Goal: Task Accomplishment & Management: Manage account settings

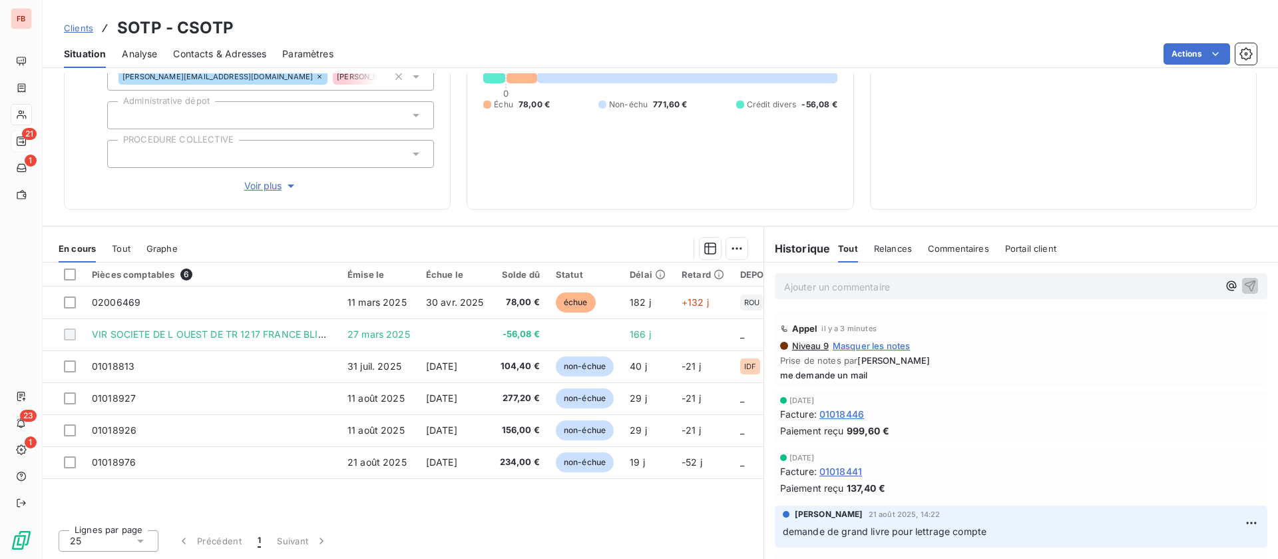
click at [1217, 56] on html "FB 21 1 23 1 Clients SOTP - CSOTP Situation Analyse Contacts & Adresses Paramèt…" at bounding box center [639, 279] width 1278 height 559
click at [1206, 55] on html "FB 21 1 23 1 Clients SOTP - CSOTP Situation Analyse Contacts & Adresses Paramèt…" at bounding box center [639, 279] width 1278 height 559
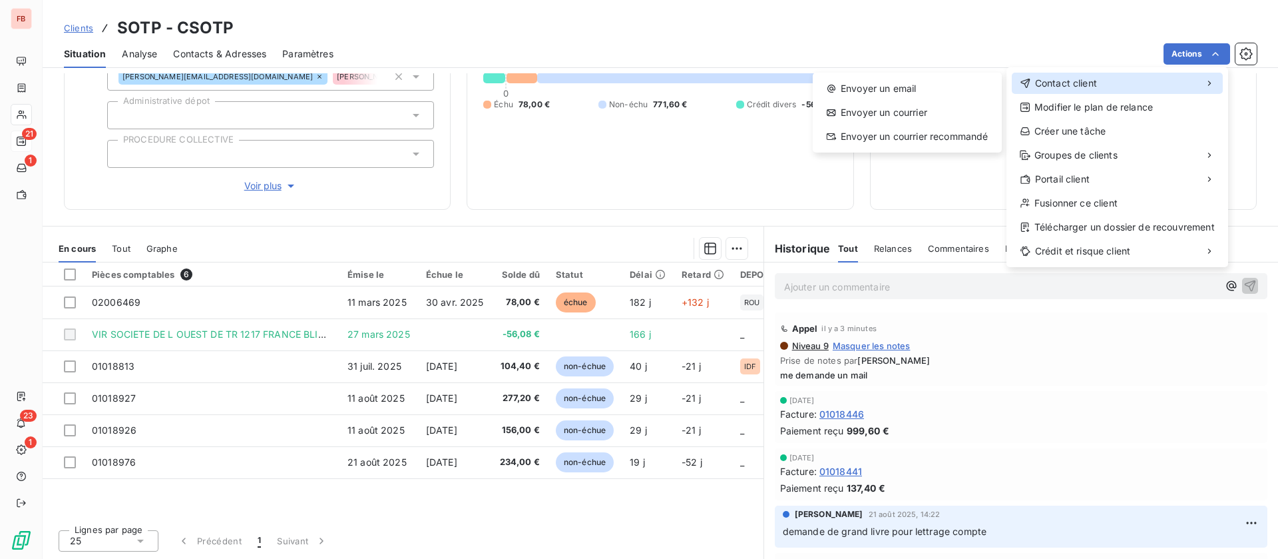
click at [1084, 85] on span "Contact client" at bounding box center [1066, 83] width 62 height 13
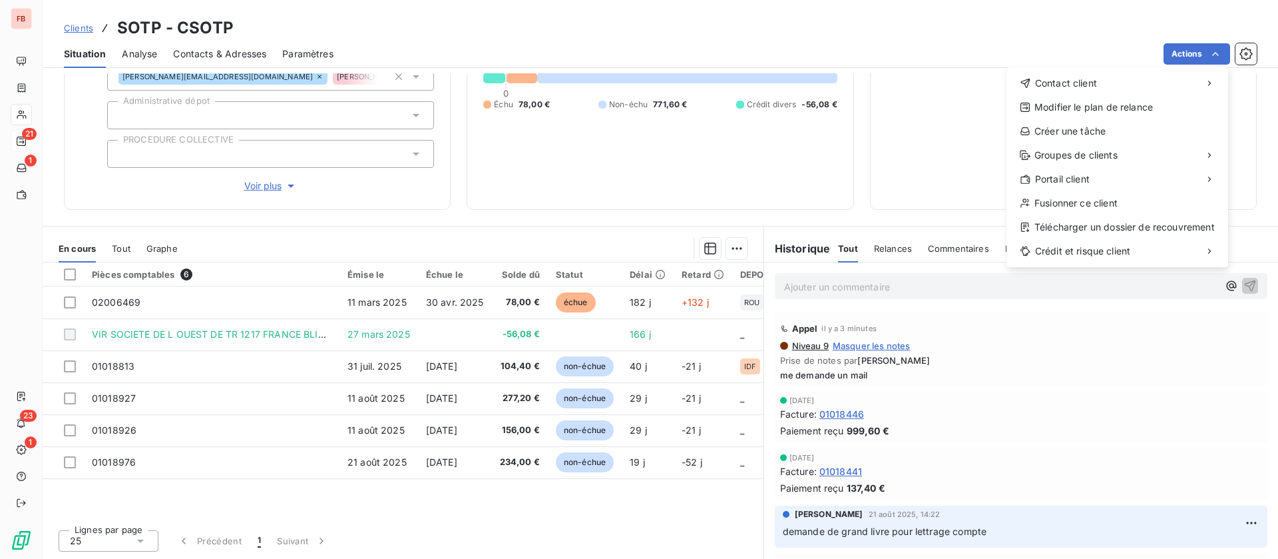
click at [976, 426] on html "FB 21 1 23 1 Clients SOTP - CSOTP Situation Analyse Contacts & Adresses Paramèt…" at bounding box center [639, 279] width 1278 height 559
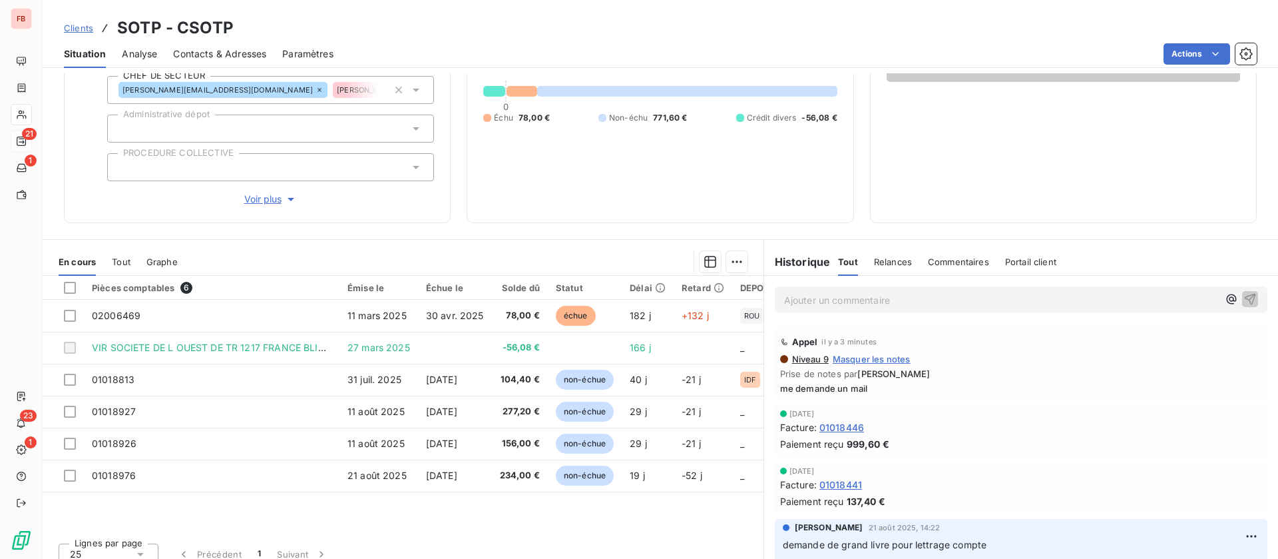
scroll to position [169, 0]
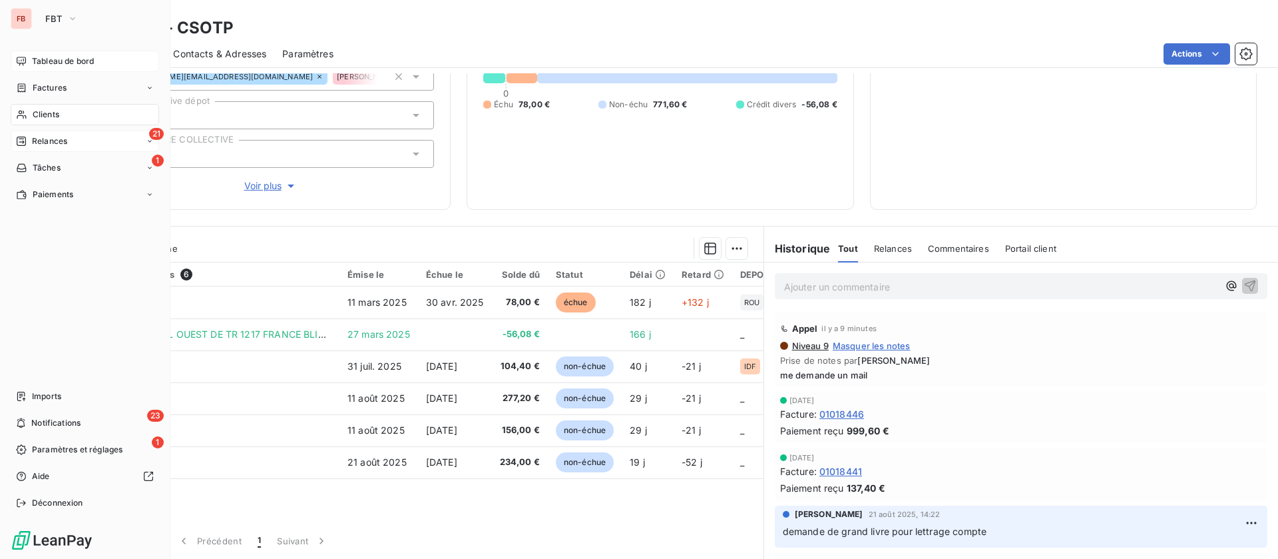
click at [57, 51] on div "Tableau de bord" at bounding box center [85, 61] width 148 height 21
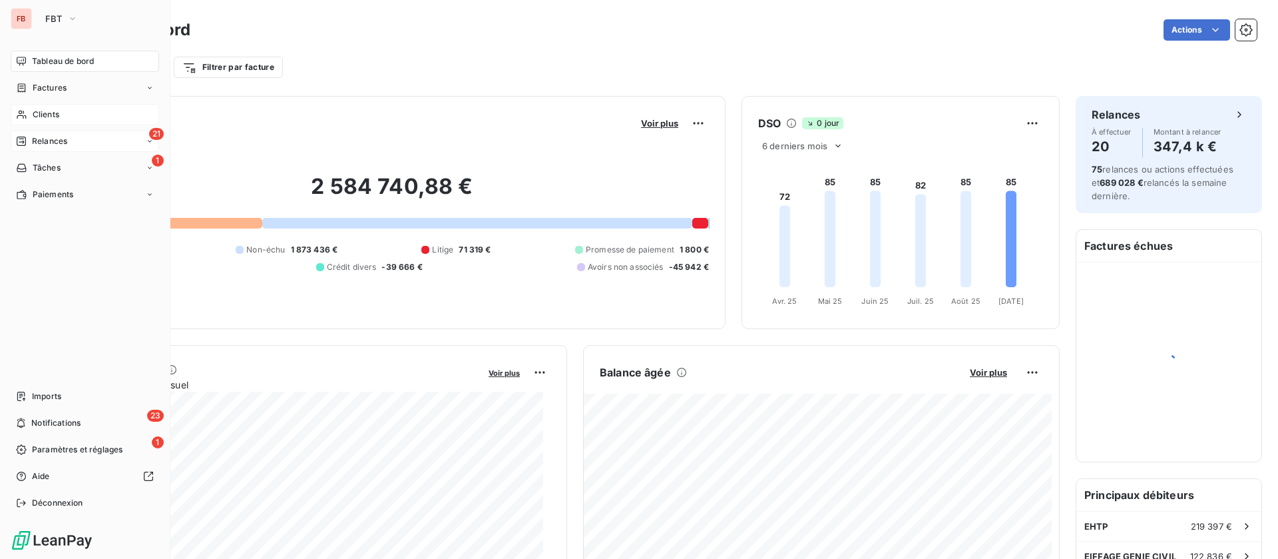
click at [42, 110] on span "Clients" at bounding box center [46, 115] width 27 height 12
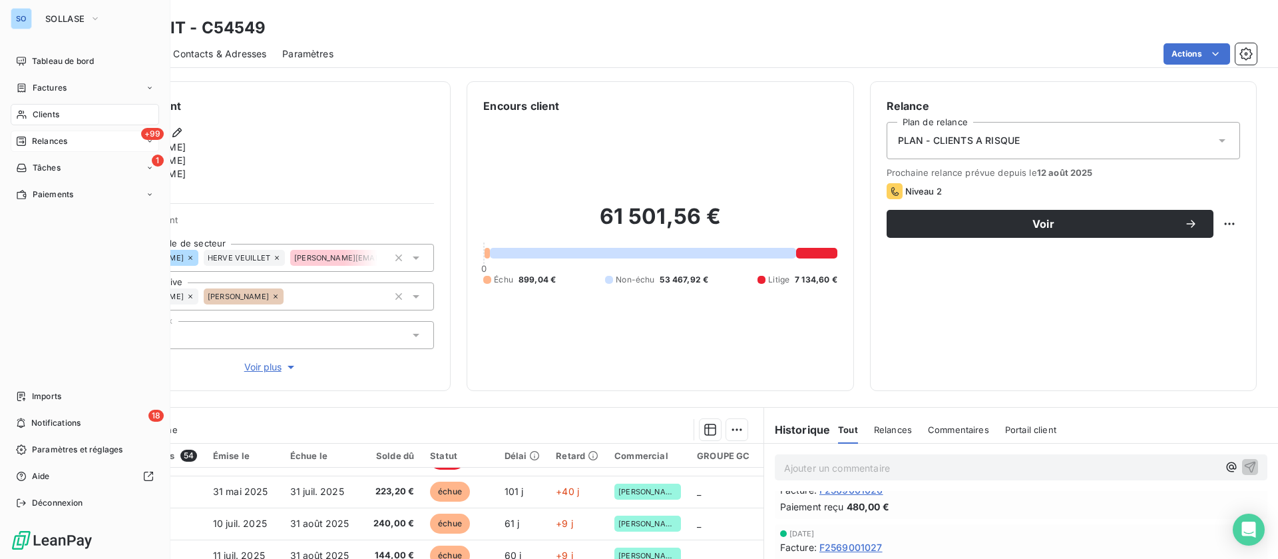
click at [24, 132] on div "+99 Relances" at bounding box center [85, 140] width 148 height 21
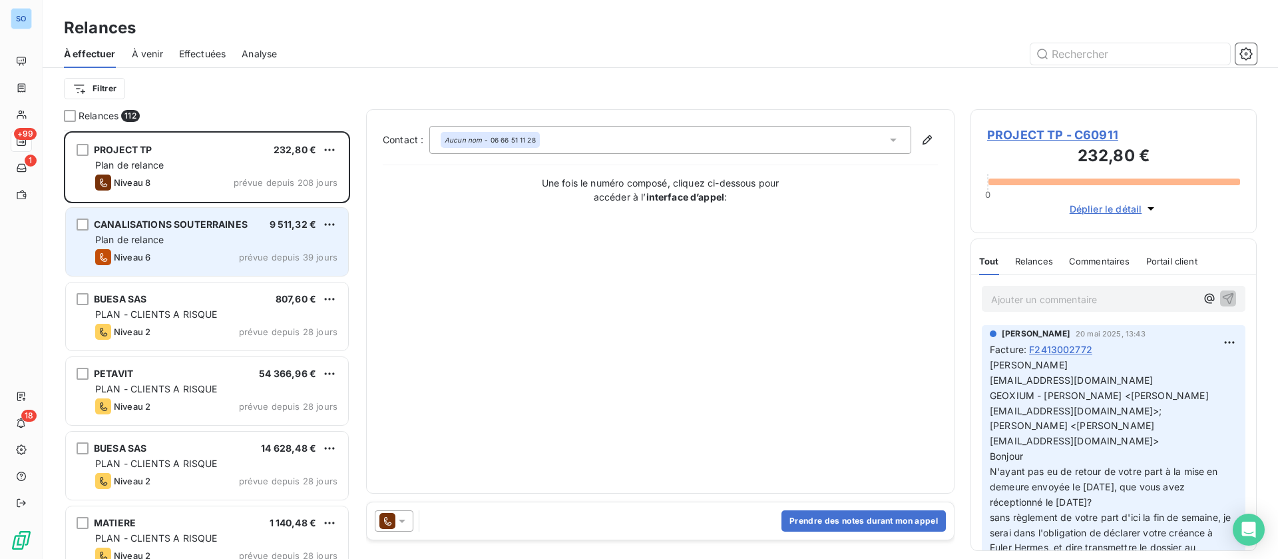
scroll to position [200, 0]
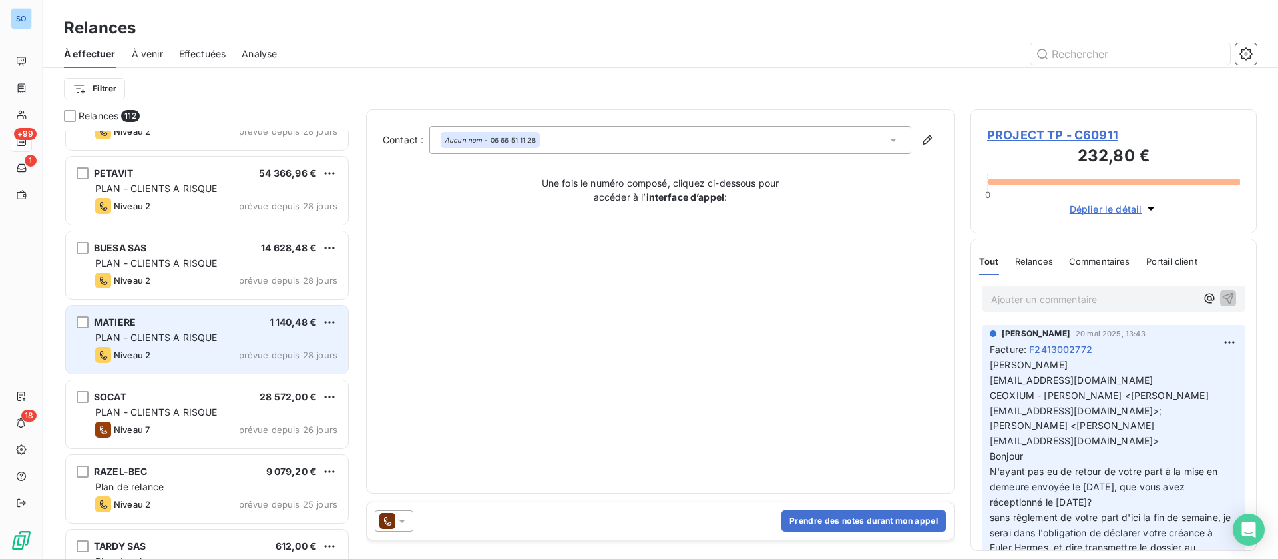
click at [188, 335] on span "PLAN - CLIENTS A RISQUE" at bounding box center [156, 337] width 122 height 11
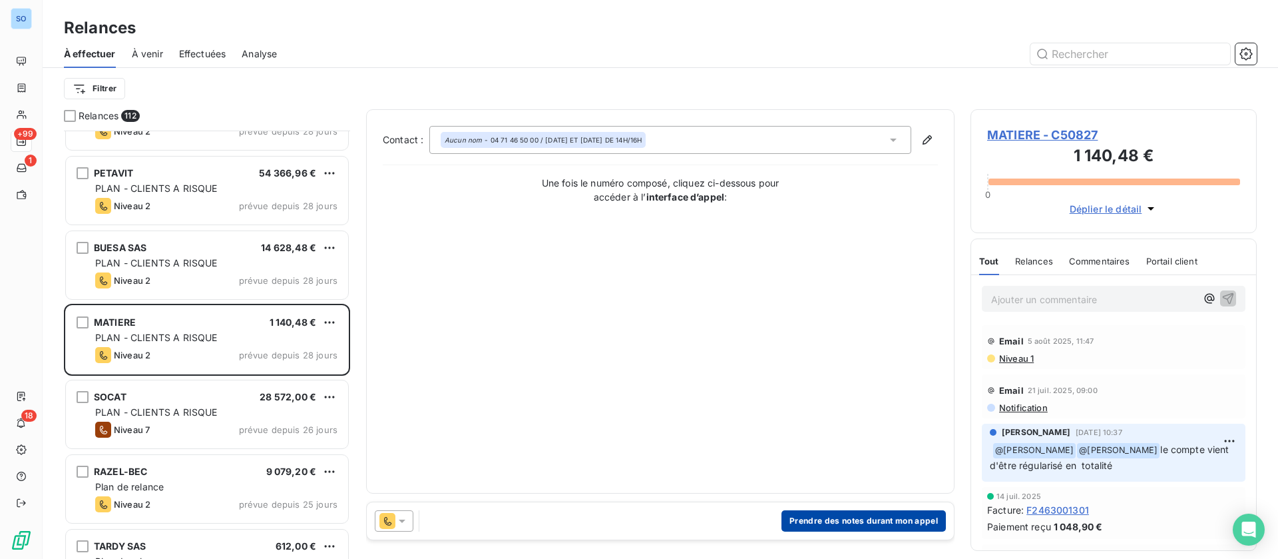
click at [848, 511] on button "Prendre des notes durant mon appel" at bounding box center [864, 520] width 164 height 21
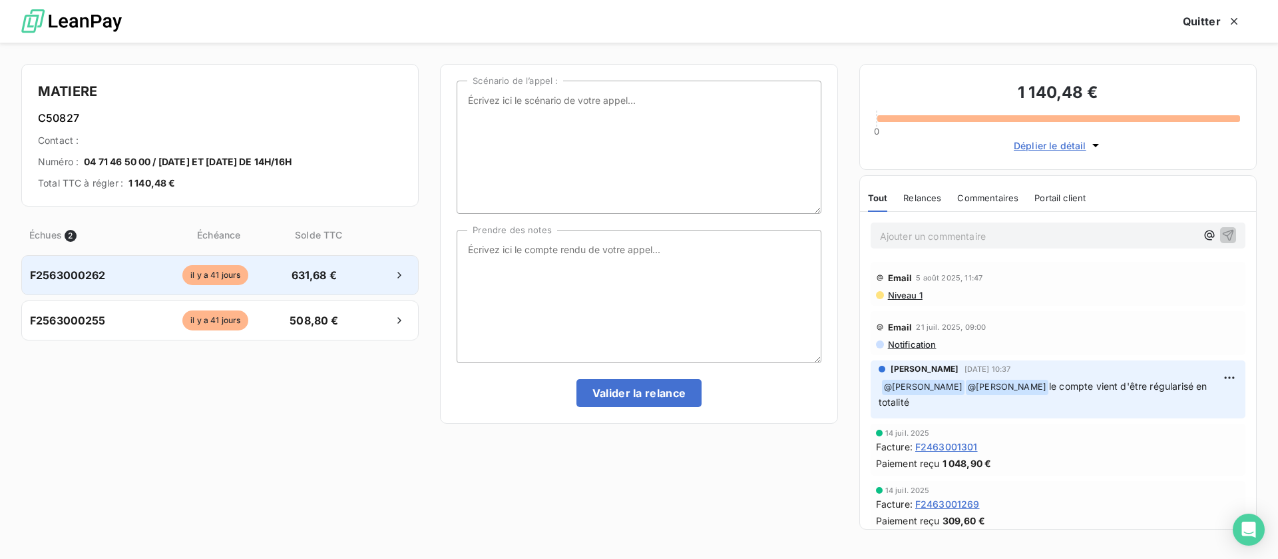
click at [276, 282] on div "il y a 41 jours" at bounding box center [215, 275] width 122 height 20
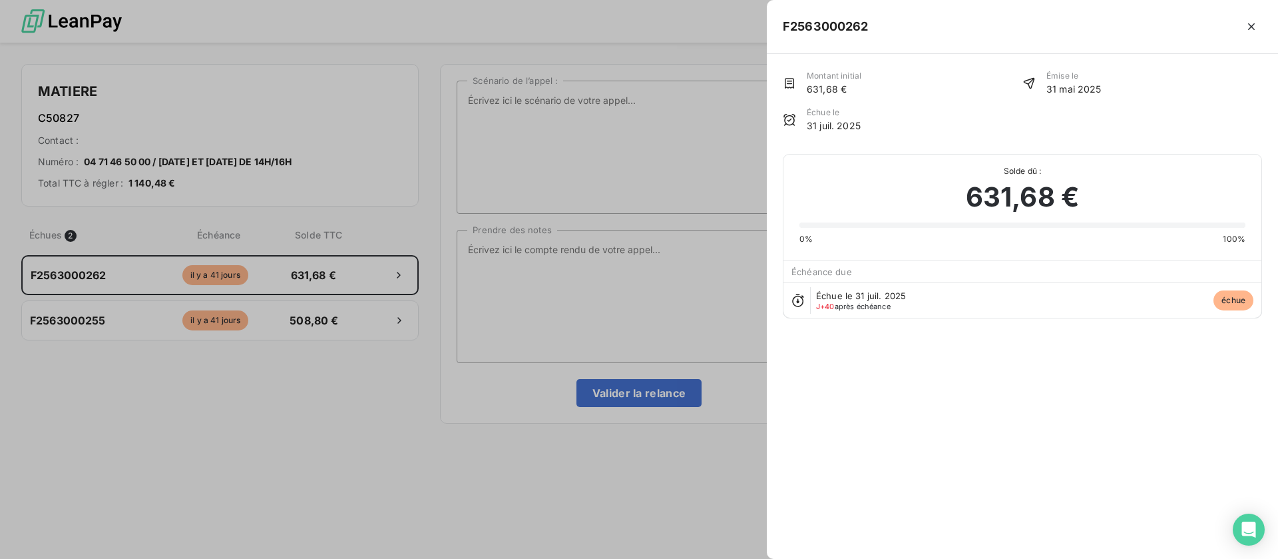
click at [573, 294] on div at bounding box center [639, 279] width 1278 height 559
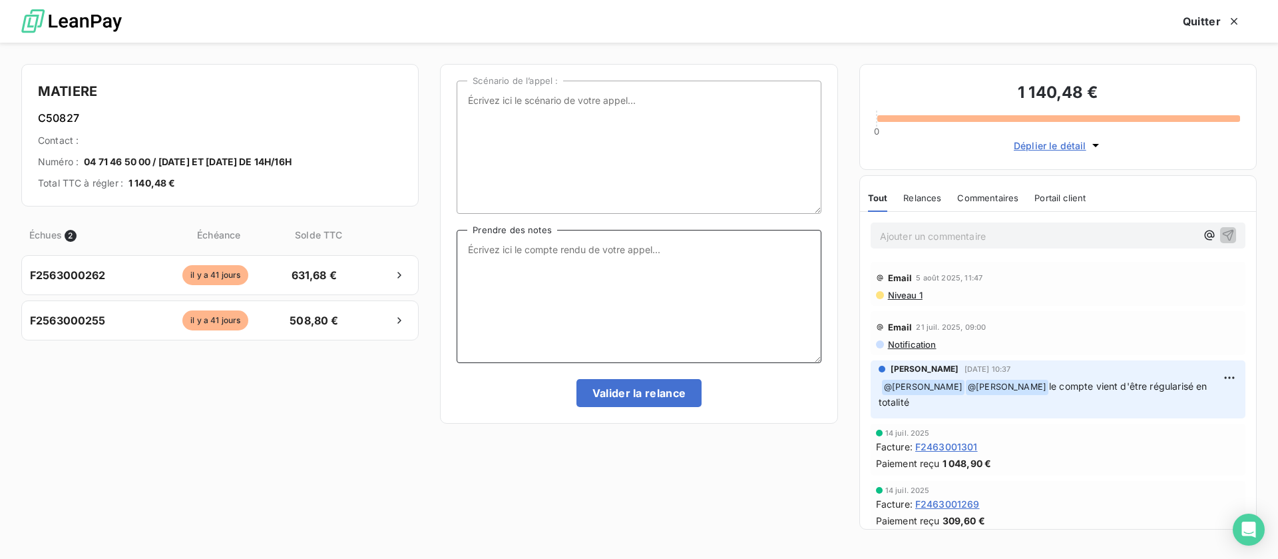
click at [575, 280] on textarea "Prendre des notes" at bounding box center [639, 296] width 364 height 133
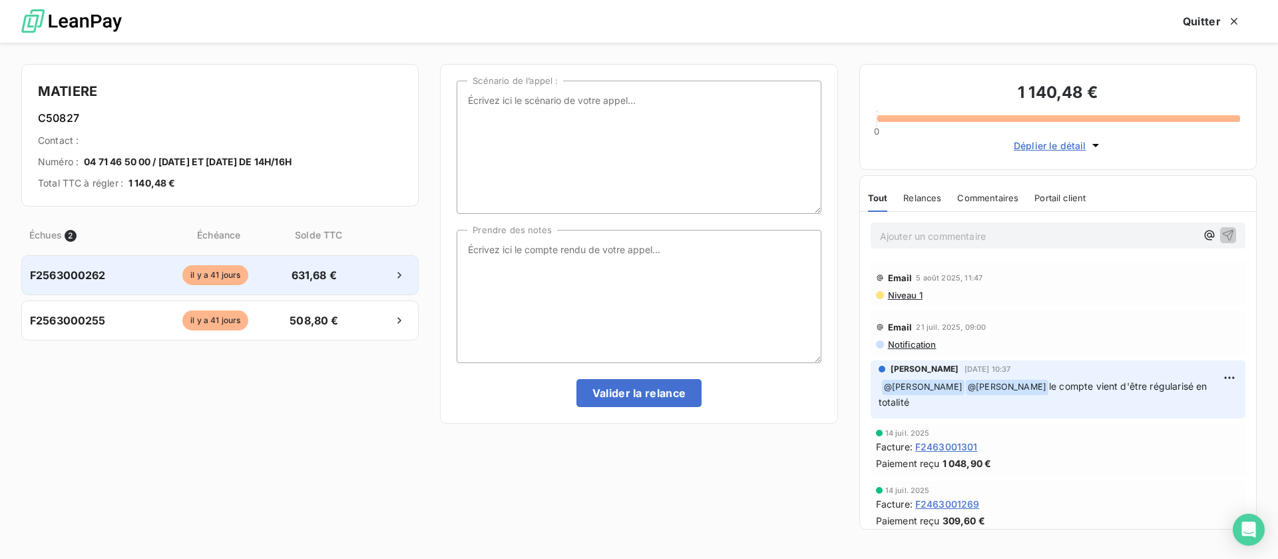
click at [357, 289] on div "F2563000262 il y a 41 jours 631,68 €" at bounding box center [219, 275] width 397 height 40
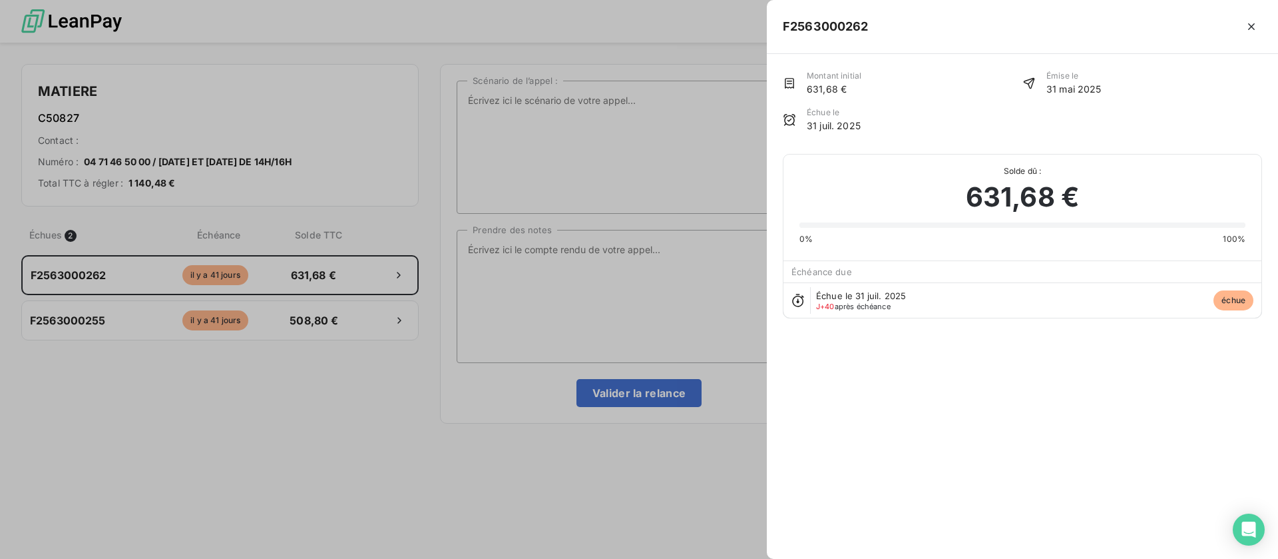
click at [568, 281] on div at bounding box center [639, 279] width 1278 height 559
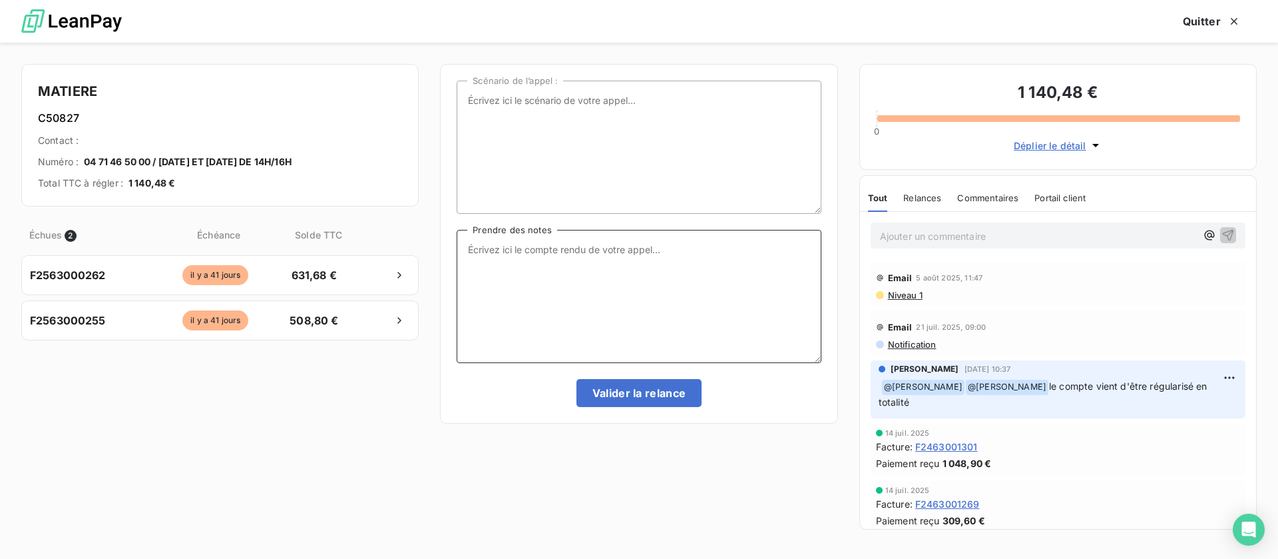
click at [586, 256] on textarea "Prendre des notes" at bounding box center [639, 296] width 364 height 133
click at [638, 304] on textarea "Prendre des notes" at bounding box center [639, 296] width 364 height 133
type textarea "paiement en cours de validation à la direction : relance interne et me fait un …"
click at [646, 387] on button "Valider la relance" at bounding box center [639, 393] width 126 height 28
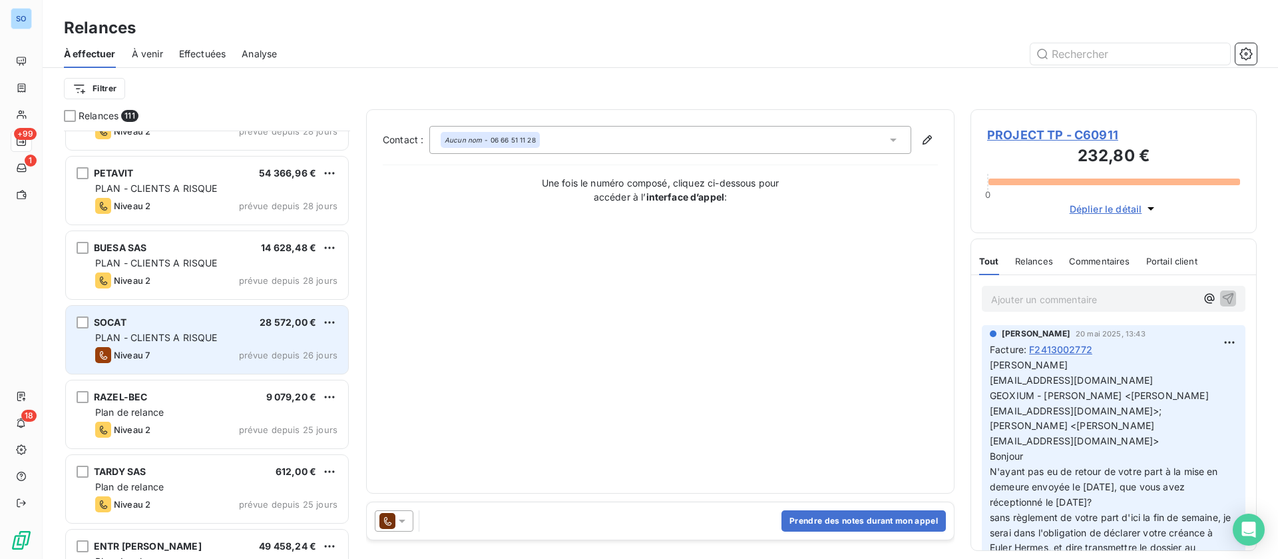
click at [181, 324] on div "SOCAT 28 572,00 €" at bounding box center [216, 322] width 242 height 12
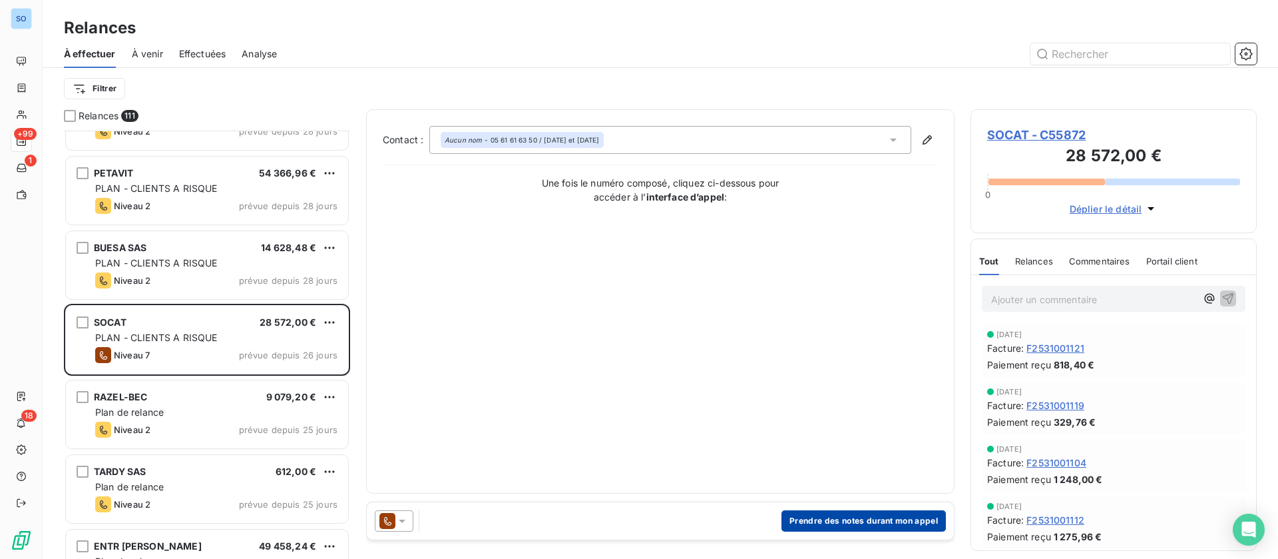
click at [841, 525] on button "Prendre des notes durant mon appel" at bounding box center [864, 520] width 164 height 21
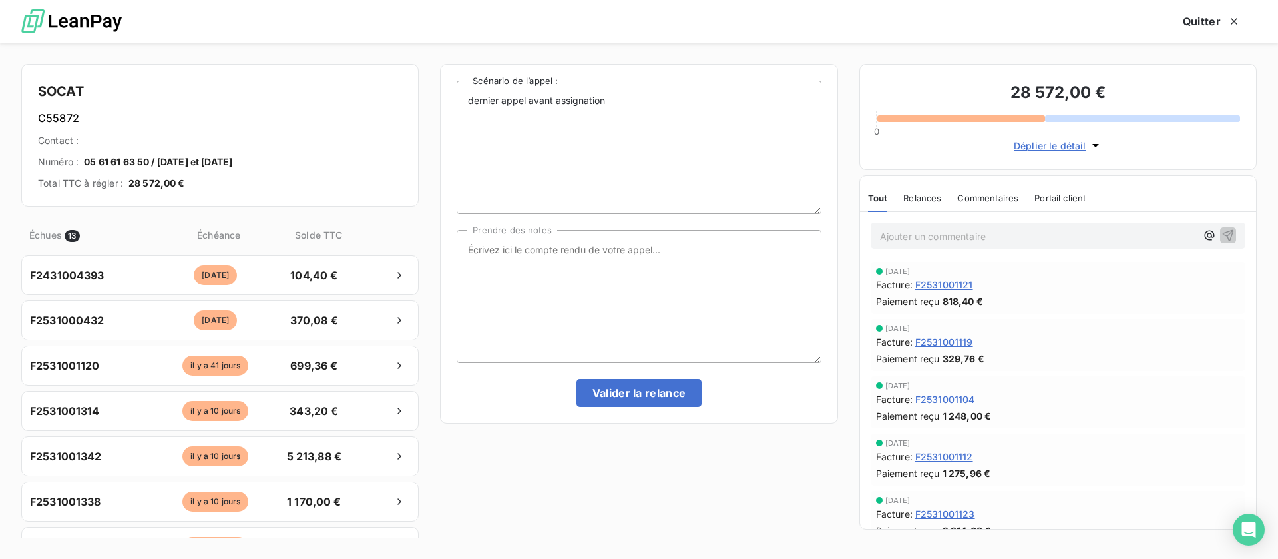
click at [1056, 139] on span "Déplier le détail" at bounding box center [1050, 145] width 73 height 14
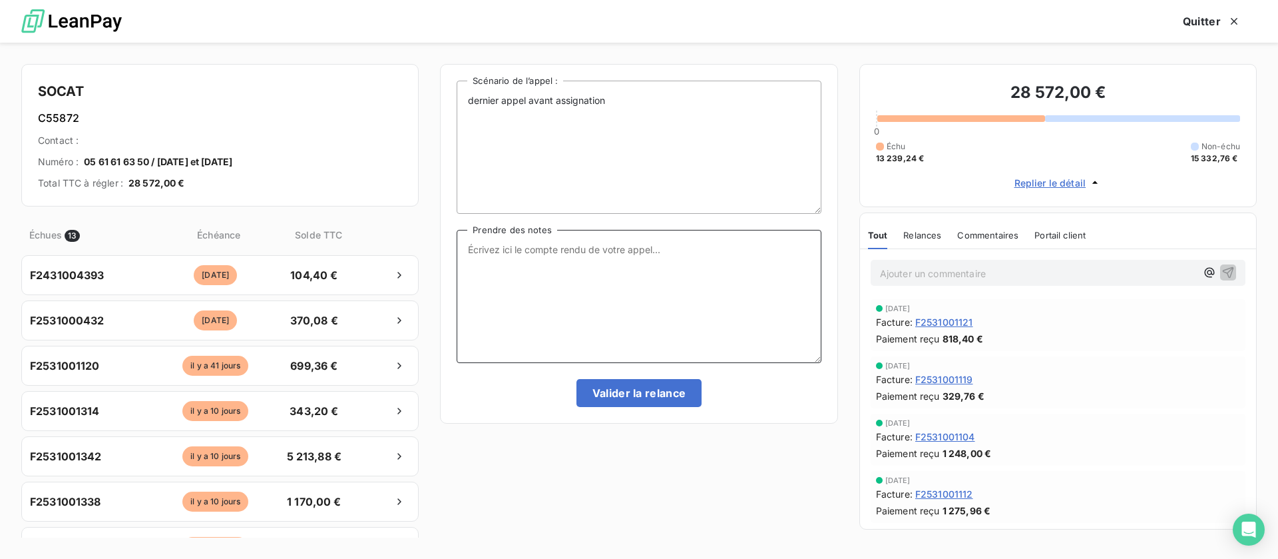
click at [674, 263] on textarea "Prendre des notes" at bounding box center [639, 296] width 364 height 133
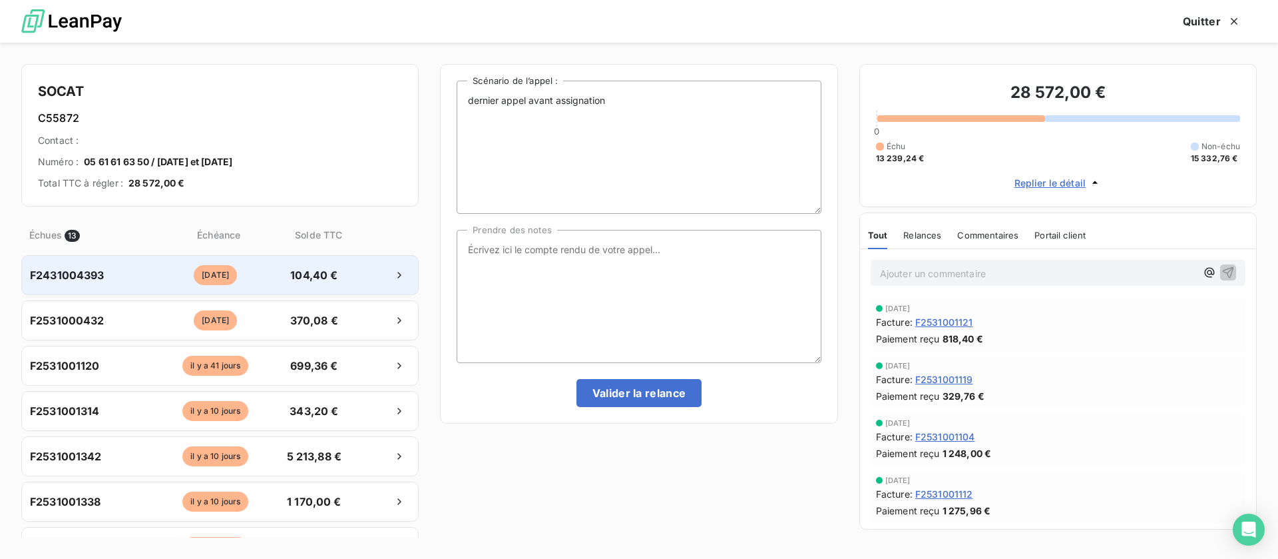
click at [316, 275] on span "104,40 €" at bounding box center [314, 275] width 70 height 16
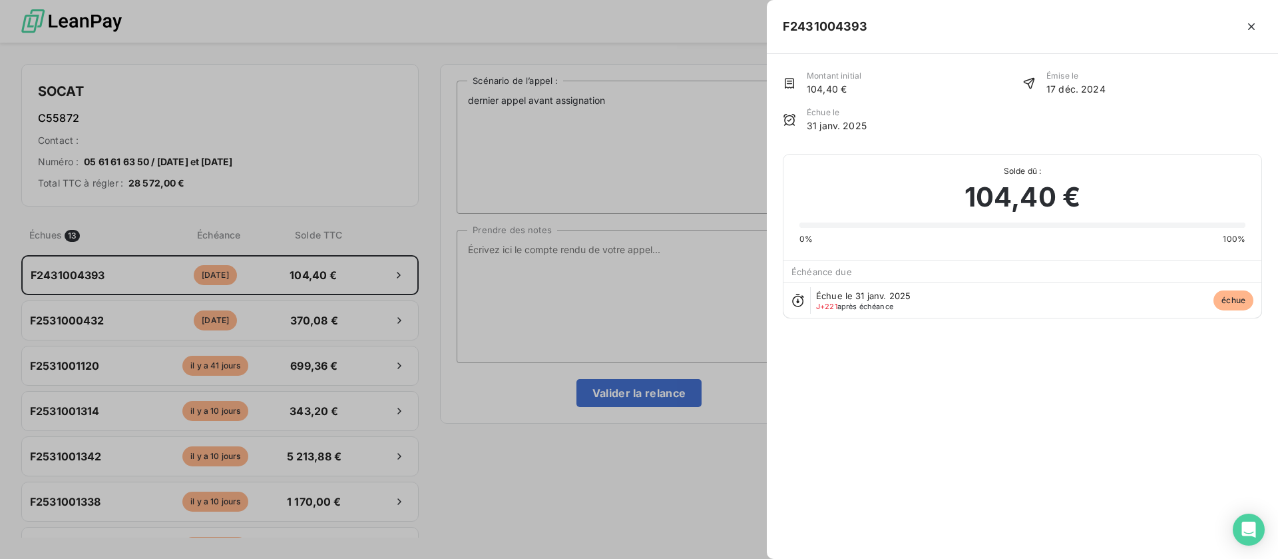
click at [593, 295] on div at bounding box center [639, 279] width 1278 height 559
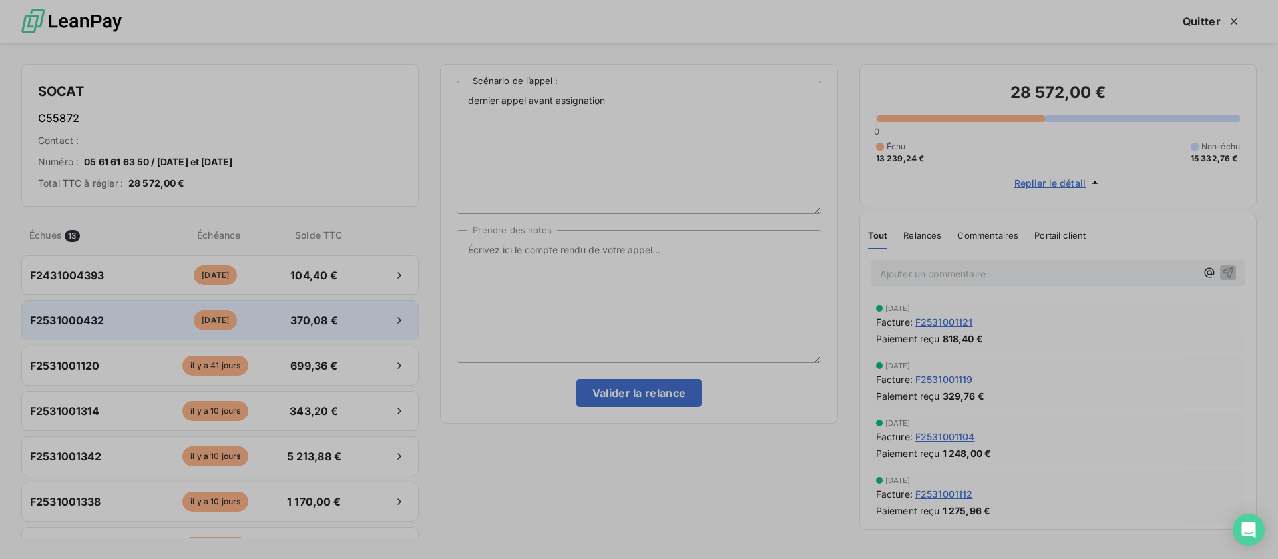
click at [327, 312] on span "370,08 €" at bounding box center [314, 320] width 70 height 16
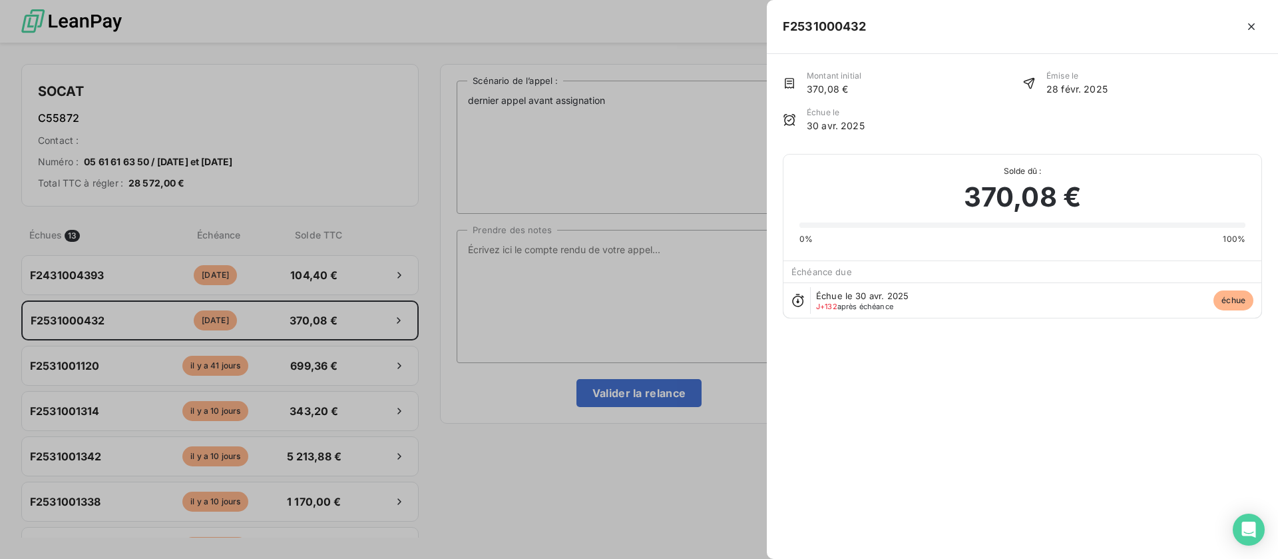
click at [627, 300] on div at bounding box center [639, 279] width 1278 height 559
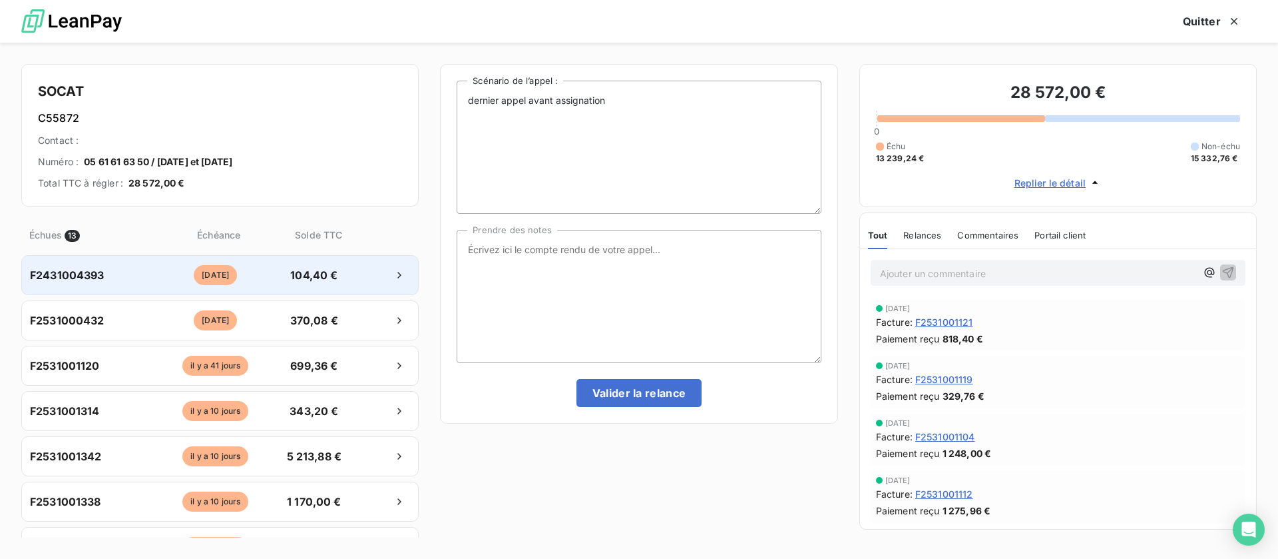
click at [324, 268] on span "104,40 €" at bounding box center [314, 275] width 70 height 16
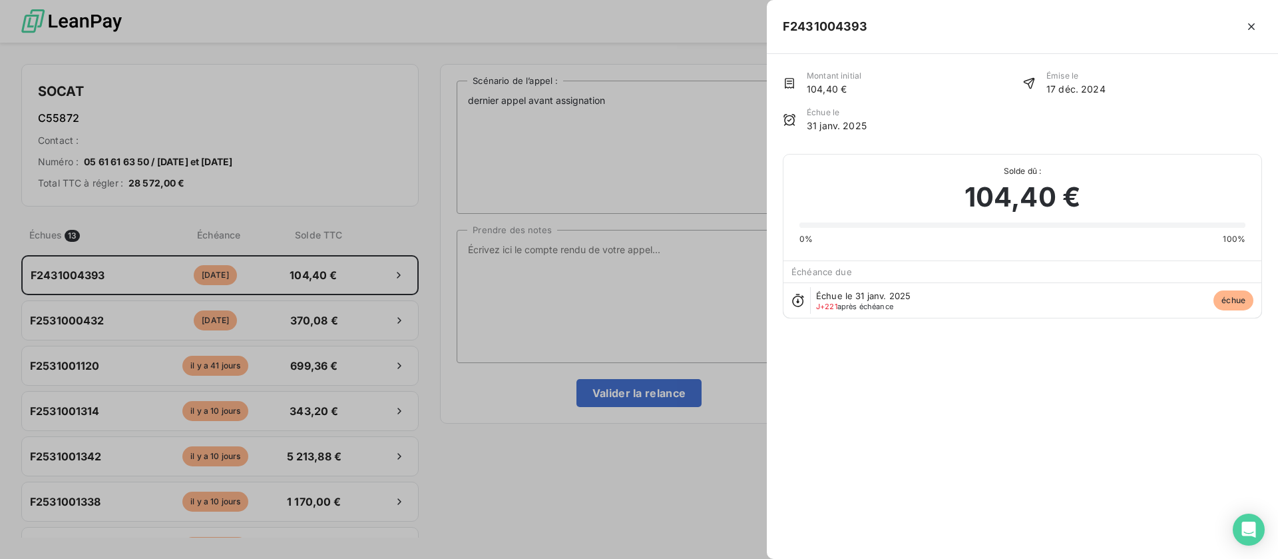
click at [314, 319] on div at bounding box center [639, 279] width 1278 height 559
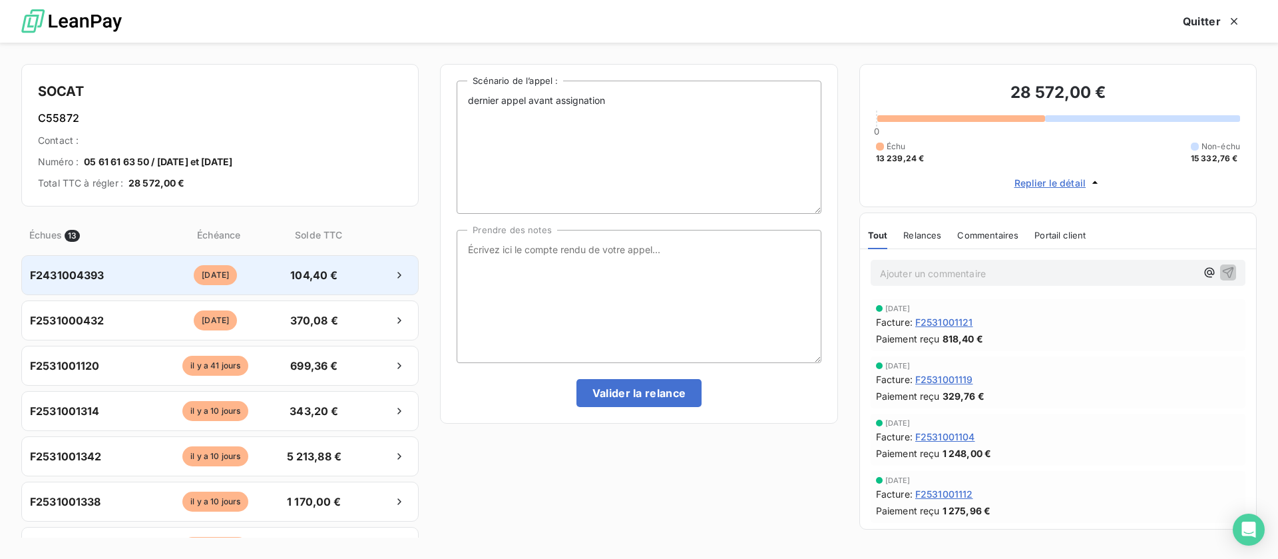
click at [299, 278] on span "104,40 €" at bounding box center [314, 275] width 70 height 16
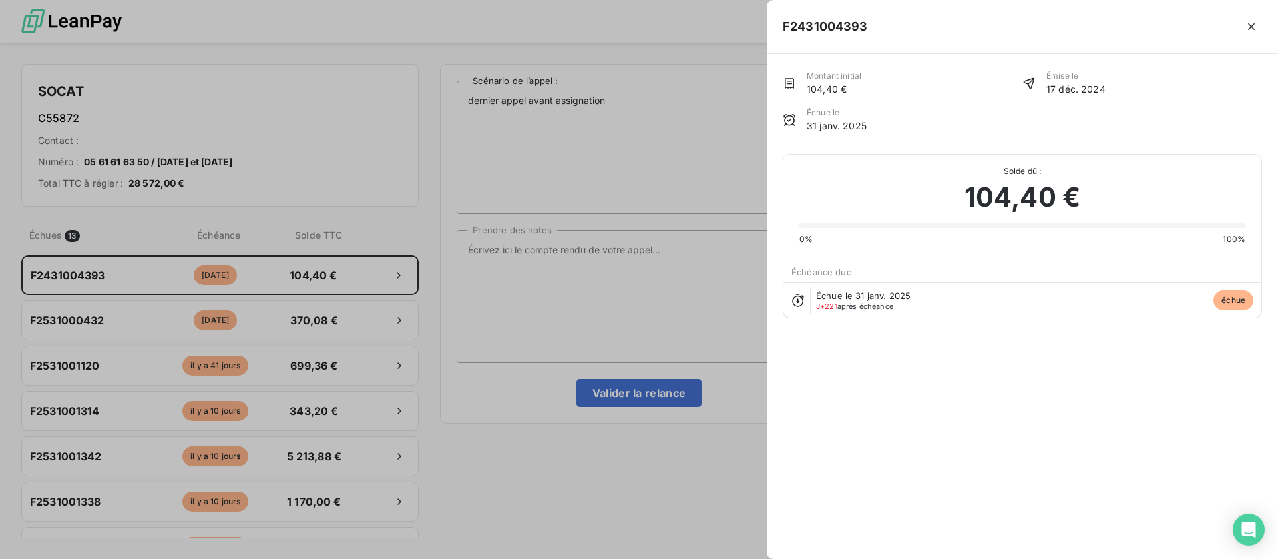
click at [545, 255] on div at bounding box center [639, 279] width 1278 height 559
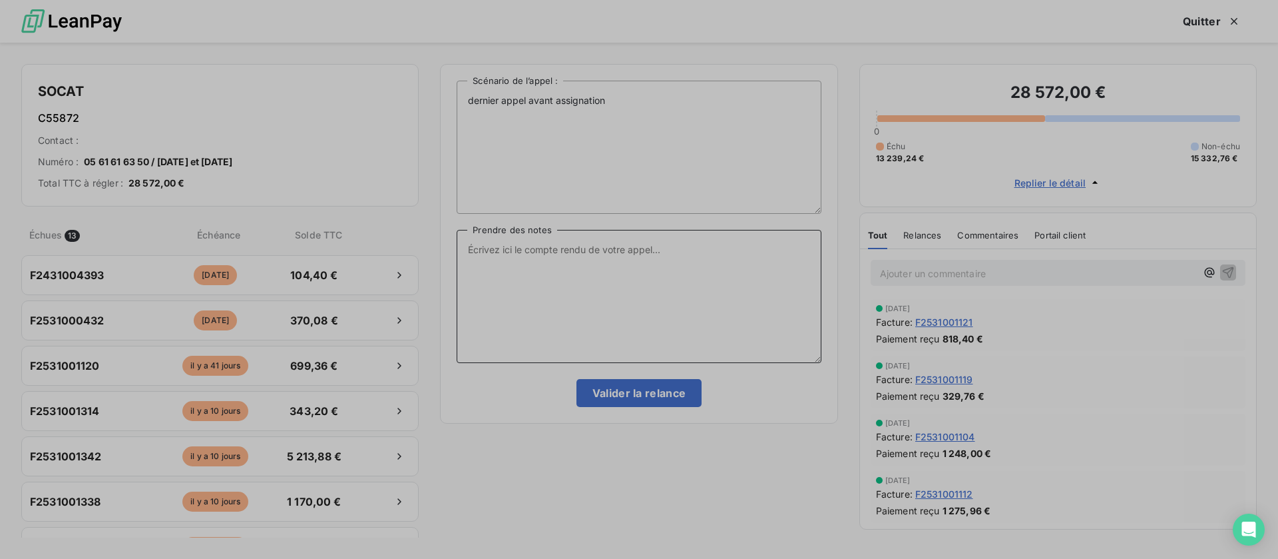
click at [555, 252] on textarea "Prendre des notes" at bounding box center [639, 296] width 364 height 133
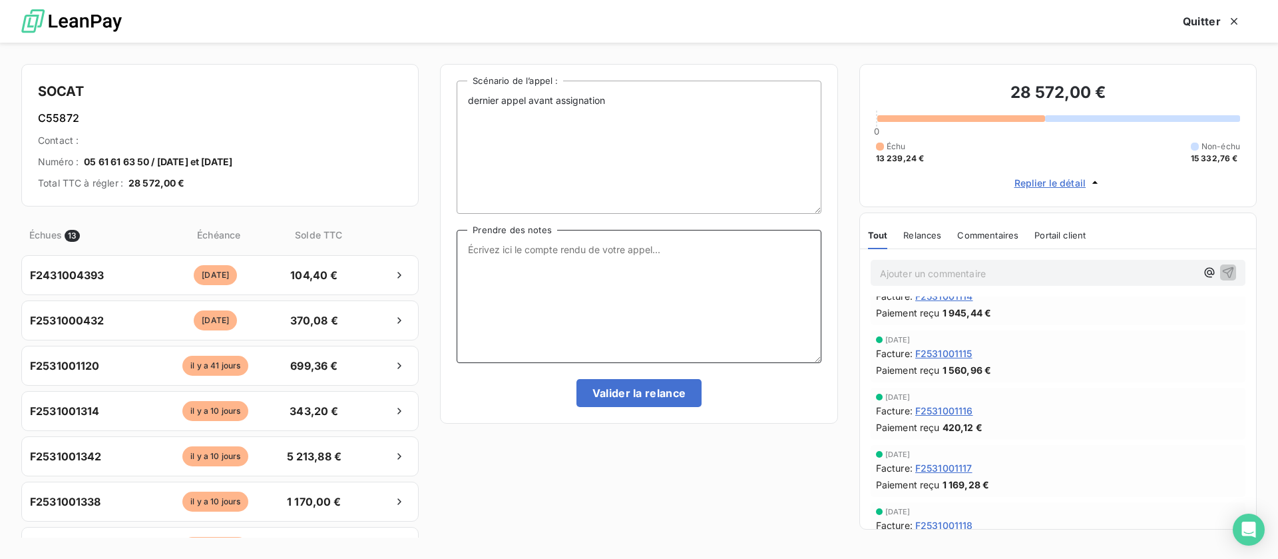
scroll to position [399, 0]
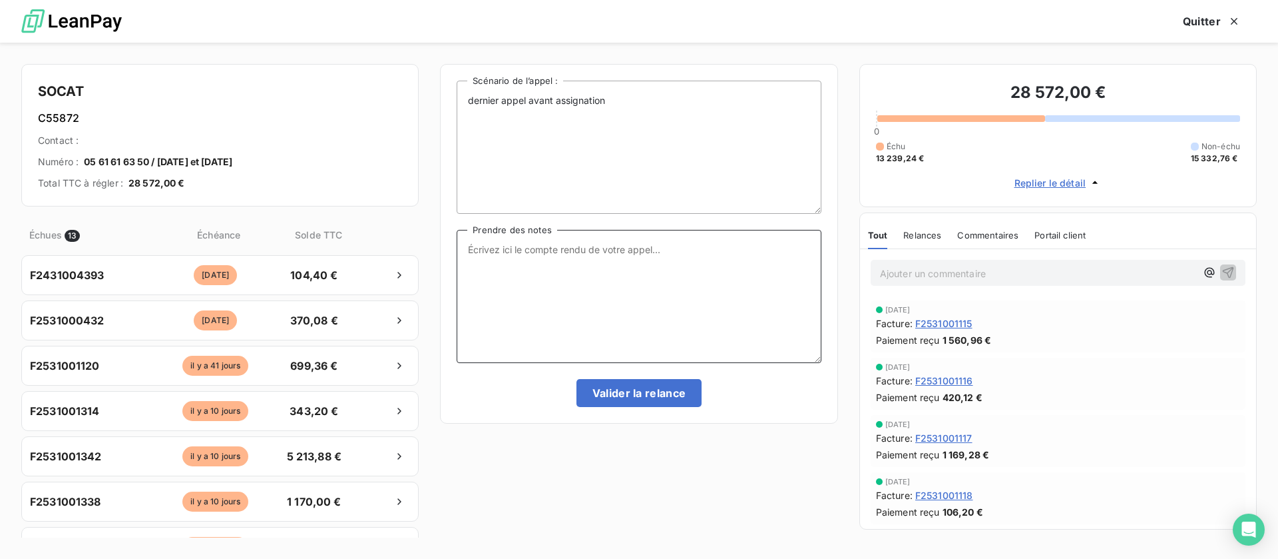
click at [925, 236] on span "Relances" at bounding box center [922, 235] width 38 height 11
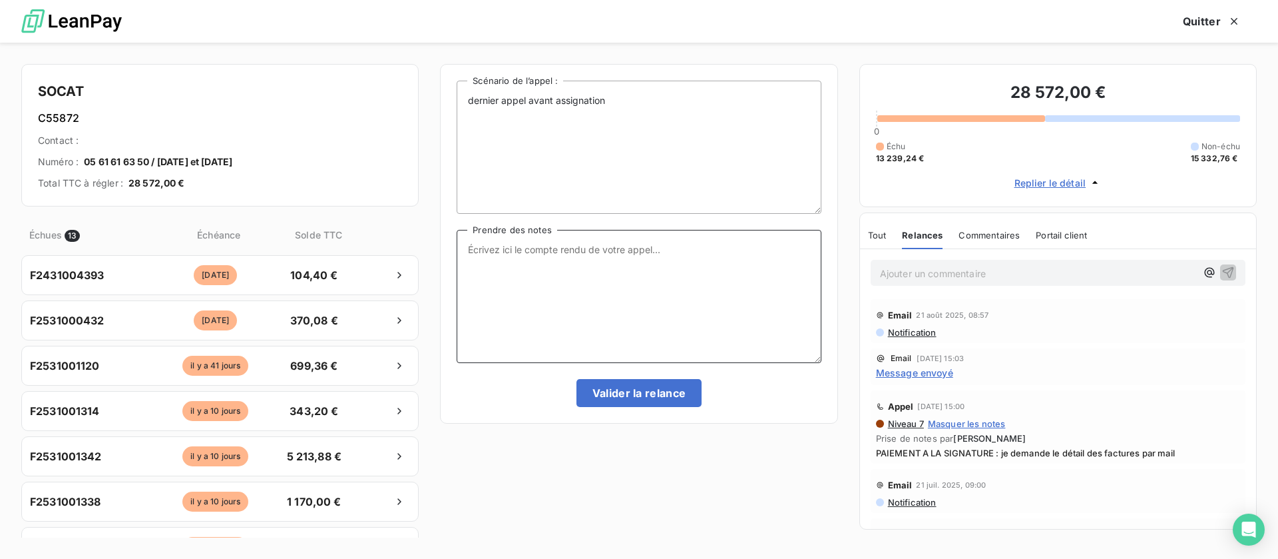
click at [541, 278] on textarea "Prendre des notes" at bounding box center [639, 296] width 364 height 133
click at [579, 286] on textarea "Prendre des notes" at bounding box center [639, 296] width 364 height 133
click at [919, 366] on span "Message envoyé" at bounding box center [914, 372] width 77 height 14
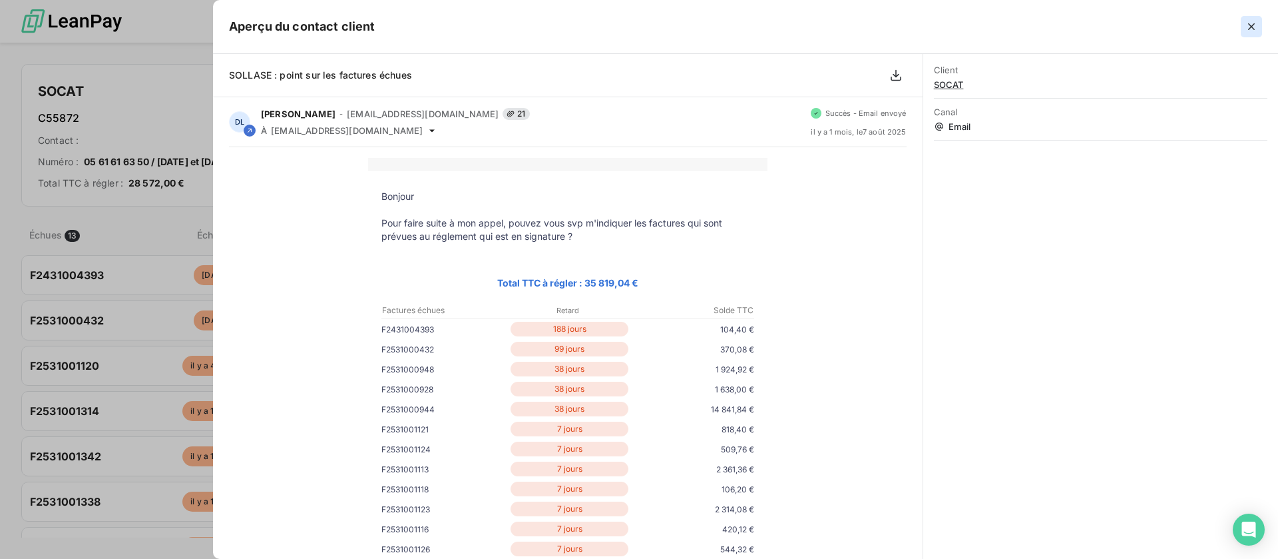
click at [1252, 30] on icon "button" at bounding box center [1251, 26] width 13 height 13
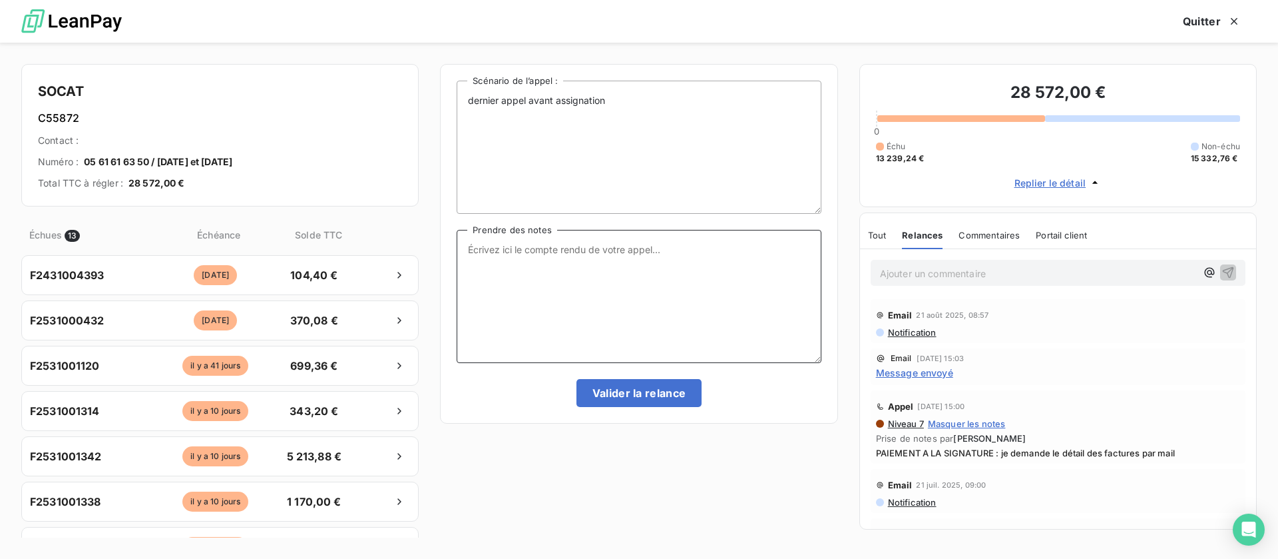
click at [621, 259] on textarea "Prendre des notes" at bounding box center [639, 296] width 364 height 133
click at [1206, 15] on button "Quitter" at bounding box center [1212, 21] width 90 height 28
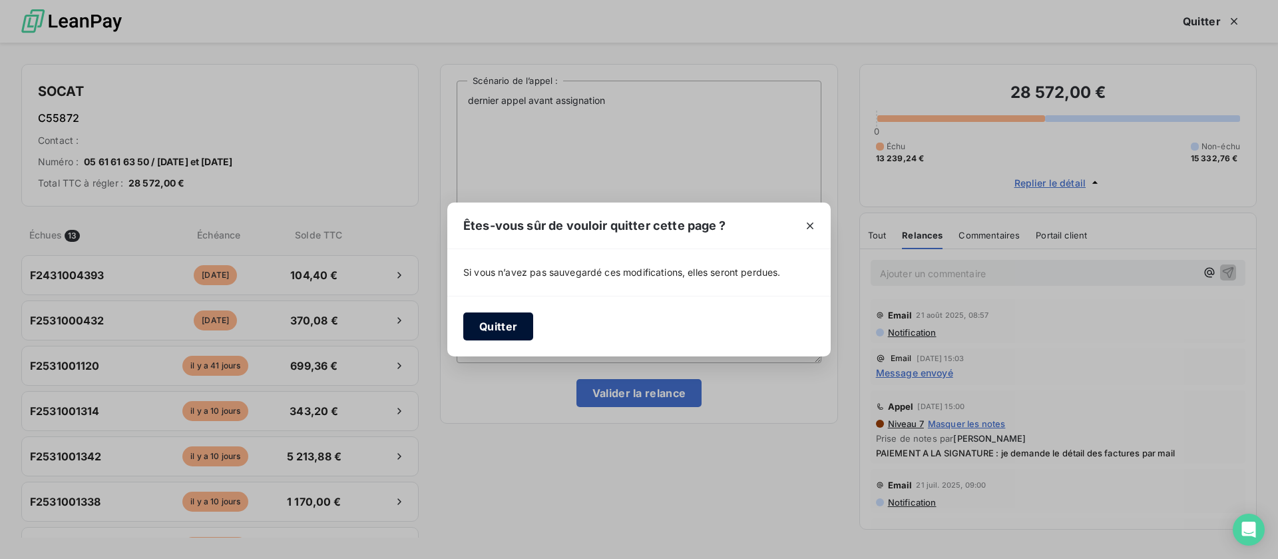
click at [484, 328] on button "Quitter" at bounding box center [498, 326] width 70 height 28
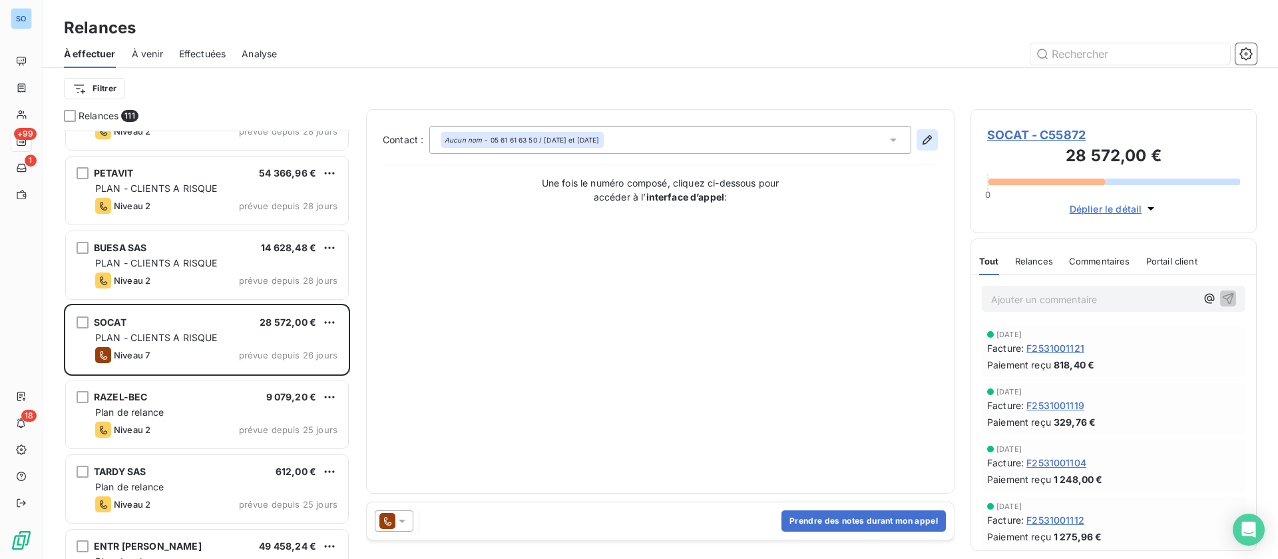
click at [927, 133] on icon "button" at bounding box center [927, 139] width 13 height 13
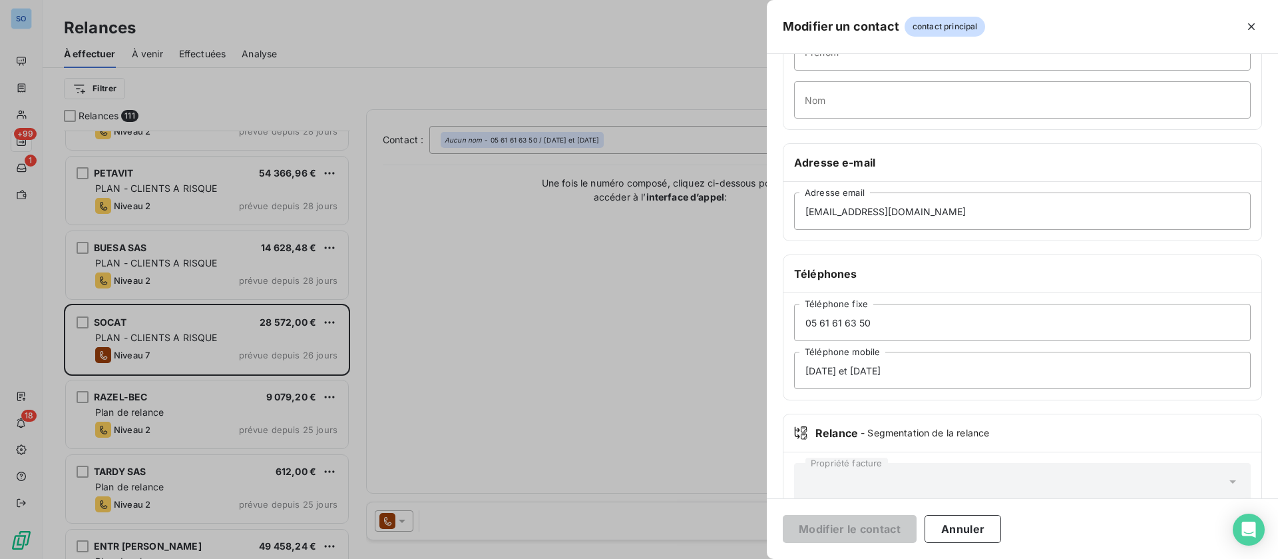
scroll to position [163, 0]
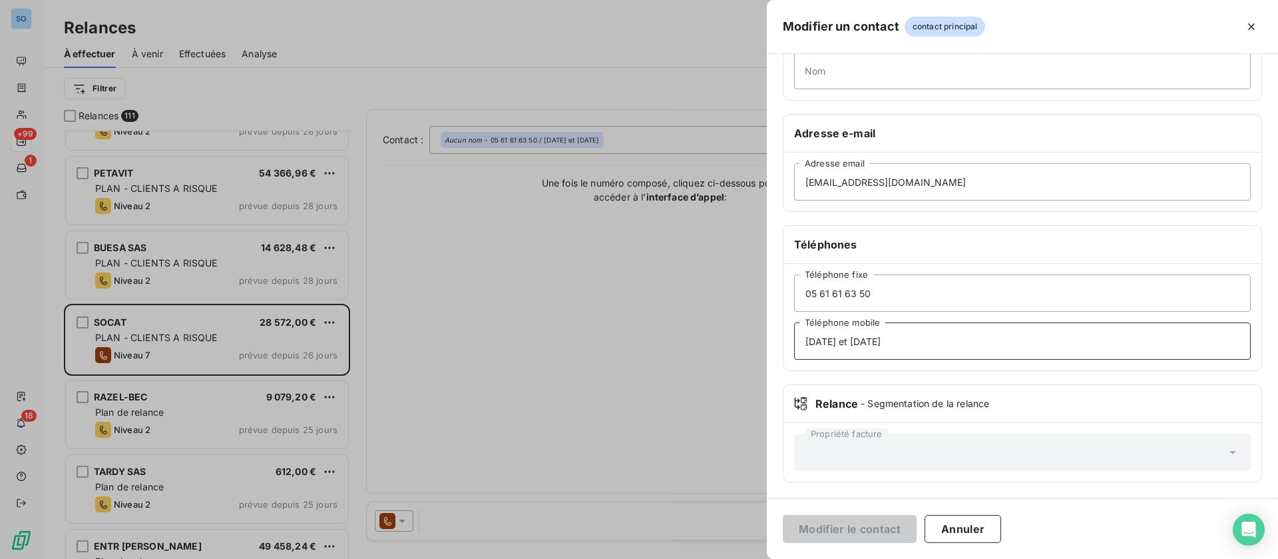
click at [958, 337] on input "[DATE] et [DATE]" at bounding box center [1022, 340] width 457 height 37
drag, startPoint x: 867, startPoint y: 340, endPoint x: 784, endPoint y: 336, distance: 82.6
click at [784, 336] on div "05 61 61 63 50 Téléphone fixe mardi et jeudi (ne pas choisir 1/2/3... mais atte…" at bounding box center [1023, 317] width 478 height 107
click at [897, 340] on input "(ne pas choisir 1/2/3... mais attendre le standard et demander Mr Moutou)" at bounding box center [1022, 340] width 457 height 37
drag, startPoint x: 904, startPoint y: 339, endPoint x: 1029, endPoint y: 339, distance: 125.1
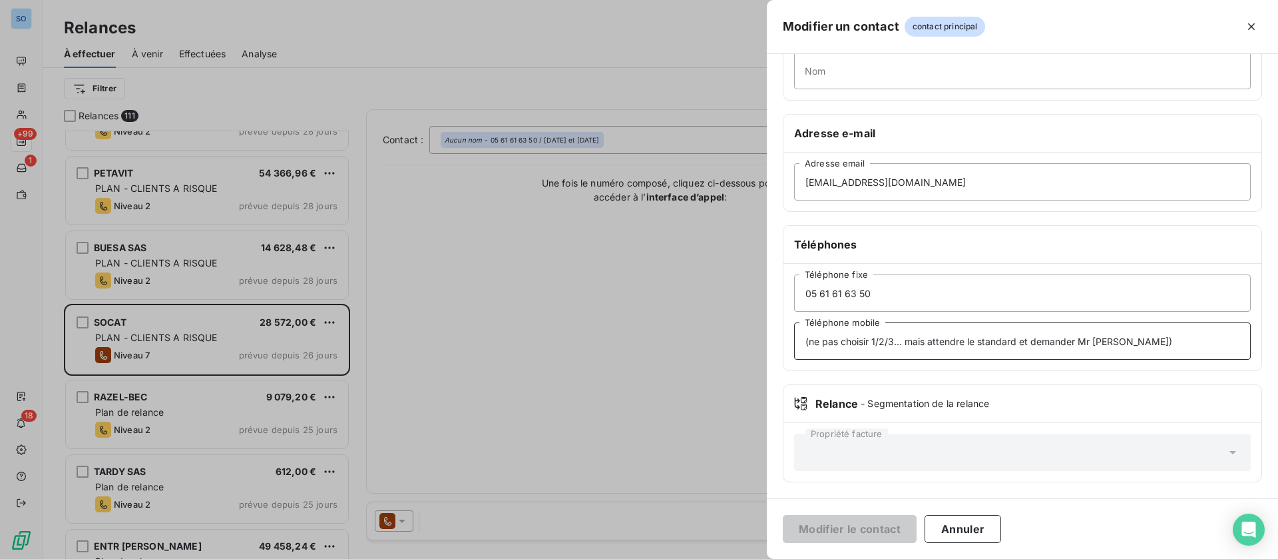
click at [1029, 339] on input "(ne pas choisir 1/2/3... mais attendre le standard et demander Mr Moutou)" at bounding box center [1022, 340] width 457 height 37
click at [802, 338] on input "(ne pas choisir 1/2/3... demander Mr Moutou)" at bounding box center [1022, 340] width 457 height 37
drag, startPoint x: 1064, startPoint y: 340, endPoint x: 724, endPoint y: 327, distance: 341.1
click at [724, 558] on div "Modifier un contact contact principal Informations générales Civilité Prénom No…" at bounding box center [639, 559] width 1278 height 0
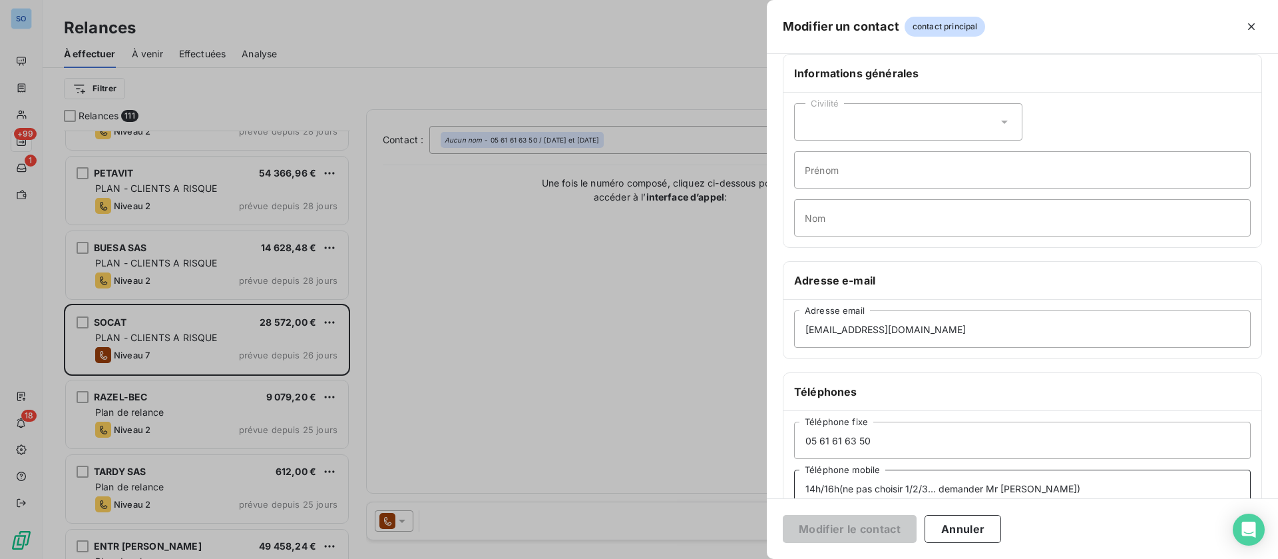
scroll to position [0, 0]
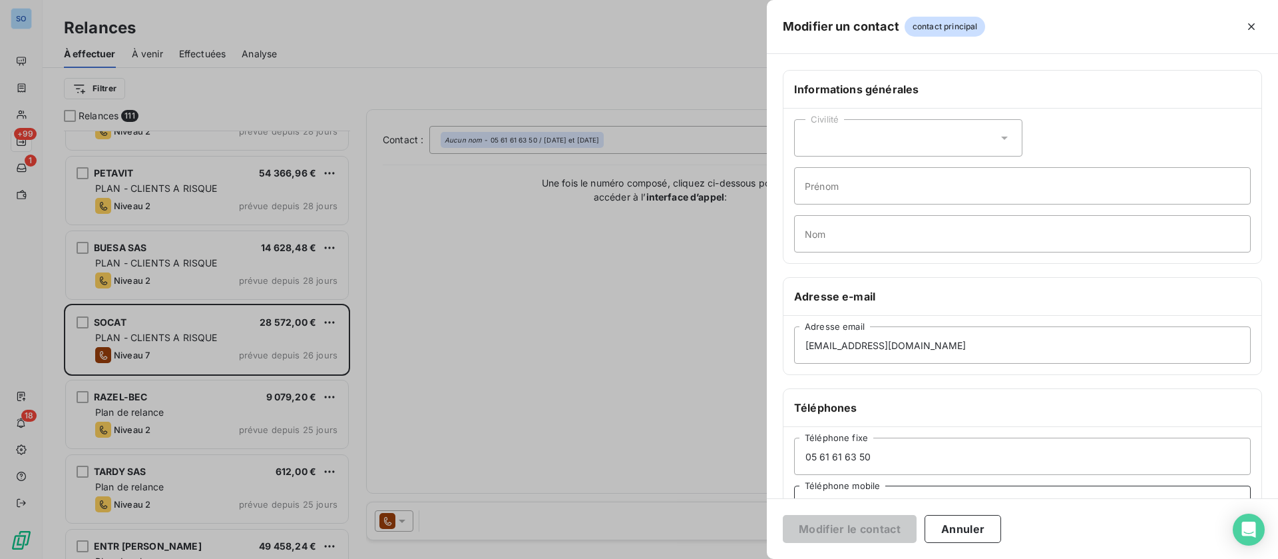
type input "14h/16h(ne pas choisir 1/2/3... demander Mr Moutou)"
click at [853, 189] on input "Prénom" at bounding box center [1022, 185] width 457 height 37
paste input "14h/16h(ne pas choisir 1/2/3... demander Mr Moutou)"
type input "14h/16h(ne pas choisir 1/2/3... demander Mr Moutou)"
drag, startPoint x: 874, startPoint y: 238, endPoint x: 881, endPoint y: 240, distance: 6.8
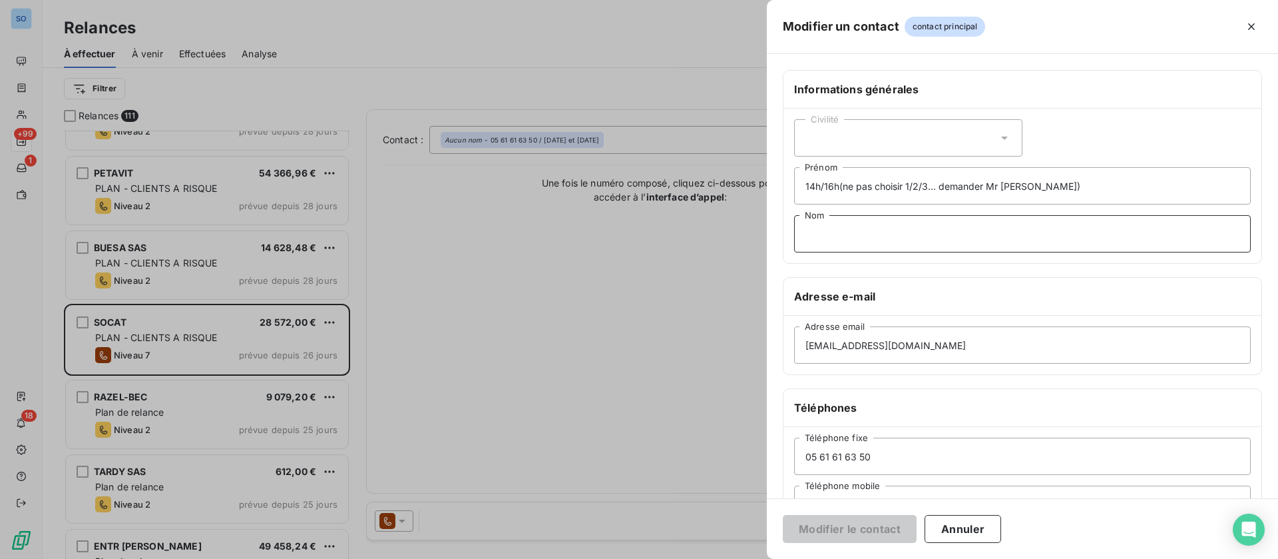
click at [874, 238] on input "Nom" at bounding box center [1022, 233] width 457 height 37
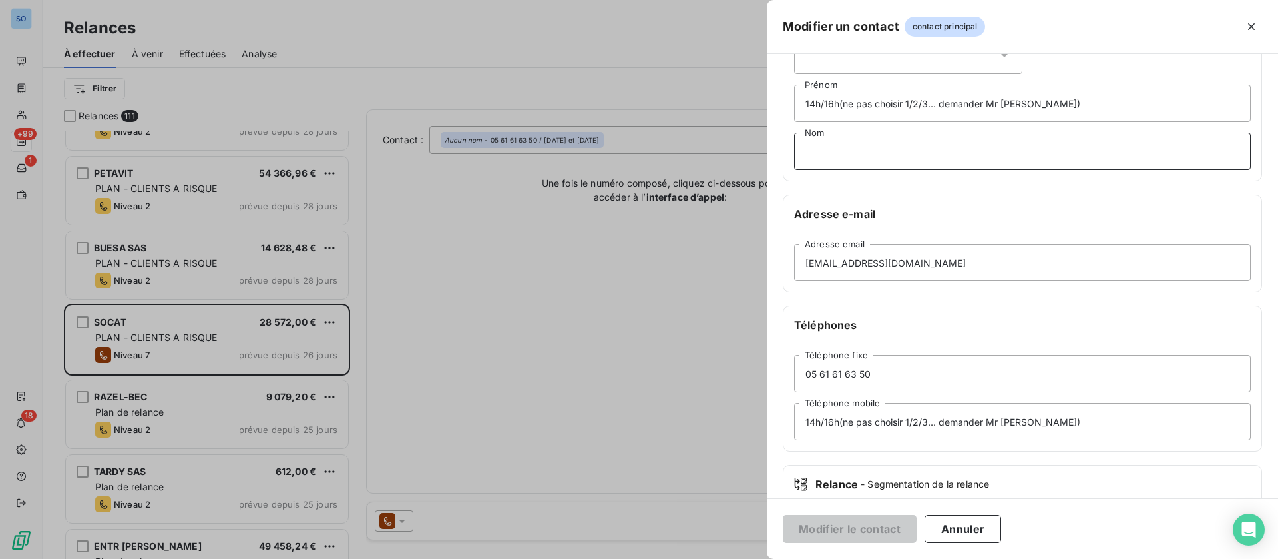
scroll to position [163, 0]
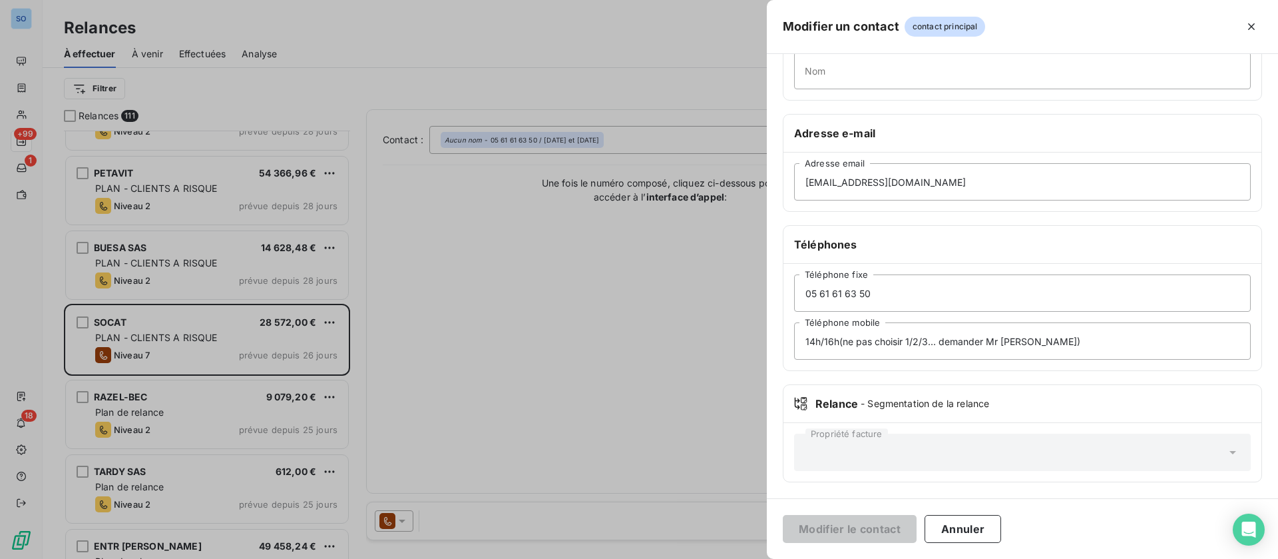
click at [1024, 363] on div "05 61 61 63 50 Téléphone fixe 14h/16h(ne pas choisir 1/2/3... demander Mr Mouto…" at bounding box center [1023, 317] width 478 height 107
drag, startPoint x: 1065, startPoint y: 345, endPoint x: 703, endPoint y: 324, distance: 362.7
click at [703, 558] on div "Modifier un contact contact principal Informations générales Civilité 14h/16h(n…" at bounding box center [639, 559] width 1278 height 0
type input "14h/16 : Mr Mouton (pas choix123)"
click at [814, 526] on button "Modifier le contact" at bounding box center [850, 529] width 134 height 28
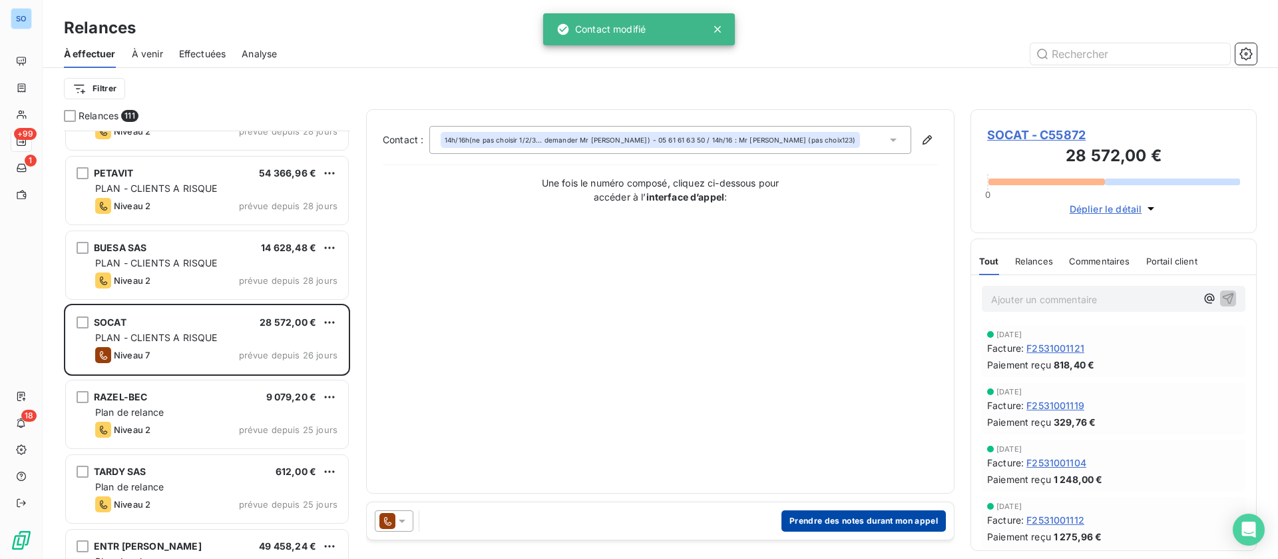
click at [855, 521] on button "Prendre des notes durant mon appel" at bounding box center [864, 520] width 164 height 21
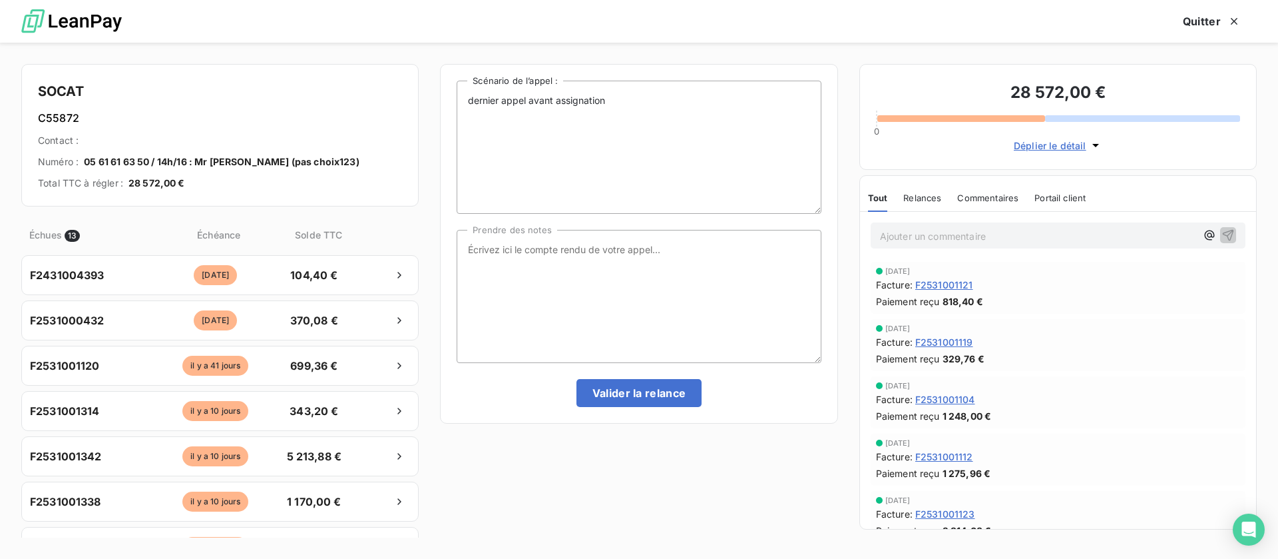
click at [930, 228] on p "Ajouter un commentaire ﻿" at bounding box center [1038, 236] width 316 height 17
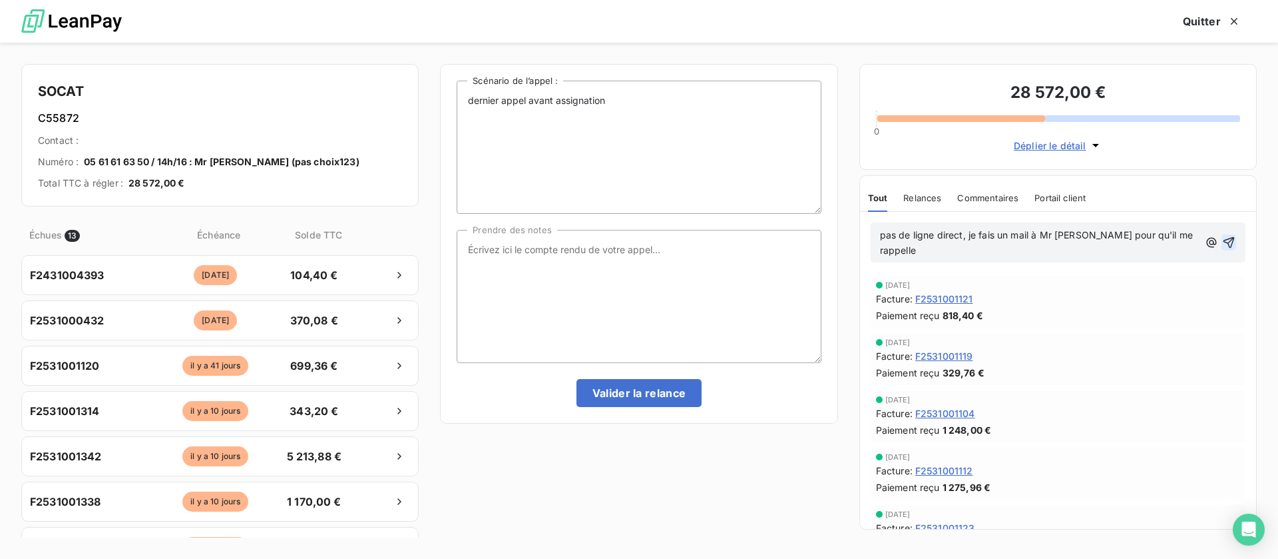
click at [1224, 242] on icon "button" at bounding box center [1229, 242] width 11 height 11
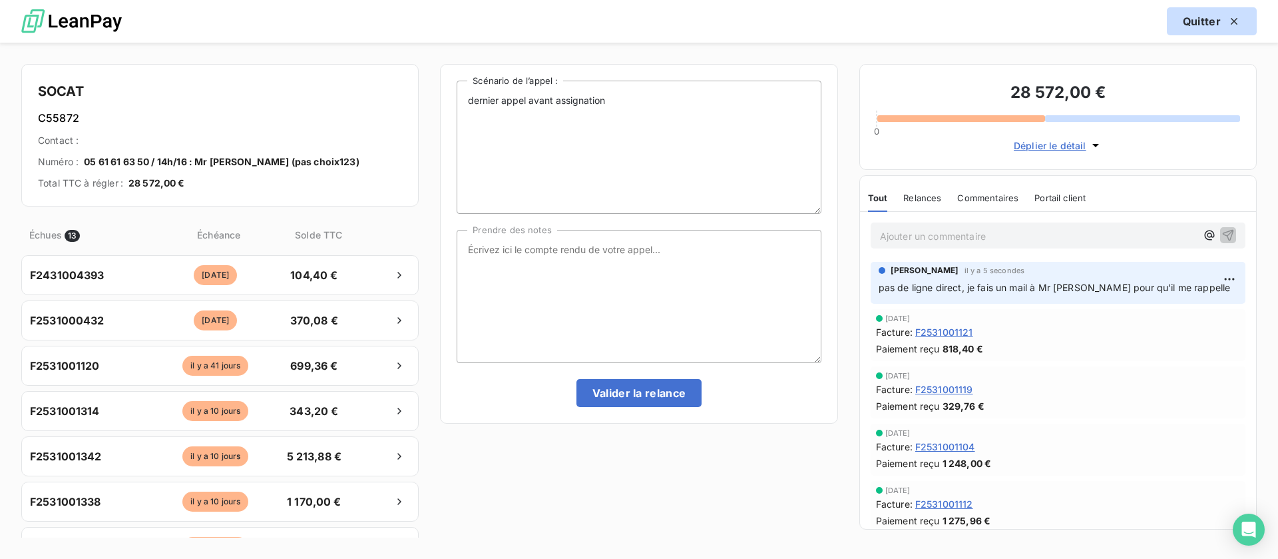
click at [1205, 17] on button "Quitter" at bounding box center [1212, 21] width 90 height 28
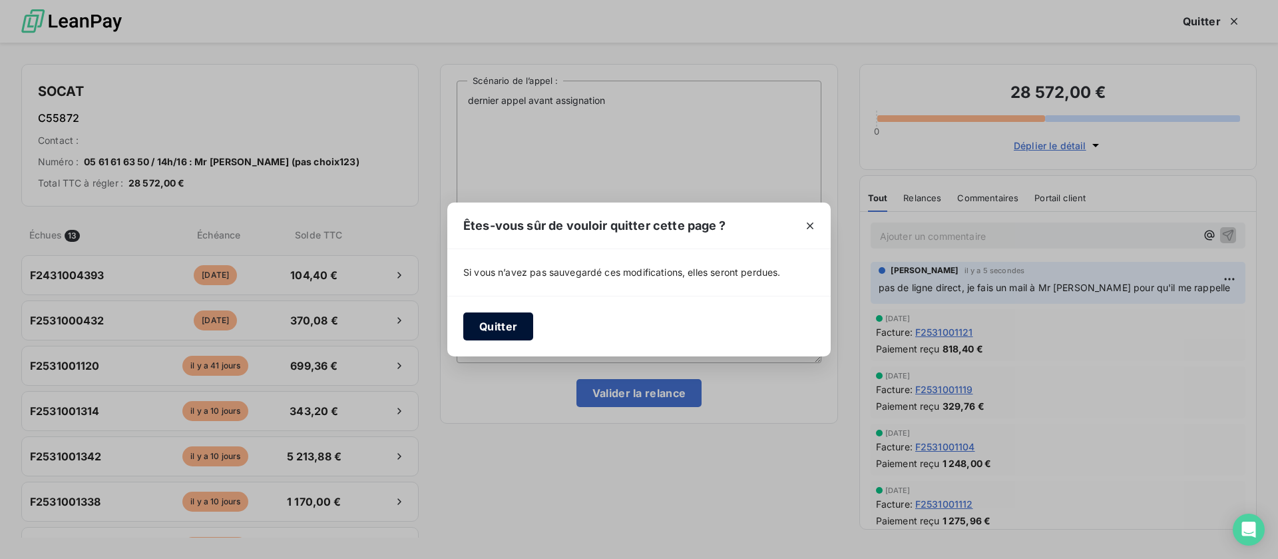
click at [511, 317] on button "Quitter" at bounding box center [498, 326] width 70 height 28
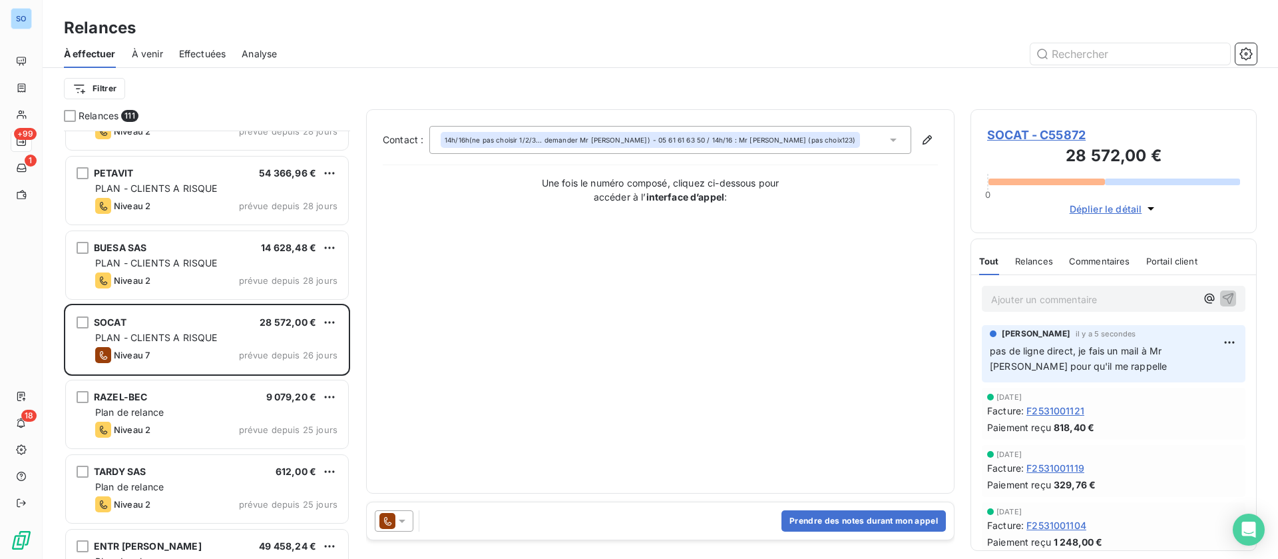
click at [1048, 135] on span "SOCAT - C55872" at bounding box center [1113, 135] width 253 height 18
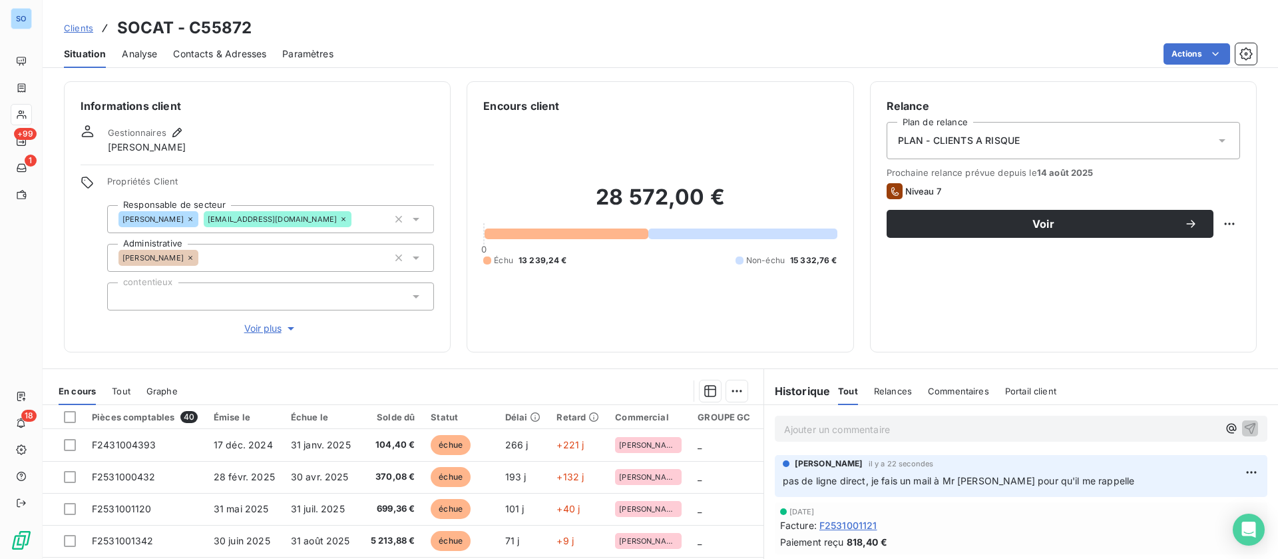
click at [228, 49] on span "Contacts & Adresses" at bounding box center [219, 53] width 93 height 13
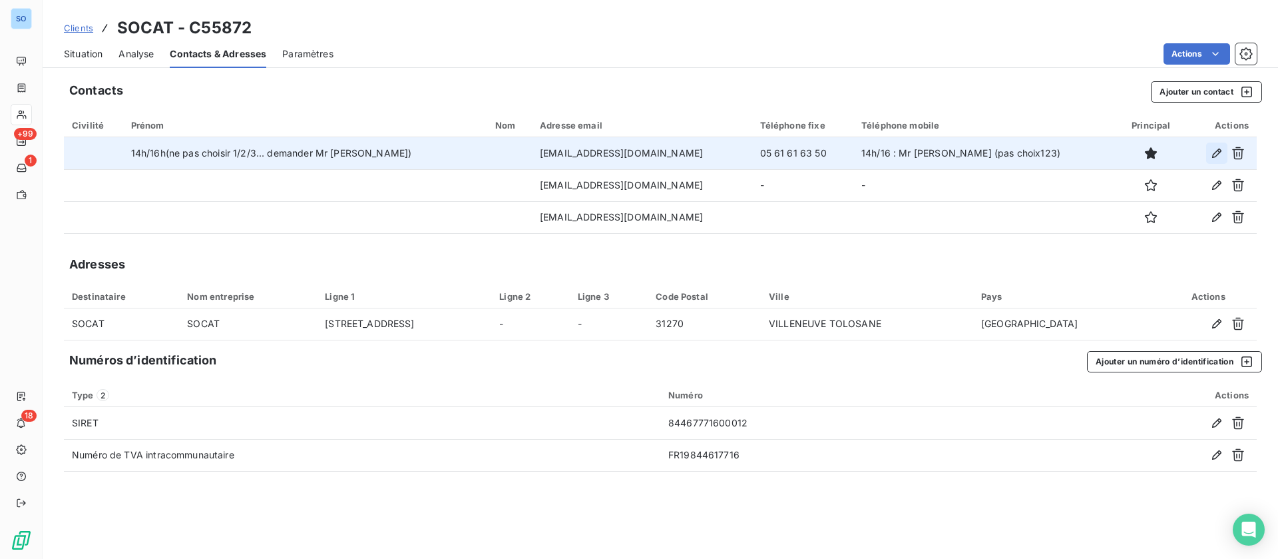
click at [1216, 148] on icon "button" at bounding box center [1216, 152] width 13 height 13
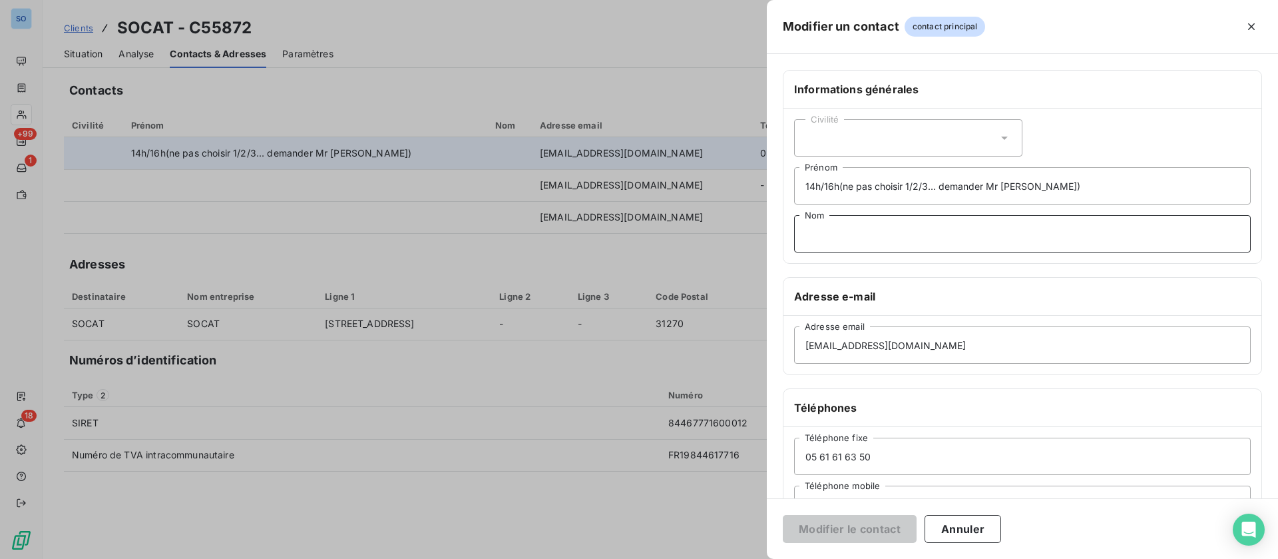
click at [941, 232] on input "Nom" at bounding box center [1022, 233] width 457 height 37
type input "MOUTOU"
click at [954, 182] on input "14h/16h(ne pas choisir 1/2/3... demander Mr Moutou)" at bounding box center [1022, 185] width 457 height 37
drag, startPoint x: 1078, startPoint y: 180, endPoint x: 929, endPoint y: 178, distance: 148.5
click at [929, 178] on input "14h/16h(ne pas choisir 1/2/3... demander Mr Moutou)" at bounding box center [1022, 185] width 457 height 37
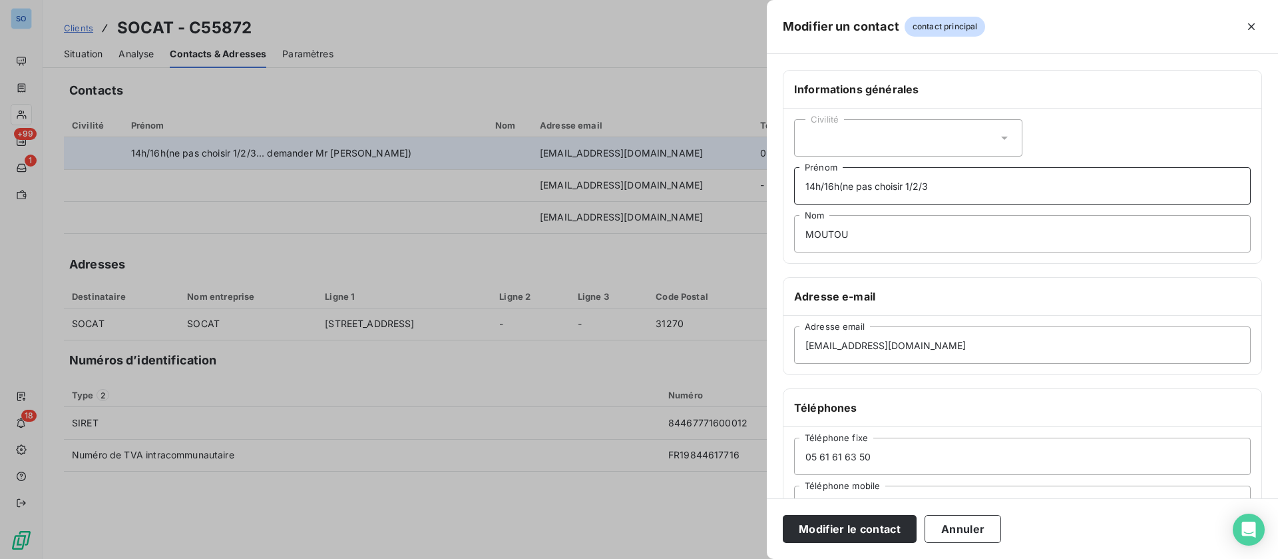
click at [843, 186] on input "14h/16h(ne pas choisir 1/2/3" at bounding box center [1022, 185] width 457 height 37
click at [911, 180] on input "14h/16h ne pas choisir 1/2/3" at bounding box center [1022, 185] width 457 height 37
drag, startPoint x: 906, startPoint y: 184, endPoint x: 873, endPoint y: 184, distance: 32.6
click at [873, 184] on input "14h/16h ne pas choisir 1/2/3" at bounding box center [1022, 185] width 457 height 37
click at [985, 180] on input "14h/16h ne pas sellectionner 1/2/3" at bounding box center [1022, 185] width 457 height 37
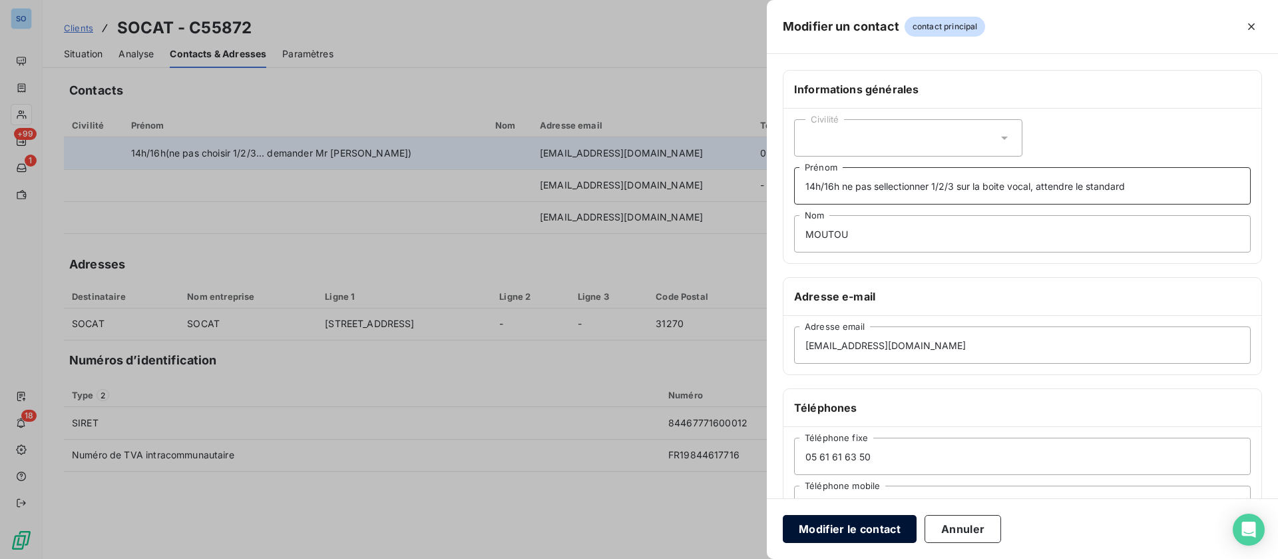
type input "14h/16h ne pas sellectionner 1/2/3 sur la boite vocal, attendre le standard"
click at [850, 530] on button "Modifier le contact" at bounding box center [850, 529] width 134 height 28
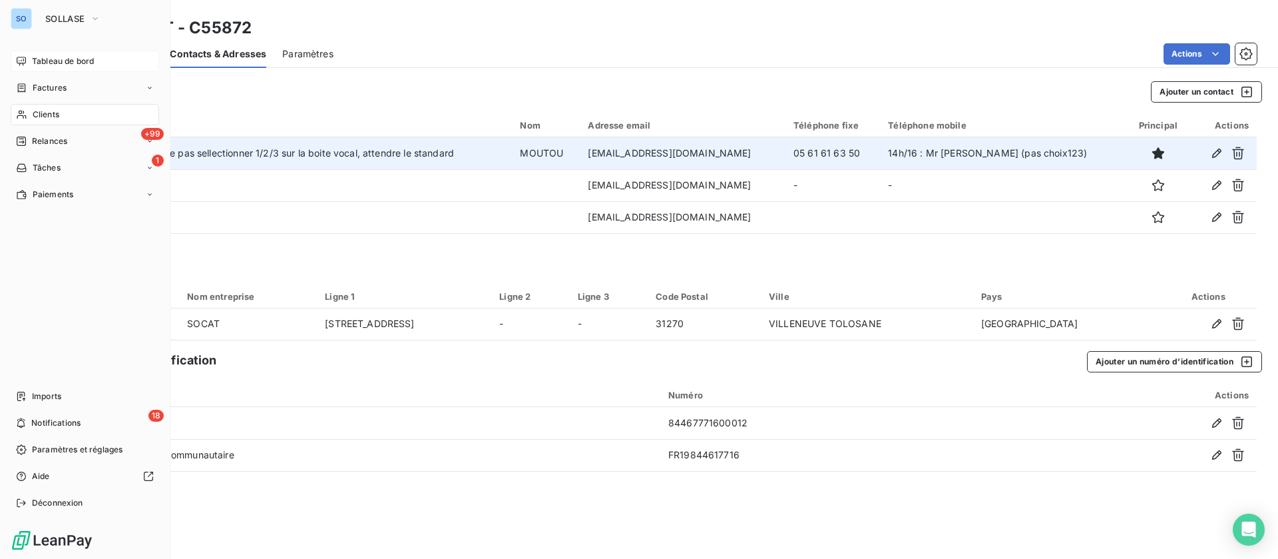
click at [53, 69] on div "Tableau de bord" at bounding box center [85, 61] width 148 height 21
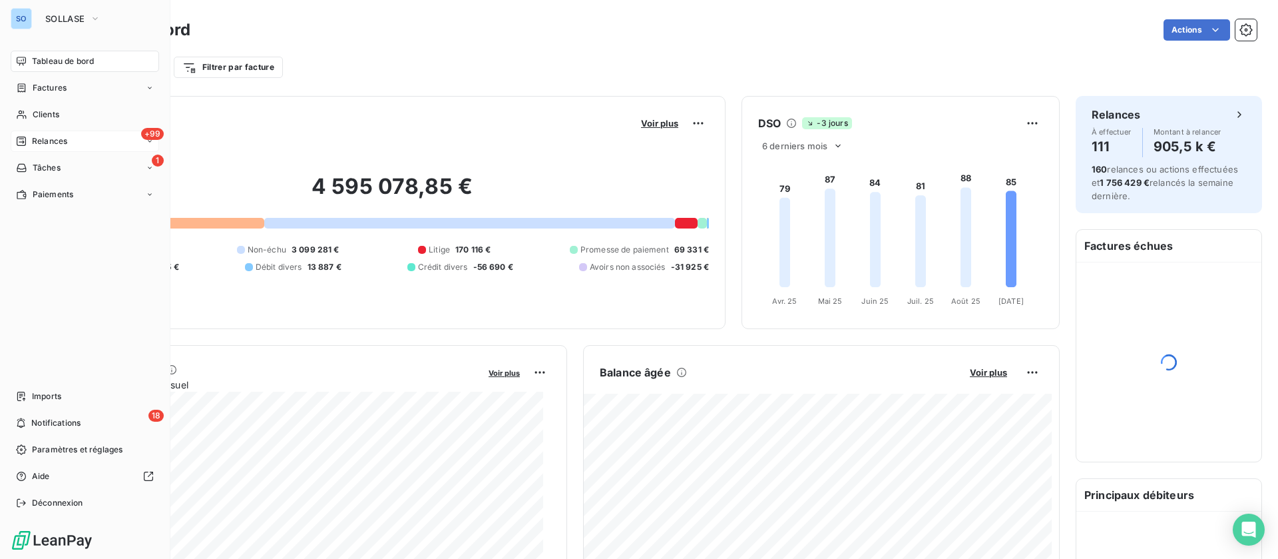
click at [29, 137] on div "Relances" at bounding box center [41, 141] width 51 height 12
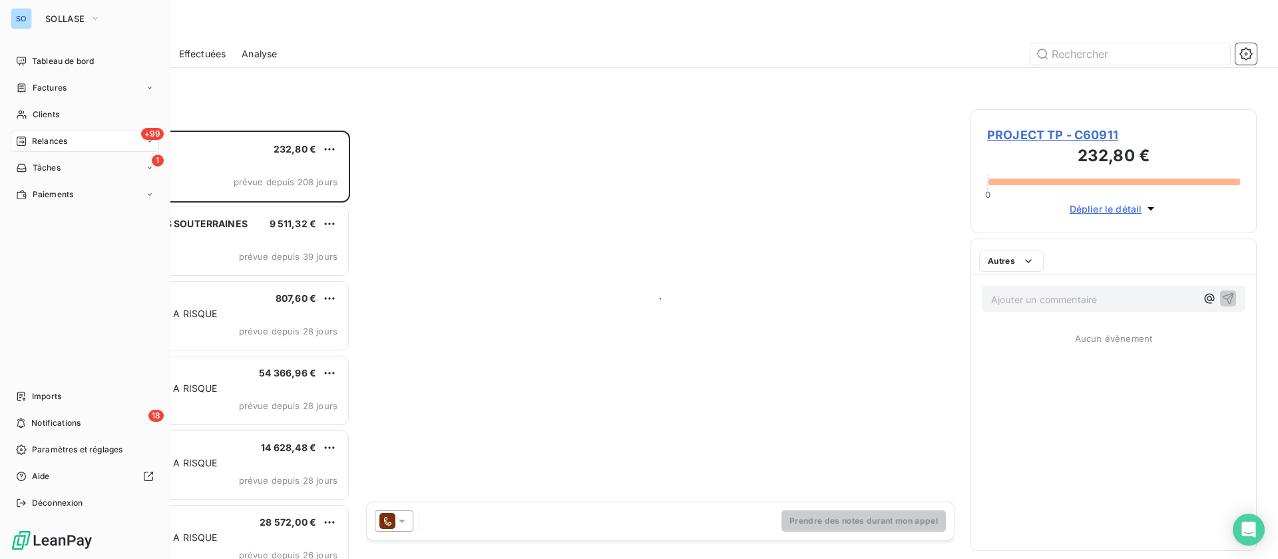
scroll to position [413, 271]
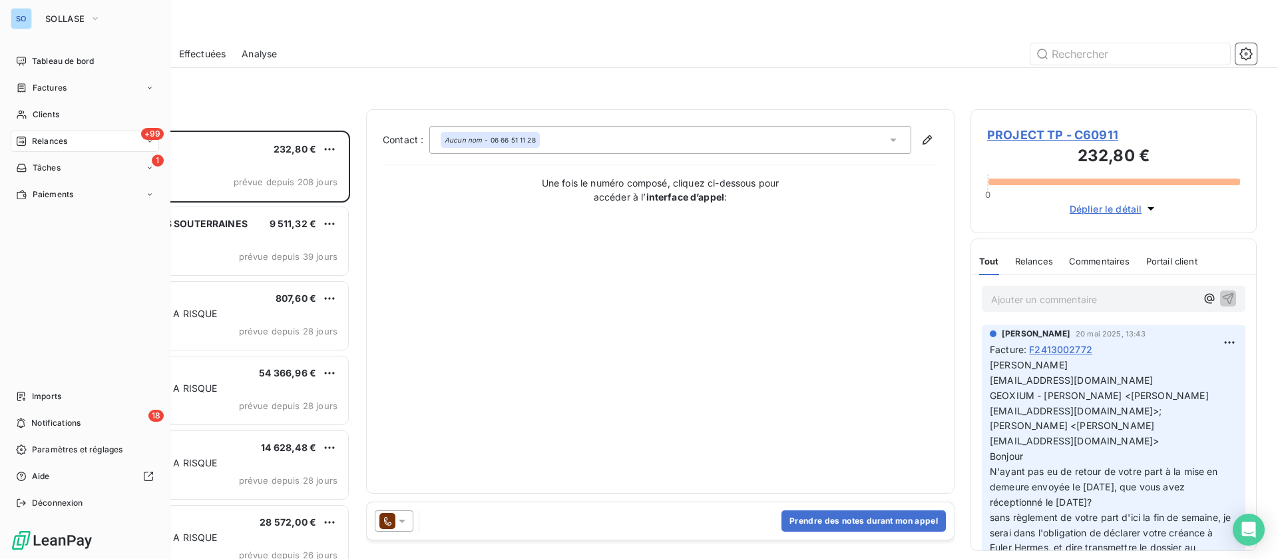
click at [47, 130] on div "+99 Relances" at bounding box center [85, 140] width 148 height 21
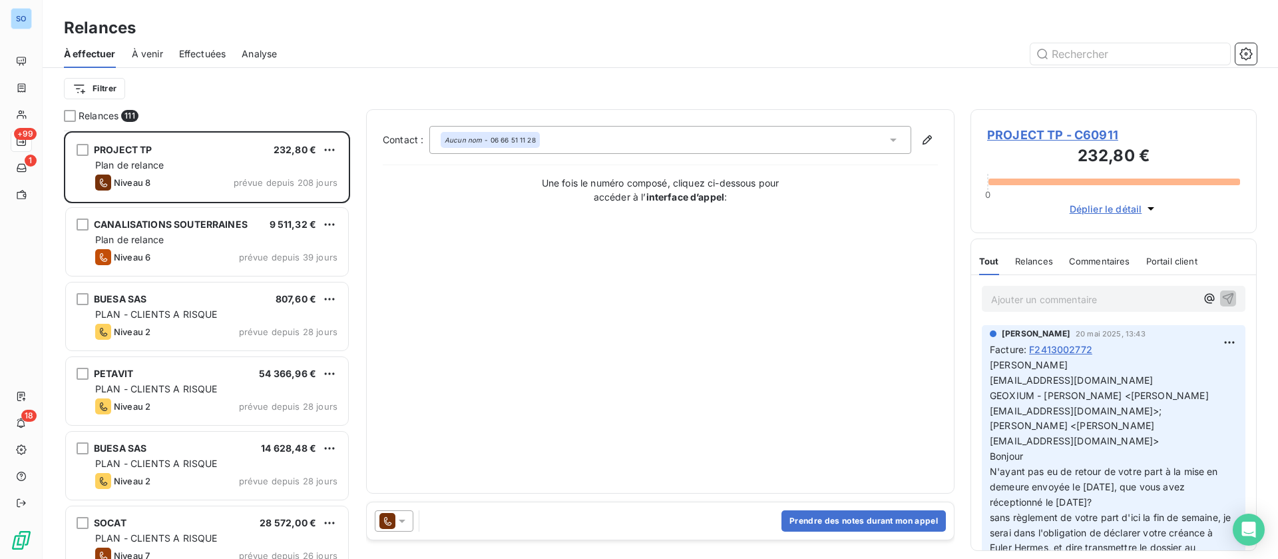
scroll to position [101, 0]
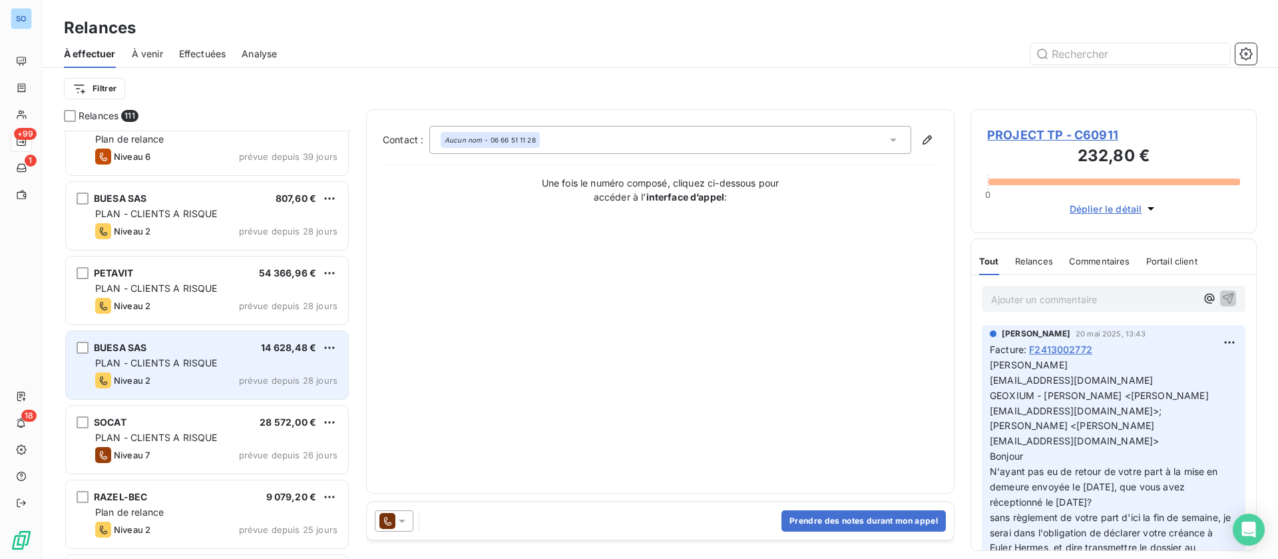
click at [194, 345] on div "BUESA SAS 14 628,48 €" at bounding box center [216, 347] width 242 height 12
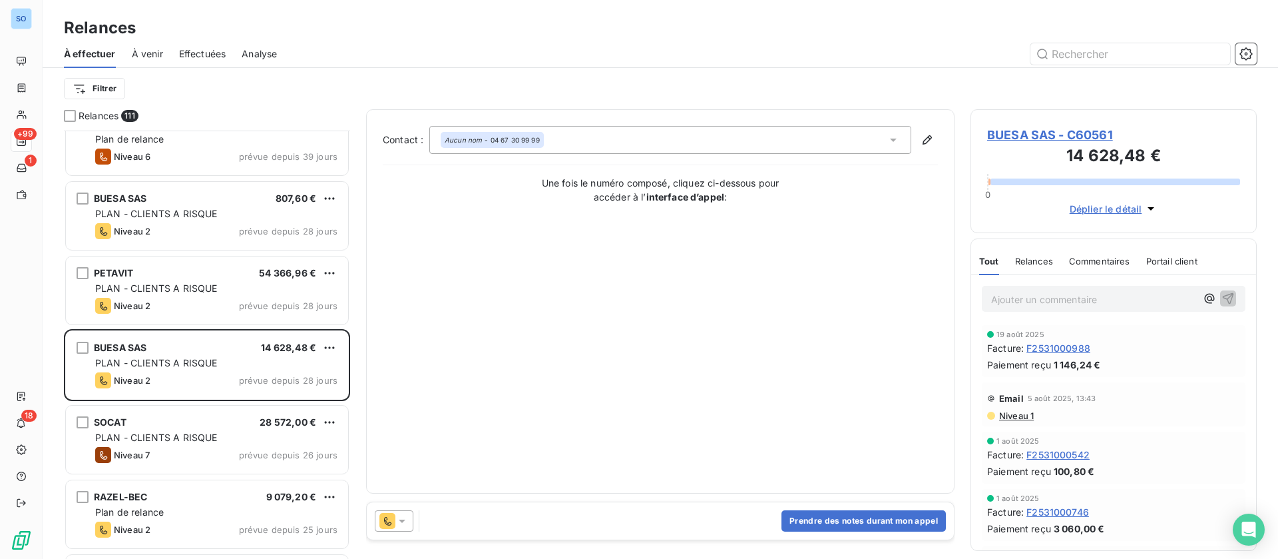
click at [1017, 136] on span "BUESA SAS - C60561" at bounding box center [1113, 135] width 253 height 18
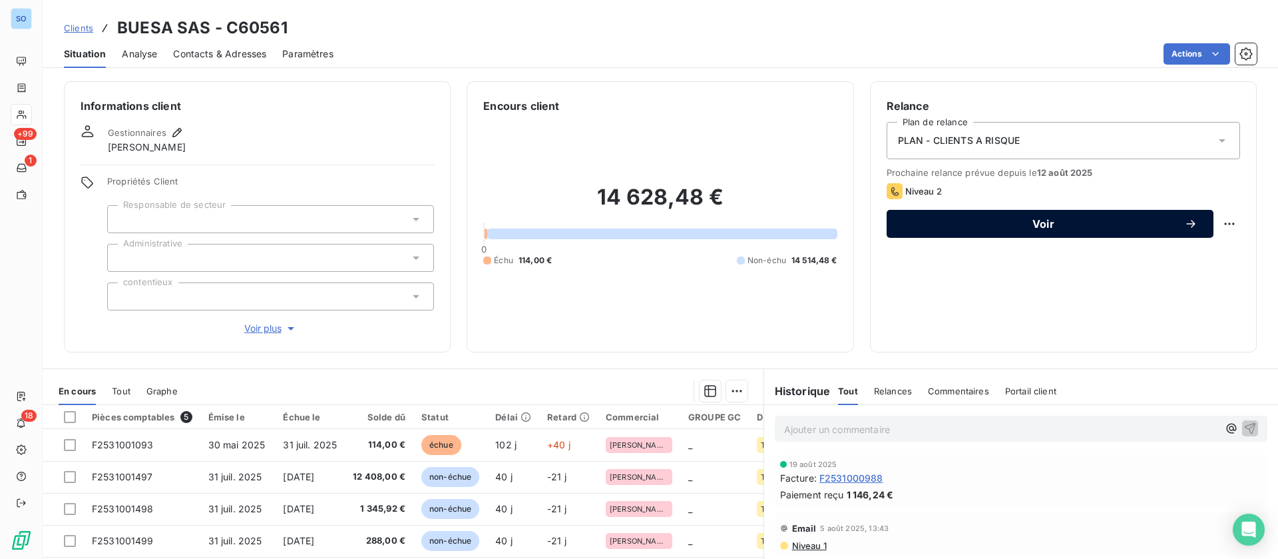
click at [1058, 222] on span "Voir" at bounding box center [1044, 223] width 282 height 11
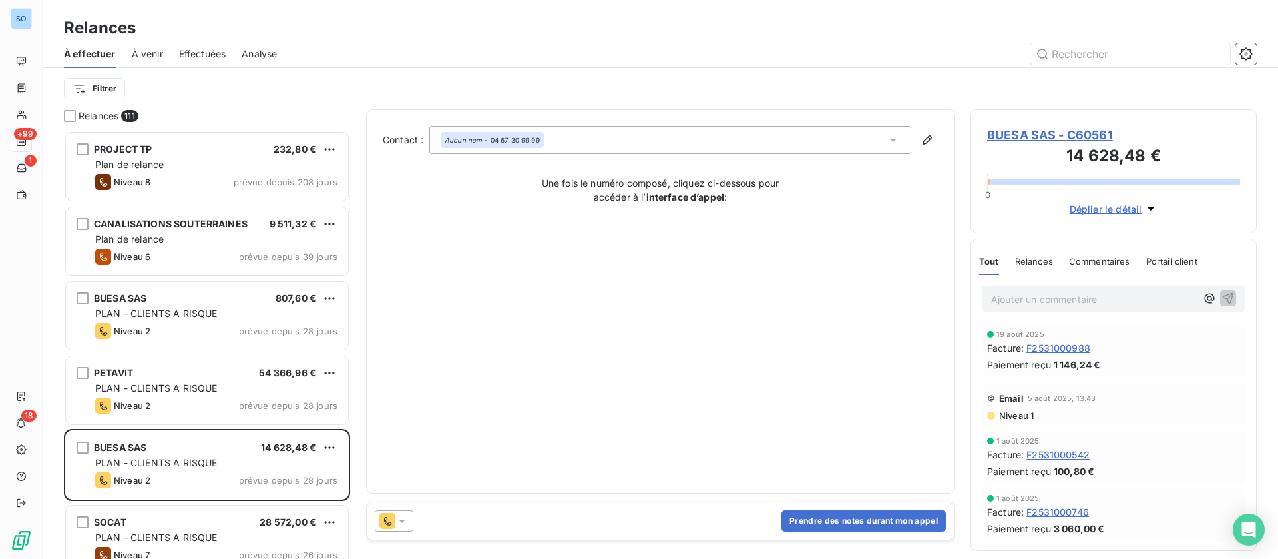
scroll to position [413, 271]
click at [822, 512] on button "Prendre des notes durant mon appel" at bounding box center [864, 520] width 164 height 21
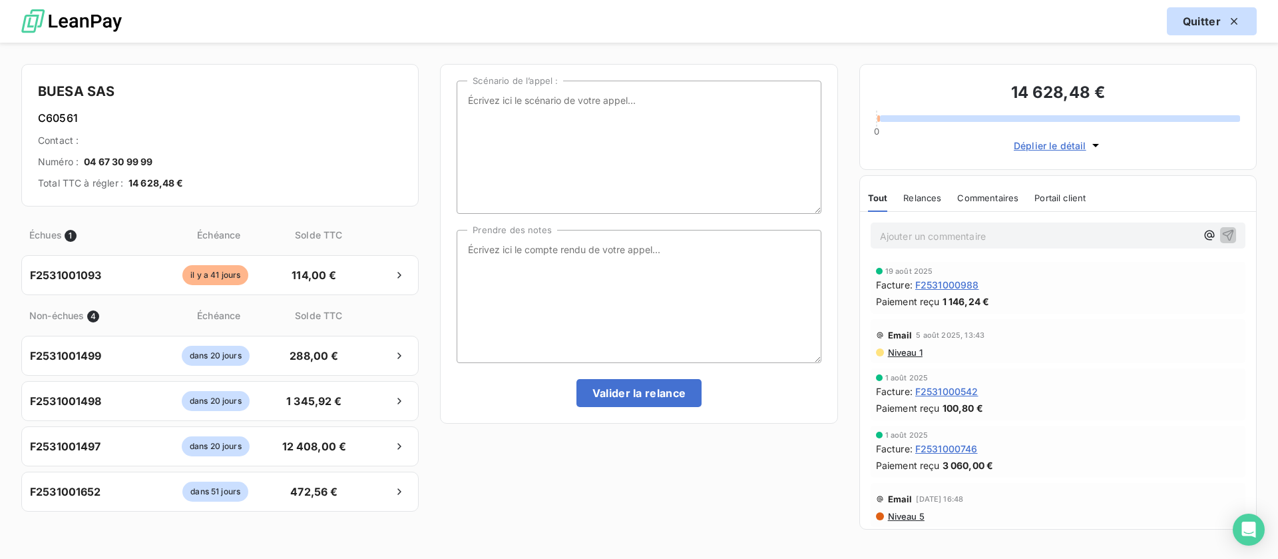
click at [1209, 26] on button "Quitter" at bounding box center [1212, 21] width 90 height 28
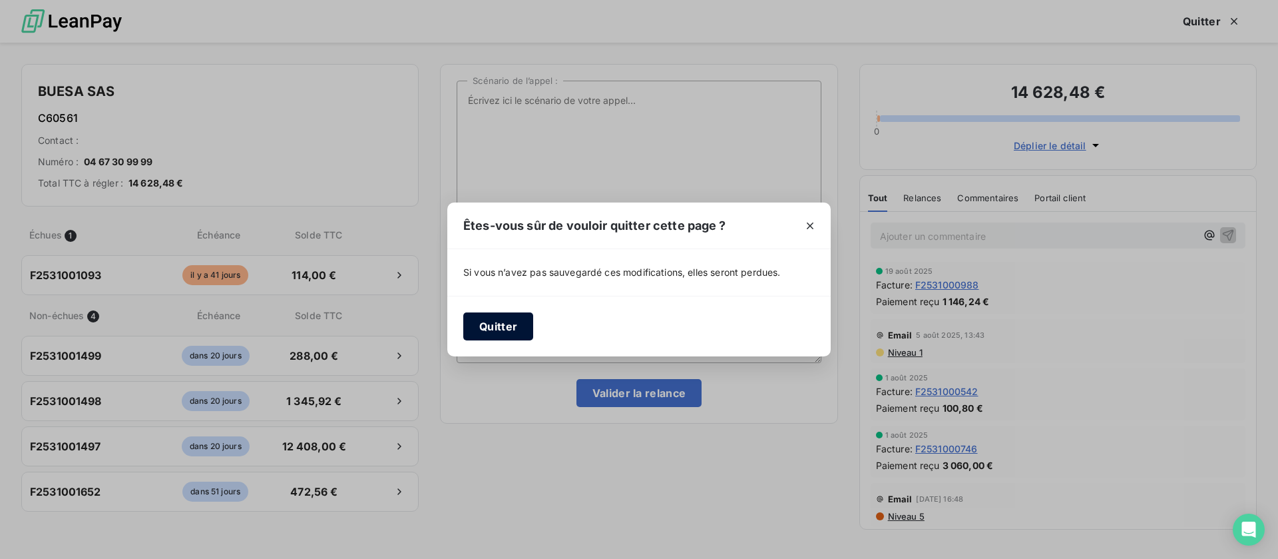
click at [502, 338] on button "Quitter" at bounding box center [498, 326] width 70 height 28
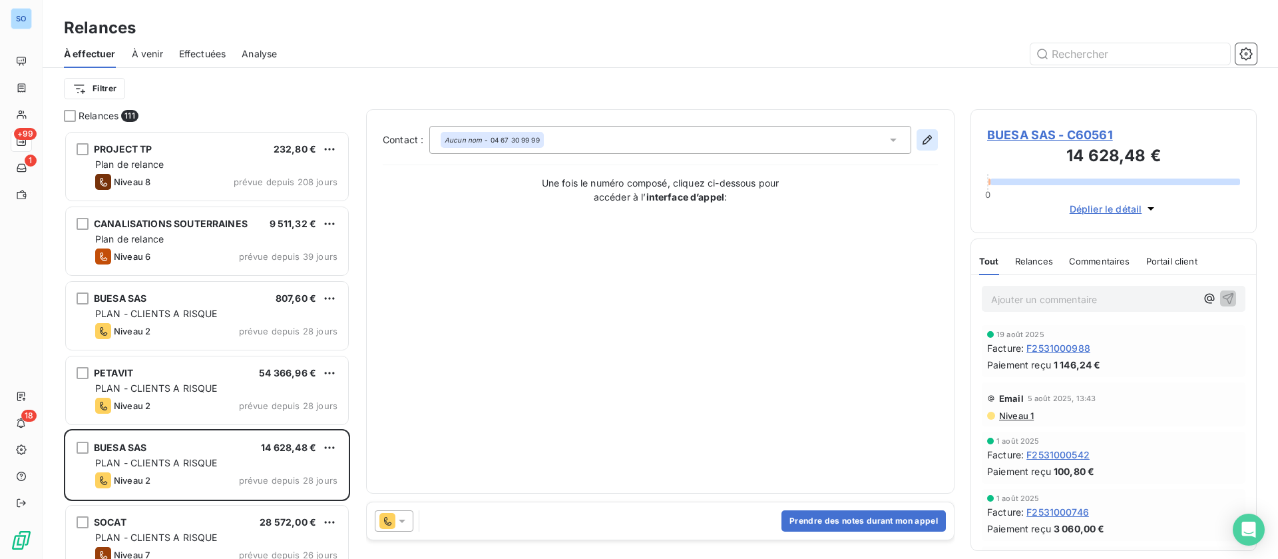
click at [932, 139] on icon "button" at bounding box center [927, 139] width 13 height 13
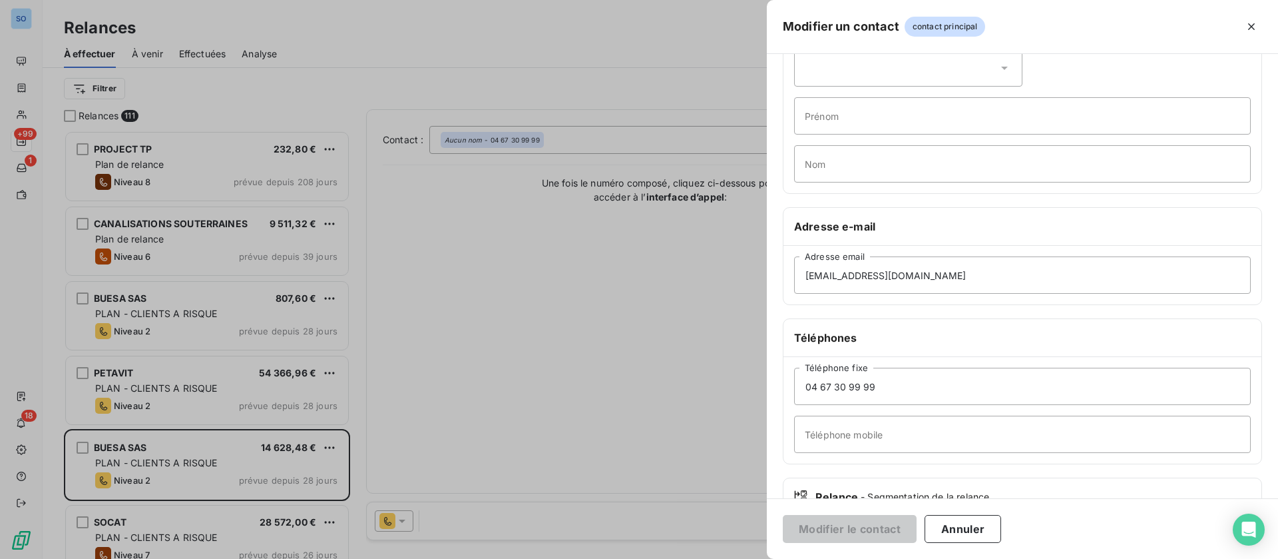
scroll to position [163, 0]
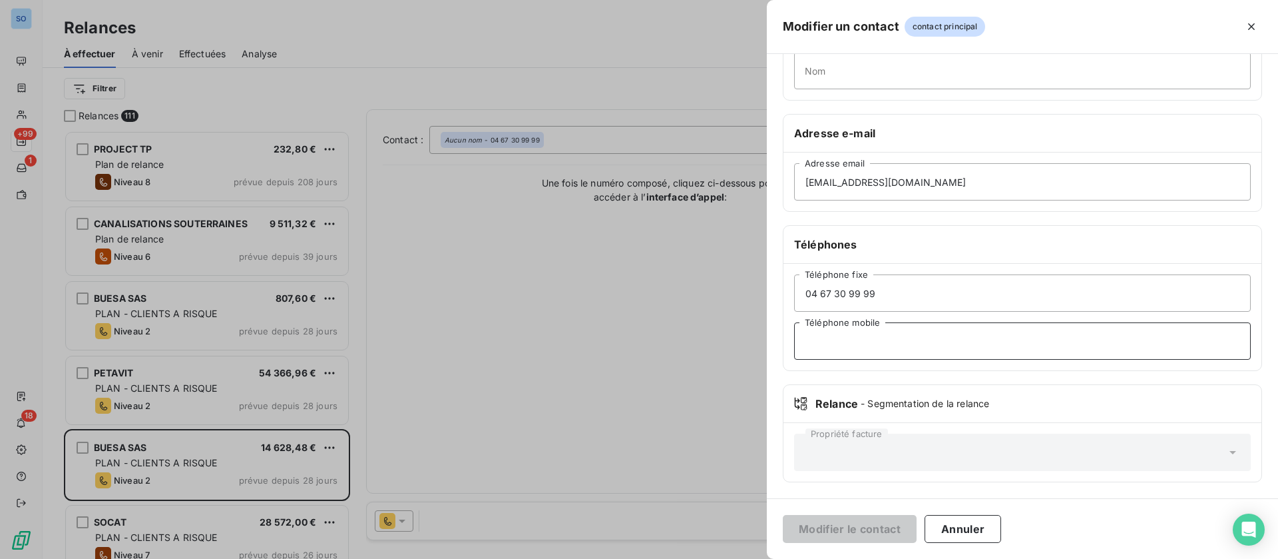
click at [889, 343] on input "Téléphone mobile" at bounding box center [1022, 340] width 457 height 37
type input "mardi et jeudi matin 08h/12h"
click at [841, 519] on button "Modifier le contact" at bounding box center [850, 529] width 134 height 28
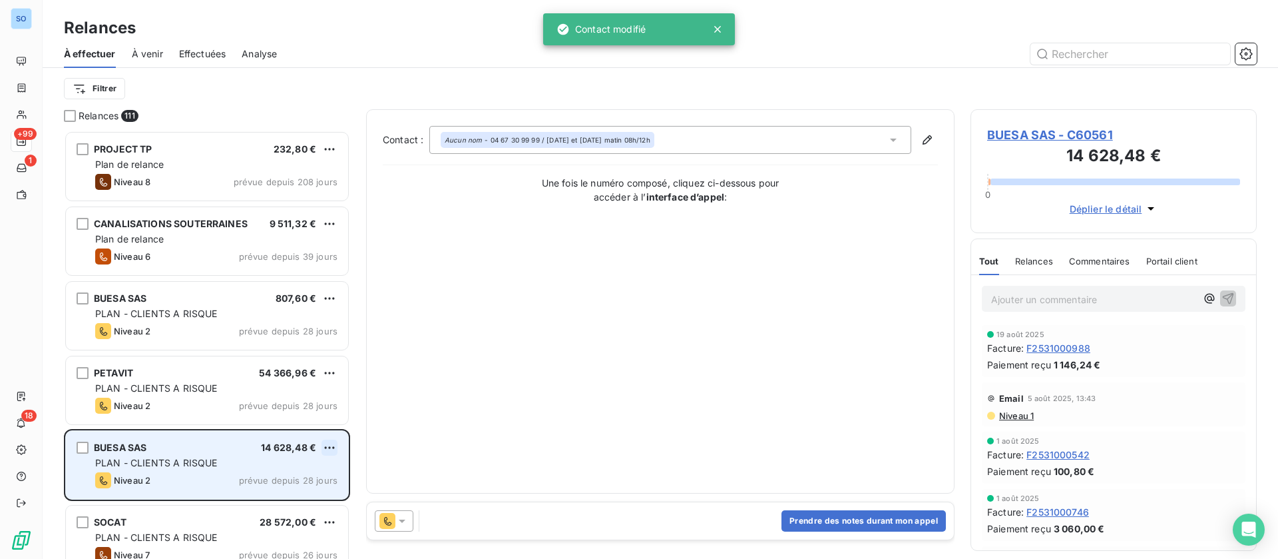
click at [334, 442] on html "SO +99 1 18 Relances À effectuer À venir Effectuées Analyse Filtrer Relances 11…" at bounding box center [639, 279] width 1278 height 559
click at [282, 469] on div "Replanifier cette action" at bounding box center [271, 473] width 119 height 21
select select "8"
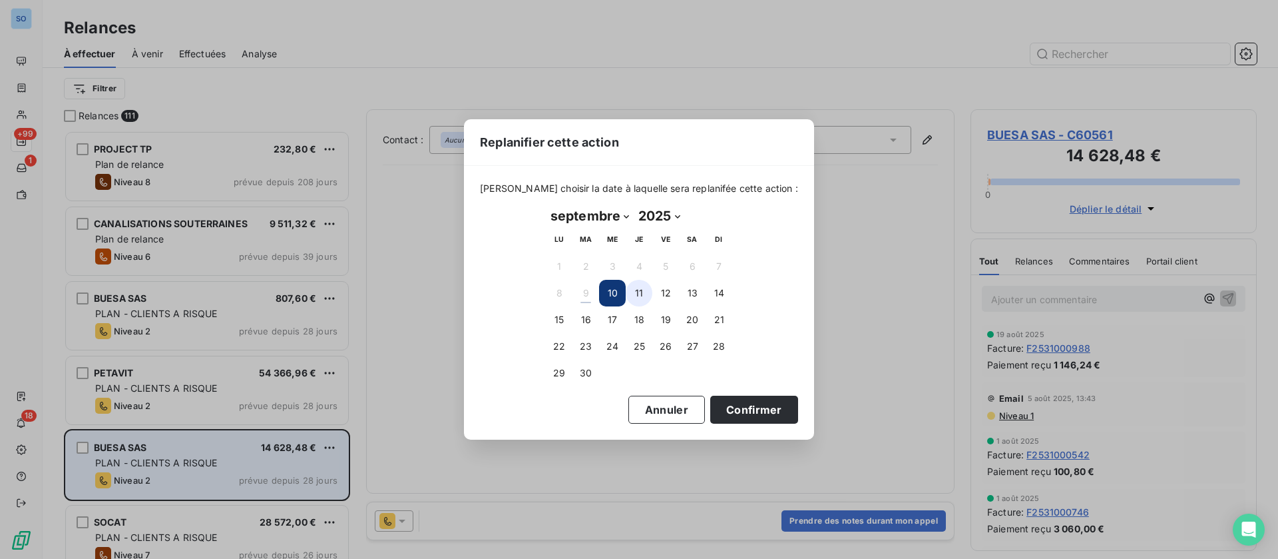
click at [640, 292] on button "11" at bounding box center [639, 293] width 27 height 27
click at [848, 519] on div "Replanifier cette action [PERSON_NAME] choisir la date à laquelle sera replanif…" at bounding box center [639, 279] width 1278 height 559
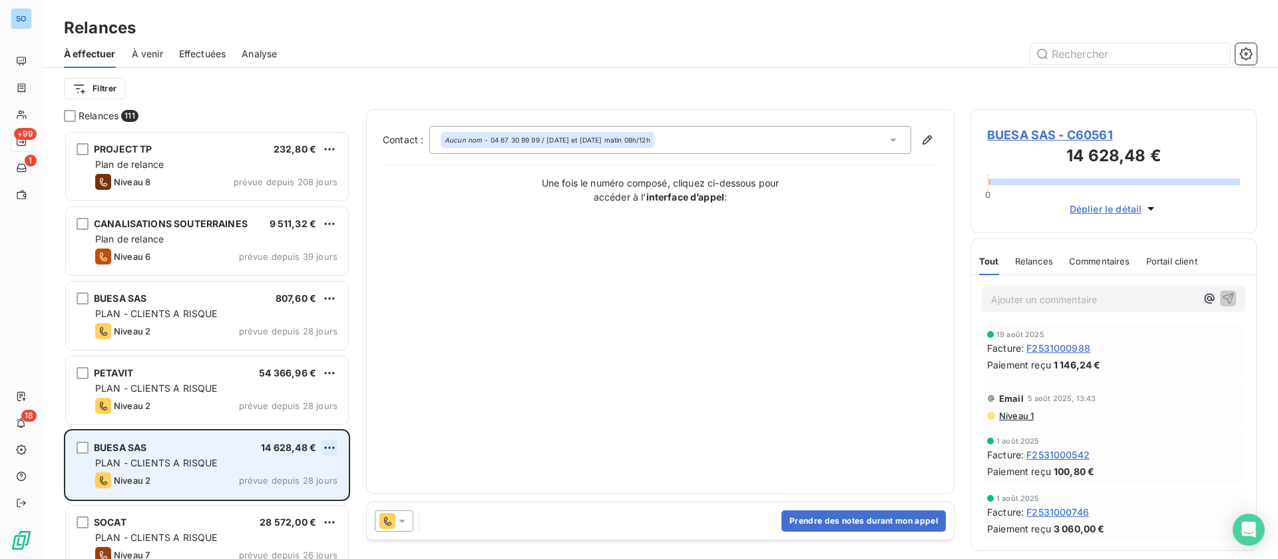
click at [332, 447] on html "SO +99 1 18 Relances À effectuer À venir Effectuées Analyse Filtrer Relances 11…" at bounding box center [639, 279] width 1278 height 559
click at [242, 469] on div "Replanifier cette action" at bounding box center [271, 473] width 119 height 21
select select "8"
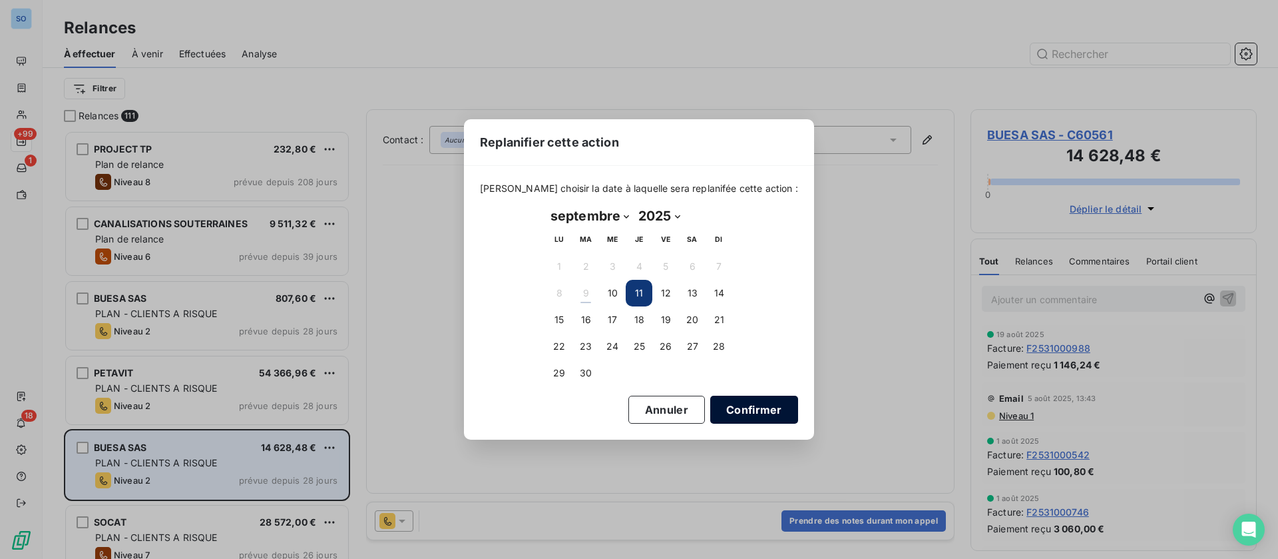
click at [746, 403] on button "Confirmer" at bounding box center [754, 409] width 88 height 28
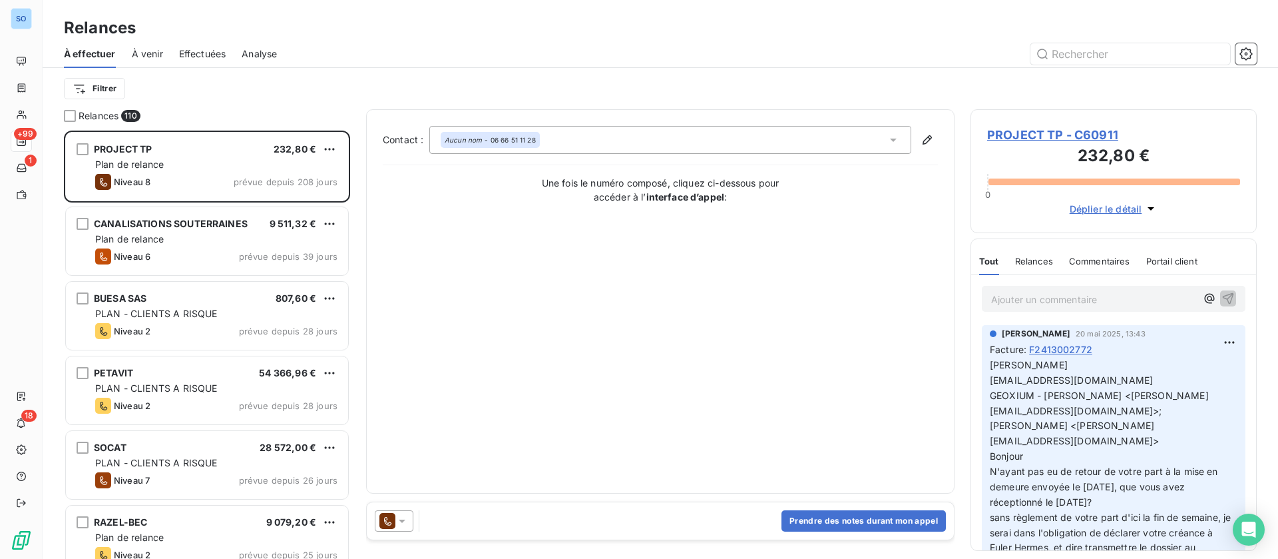
click at [116, 85] on html "SO +99 1 18 Relances À effectuer À venir Effectuées Analyse Filtrer Relances 11…" at bounding box center [639, 279] width 1278 height 559
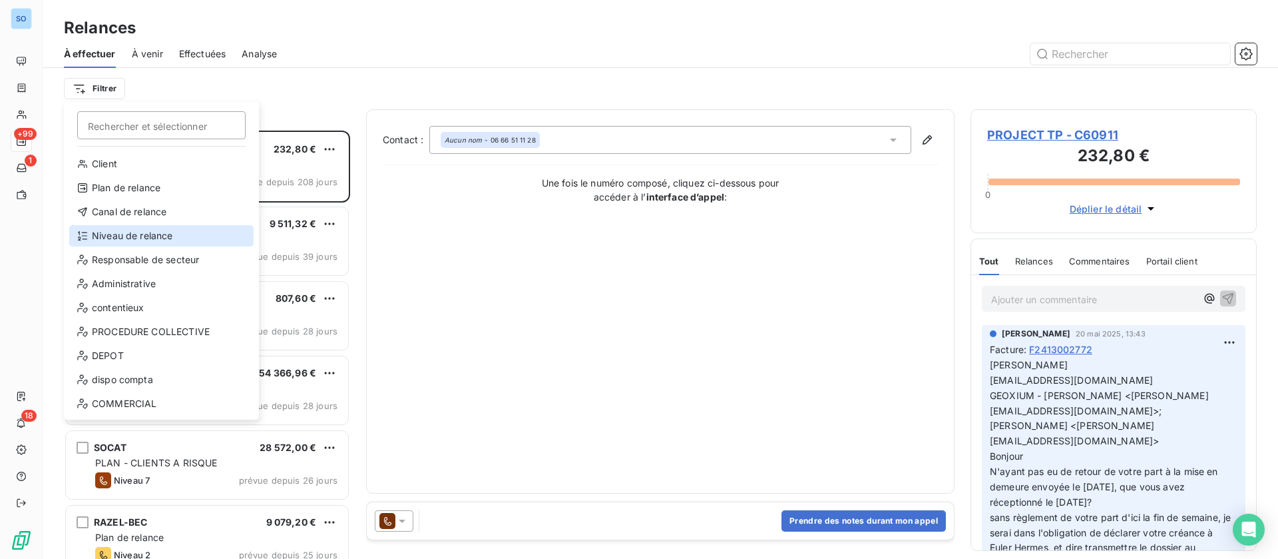
click at [143, 235] on div "Niveau de relance" at bounding box center [161, 235] width 184 height 21
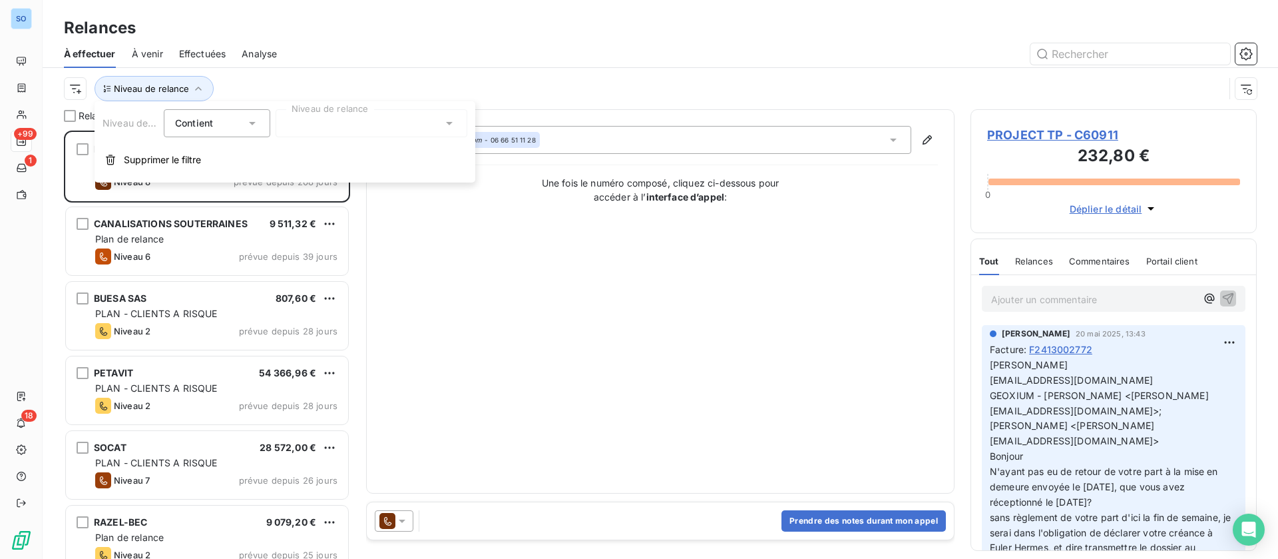
click at [317, 125] on div at bounding box center [372, 123] width 192 height 28
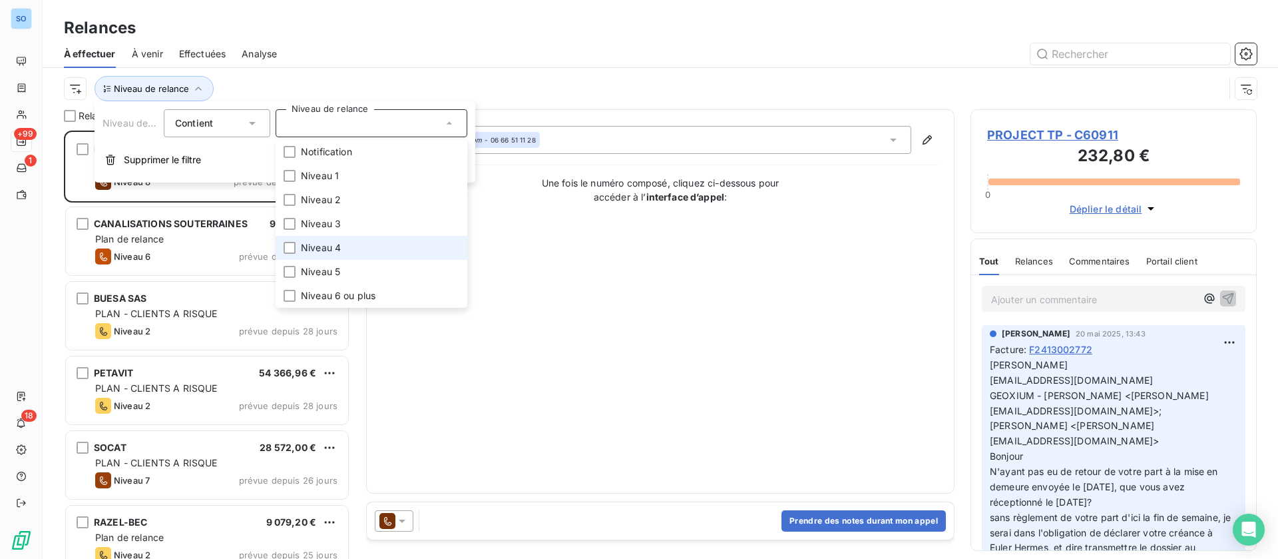
click at [324, 250] on span "Niveau 4" at bounding box center [321, 247] width 40 height 13
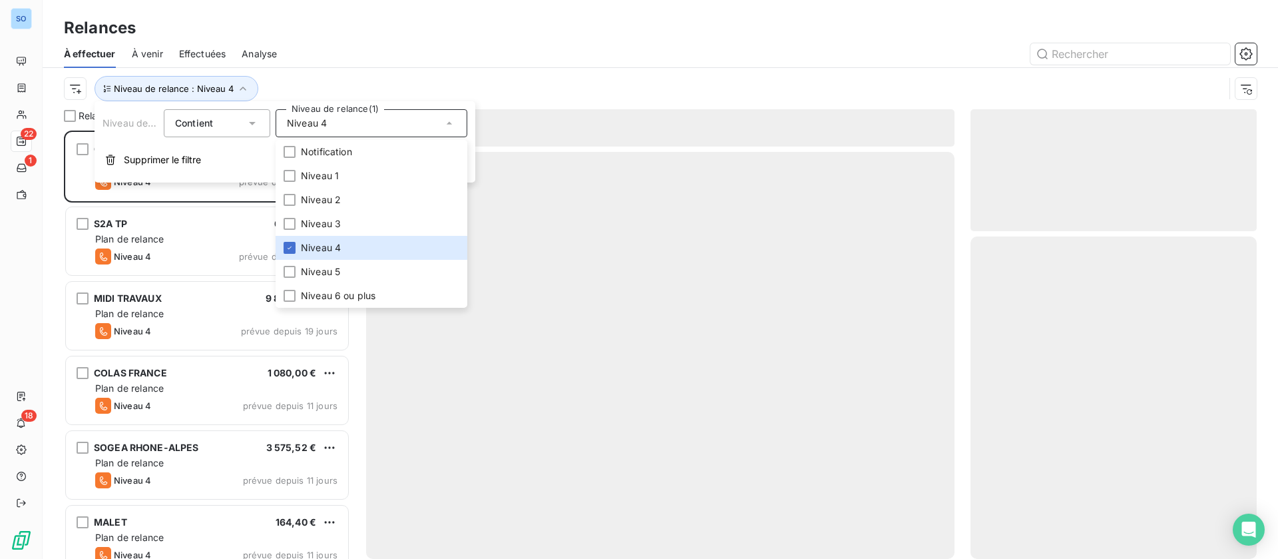
scroll to position [413, 271]
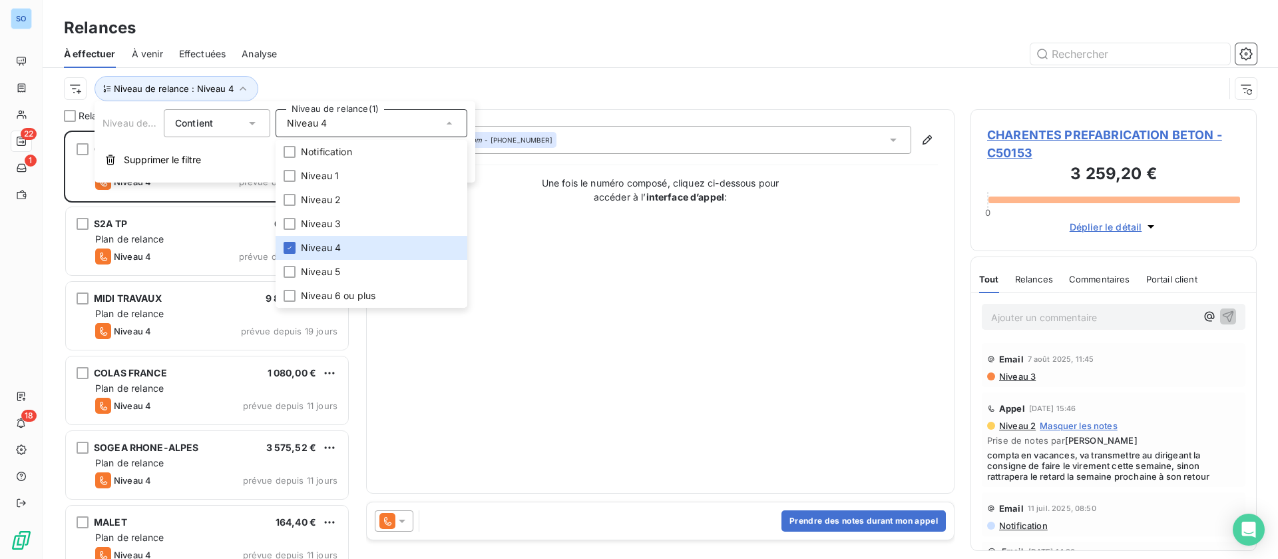
click at [511, 353] on div "Contact : Aucun nom - 05.46.45.16.29 Une fois le numéro composé, cliquez ci-des…" at bounding box center [660, 301] width 555 height 351
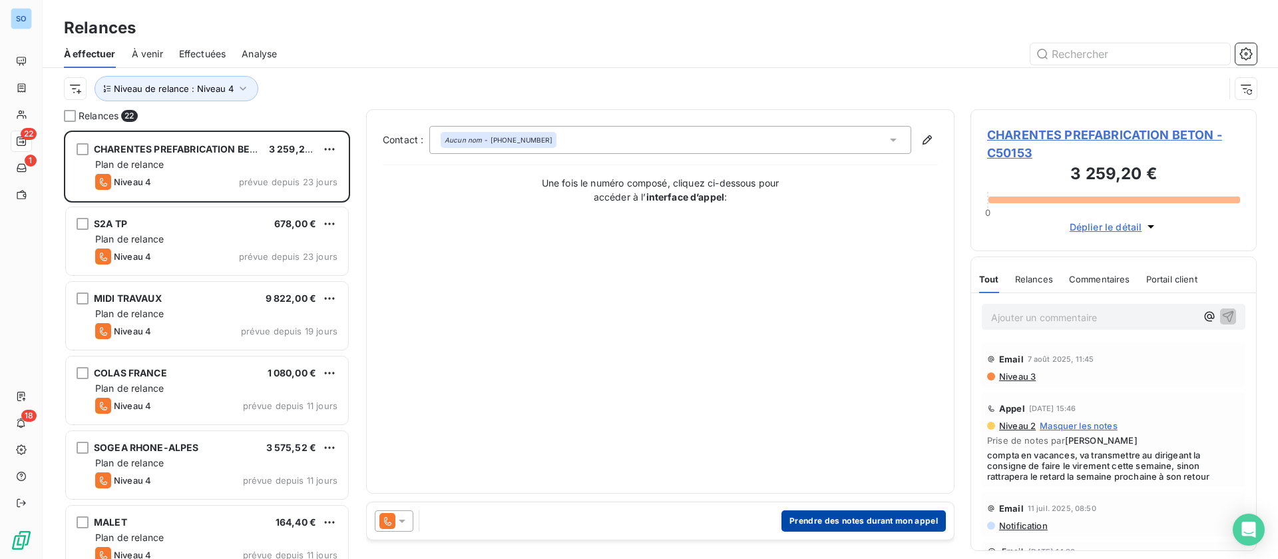
click at [810, 518] on button "Prendre des notes durant mon appel" at bounding box center [864, 520] width 164 height 21
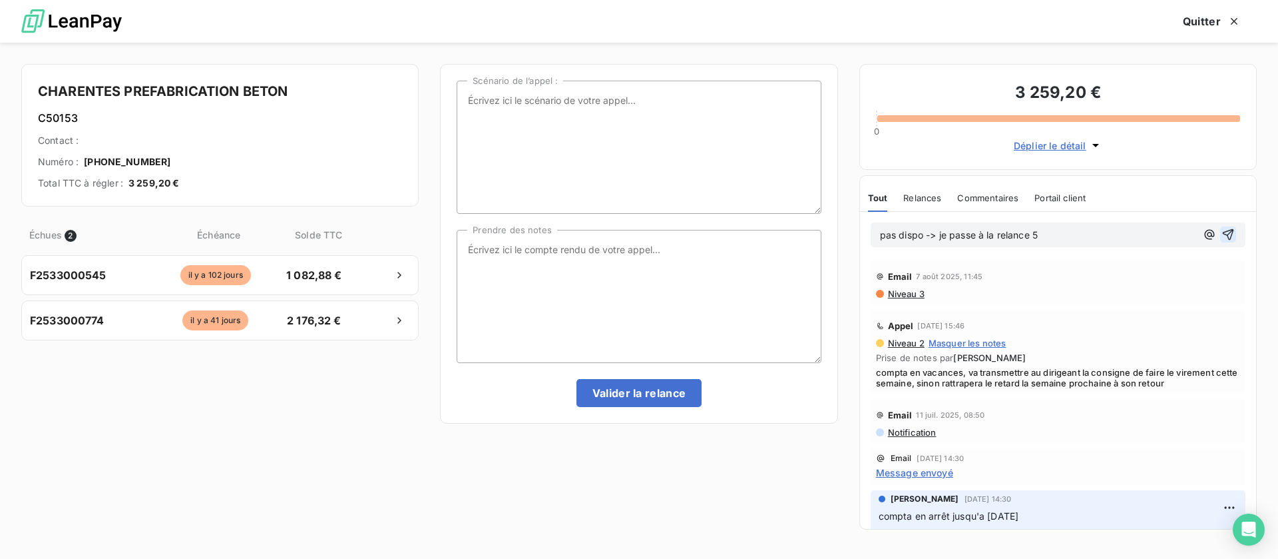
click at [1223, 230] on icon "button" at bounding box center [1228, 234] width 11 height 11
click at [600, 303] on textarea "Prendre des notes" at bounding box center [639, 296] width 364 height 133
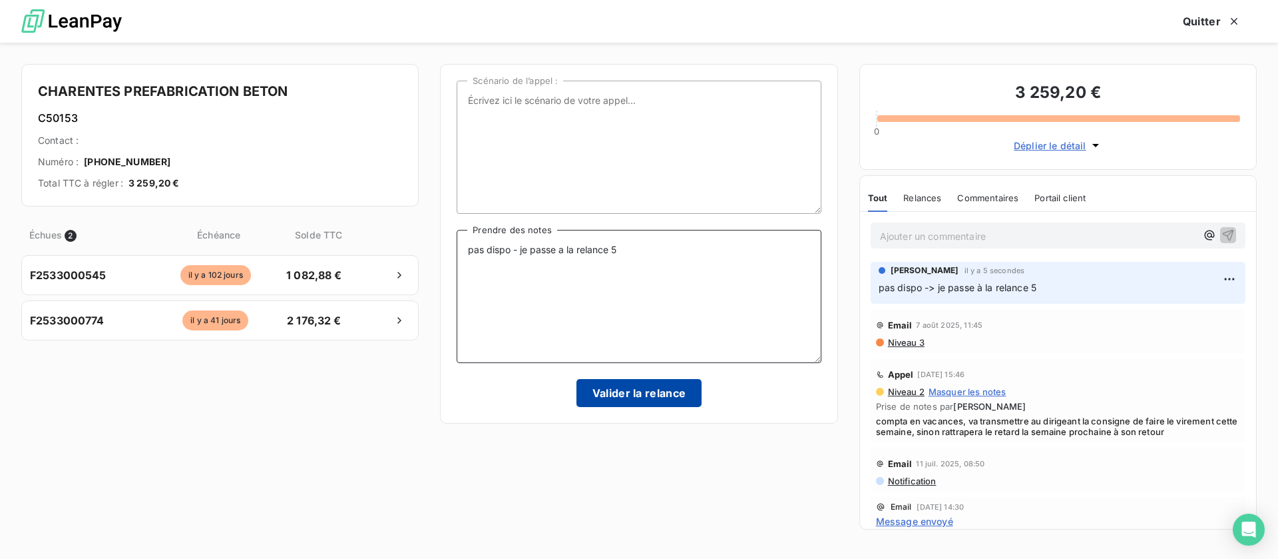
type textarea "pas dispo - je passe a la relance 5"
click at [616, 393] on button "Valider la relance" at bounding box center [639, 393] width 126 height 28
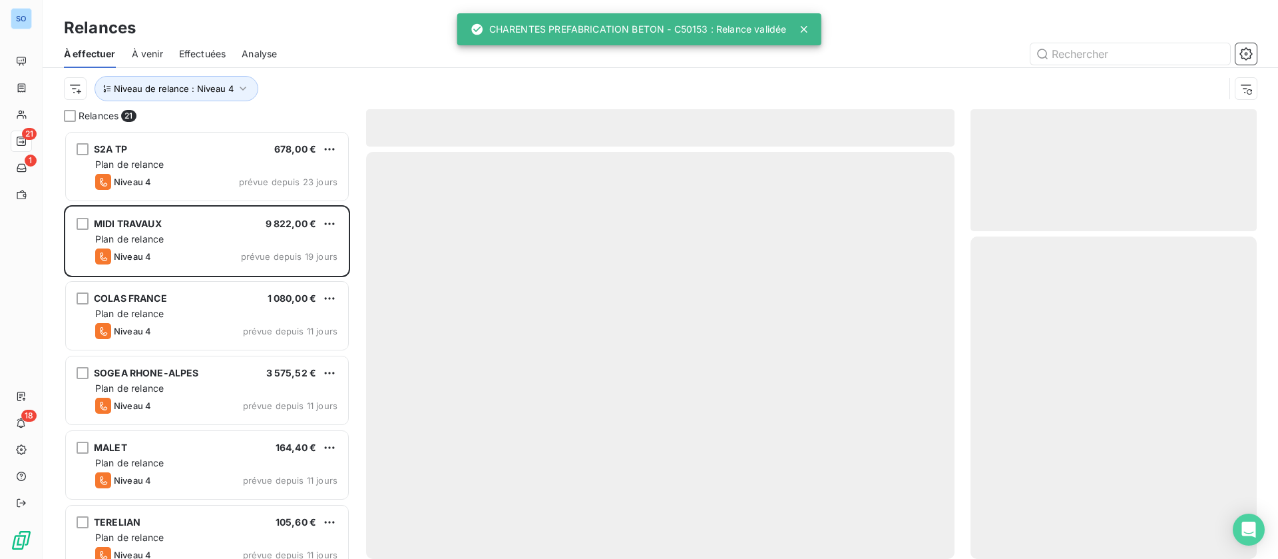
click at [202, 50] on span "Effectuées" at bounding box center [202, 53] width 47 height 13
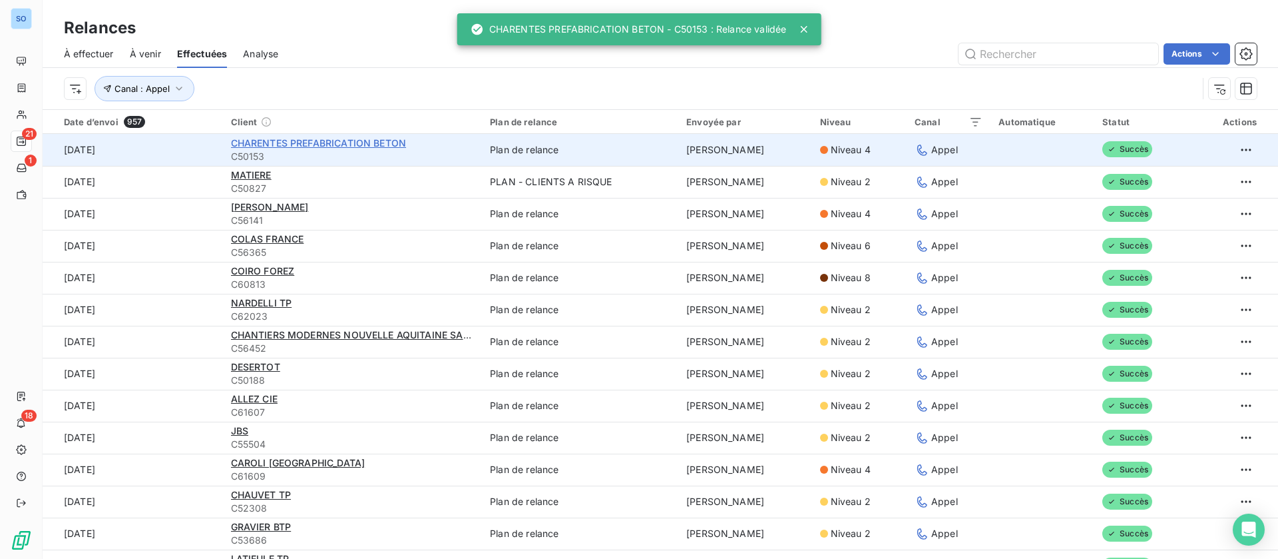
click at [323, 138] on span "CHARENTES PREFABRICATION BETON" at bounding box center [319, 142] width 176 height 11
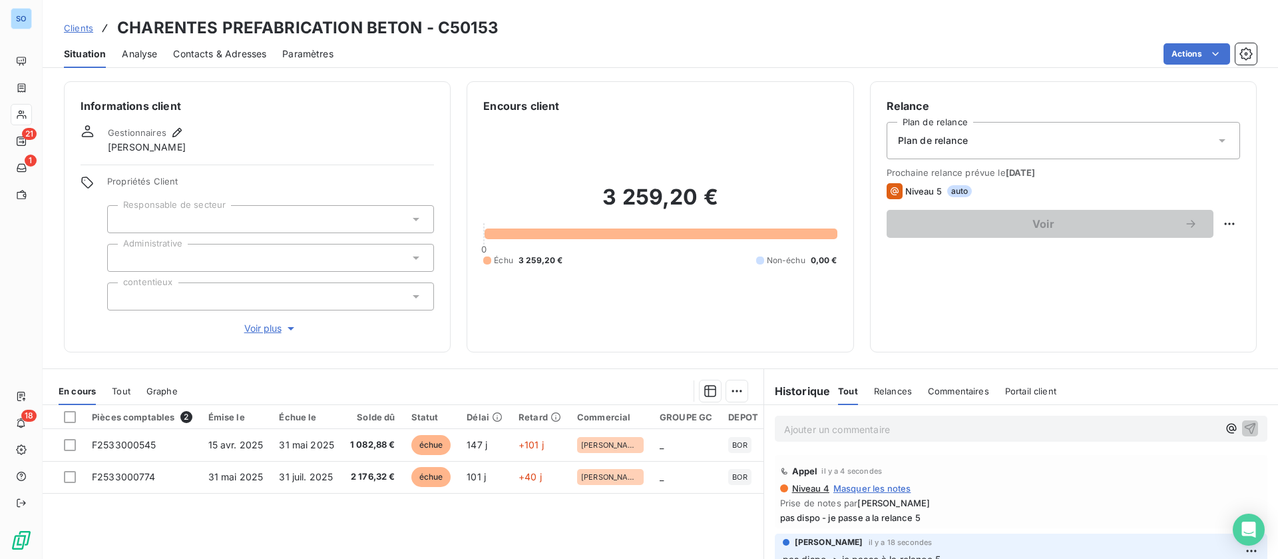
click at [1198, 222] on div "Voir" at bounding box center [1063, 224] width 353 height 28
click at [1210, 224] on html "SO 21 1 18 Clients CHARENTES PREFABRICATION BETON - C50153 Situation Analyse Co…" at bounding box center [639, 279] width 1278 height 559
click at [1150, 262] on div "Replanifier cette action" at bounding box center [1159, 252] width 119 height 21
select select "8"
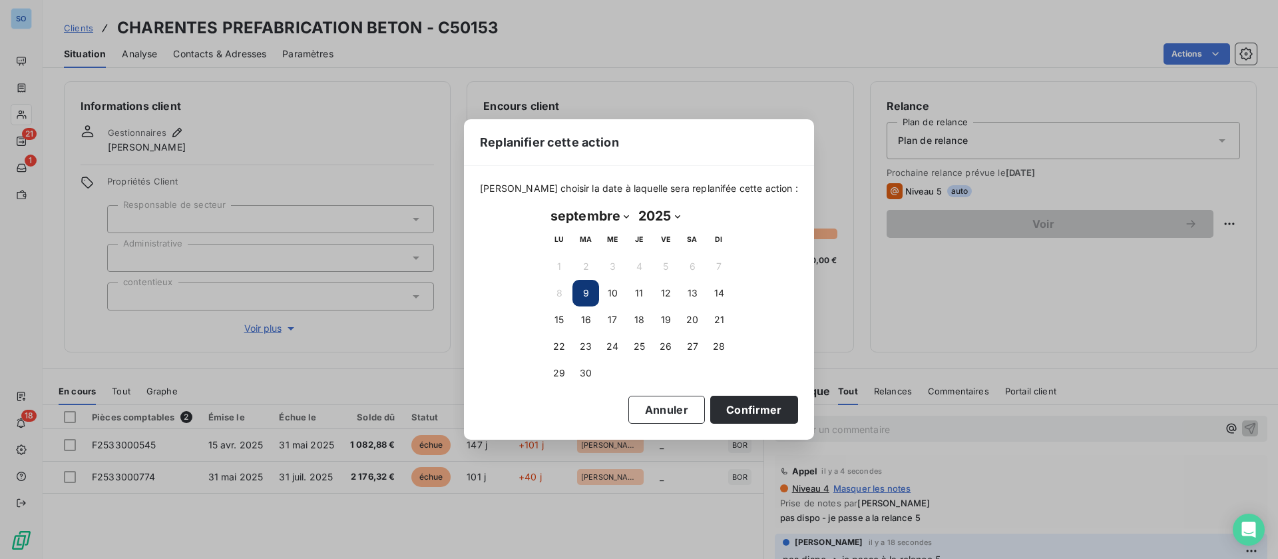
click at [576, 291] on button "9" at bounding box center [585, 293] width 27 height 27
click at [584, 290] on button "9" at bounding box center [585, 293] width 27 height 27
click at [735, 403] on button "Confirmer" at bounding box center [754, 409] width 88 height 28
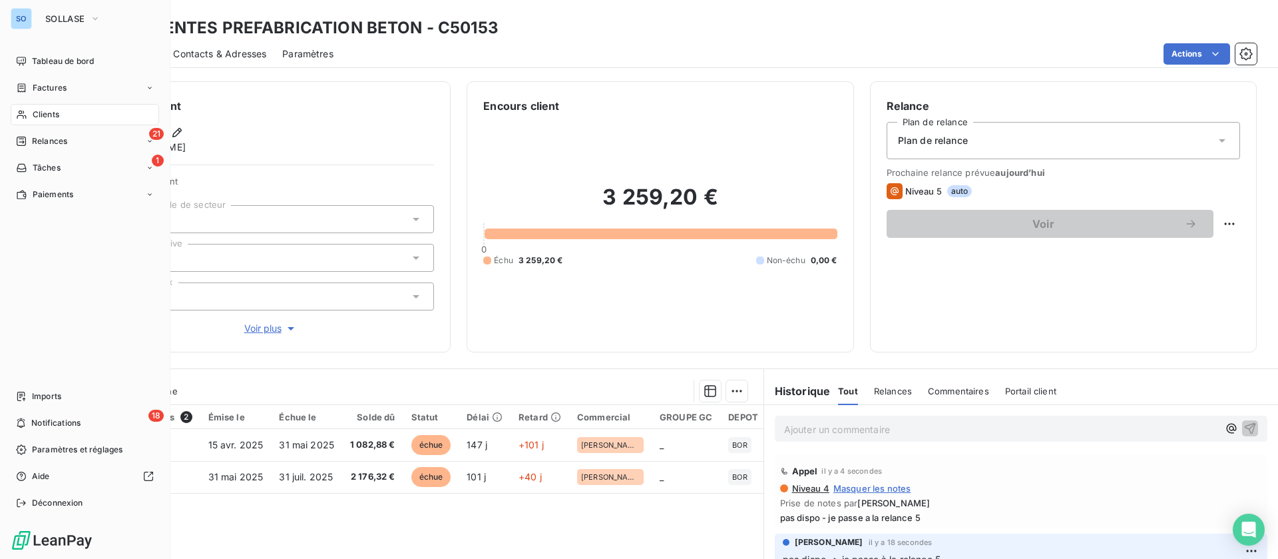
click at [50, 113] on span "Clients" at bounding box center [46, 115] width 27 height 12
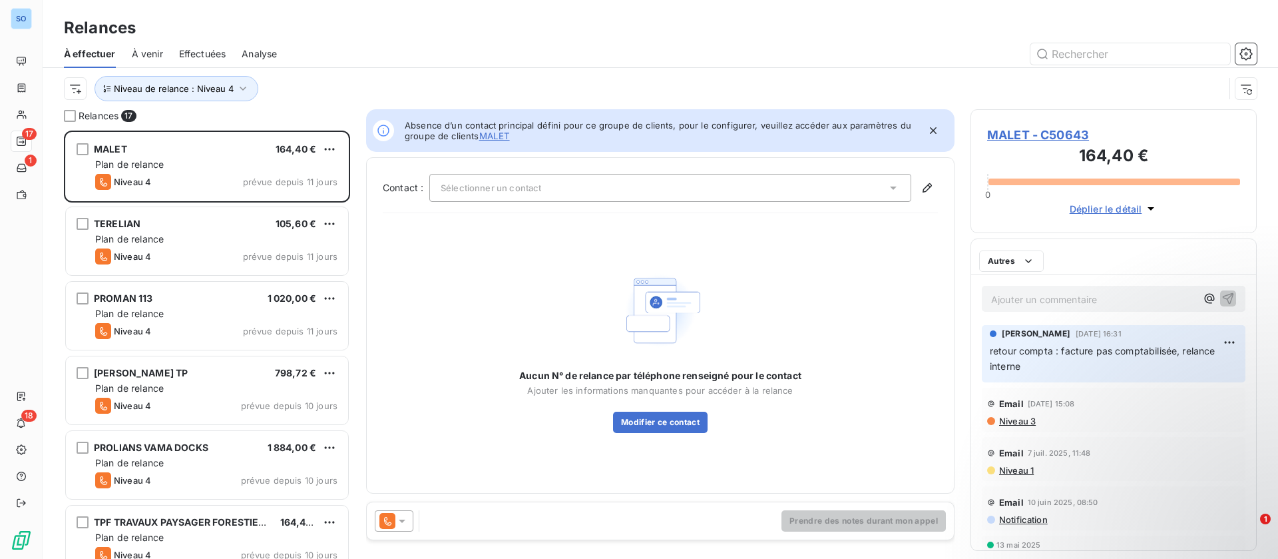
scroll to position [413, 271]
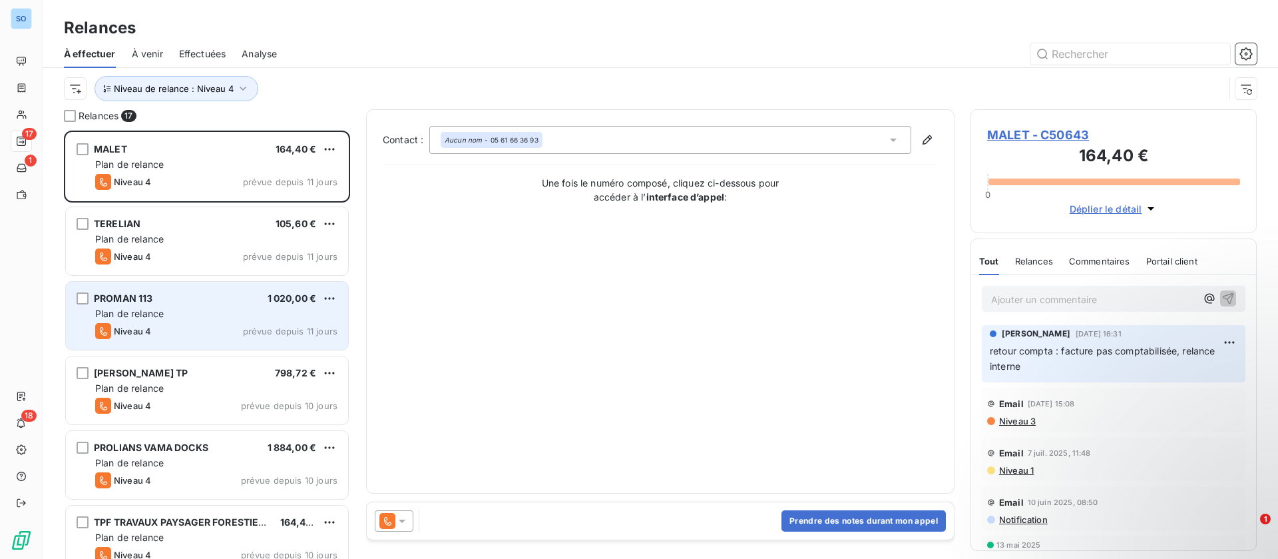
click at [206, 312] on div "Plan de relance" at bounding box center [216, 313] width 242 height 13
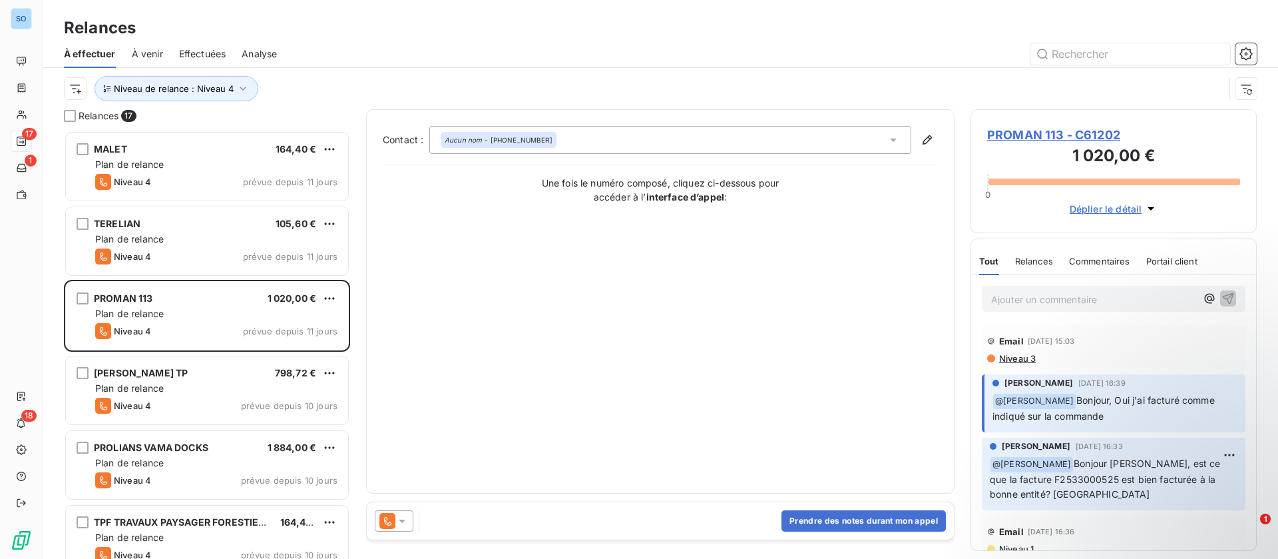
scroll to position [100, 0]
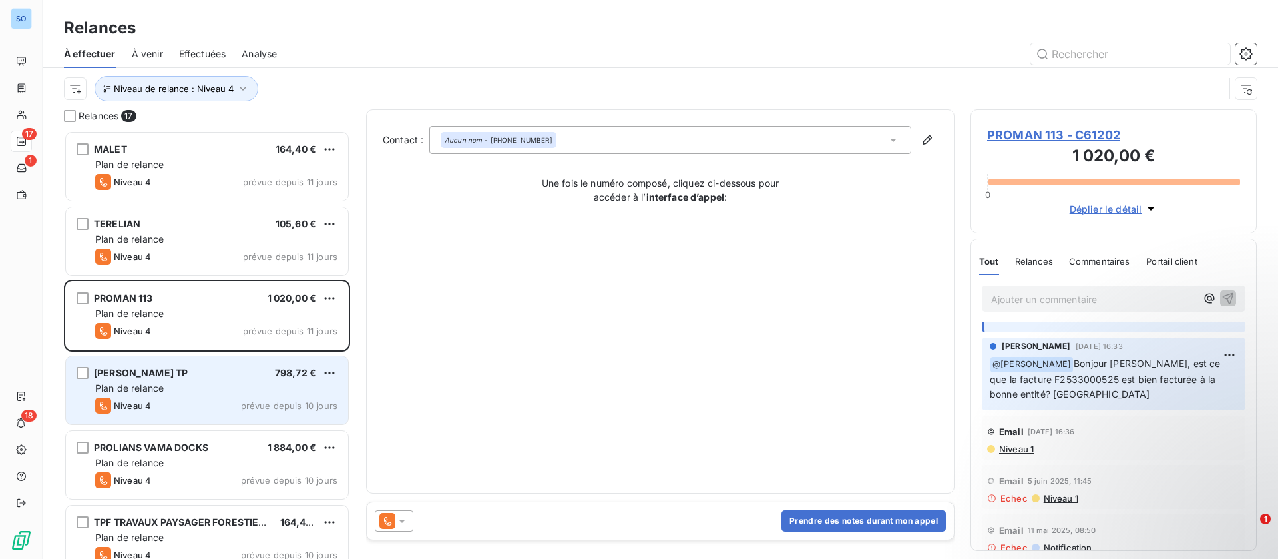
click at [220, 385] on div "Plan de relance" at bounding box center [216, 387] width 242 height 13
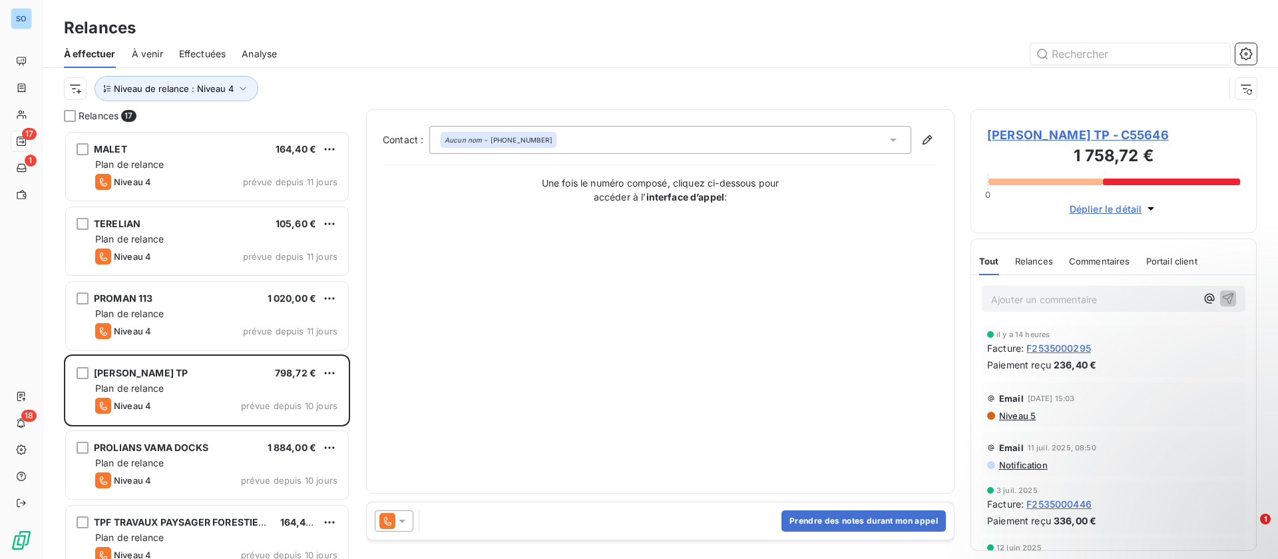
click at [1032, 126] on span "DANIEL TP - C55646" at bounding box center [1113, 135] width 253 height 18
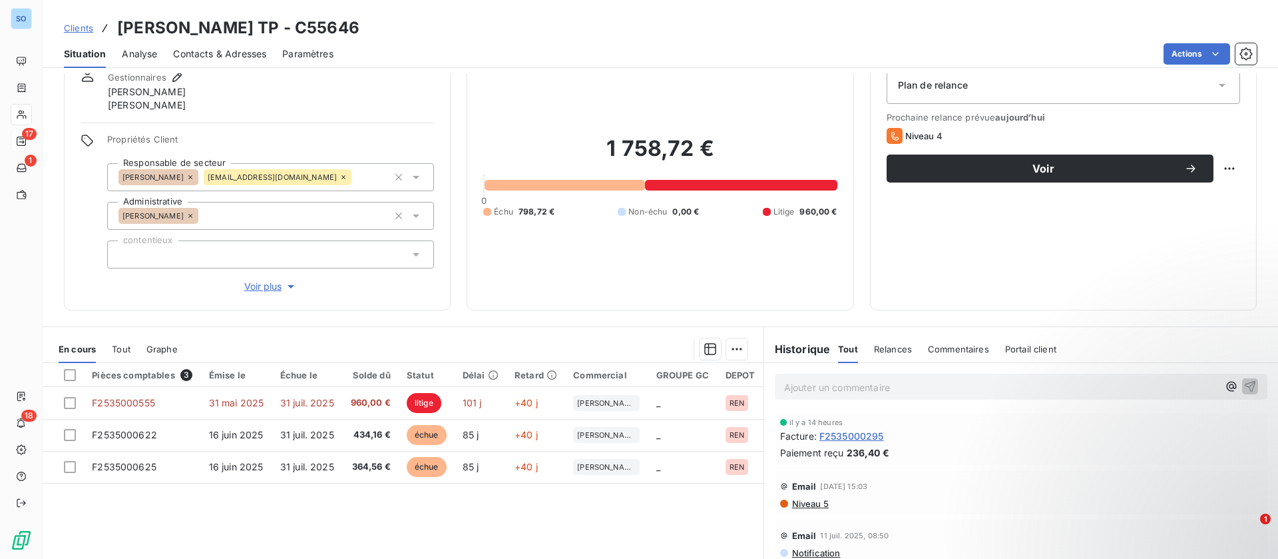
scroll to position [100, 0]
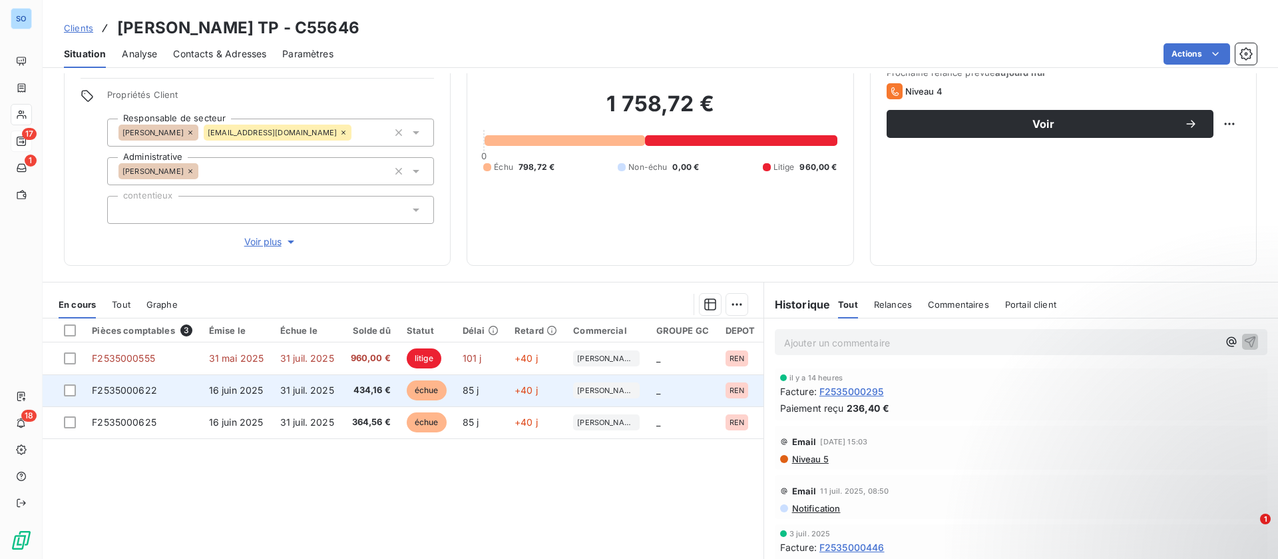
click at [274, 387] on td "31 juil. 2025" at bounding box center [307, 390] width 70 height 32
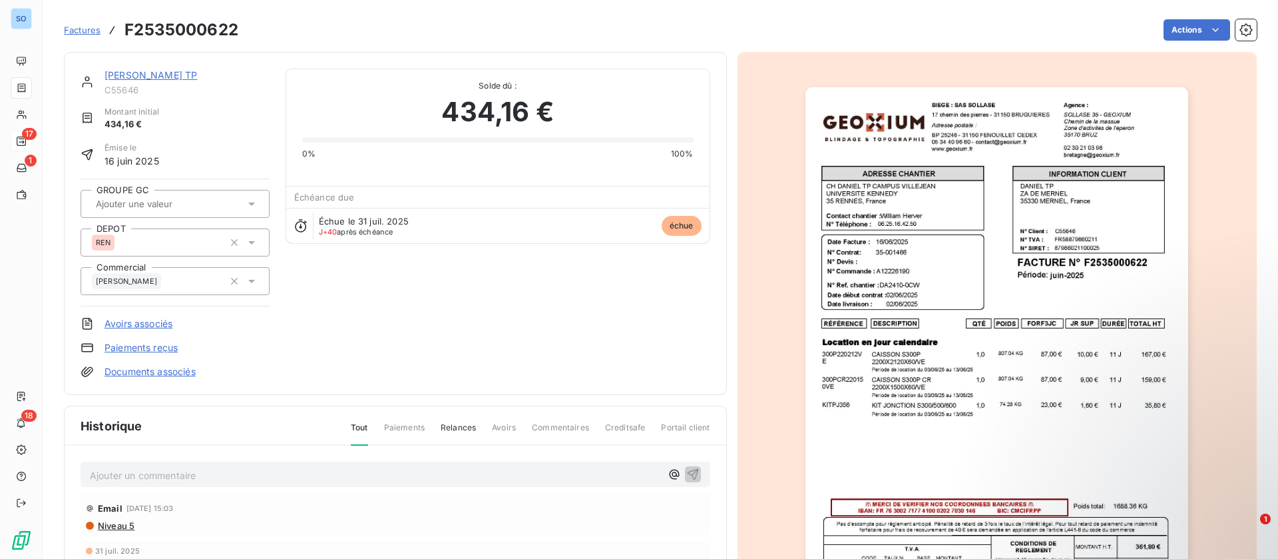
click at [135, 73] on link "[PERSON_NAME] TP" at bounding box center [151, 74] width 93 height 11
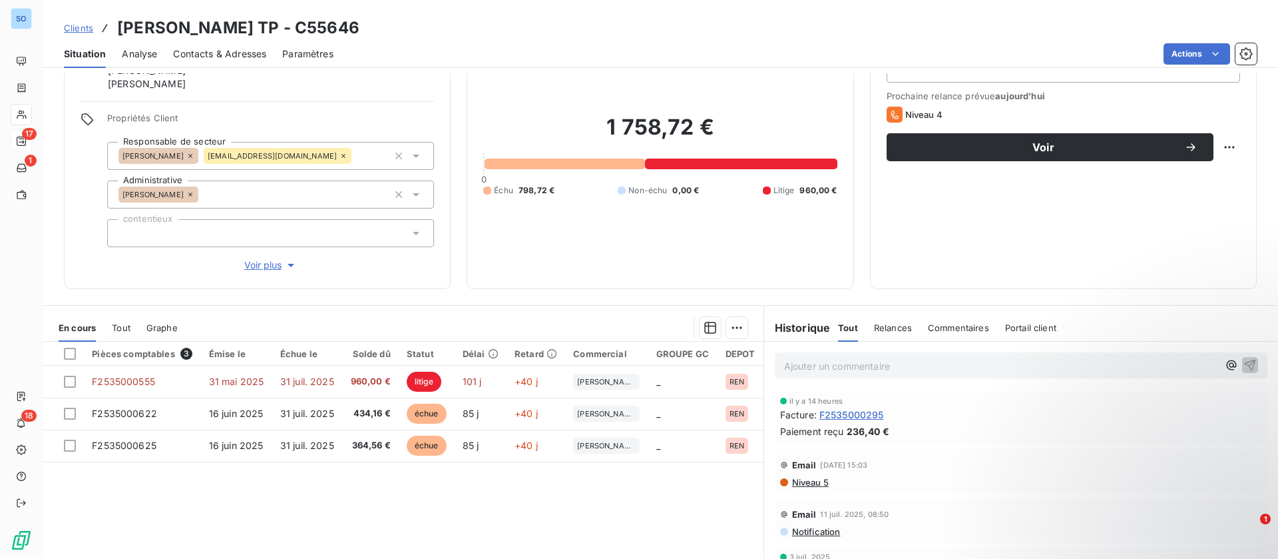
scroll to position [100, 0]
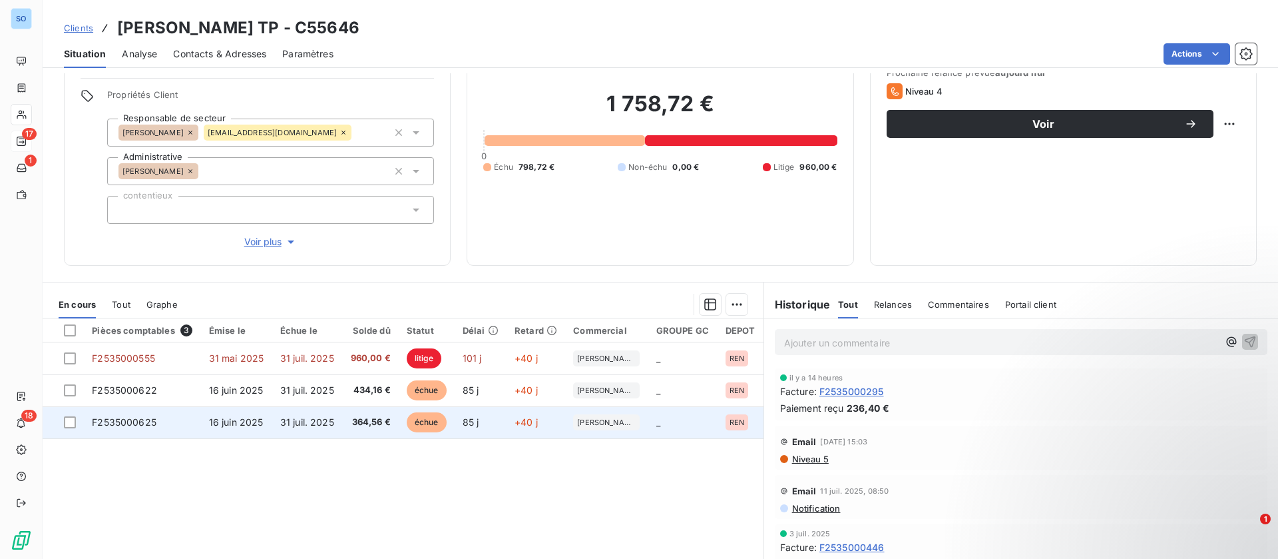
click at [332, 413] on td "31 juil. 2025" at bounding box center [307, 422] width 70 height 32
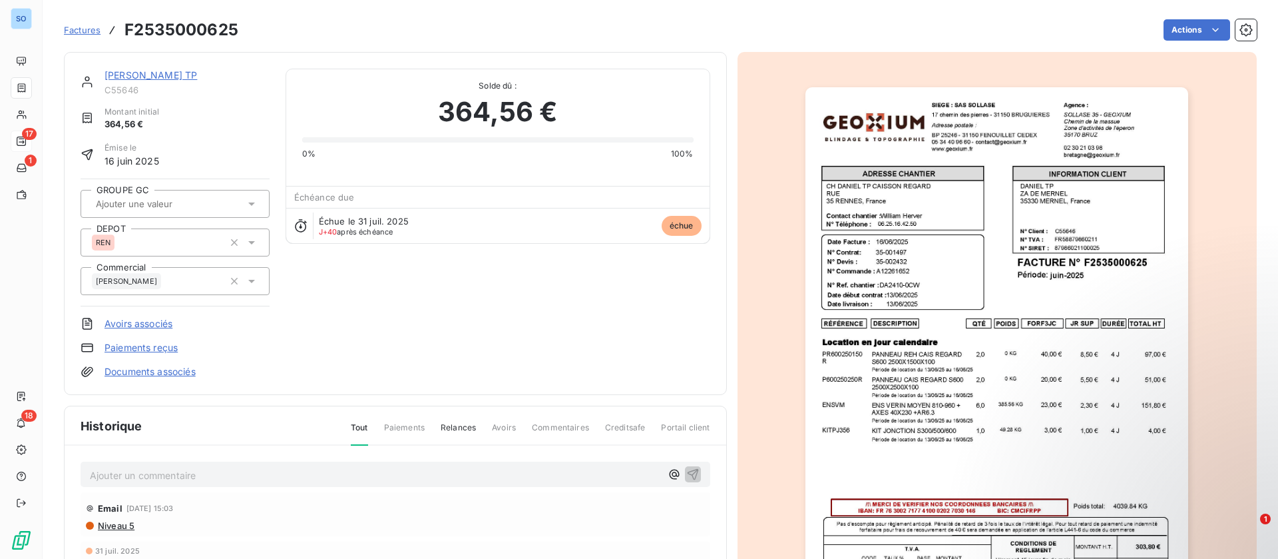
click at [142, 74] on link "[PERSON_NAME] TP" at bounding box center [151, 74] width 93 height 11
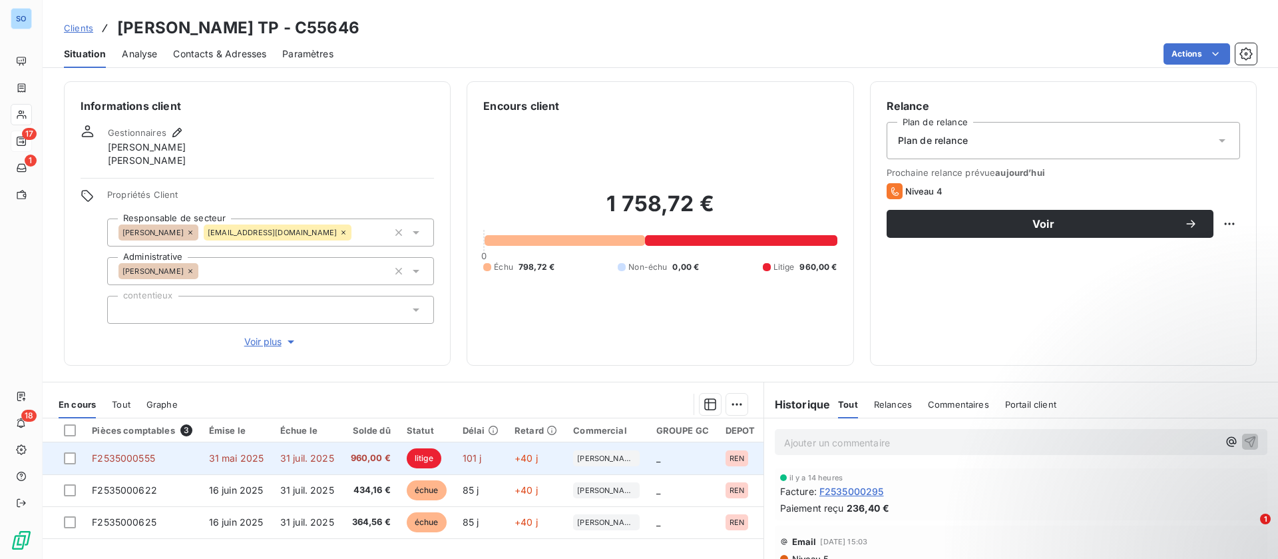
click at [291, 453] on span "31 juil. 2025" at bounding box center [307, 457] width 54 height 11
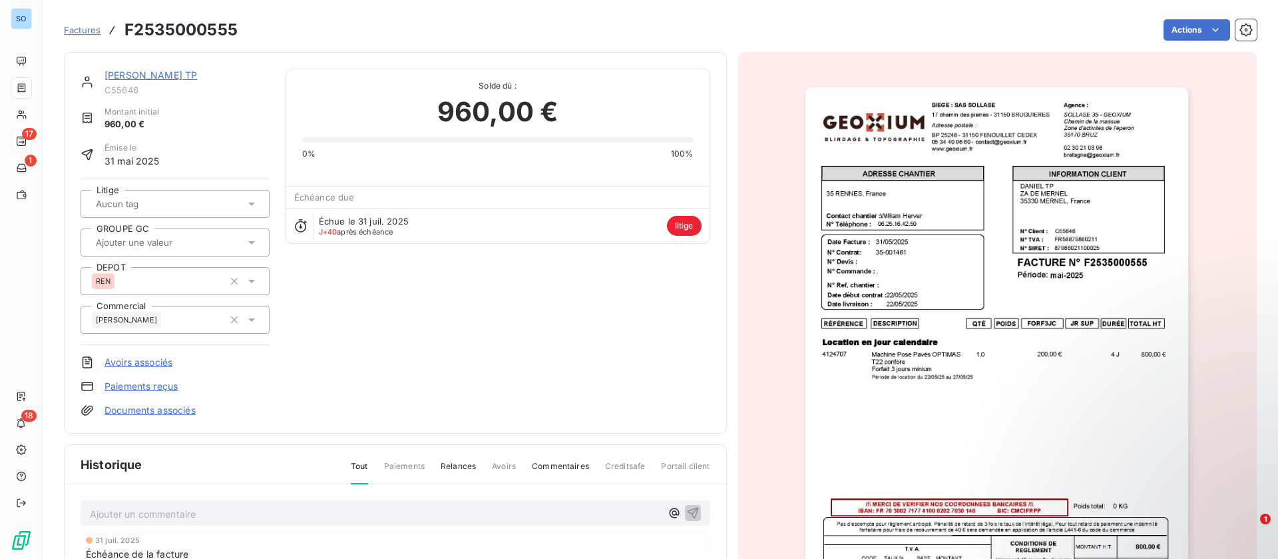
click at [127, 70] on link "[PERSON_NAME] TP" at bounding box center [151, 74] width 93 height 11
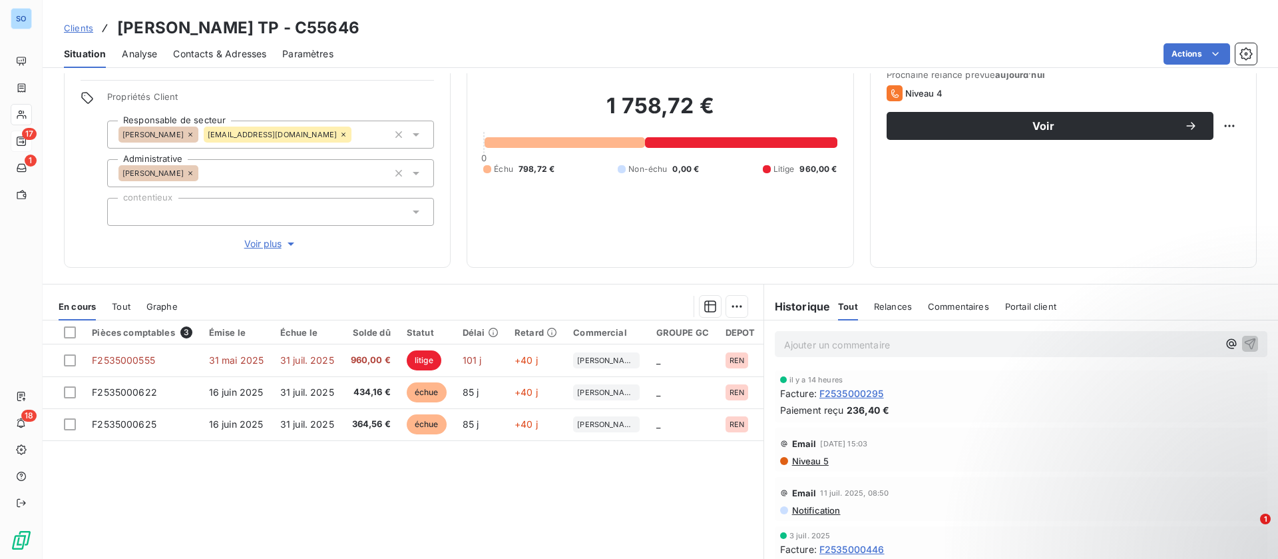
scroll to position [156, 0]
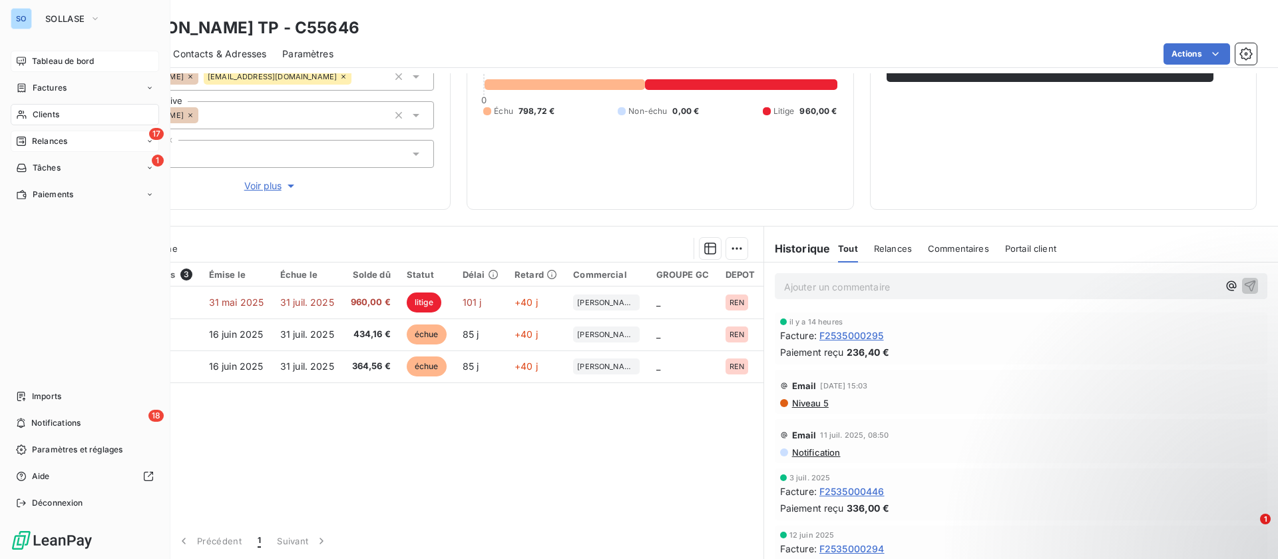
click at [55, 61] on span "Tableau de bord" at bounding box center [63, 61] width 62 height 12
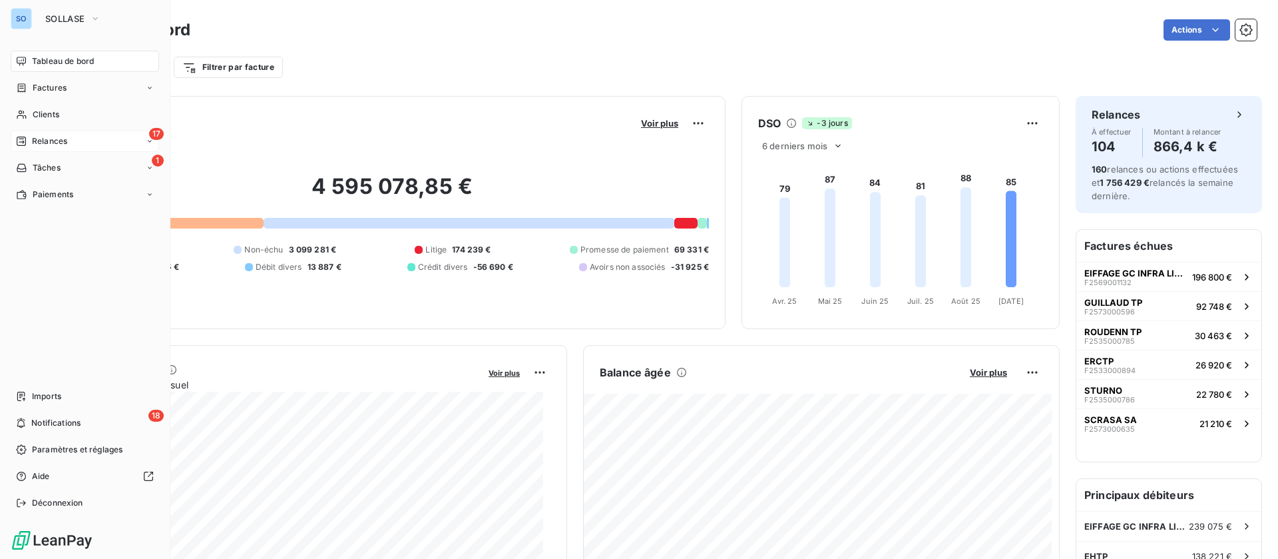
click at [49, 135] on span "Relances" at bounding box center [49, 141] width 35 height 12
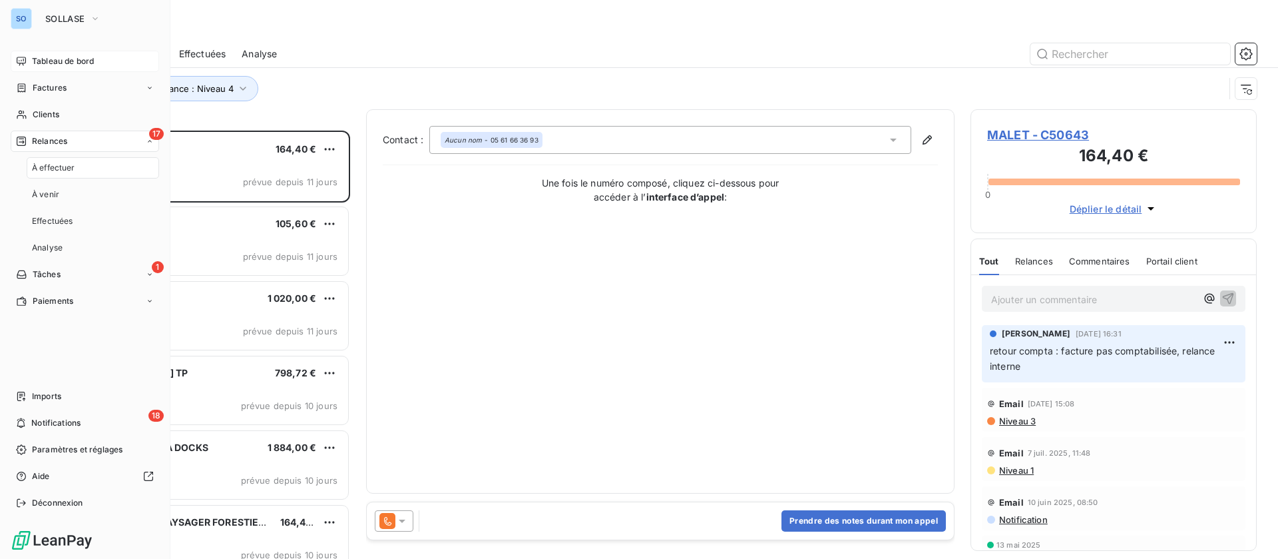
scroll to position [413, 271]
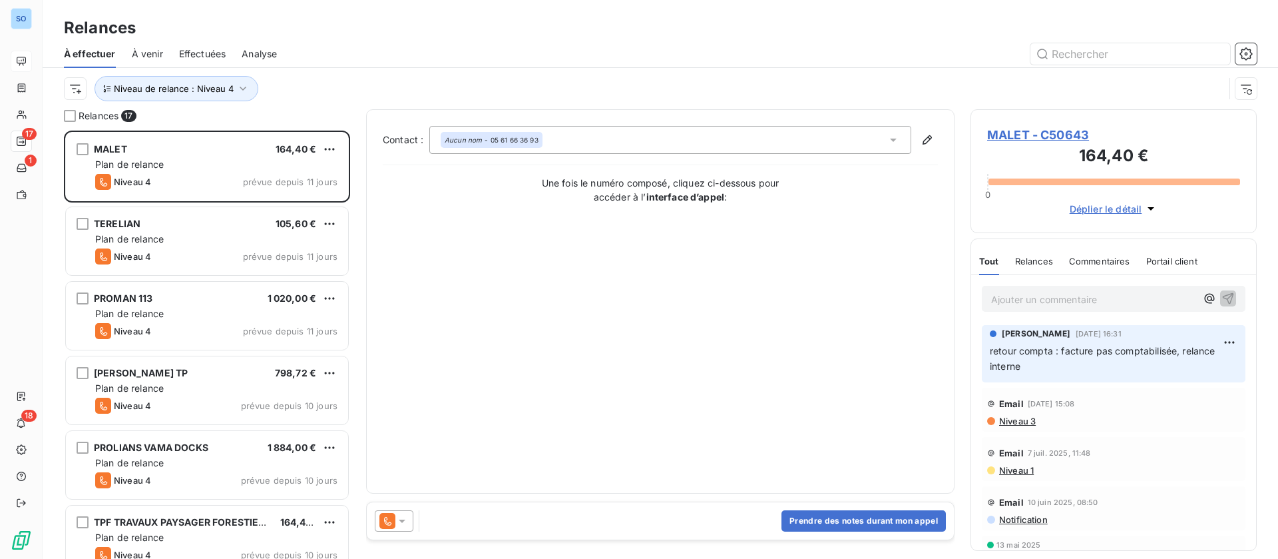
click at [210, 45] on div "Effectuées" at bounding box center [202, 54] width 47 height 28
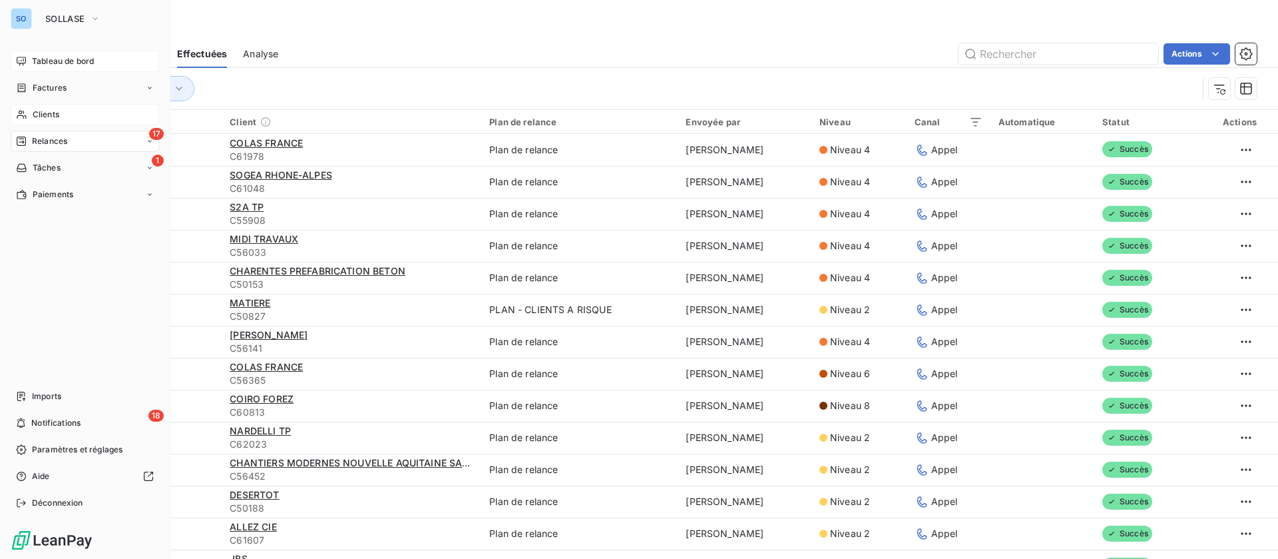
click at [29, 110] on div "Clients" at bounding box center [85, 114] width 148 height 21
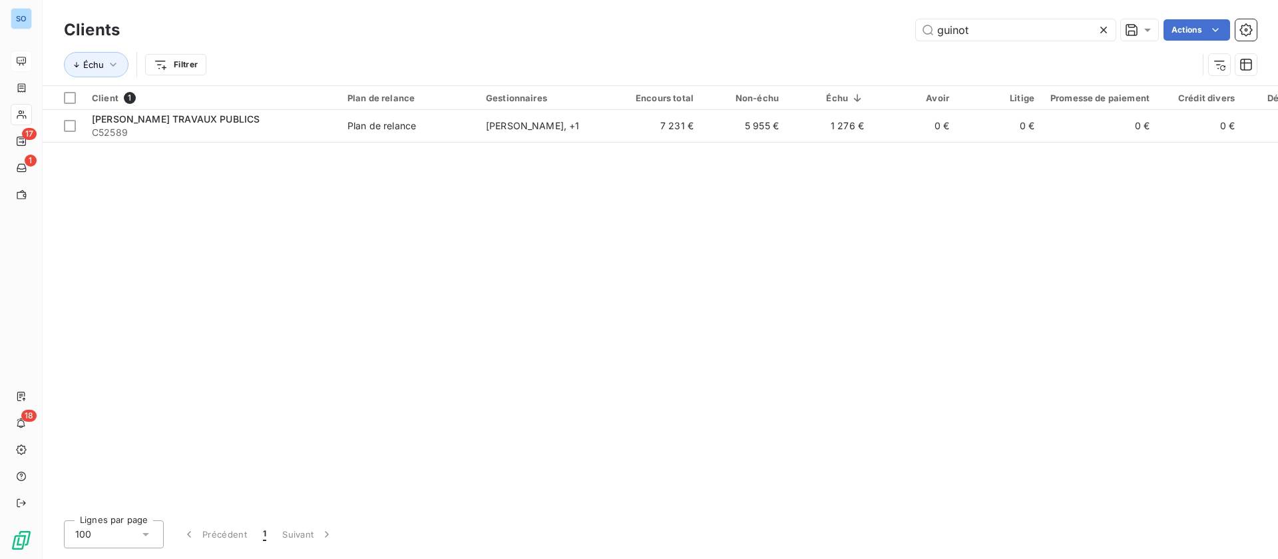
drag, startPoint x: 990, startPoint y: 29, endPoint x: 823, endPoint y: 23, distance: 167.2
click at [823, 23] on div "guinot Actions" at bounding box center [696, 29] width 1121 height 21
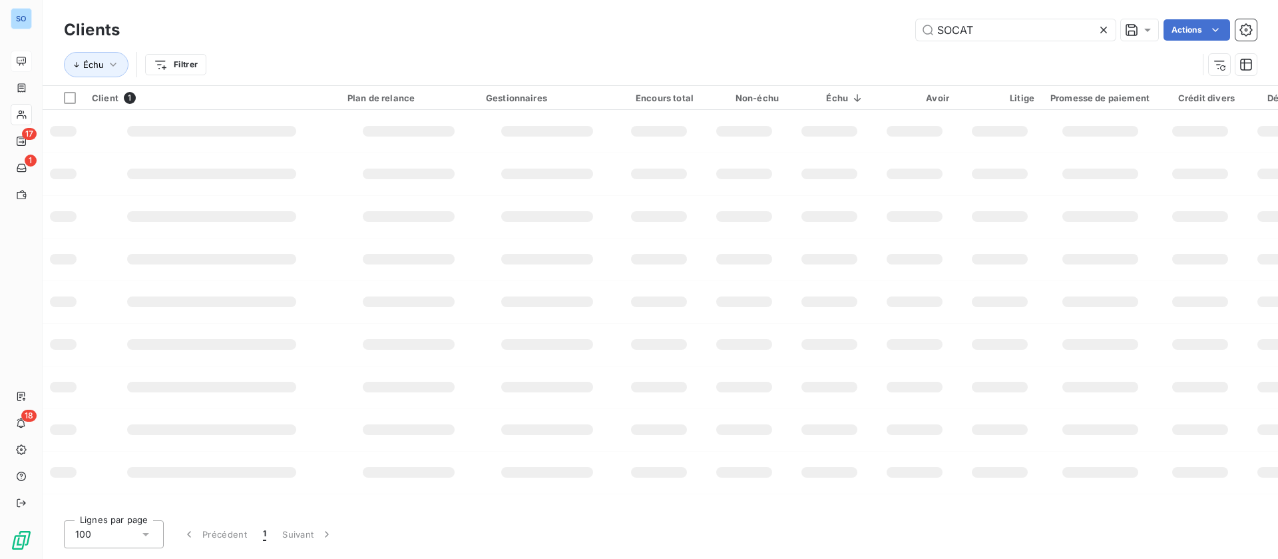
type input "SOCAT"
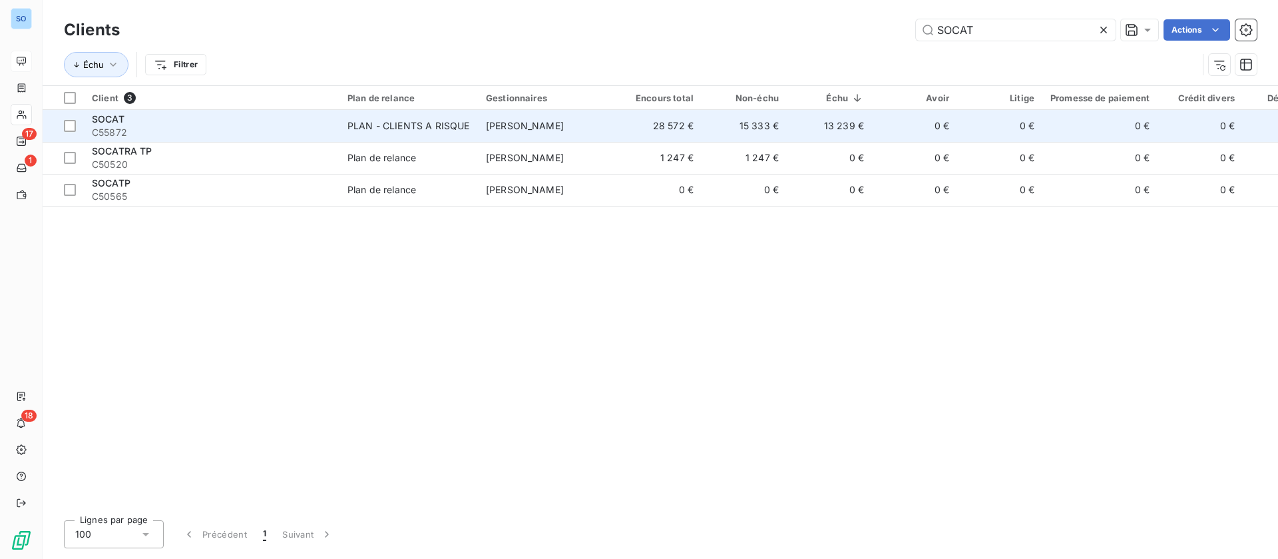
click at [598, 117] on td "[PERSON_NAME]" at bounding box center [547, 126] width 138 height 32
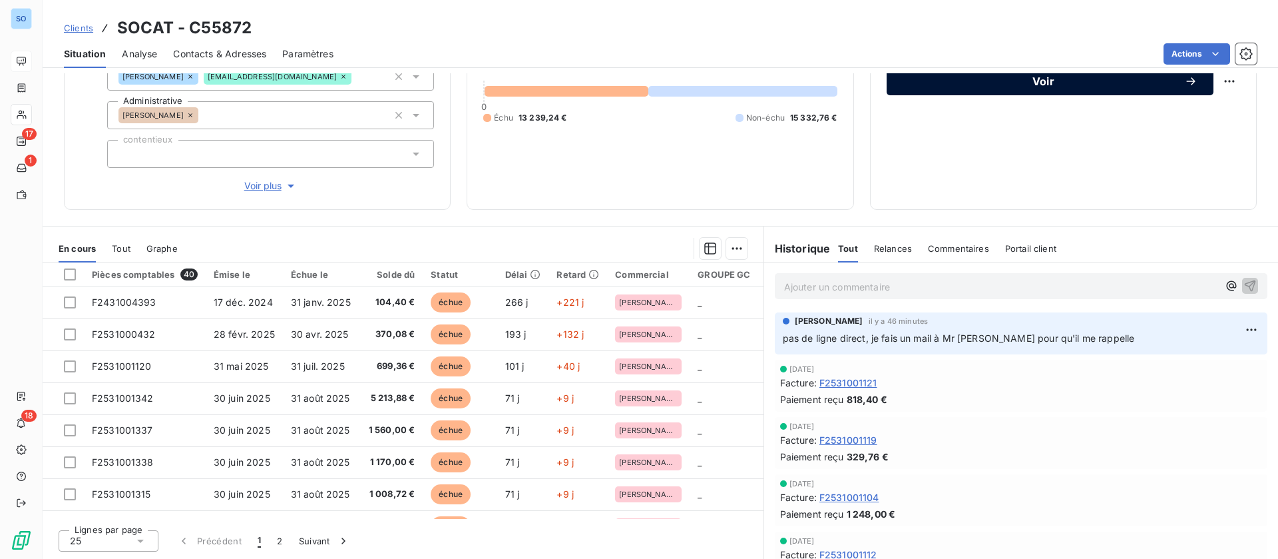
click at [1062, 78] on span "Voir" at bounding box center [1044, 81] width 282 height 11
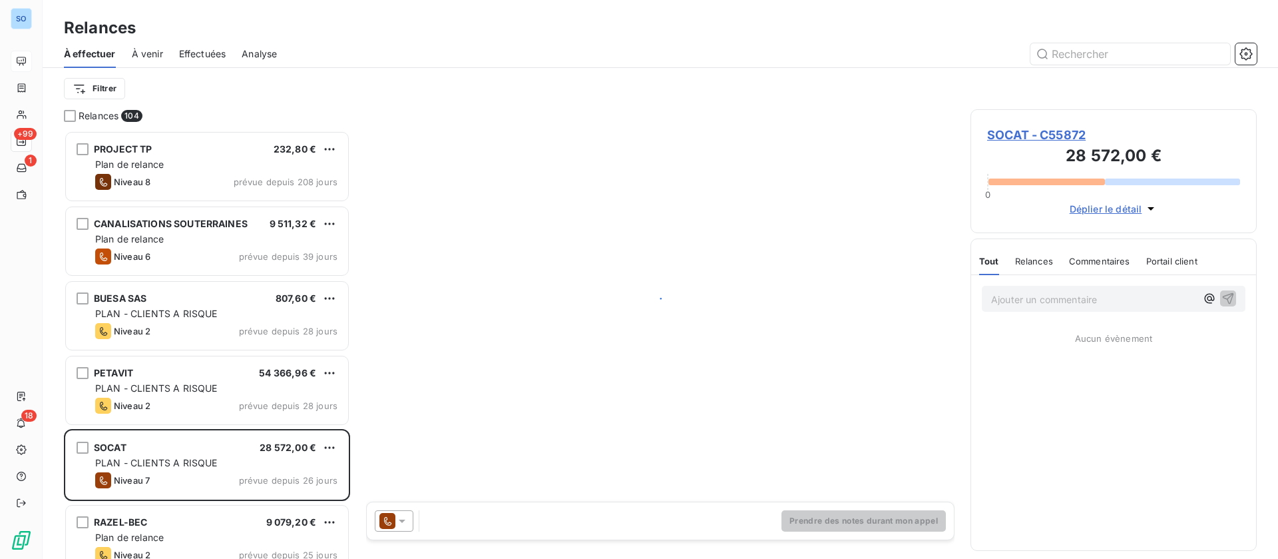
scroll to position [413, 271]
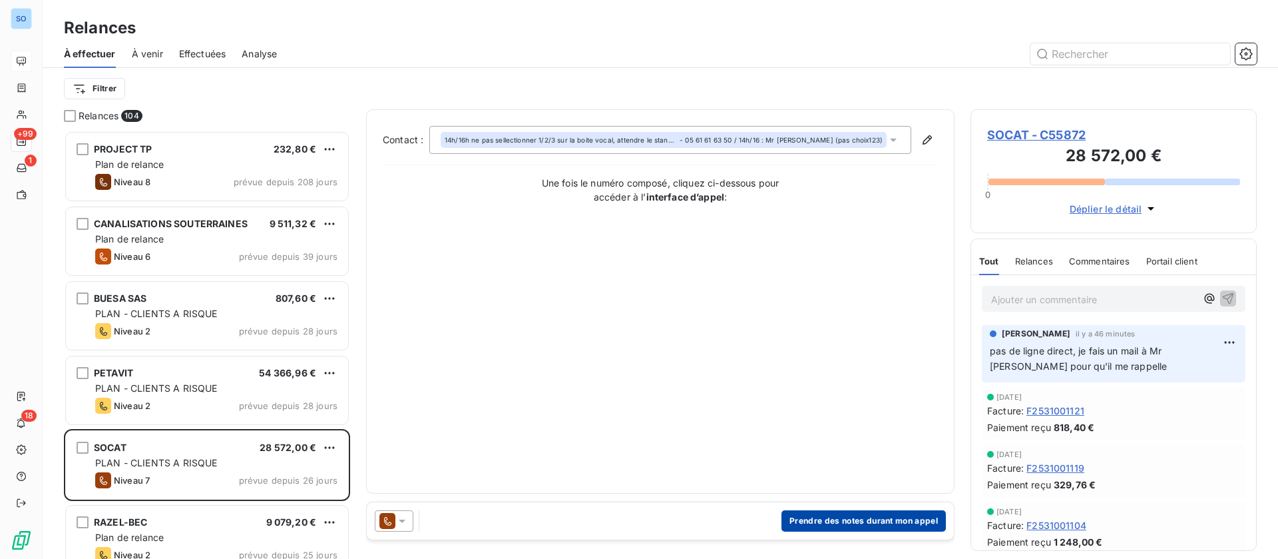
click at [844, 516] on button "Prendre des notes durant mon appel" at bounding box center [864, 520] width 164 height 21
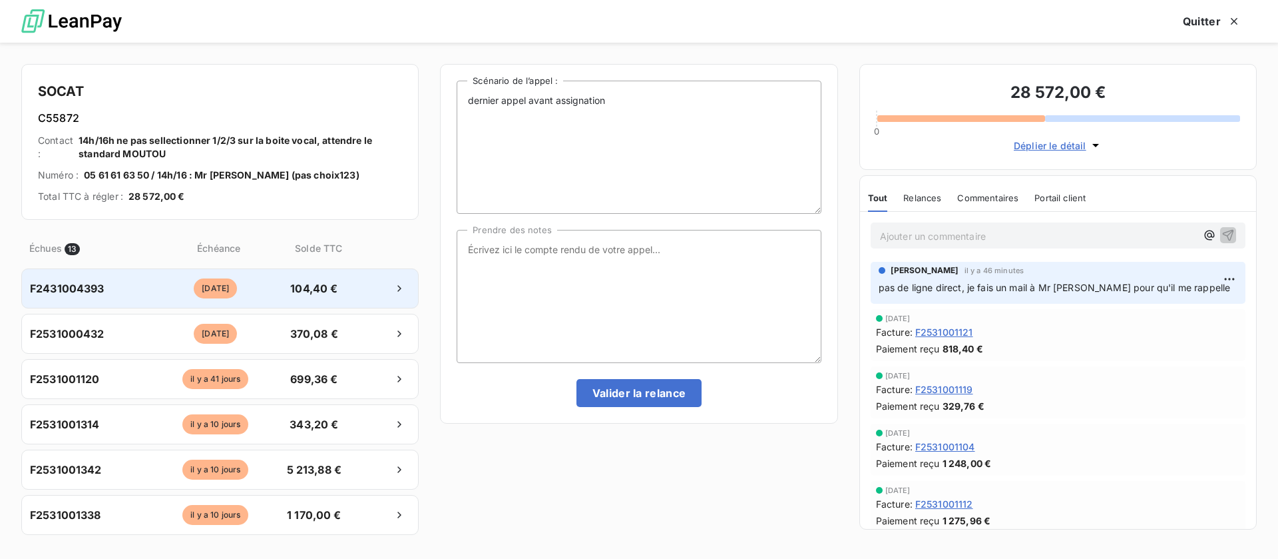
click at [298, 286] on span "104,40 €" at bounding box center [314, 288] width 70 height 16
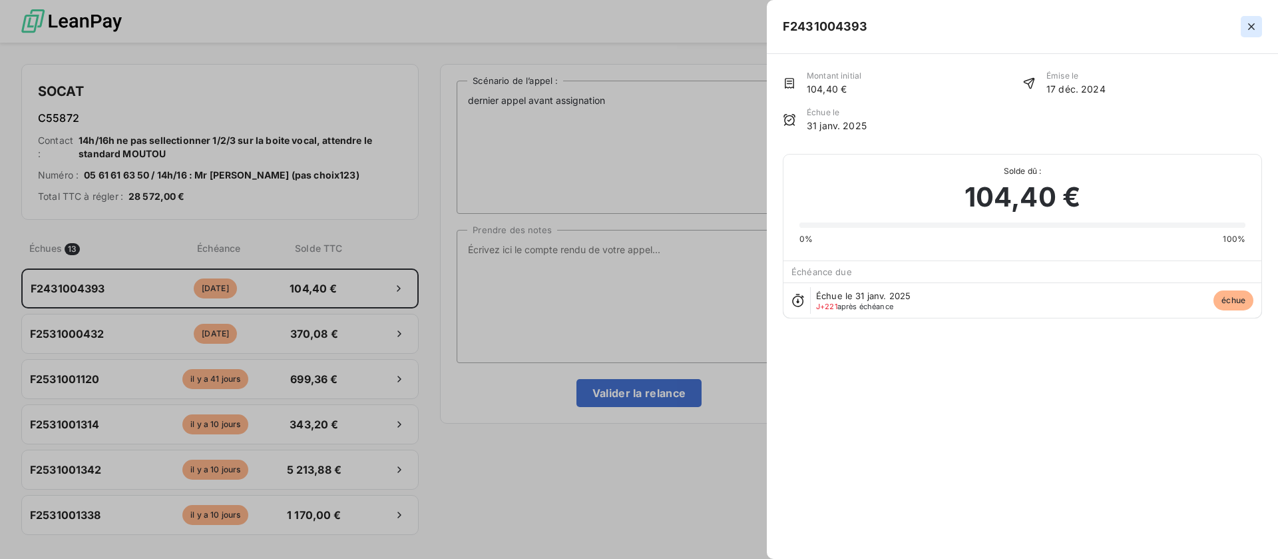
click at [1251, 21] on icon "button" at bounding box center [1251, 26] width 13 height 13
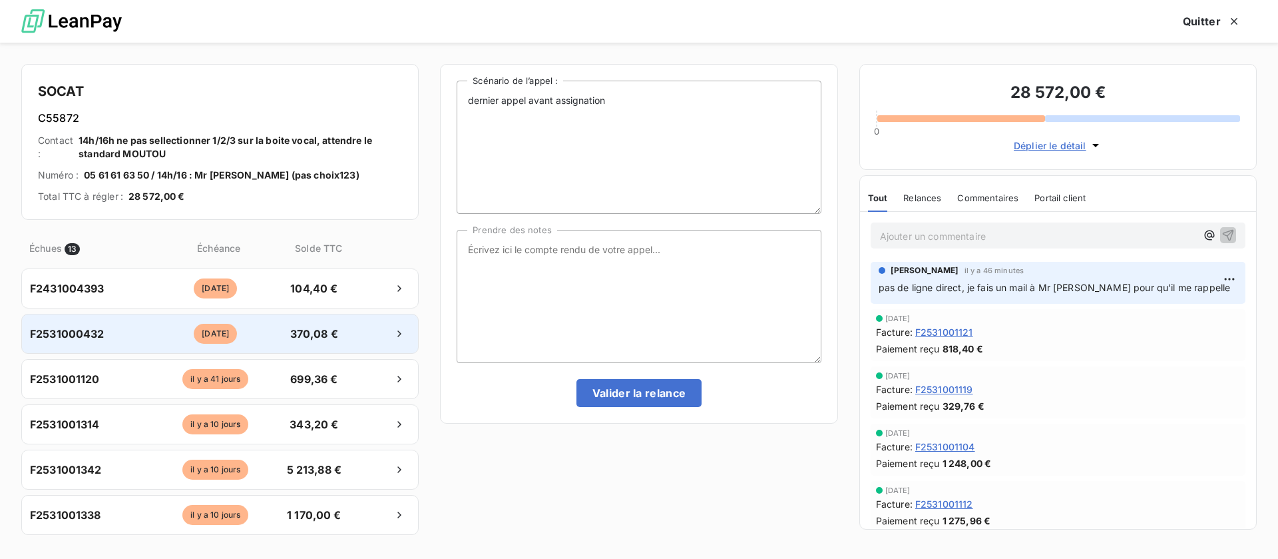
click at [315, 340] on span "370,08 €" at bounding box center [314, 334] width 70 height 16
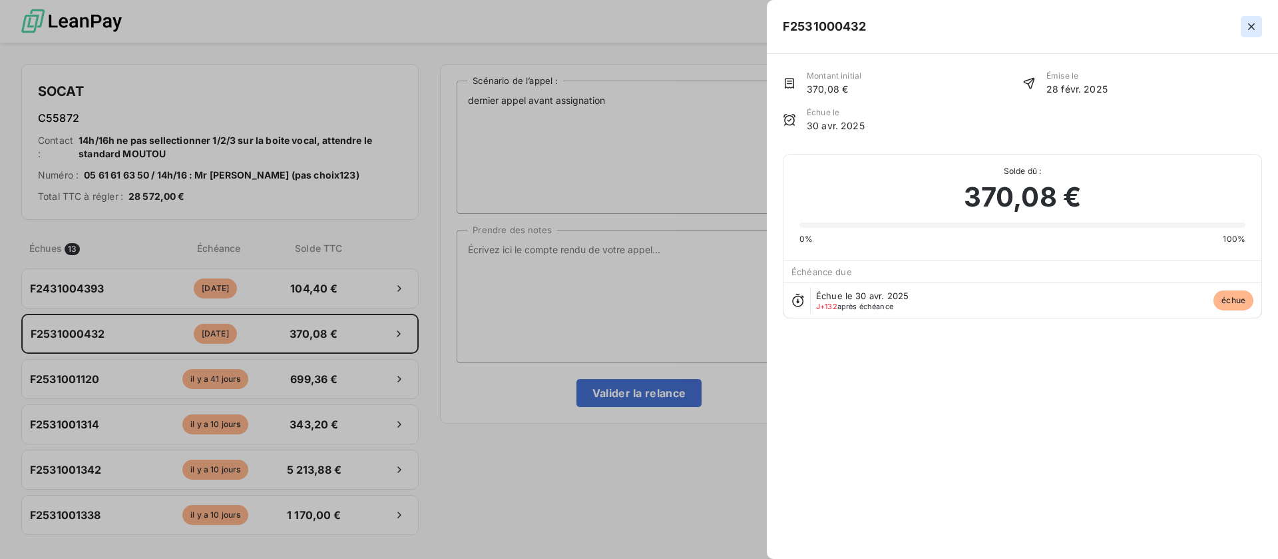
click at [1253, 24] on icon "button" at bounding box center [1251, 26] width 13 height 13
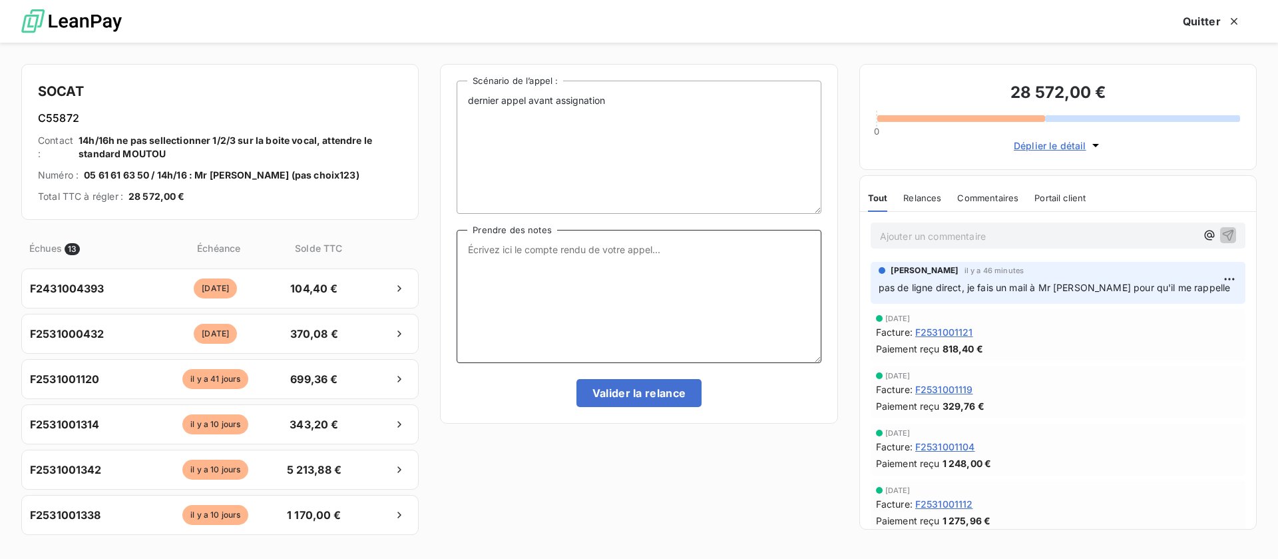
click at [606, 250] on textarea "Prendre des notes" at bounding box center [639, 296] width 364 height 133
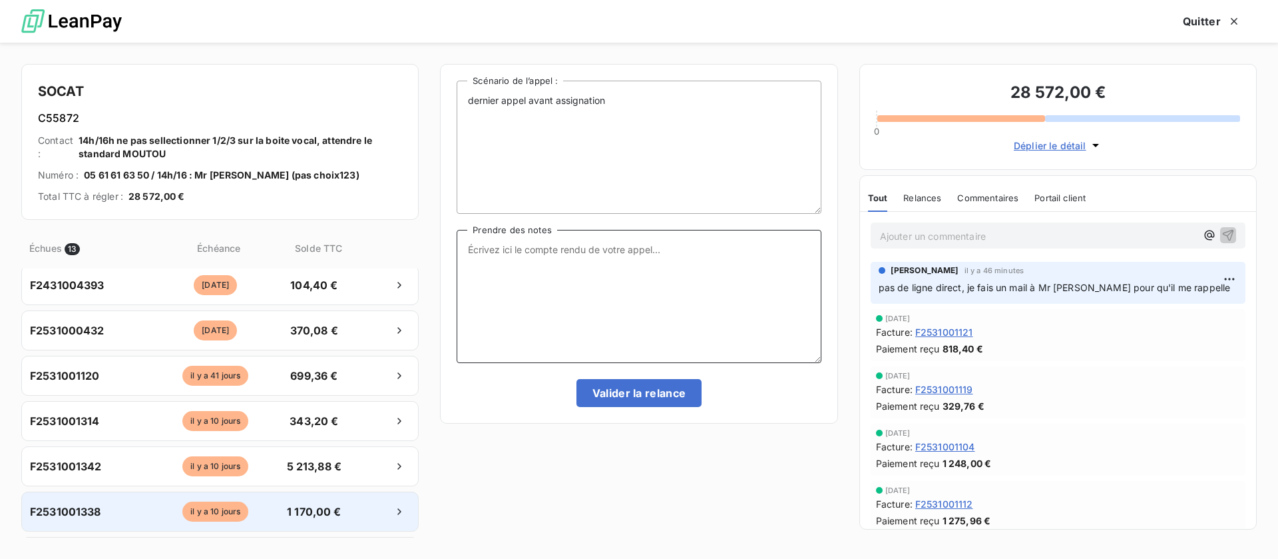
scroll to position [0, 0]
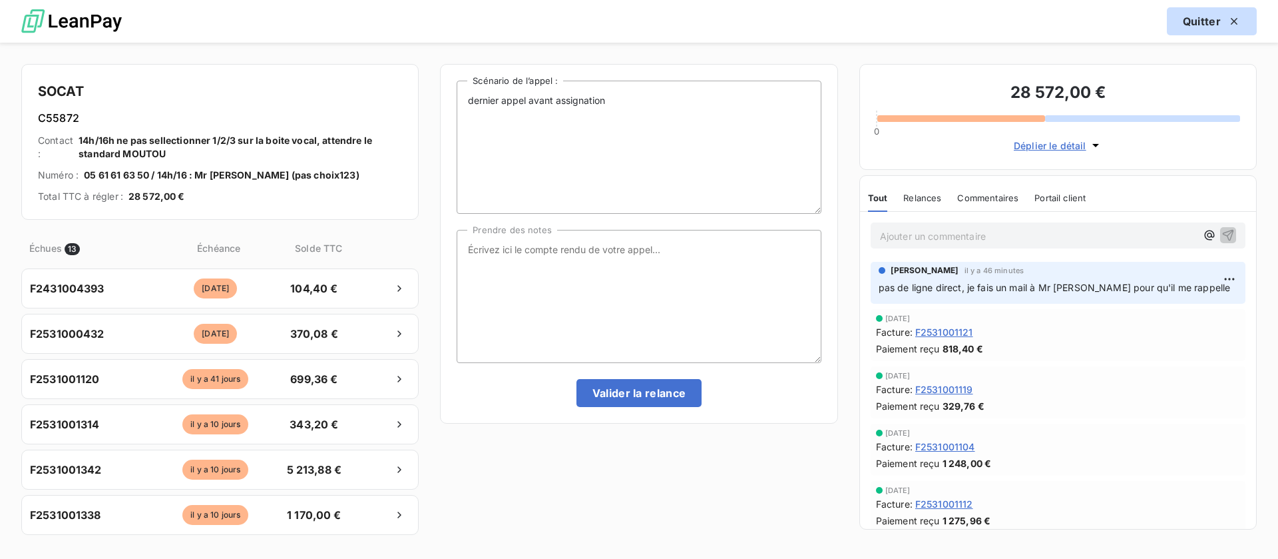
click at [1207, 13] on button "Quitter" at bounding box center [1212, 21] width 90 height 28
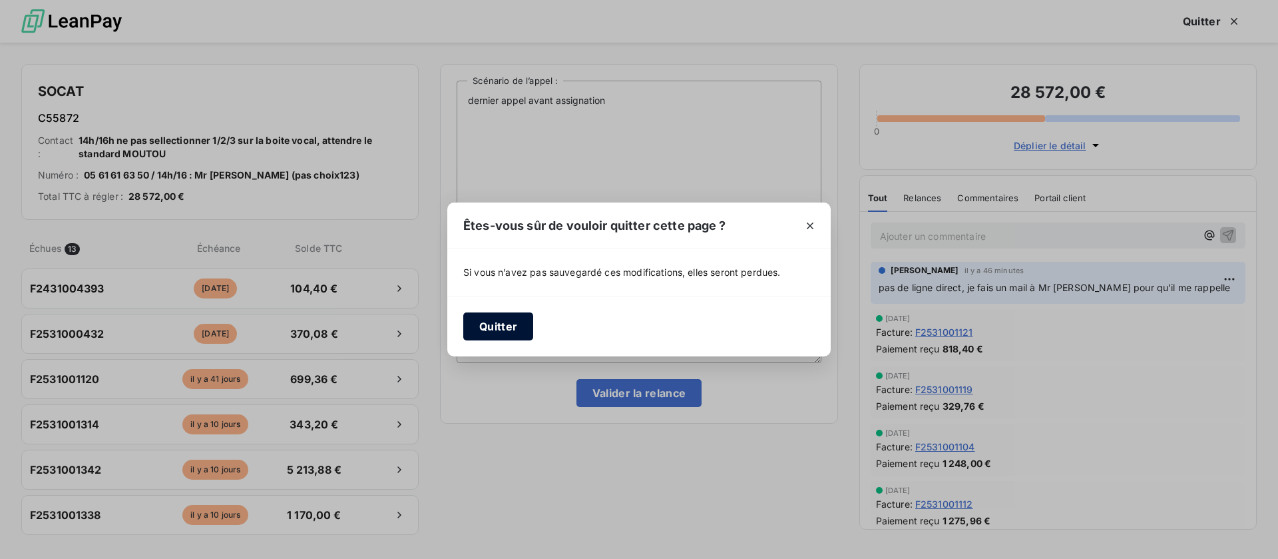
click at [503, 320] on button "Quitter" at bounding box center [498, 326] width 70 height 28
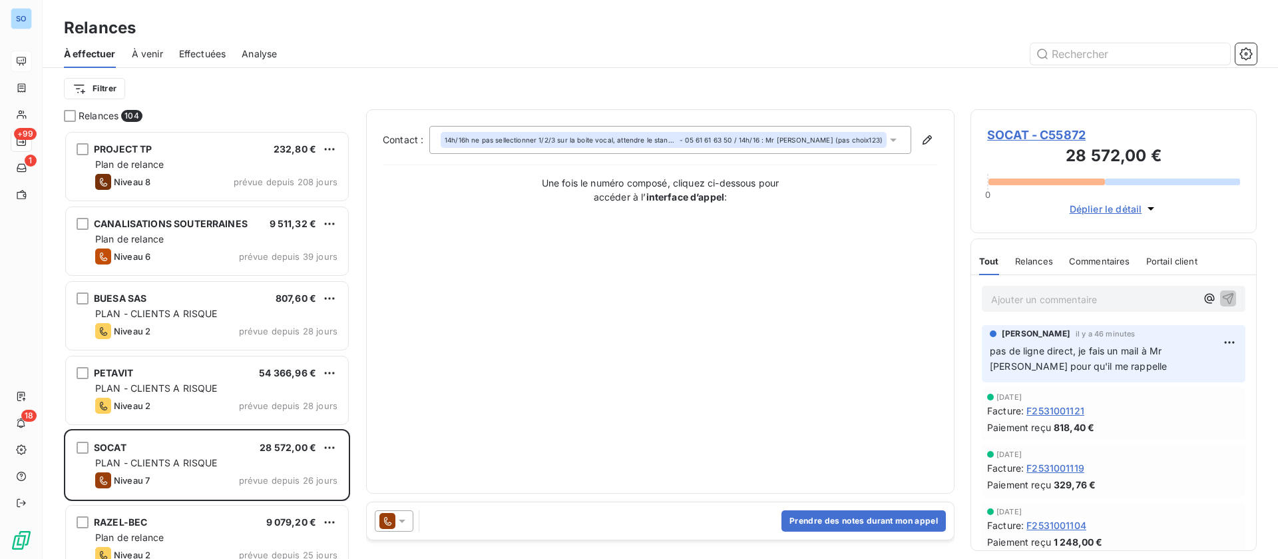
click at [1042, 134] on span "SOCAT - C55872" at bounding box center [1113, 135] width 253 height 18
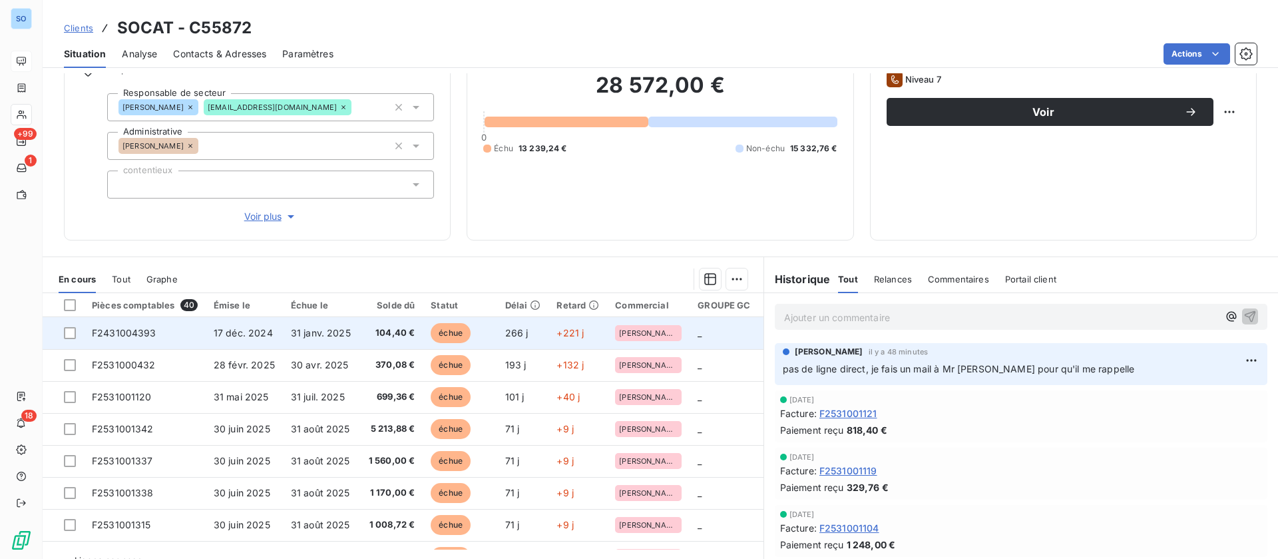
scroll to position [142, 0]
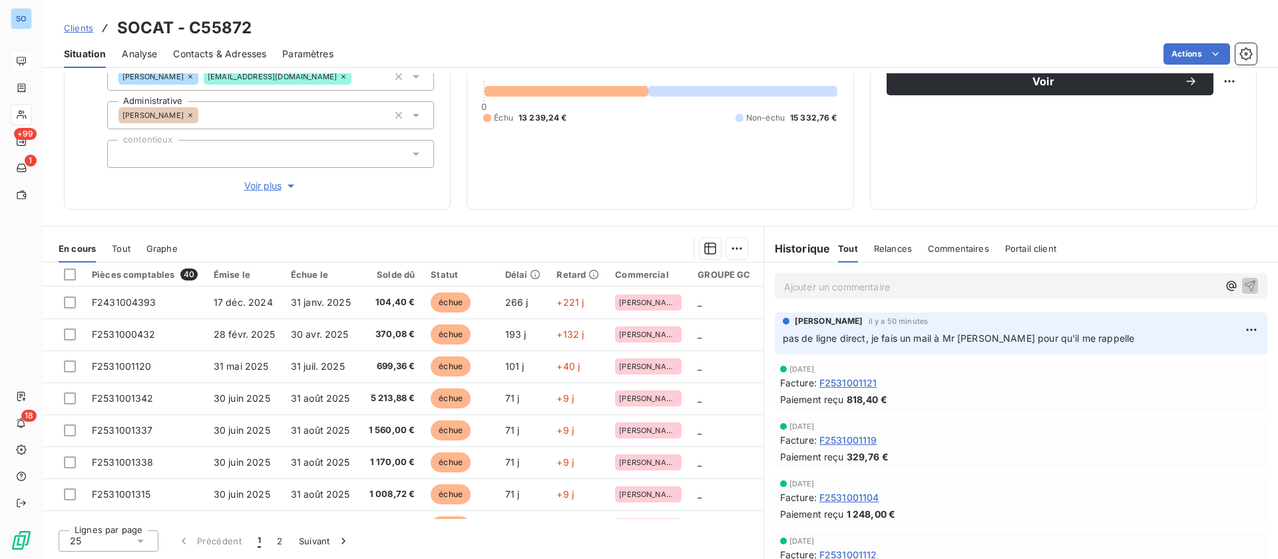
click at [939, 69] on div "Clients SOCAT - C55872 Situation Analyse Contacts & Adresses Paramètres Actions…" at bounding box center [661, 279] width 1236 height 559
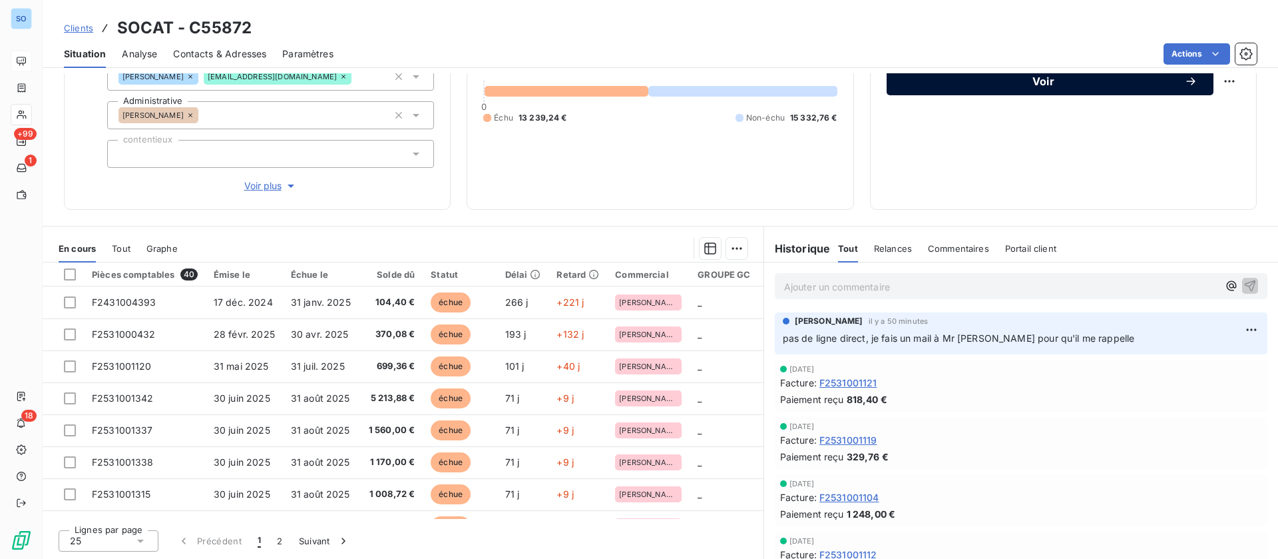
click at [950, 79] on span "Voir" at bounding box center [1044, 81] width 282 height 11
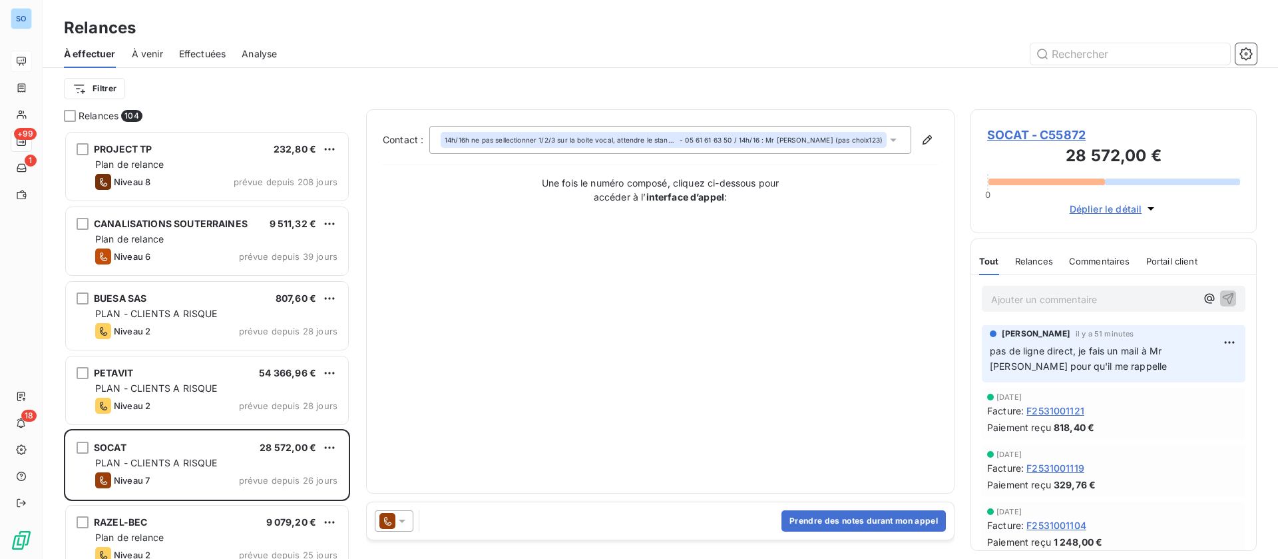
scroll to position [413, 271]
click at [875, 518] on button "Prendre des notes durant mon appel" at bounding box center [864, 520] width 164 height 21
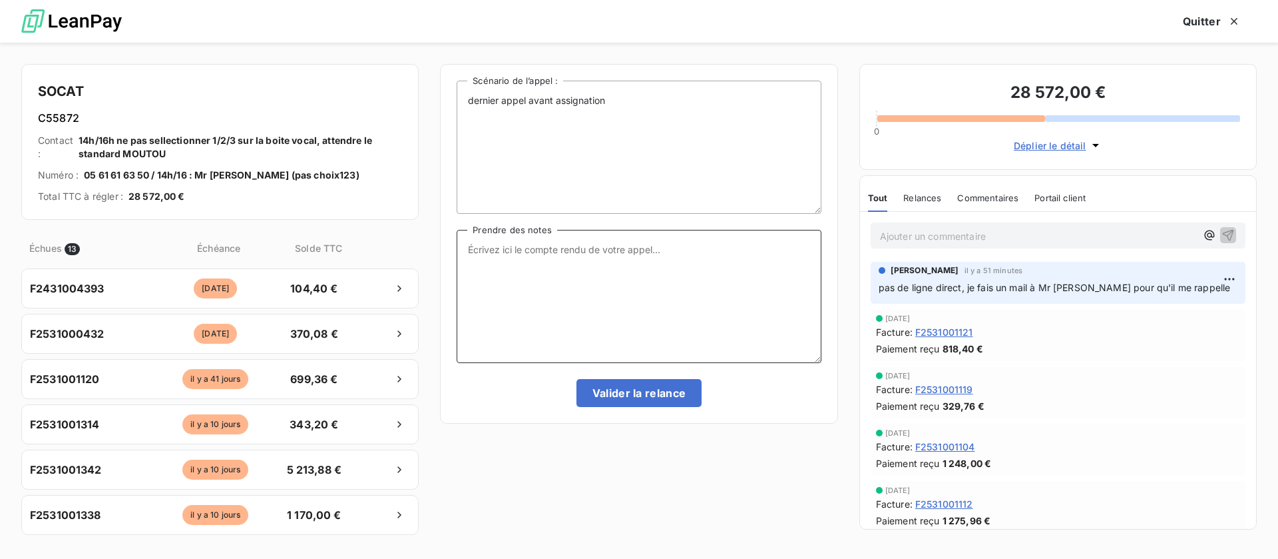
click at [668, 254] on textarea "Prendre des notes" at bounding box center [639, 296] width 364 height 133
type textarea "P"
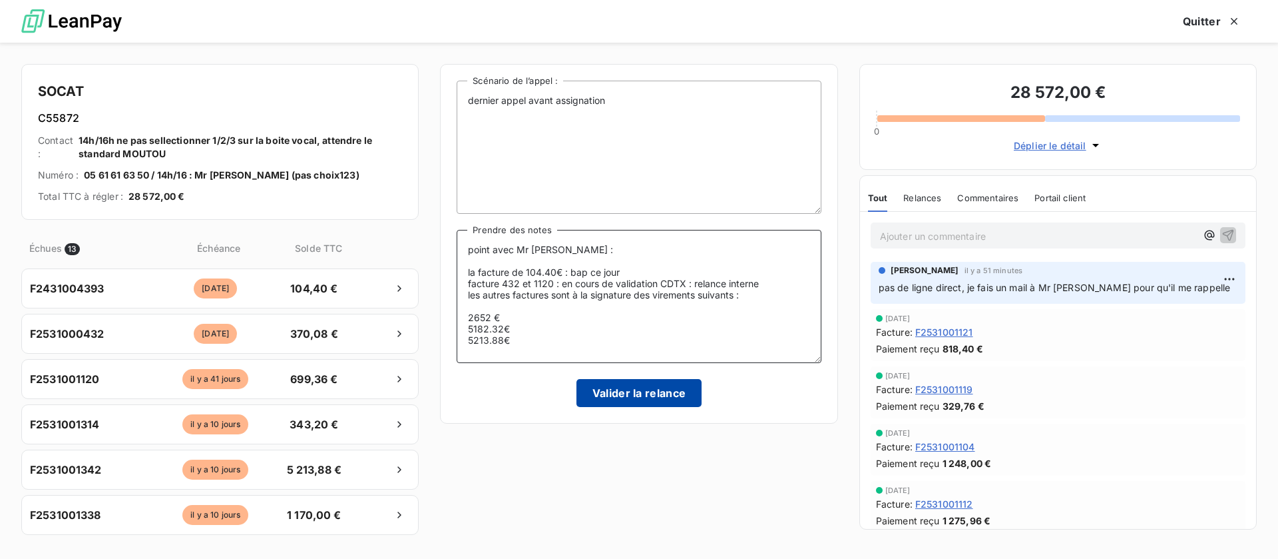
type textarea "point avec Mr Moutou : la facture de 104.40€ : bap ce jour facture 432 et 1120 …"
click at [658, 391] on button "Valider la relance" at bounding box center [639, 393] width 126 height 28
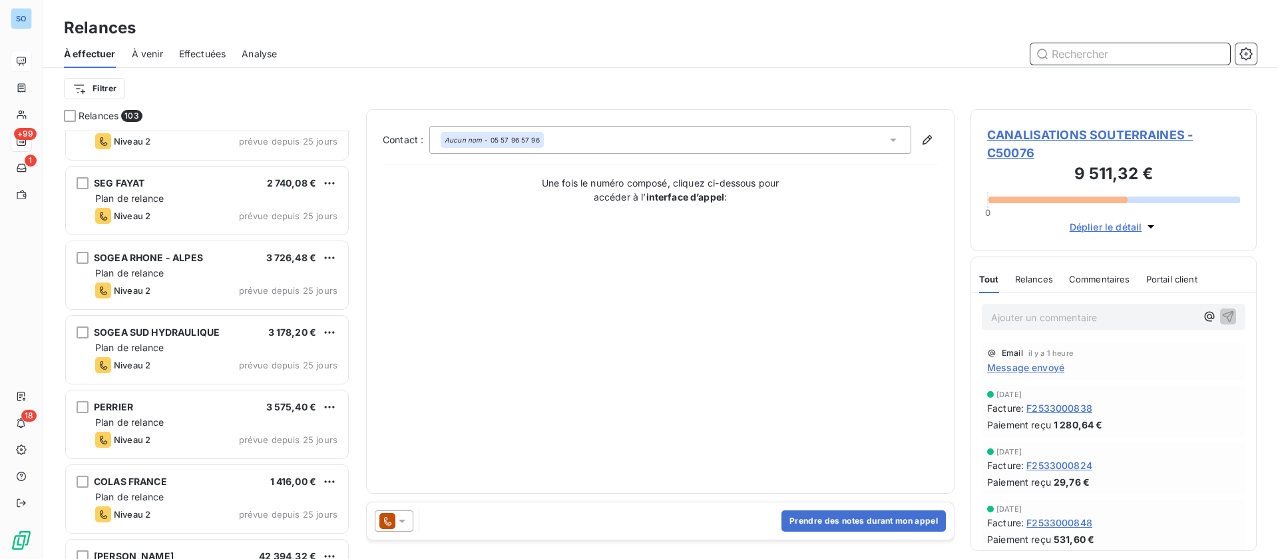
scroll to position [1099, 0]
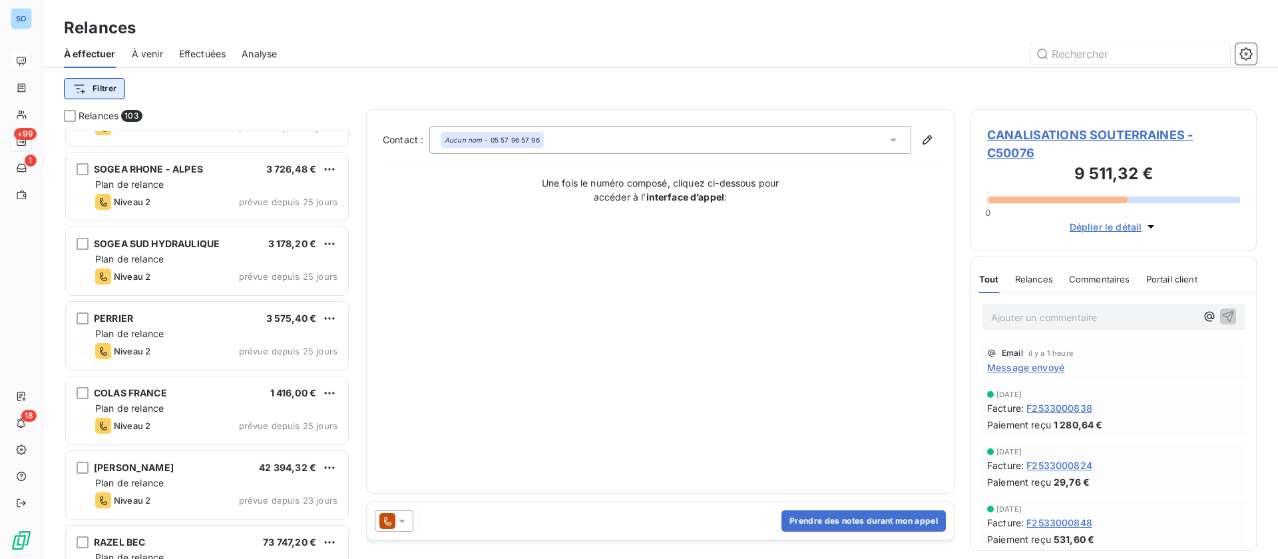
click at [92, 89] on html "SO +99 1 18 Relances À effectuer À venir Effectuées Analyse Filtrer Relances 10…" at bounding box center [639, 279] width 1278 height 559
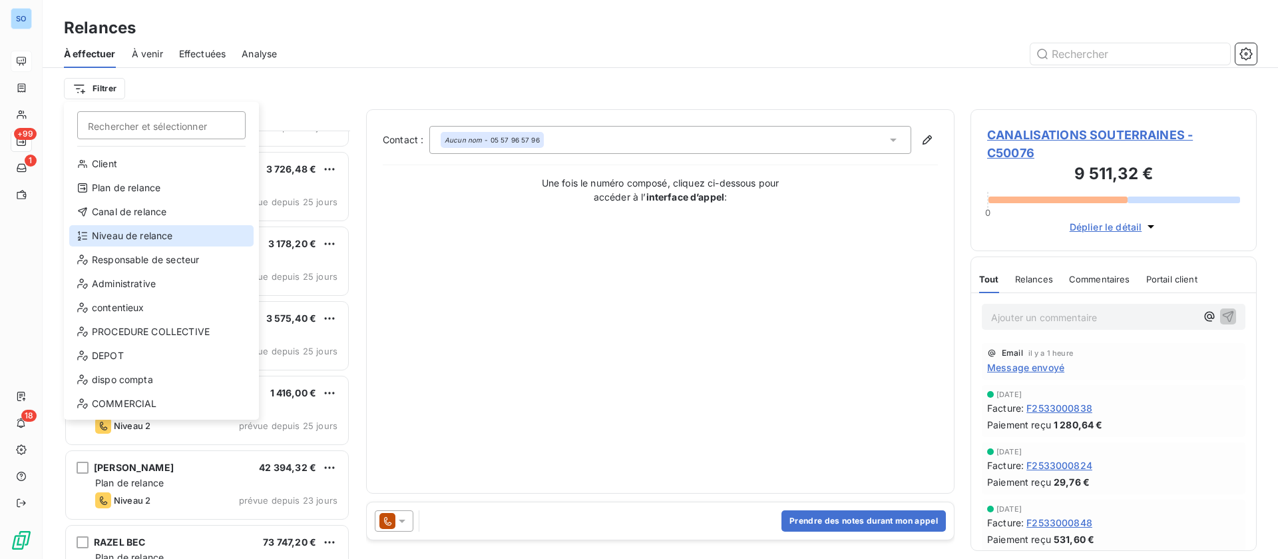
click at [153, 233] on div "Niveau de relance" at bounding box center [161, 235] width 184 height 21
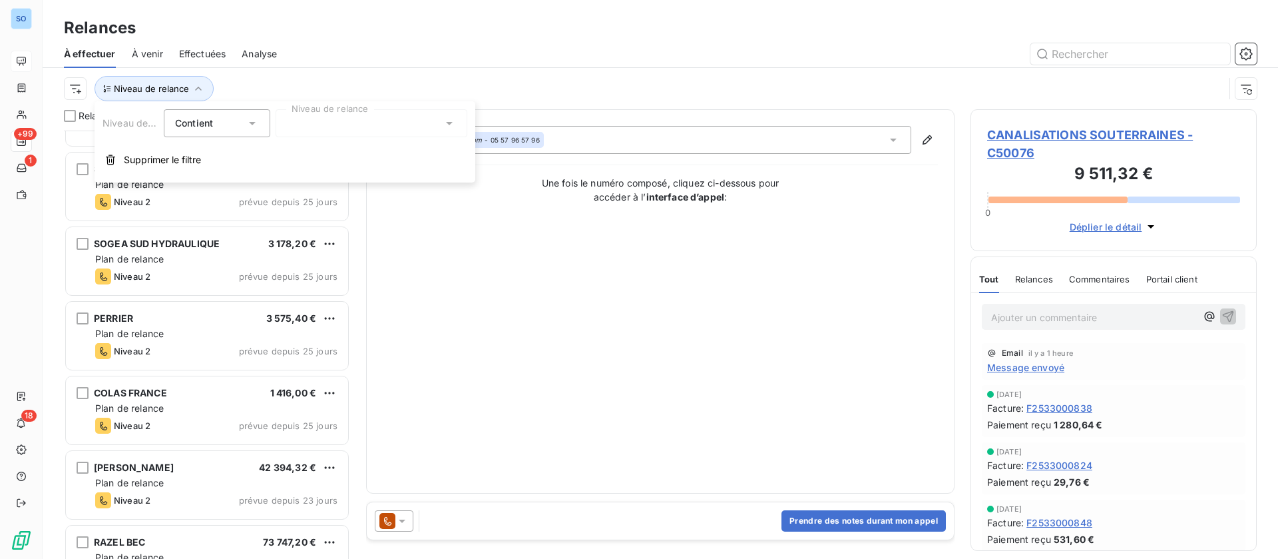
click at [347, 120] on div at bounding box center [372, 123] width 192 height 28
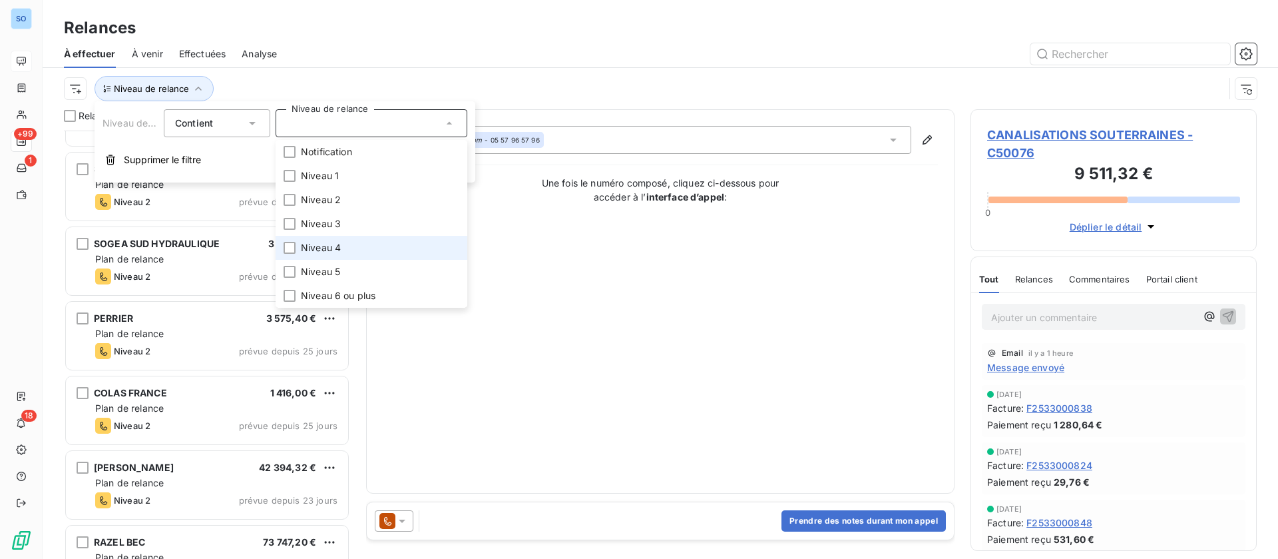
click at [319, 244] on span "Niveau 4" at bounding box center [321, 247] width 40 height 13
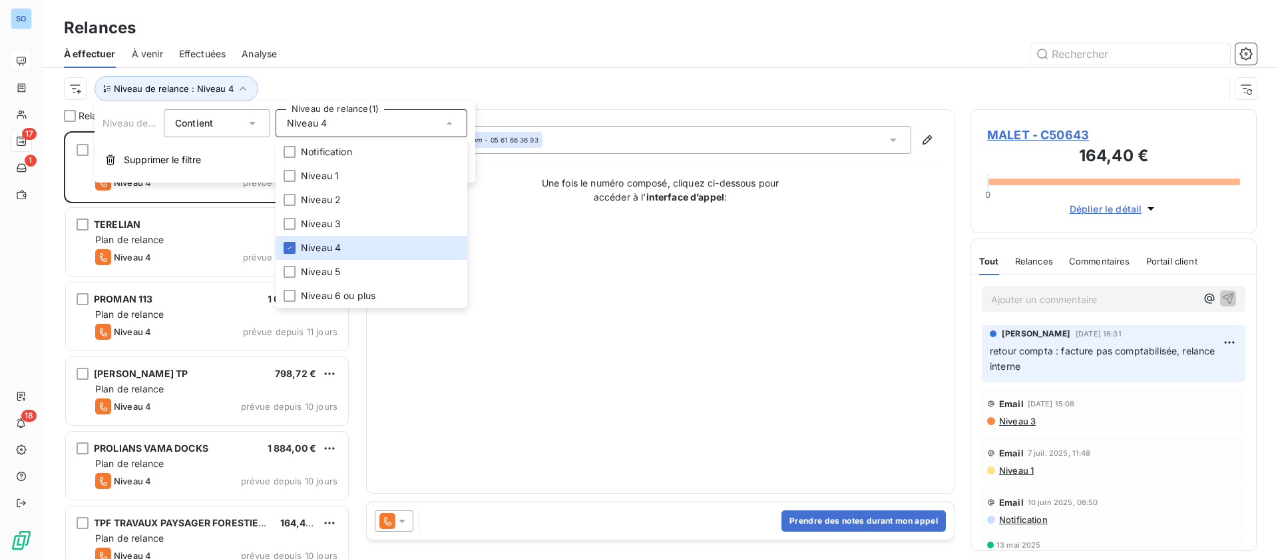
scroll to position [101, 0]
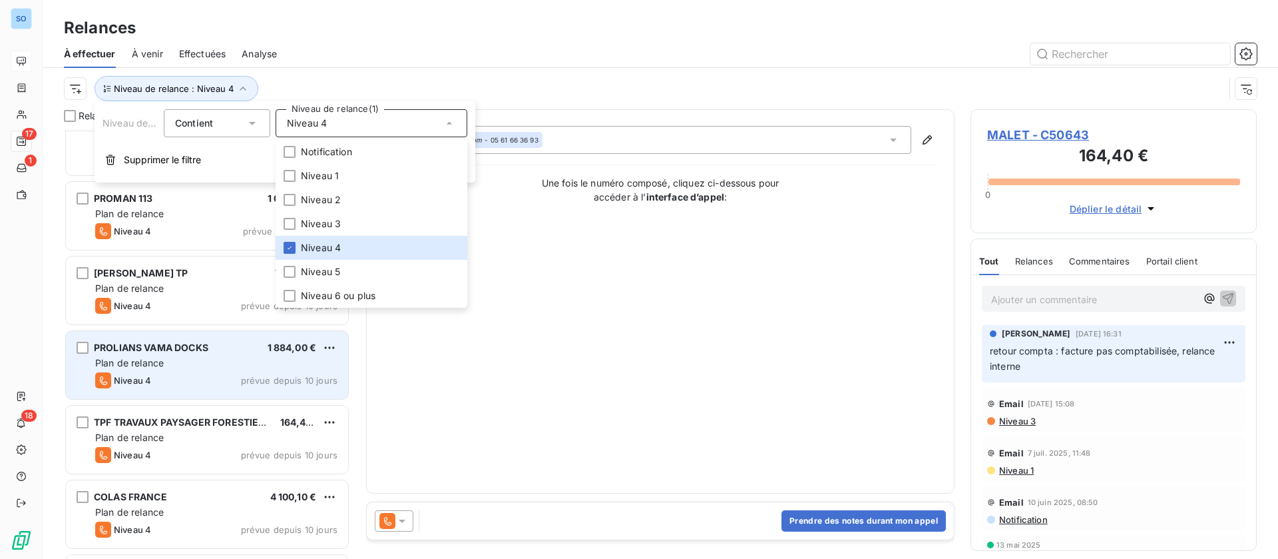
click at [205, 363] on div "Plan de relance" at bounding box center [216, 362] width 242 height 13
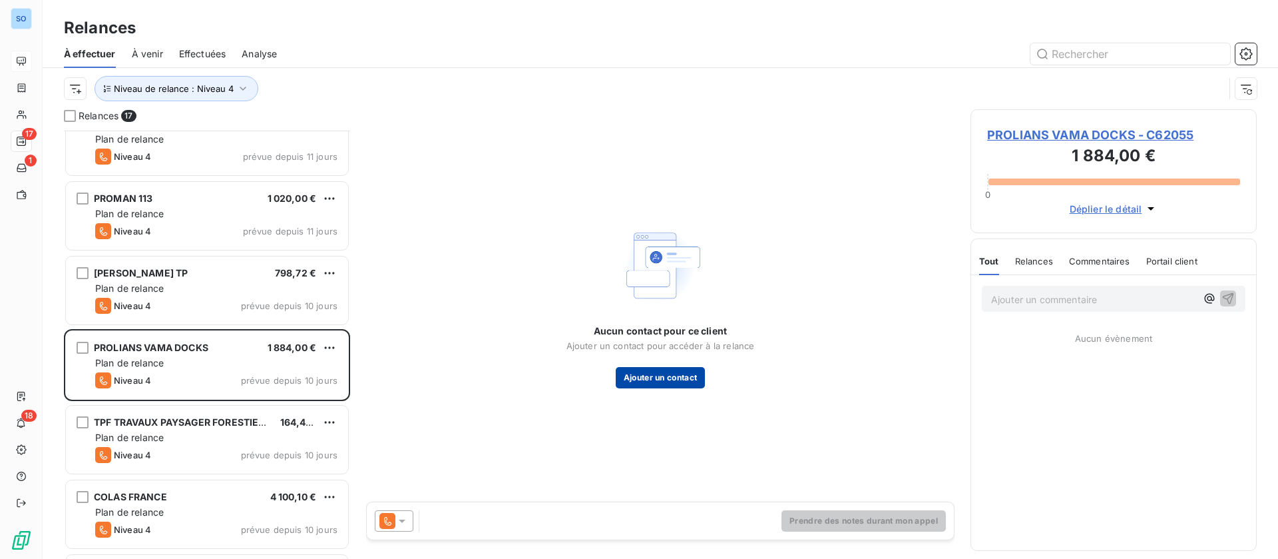
click at [653, 379] on button "Ajouter un contact" at bounding box center [661, 377] width 90 height 21
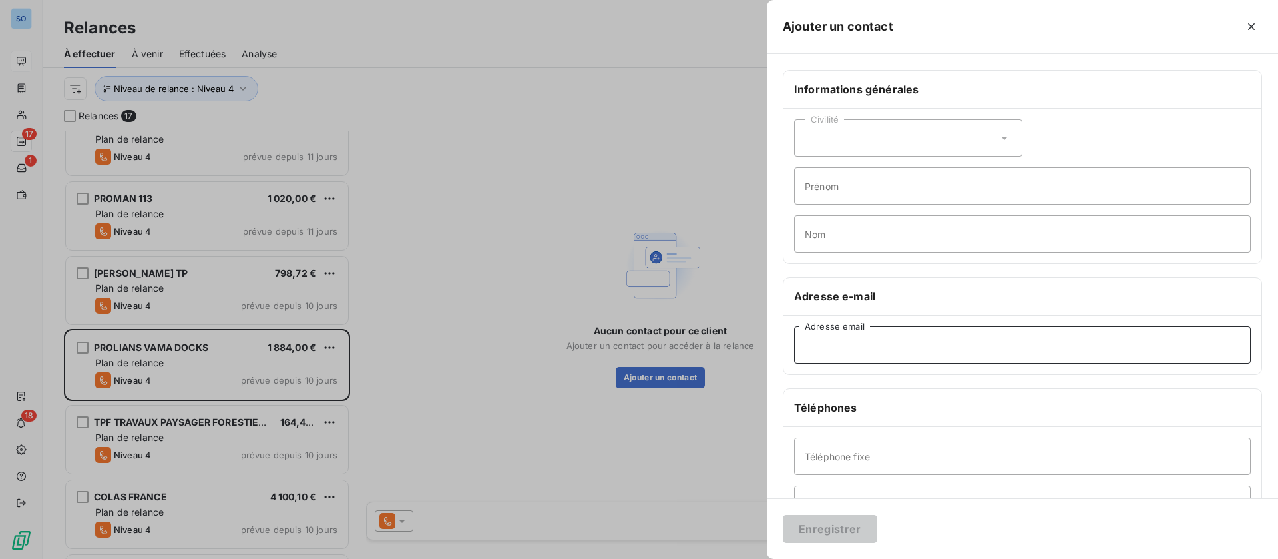
click at [861, 344] on input "Adresse email" at bounding box center [1022, 344] width 457 height 37
paste input "02 40 32 13 13"
type input "02 40 32 13 13"
drag, startPoint x: 883, startPoint y: 343, endPoint x: 693, endPoint y: 341, distance: 190.4
click at [693, 558] on div "Ajouter un contact Informations générales Civilité Prénom Nom Adresse e-mail 02…" at bounding box center [639, 559] width 1278 height 0
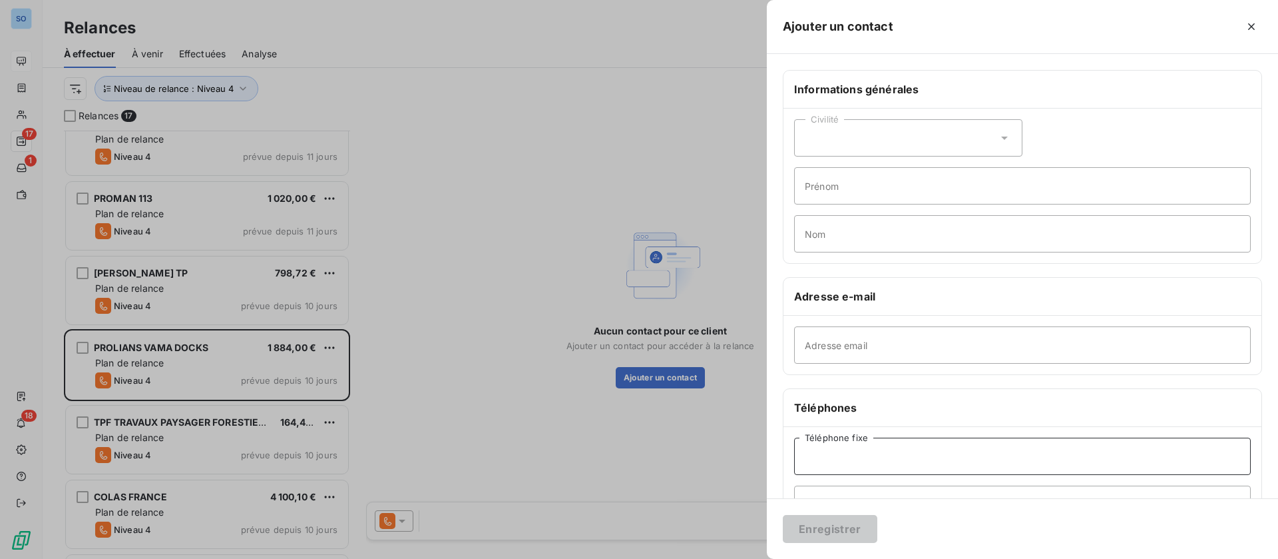
click at [839, 452] on input "Téléphone fixe" at bounding box center [1022, 455] width 457 height 37
paste input "02 40 32 13 13"
type input "02 40 32 13 13"
click at [827, 529] on button "Enregistrer" at bounding box center [830, 529] width 95 height 28
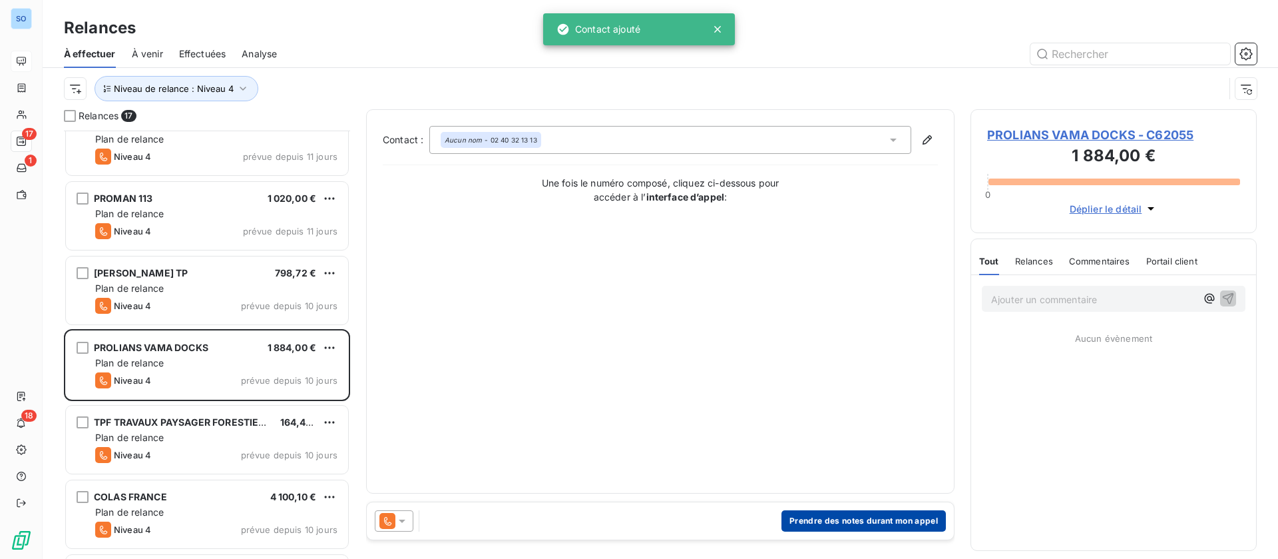
drag, startPoint x: 784, startPoint y: 499, endPoint x: 825, endPoint y: 517, distance: 44.4
click at [791, 505] on div "Contact : Aucun nom - 02 40 32 13 13 Une fois le numéro composé, cliquez ci-des…" at bounding box center [660, 328] width 588 height 439
click at [826, 518] on button "Prendre des notes durant mon appel" at bounding box center [864, 520] width 164 height 21
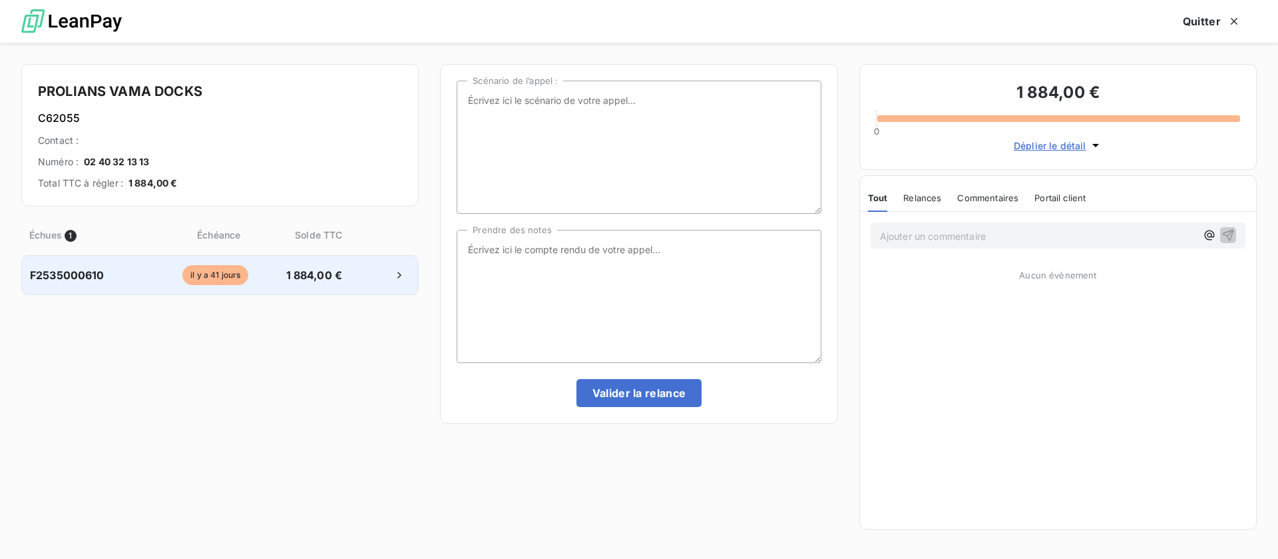
click at [322, 279] on span "1 884,00 €" at bounding box center [314, 275] width 70 height 16
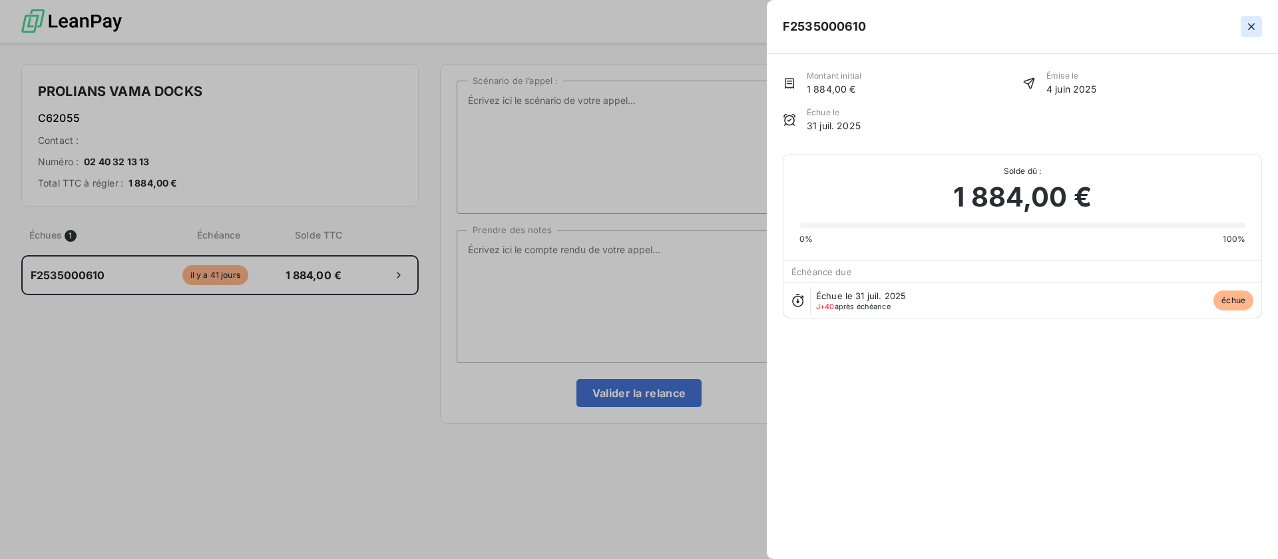
click at [1252, 30] on icon "button" at bounding box center [1251, 26] width 13 height 13
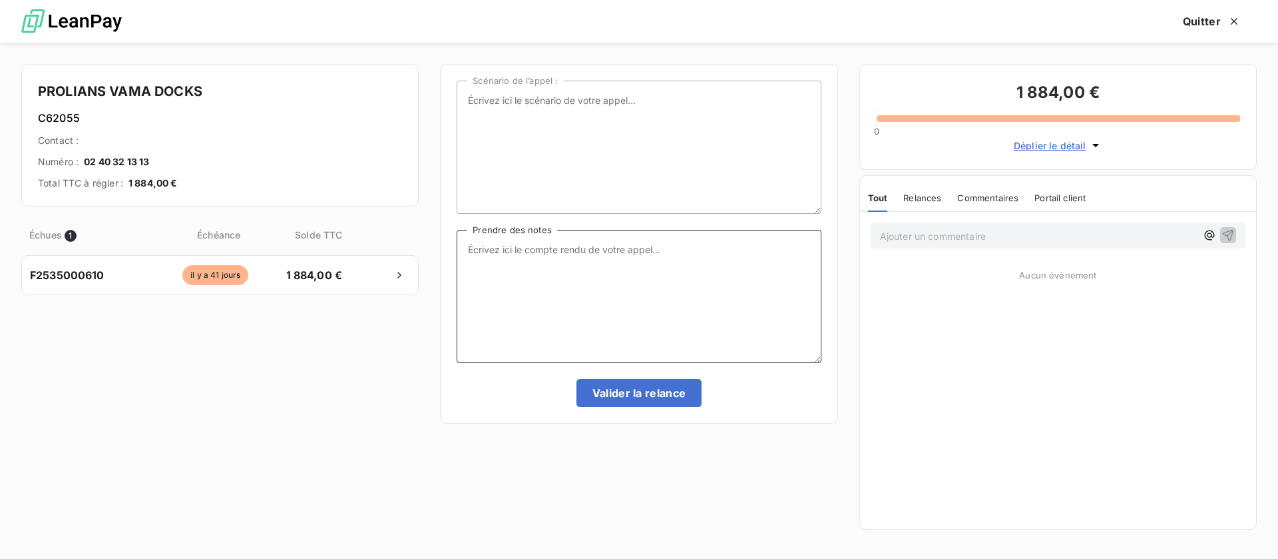
click at [672, 252] on textarea "Prendre des notes" at bounding box center [639, 296] width 364 height 133
click at [692, 277] on textarea "Prendre des notes" at bounding box center [639, 296] width 364 height 133
type textarea "c"
type textarea "compta pas dispo, j'ai récupéré son adresse mail, je lui fais un mail"
click at [648, 395] on button "Valider la relance" at bounding box center [639, 393] width 126 height 28
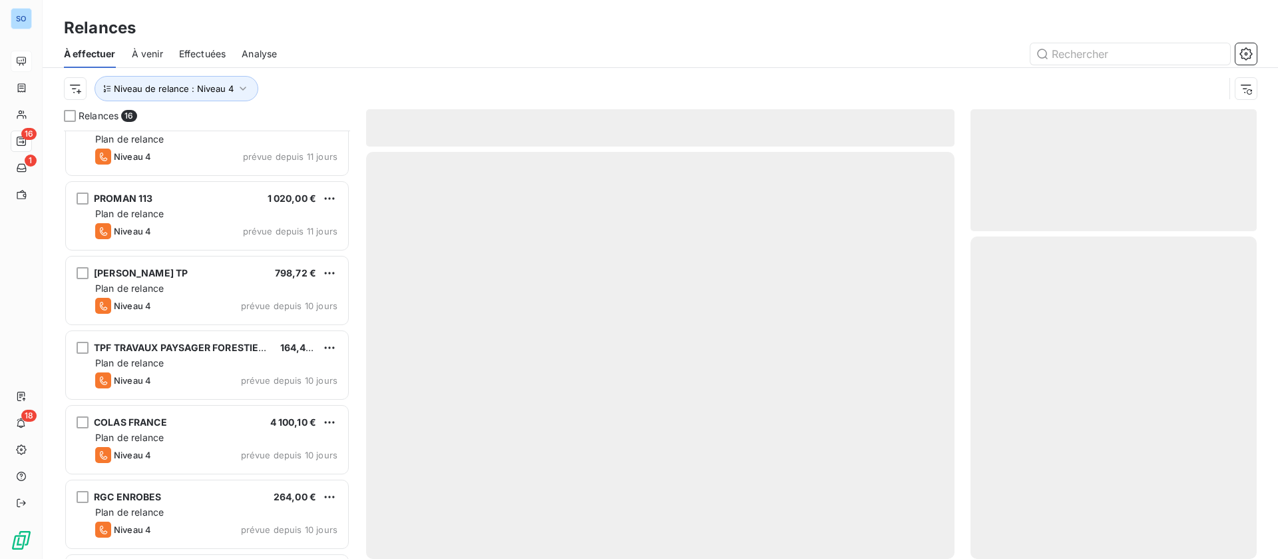
click at [202, 51] on span "Effectuées" at bounding box center [202, 53] width 47 height 13
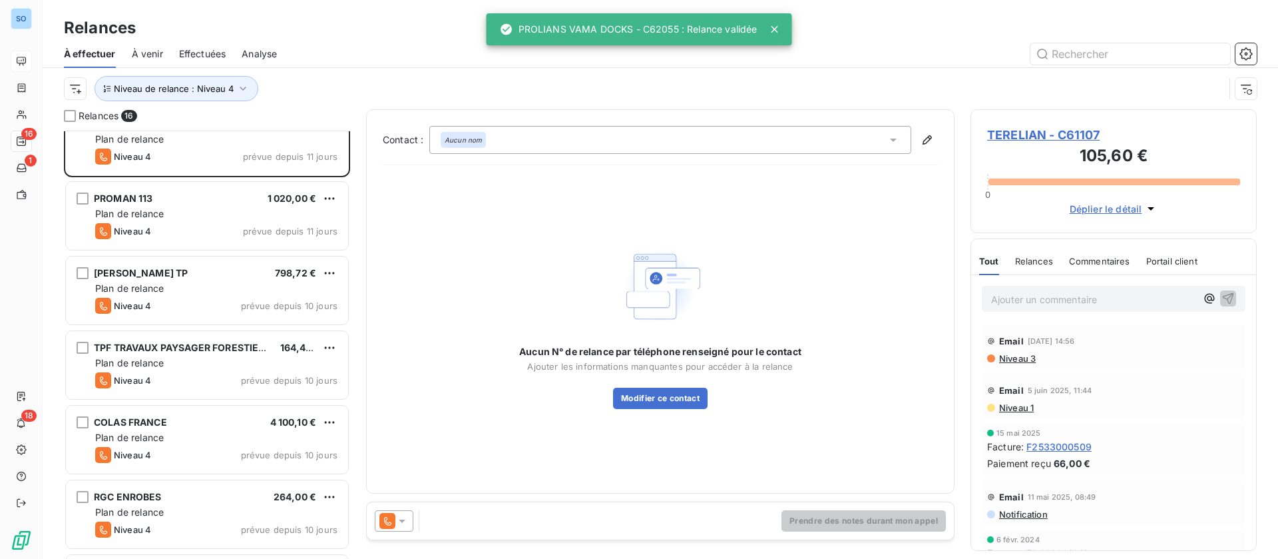
click at [202, 55] on span "Effectuées" at bounding box center [202, 53] width 47 height 13
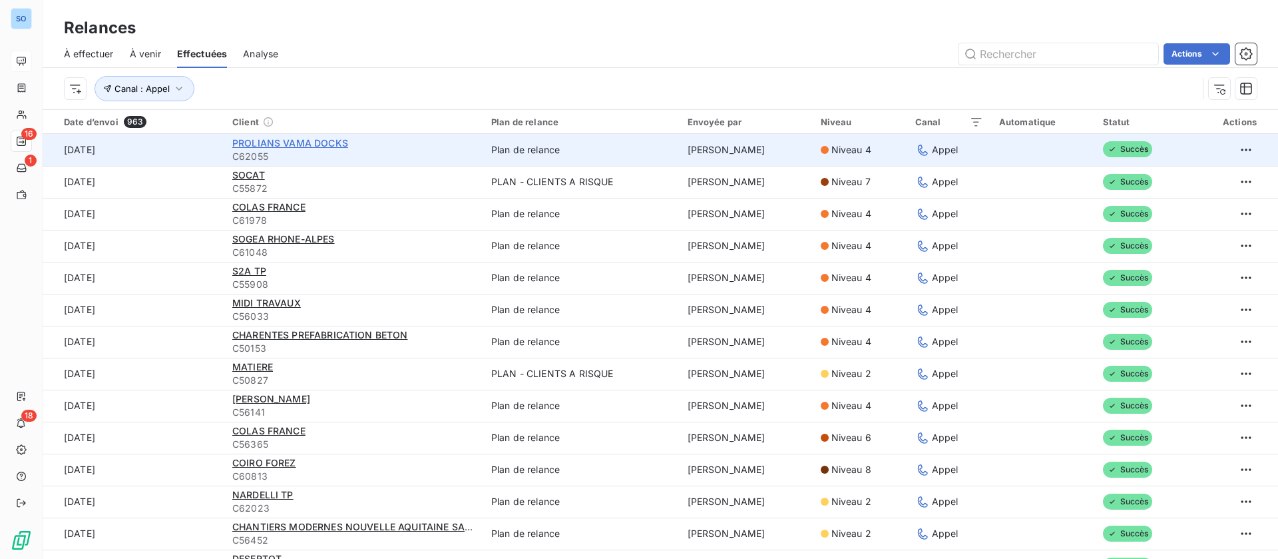
click at [271, 142] on span "PROLIANS VAMA DOCKS" at bounding box center [290, 142] width 116 height 11
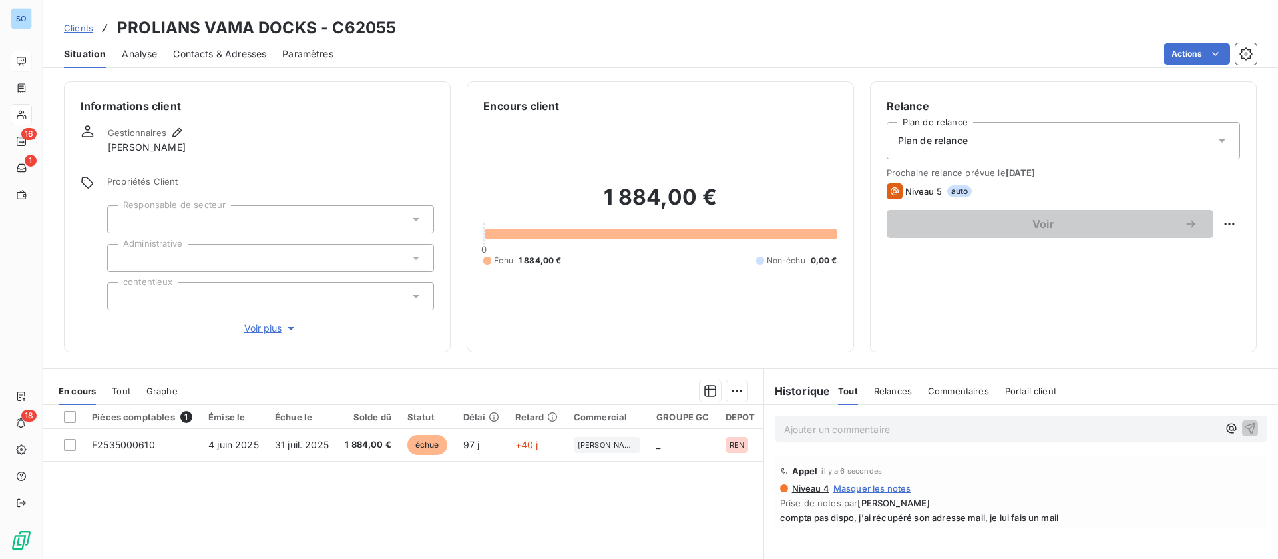
click at [234, 45] on div "Contacts & Adresses" at bounding box center [219, 54] width 93 height 28
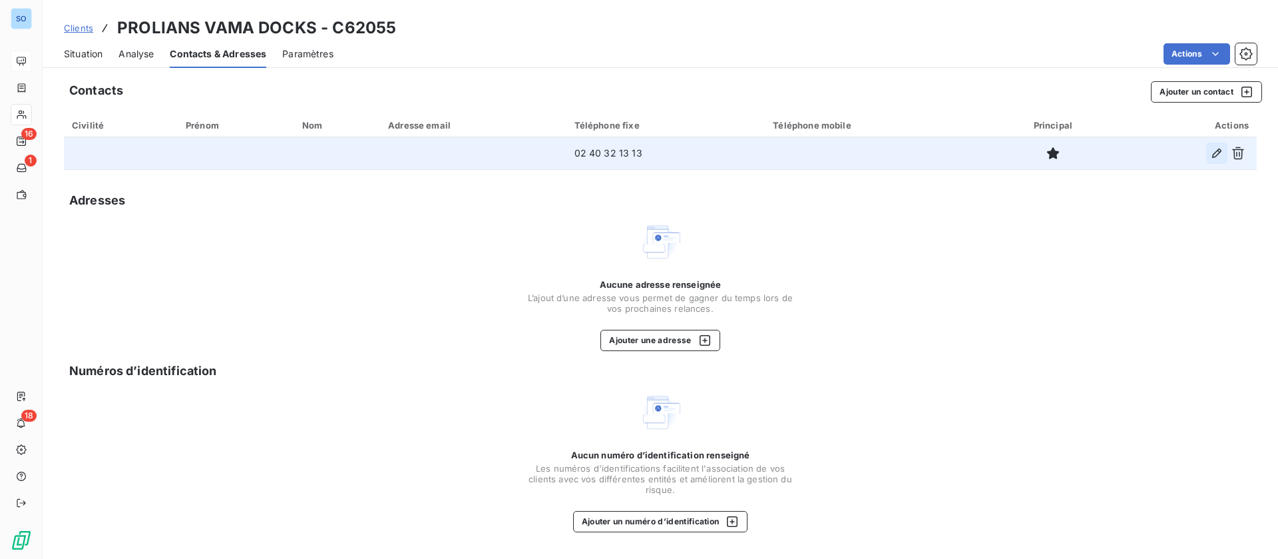
click at [1222, 150] on icon "button" at bounding box center [1216, 152] width 9 height 9
type input "02 40 32 13 13"
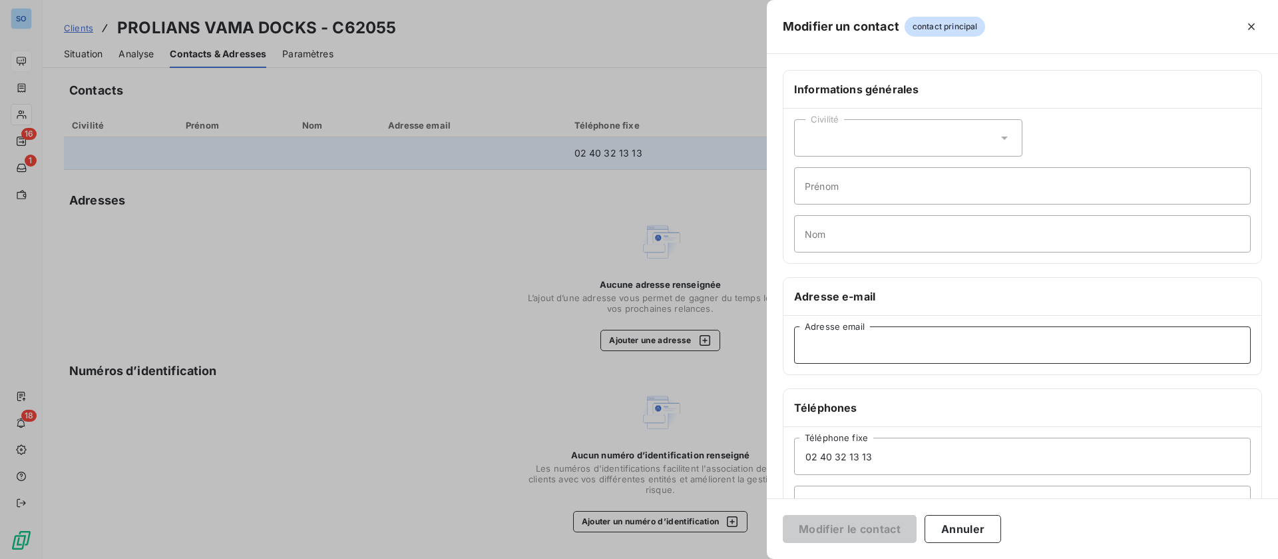
click at [915, 351] on input "Adresse email" at bounding box center [1022, 344] width 457 height 37
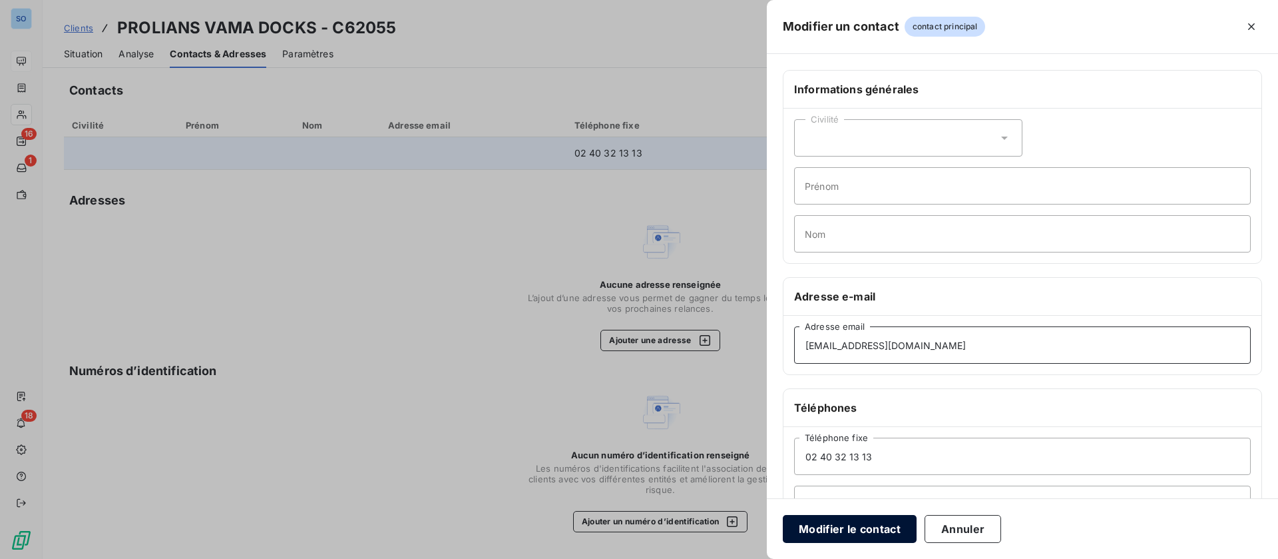
type input "fournisseurs.vamadocks@prolians.eu"
click at [824, 532] on button "Modifier le contact" at bounding box center [850, 529] width 134 height 28
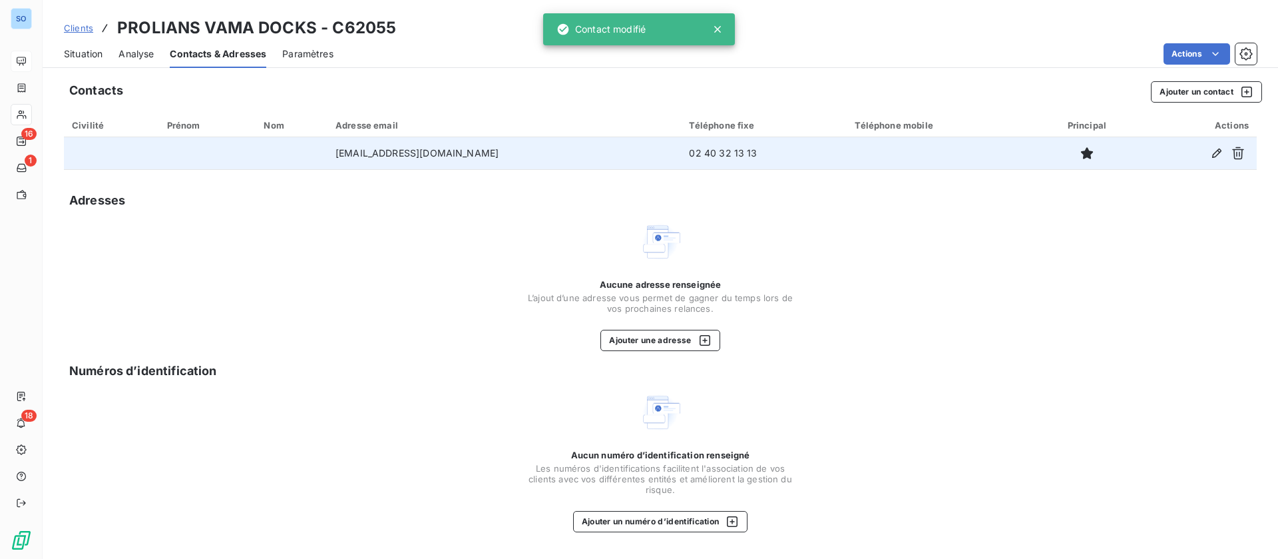
click at [73, 49] on span "Situation" at bounding box center [83, 53] width 39 height 13
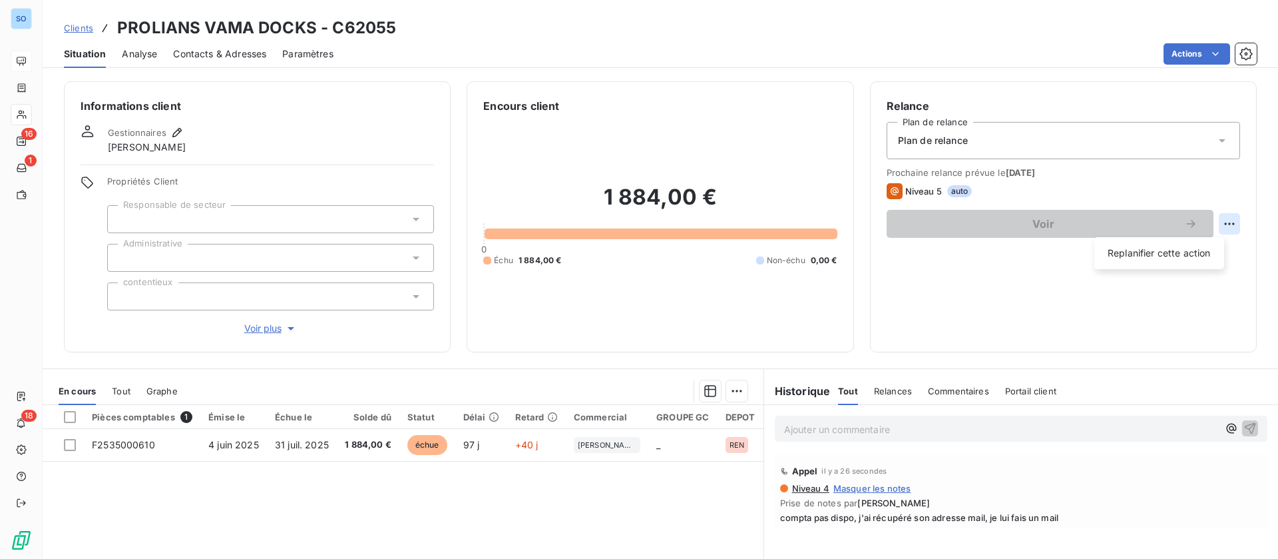
click at [1224, 225] on html "SO 16 1 18 Clients PROLIANS VAMA DOCKS - C62055 Situation Analyse Contacts & Ad…" at bounding box center [639, 279] width 1278 height 559
click at [1177, 254] on div "Replanifier cette action" at bounding box center [1159, 252] width 119 height 21
select select "8"
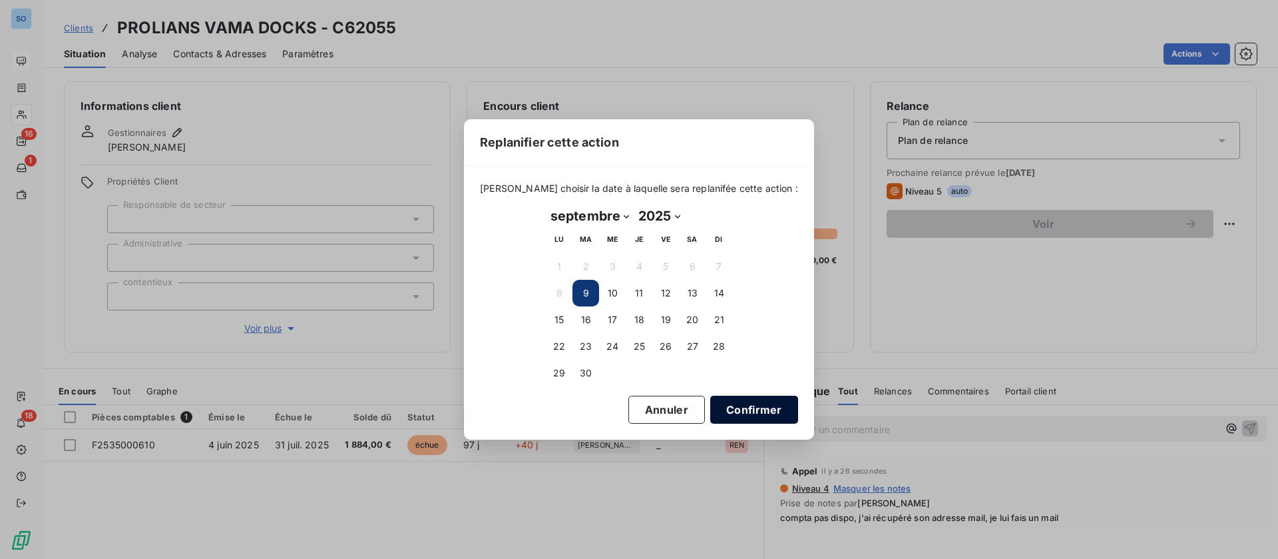
click at [750, 407] on button "Confirmer" at bounding box center [754, 409] width 88 height 28
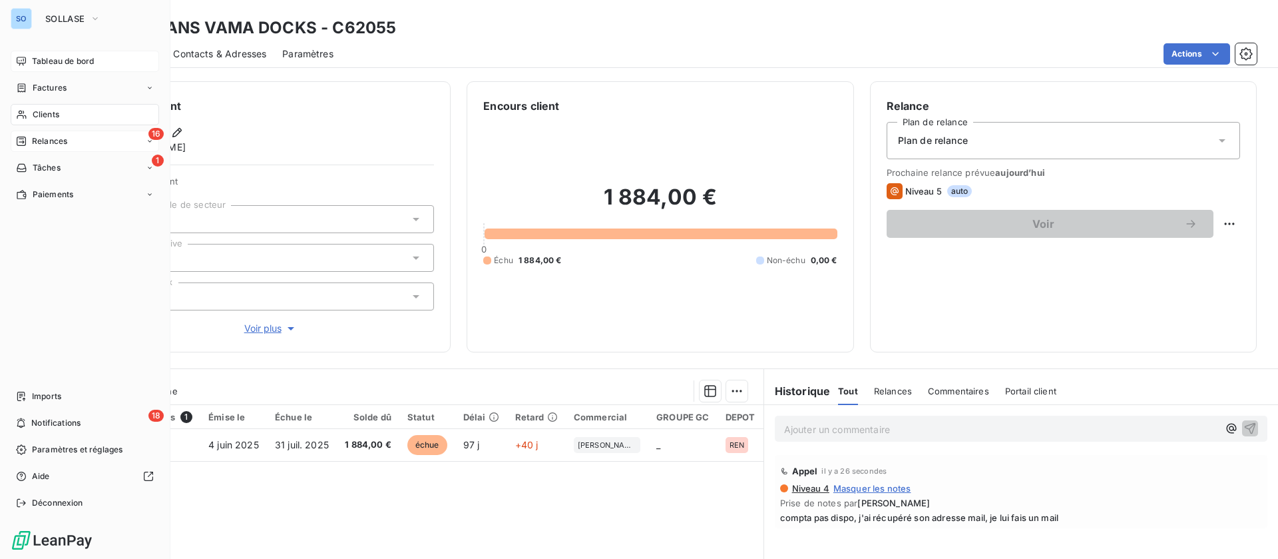
click at [57, 135] on span "Relances" at bounding box center [49, 141] width 35 height 12
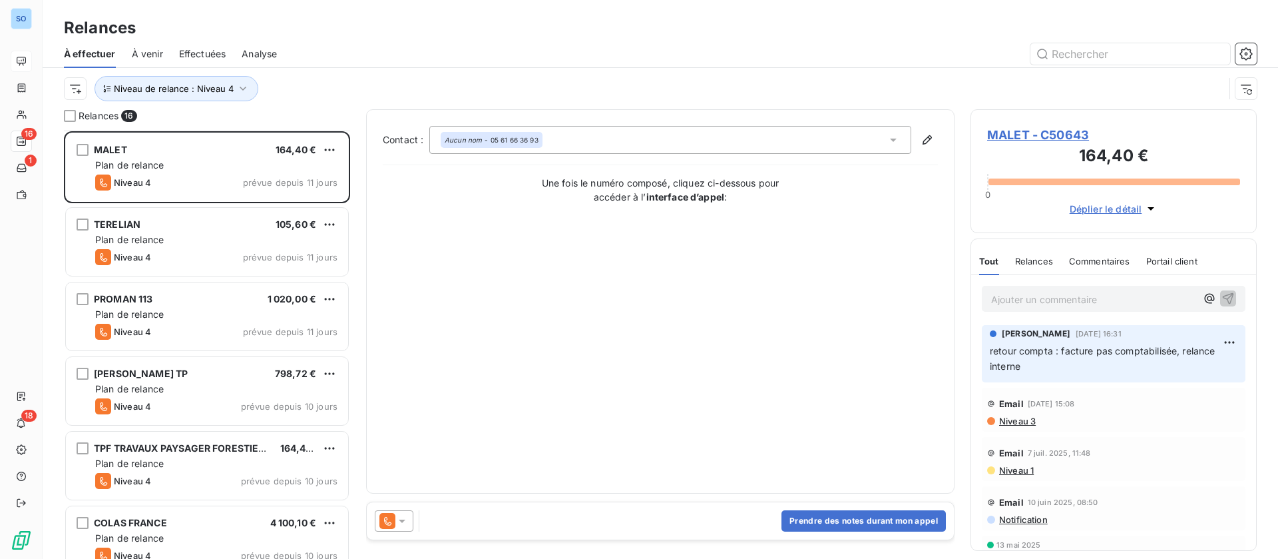
scroll to position [101, 0]
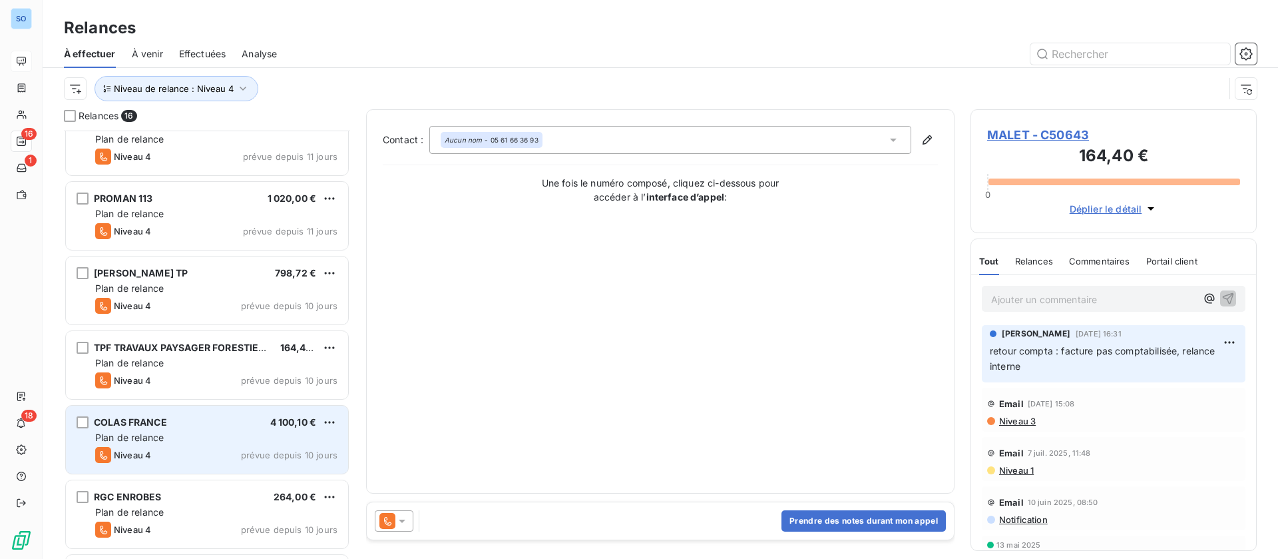
click at [190, 428] on div "COLAS FRANCE 4 100,10 € Plan de relance Niveau 4 prévue depuis 10 jours" at bounding box center [207, 439] width 282 height 68
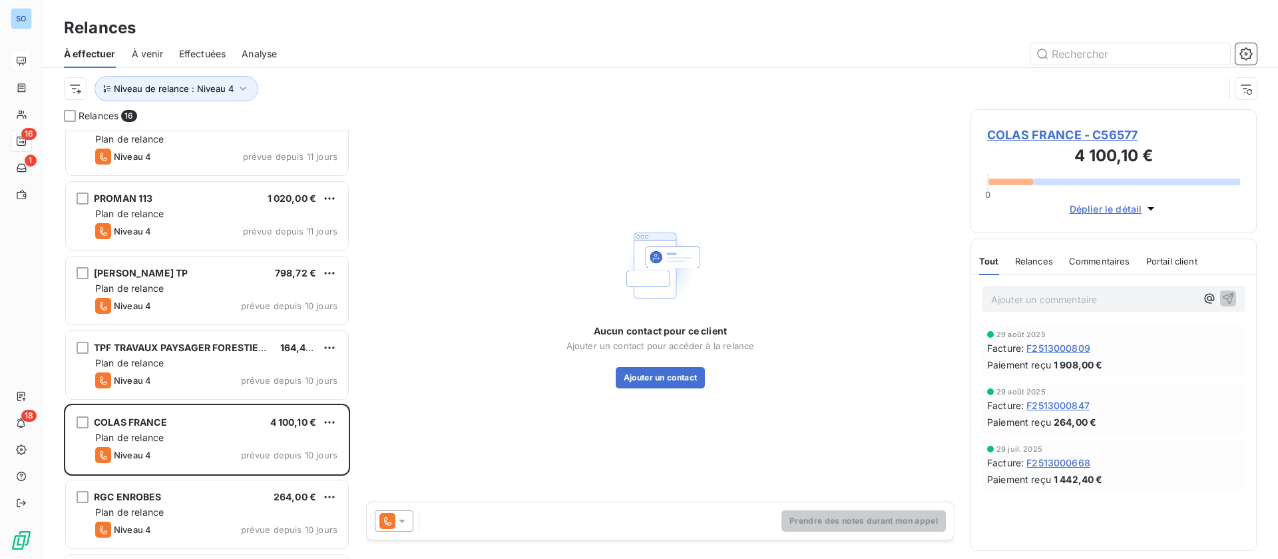
click at [1040, 134] on span "COLAS FRANCE - C56577" at bounding box center [1113, 135] width 253 height 18
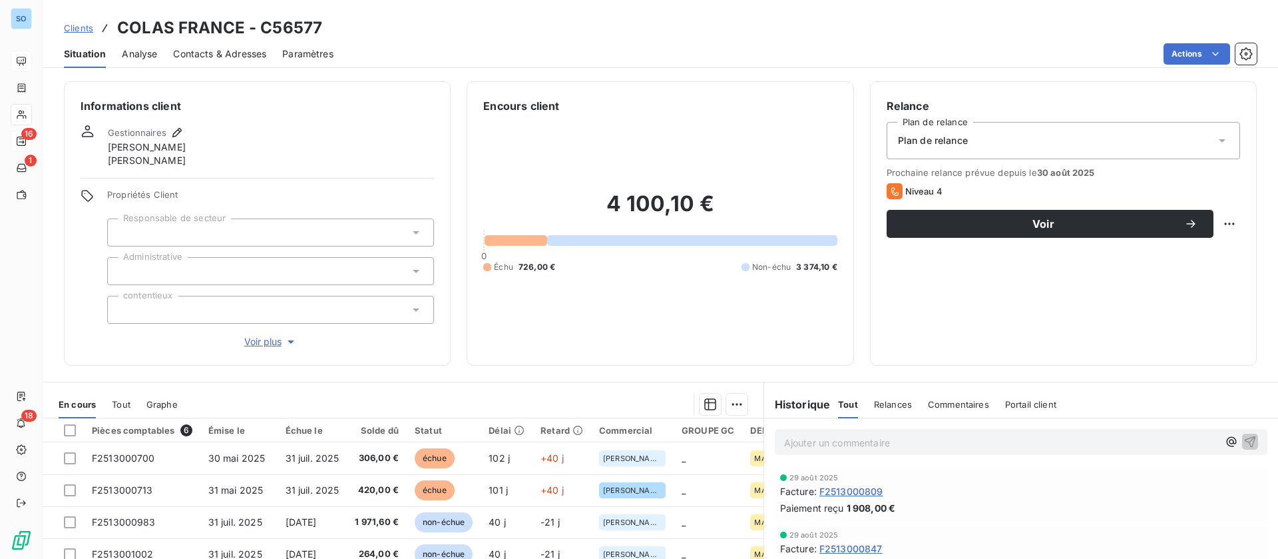
click at [237, 53] on span "Contacts & Adresses" at bounding box center [219, 53] width 93 height 13
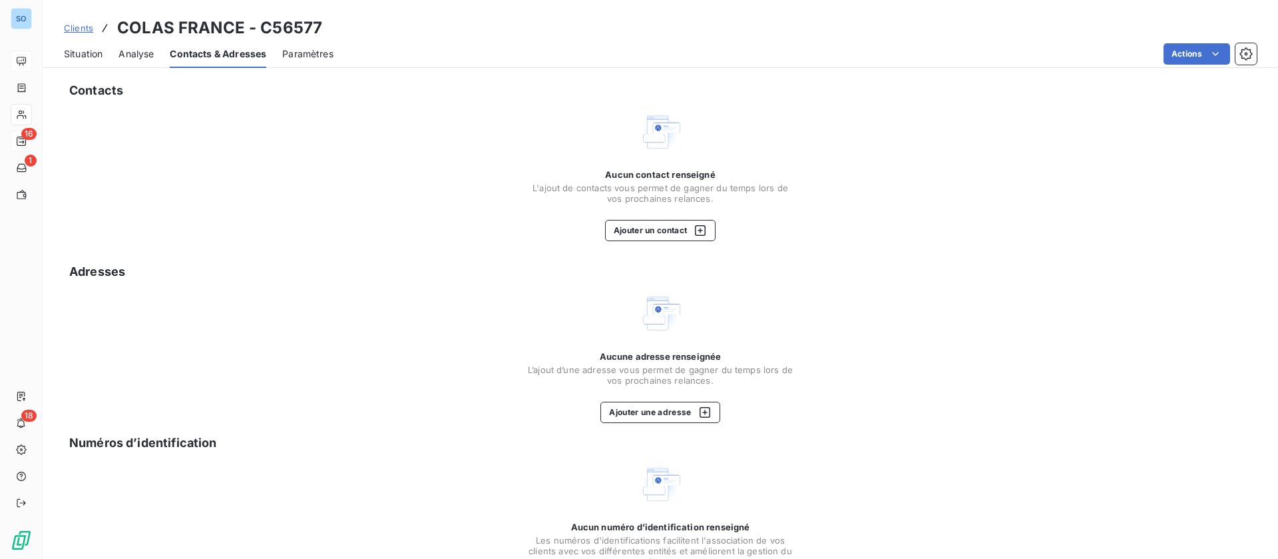
drag, startPoint x: 80, startPoint y: 53, endPoint x: 99, endPoint y: 56, distance: 18.8
click at [80, 53] on span "Situation" at bounding box center [83, 53] width 39 height 13
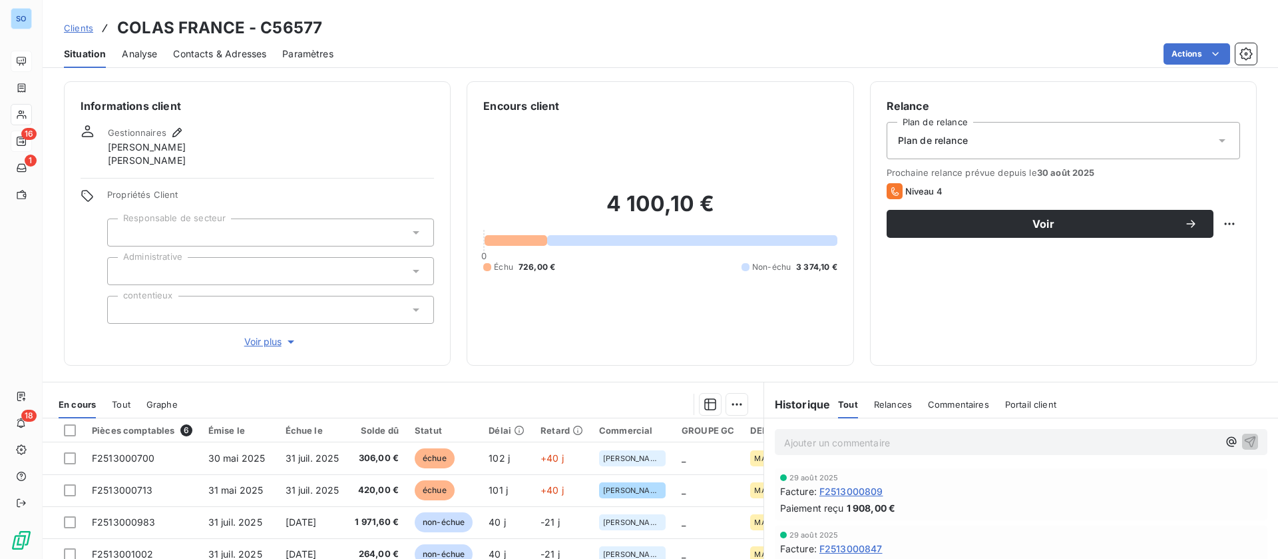
click at [216, 55] on span "Contacts & Adresses" at bounding box center [219, 53] width 93 height 13
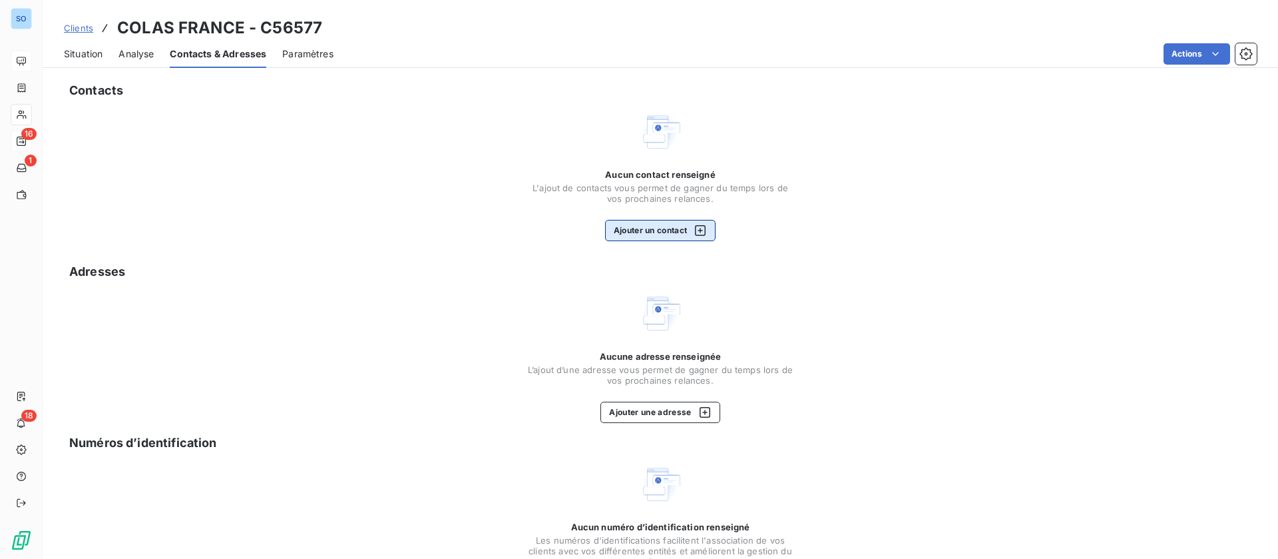
click at [635, 226] on button "Ajouter un contact" at bounding box center [660, 230] width 111 height 21
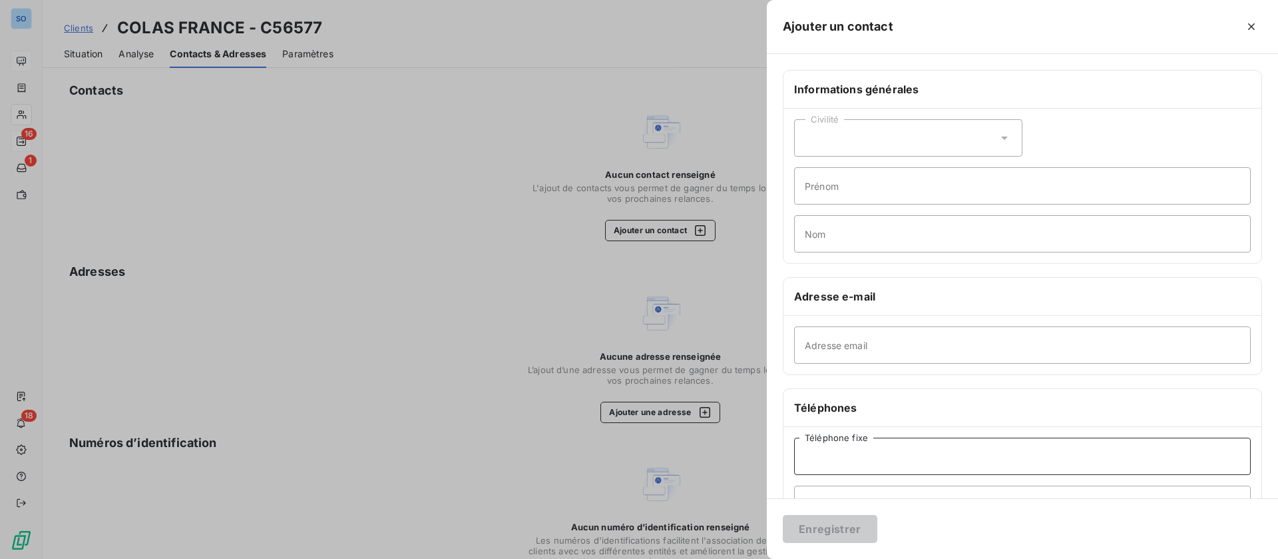
click at [892, 465] on input "Téléphone fixe" at bounding box center [1022, 455] width 457 height 37
paste input "04 90 63 11 92"
type input "04 90 63 11 92"
click at [828, 529] on button "Enregistrer" at bounding box center [830, 529] width 95 height 28
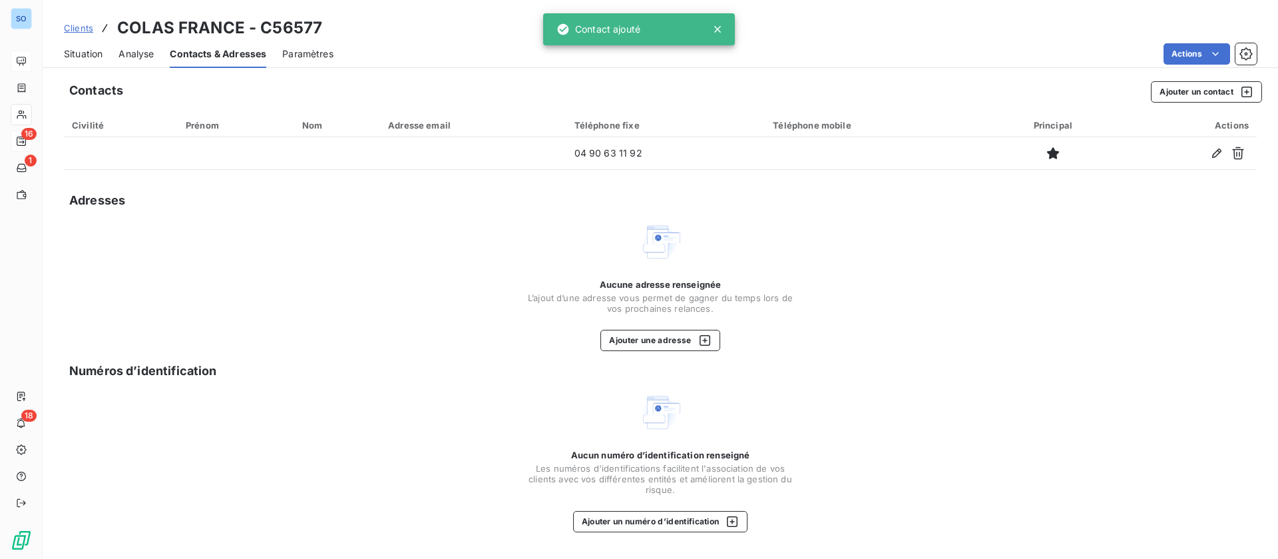
click at [80, 56] on span "Situation" at bounding box center [83, 53] width 39 height 13
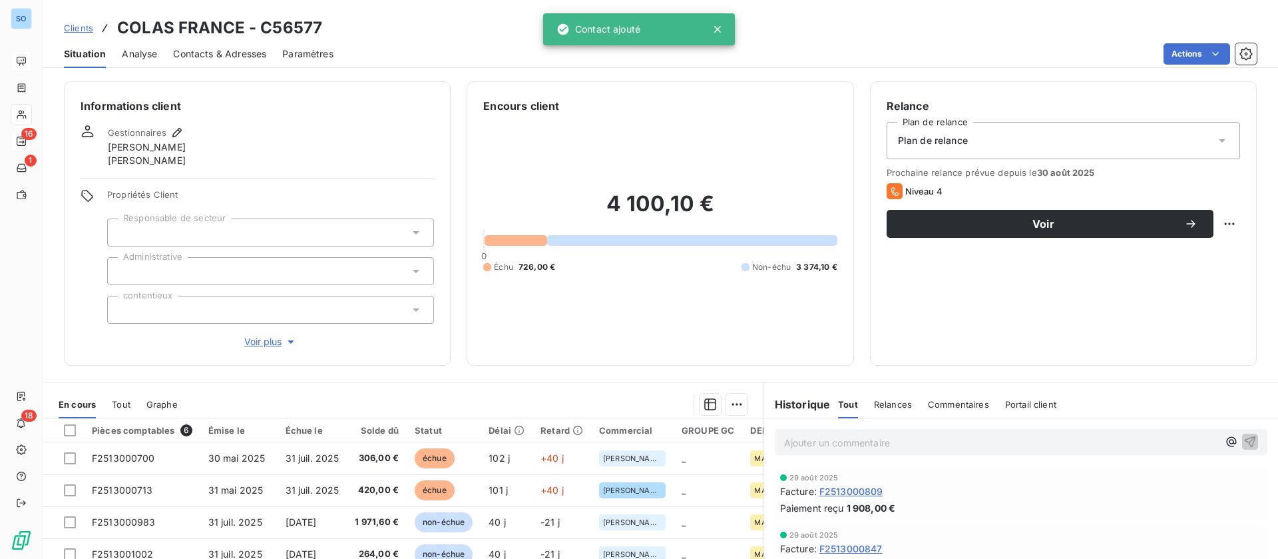
click at [254, 51] on span "Contacts & Adresses" at bounding box center [219, 53] width 93 height 13
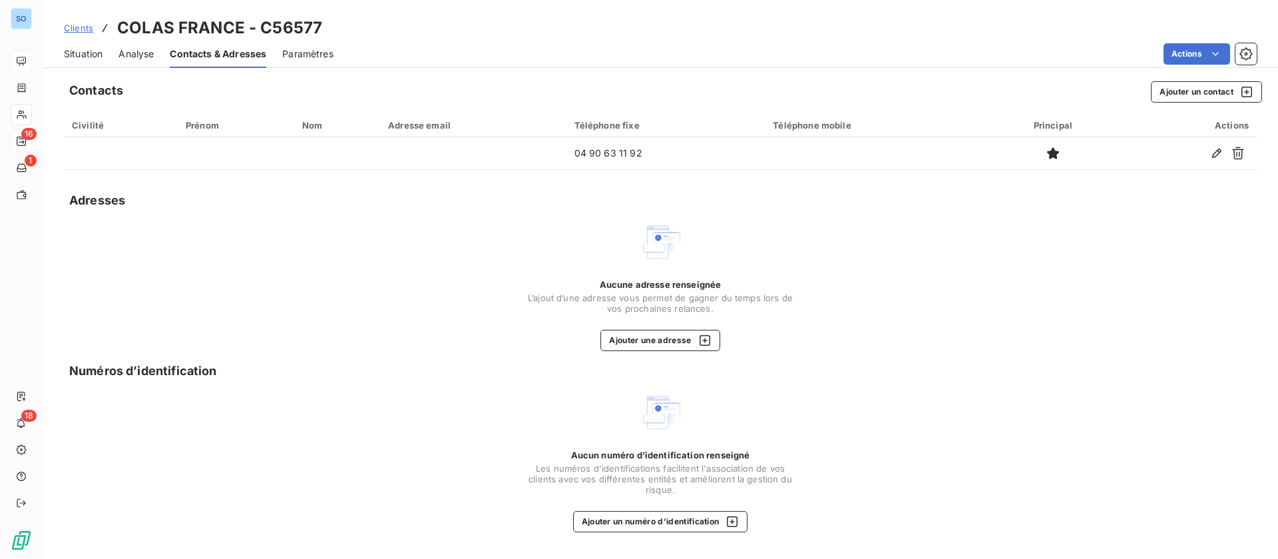
click at [95, 56] on span "Situation" at bounding box center [83, 53] width 39 height 13
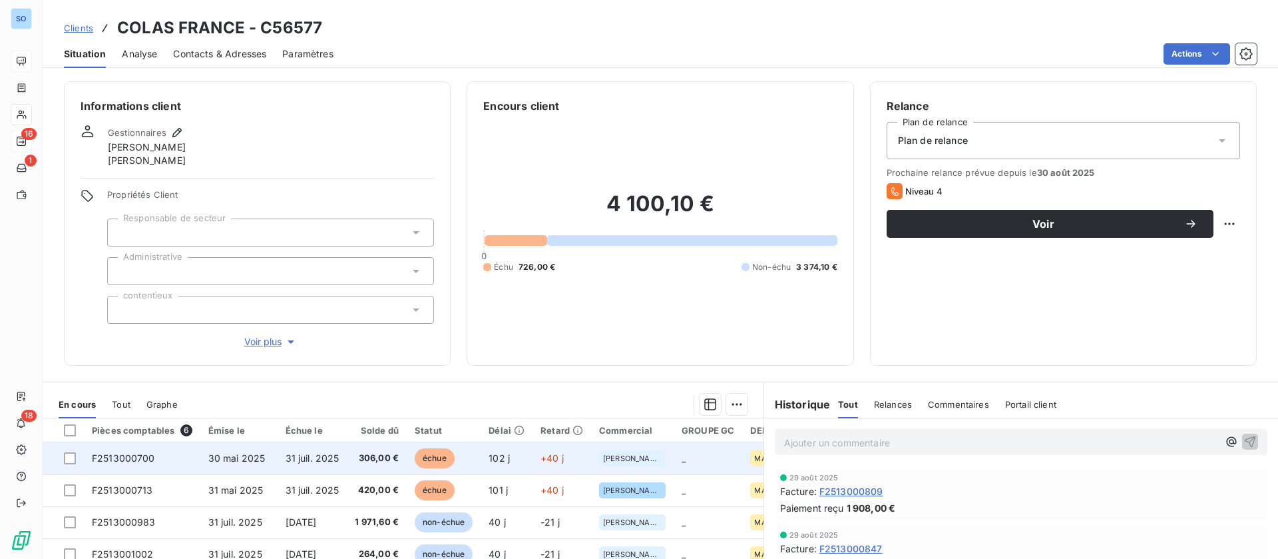
click at [282, 452] on td "31 juil. 2025" at bounding box center [313, 458] width 70 height 32
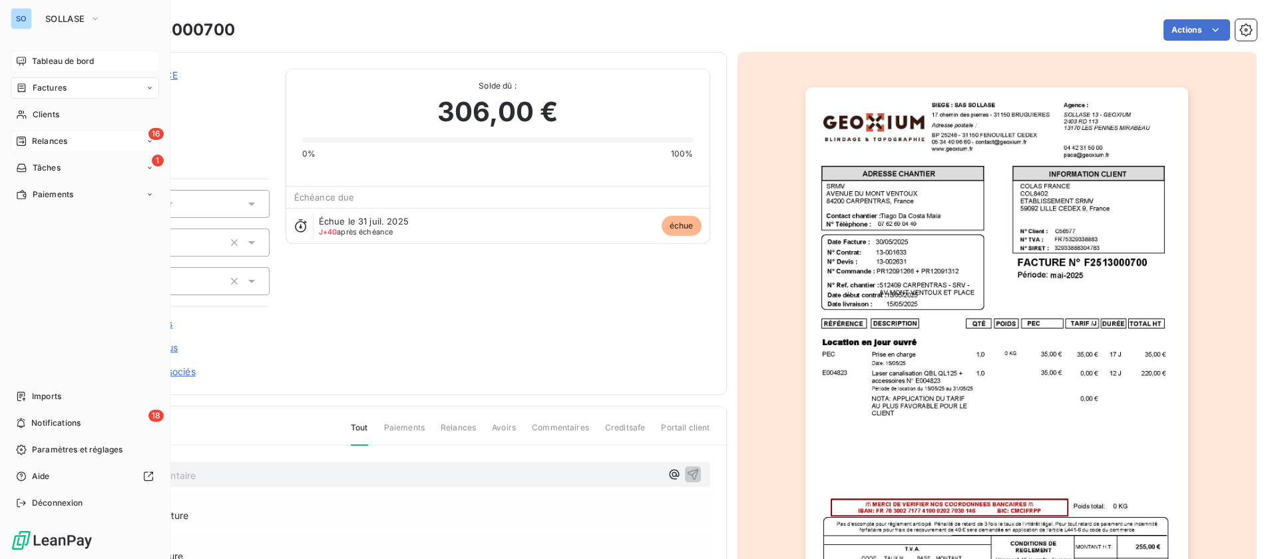
click at [34, 142] on span "Relances" at bounding box center [49, 141] width 35 height 12
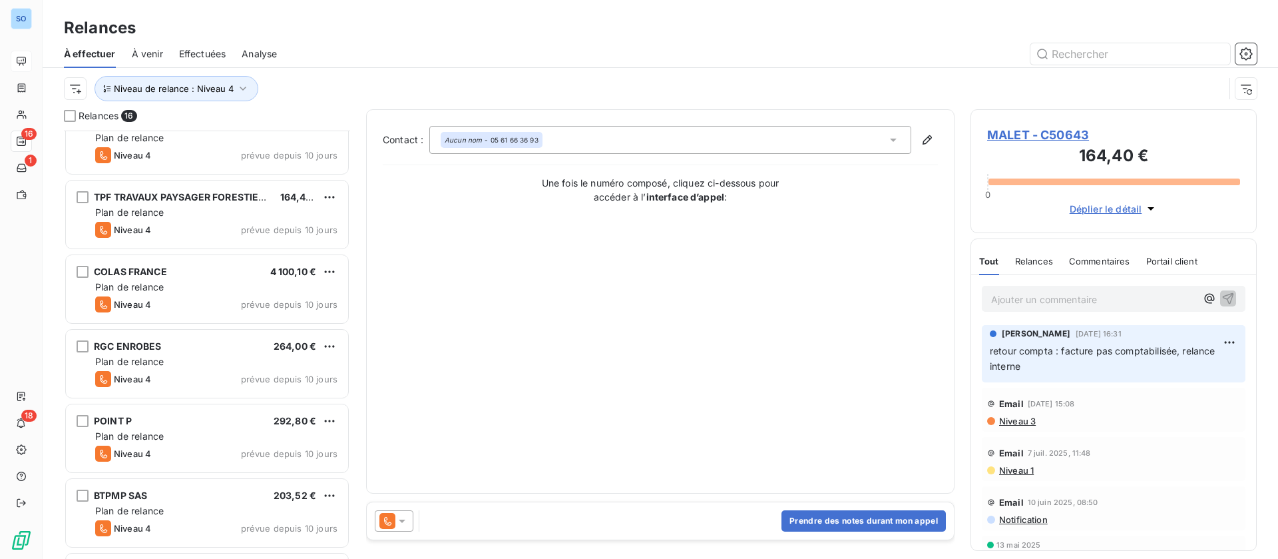
scroll to position [300, 0]
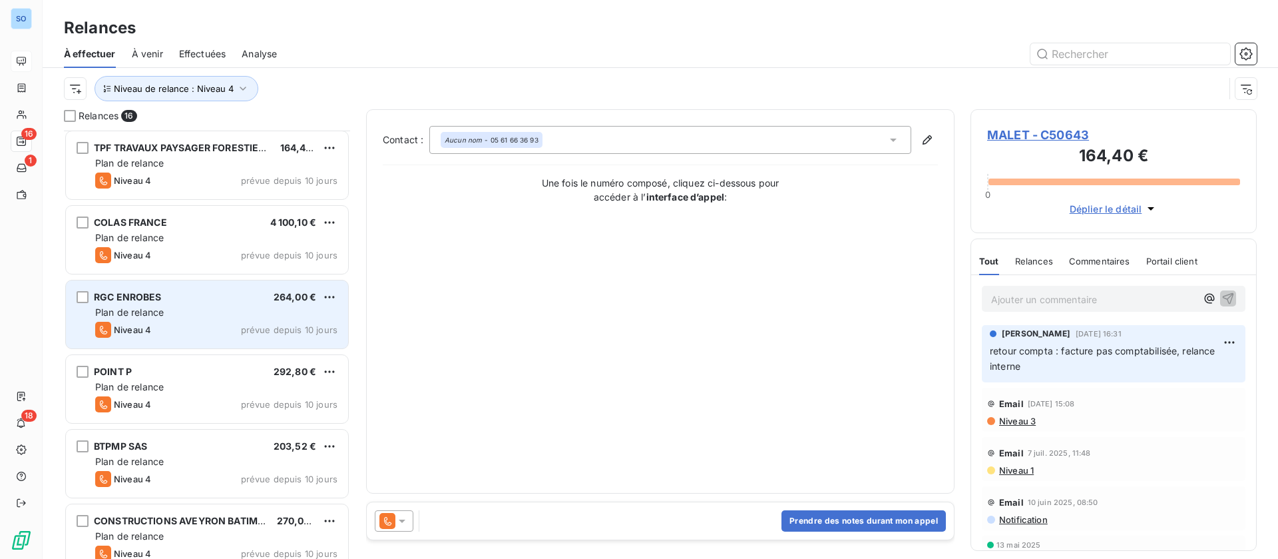
click at [197, 308] on div "Plan de relance" at bounding box center [216, 312] width 242 height 13
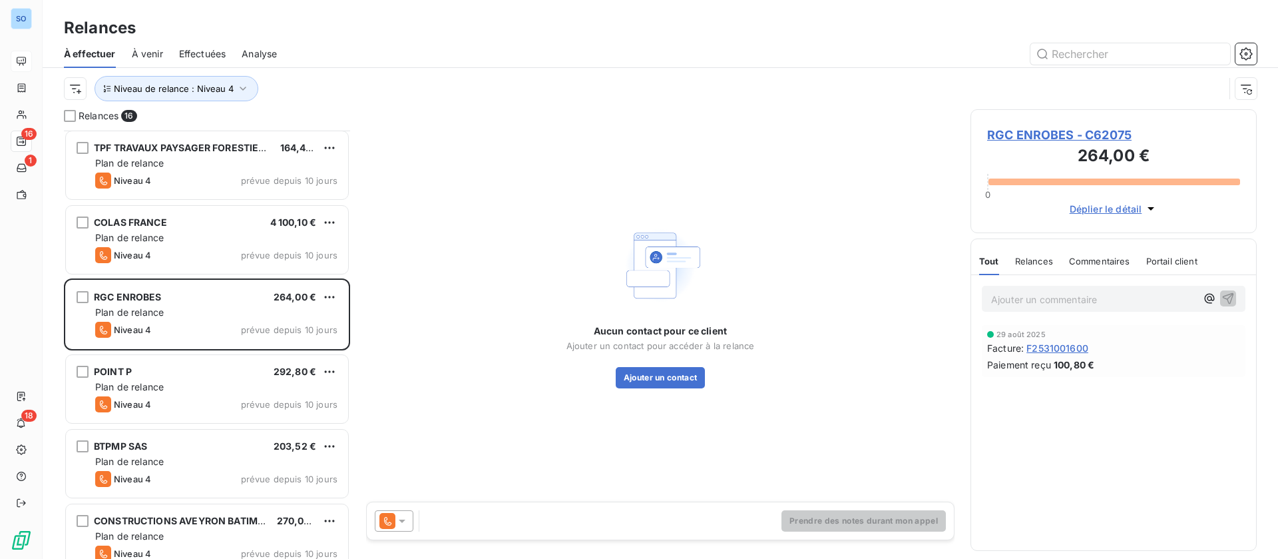
click at [1052, 130] on span "RGC ENROBES - C62075" at bounding box center [1113, 135] width 253 height 18
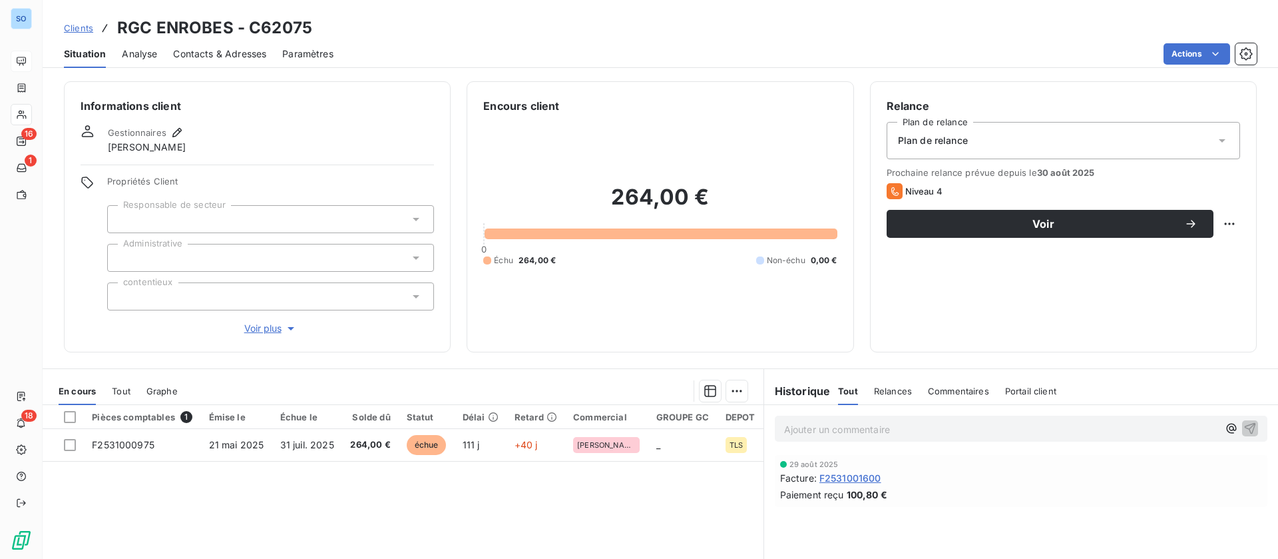
click at [219, 44] on div "Contacts & Adresses" at bounding box center [219, 54] width 93 height 28
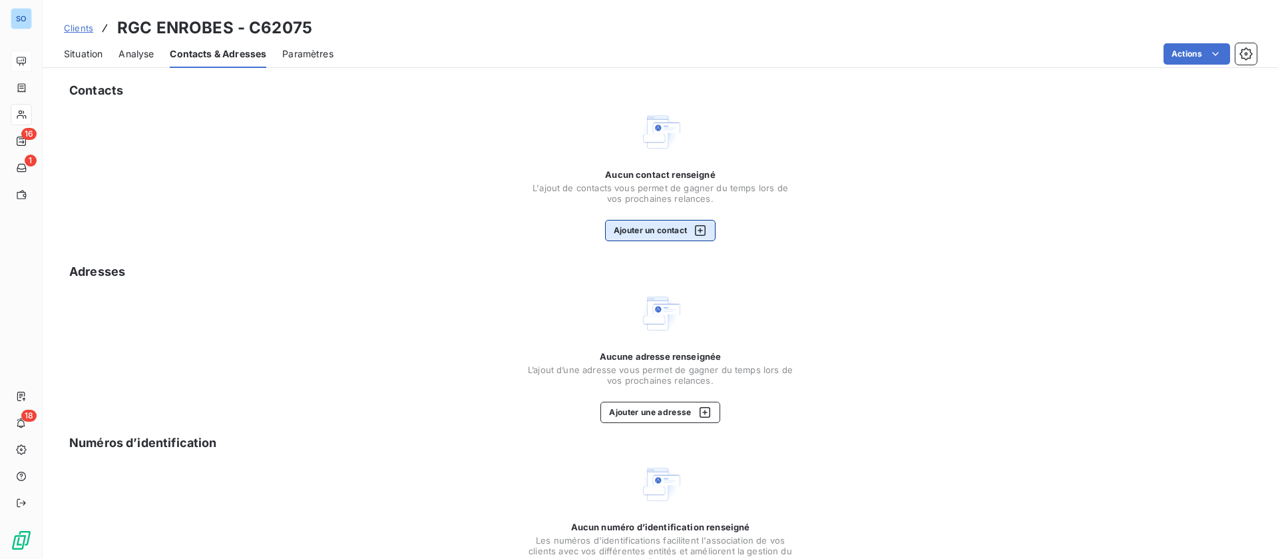
click at [659, 228] on button "Ajouter un contact" at bounding box center [660, 230] width 111 height 21
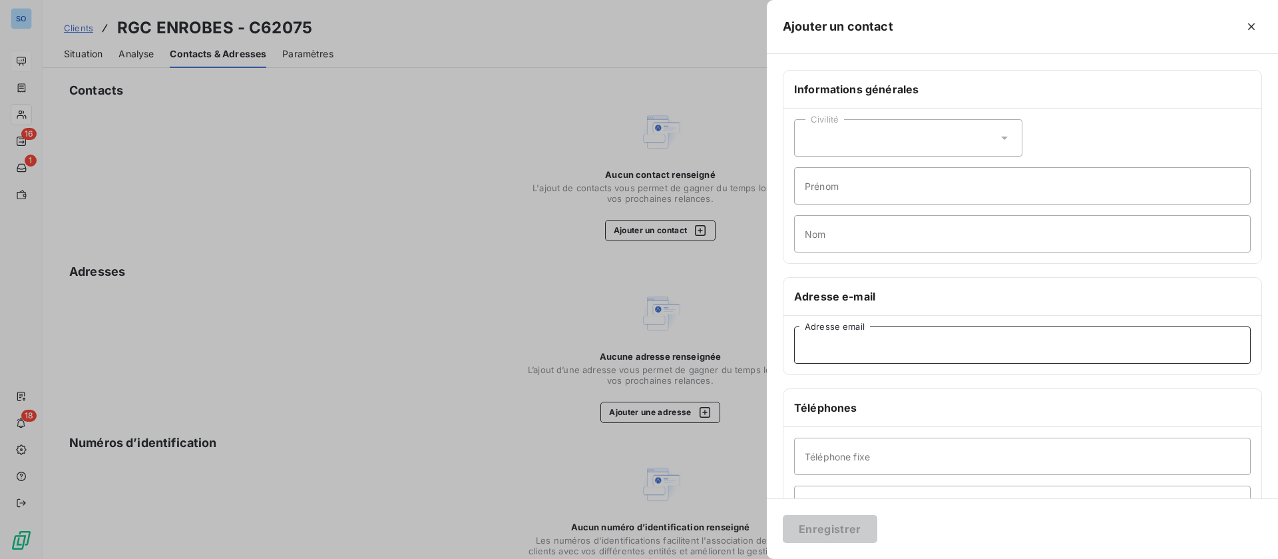
click at [907, 349] on input "Adresse email" at bounding box center [1022, 344] width 457 height 37
paste input "06 81 76 12 82"
type input "06 81 76 12 82"
drag, startPoint x: 889, startPoint y: 350, endPoint x: 751, endPoint y: 340, distance: 138.2
click at [751, 558] on div "Ajouter un contact Informations générales Civilité Prénom Nom Adresse e-mail 06…" at bounding box center [639, 559] width 1278 height 0
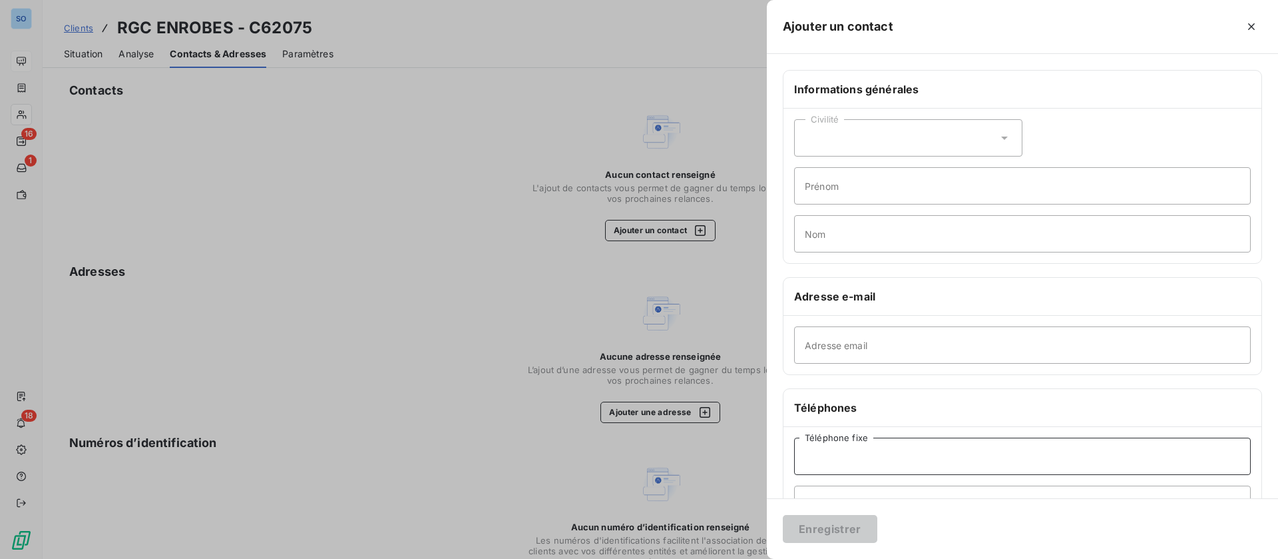
click at [873, 458] on input "Téléphone fixe" at bounding box center [1022, 455] width 457 height 37
paste input "06 81 76 12 82"
type input "06 81 76 12 82"
drag, startPoint x: 820, startPoint y: 351, endPoint x: 826, endPoint y: 345, distance: 8.5
click at [820, 350] on input "Adresse email" at bounding box center [1022, 344] width 457 height 37
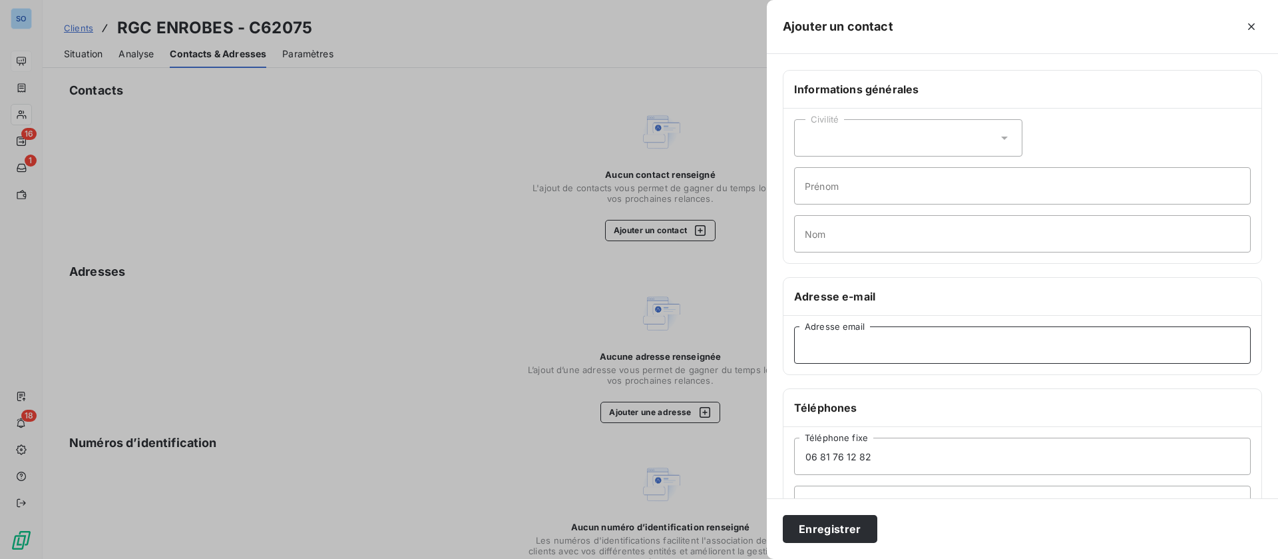
paste input "rgc-enrobes@orange.fr"
type input "rgc-enrobes@orange.fr"
click at [823, 527] on button "Enregistrer" at bounding box center [830, 529] width 95 height 28
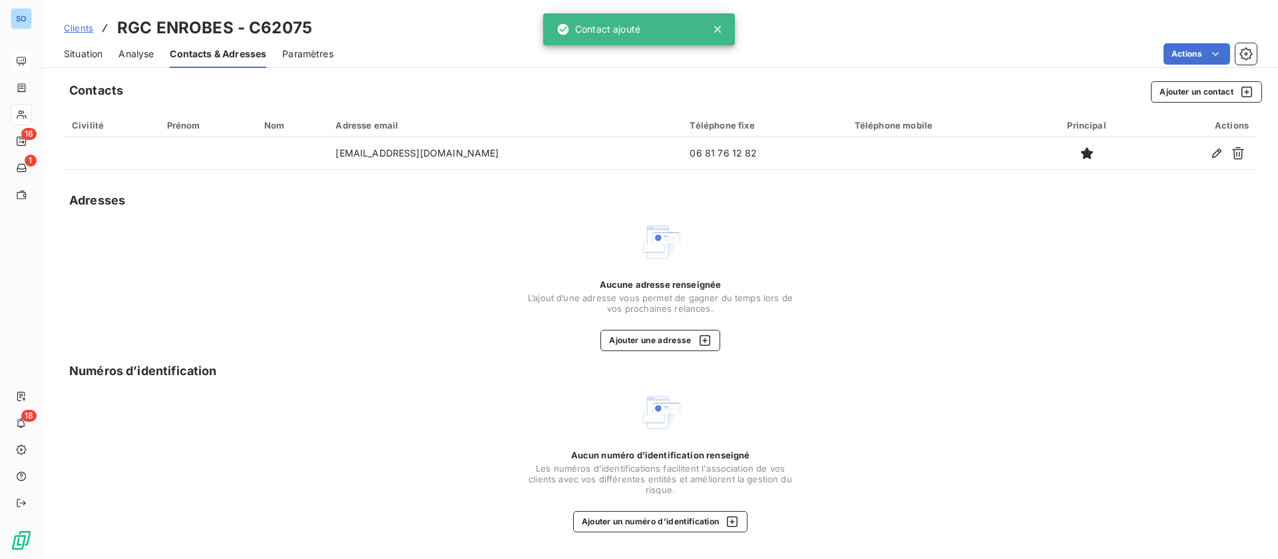
click at [77, 53] on span "Situation" at bounding box center [83, 53] width 39 height 13
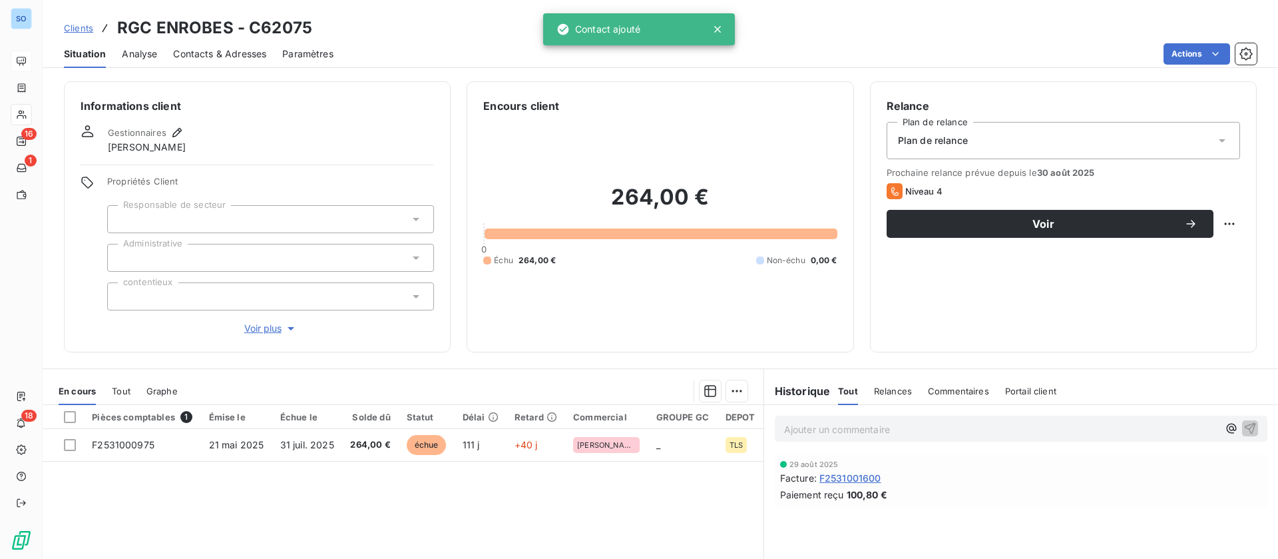
click at [1218, 227] on html "SO 16 1 18 Clients RGC ENROBES - C62075 Situation Analyse Contacts & Adresses P…" at bounding box center [639, 279] width 1278 height 559
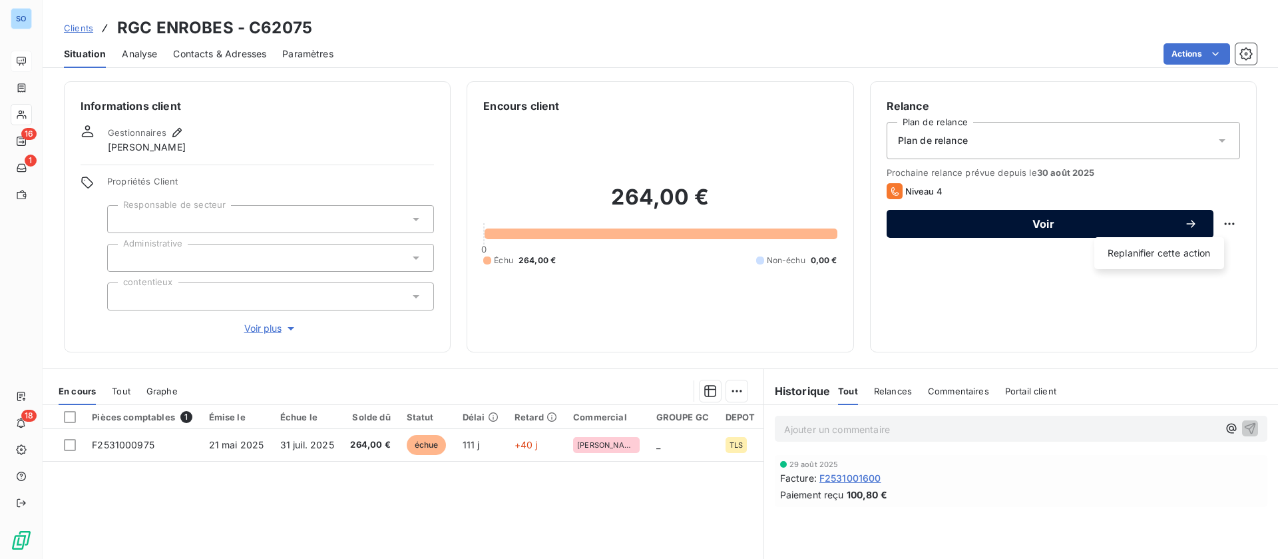
click at [1072, 235] on html "SO 16 1 18 Clients RGC ENROBES - C62075 Situation Analyse Contacts & Adresses P…" at bounding box center [639, 279] width 1278 height 559
click at [1004, 222] on span "Voir" at bounding box center [1044, 223] width 282 height 11
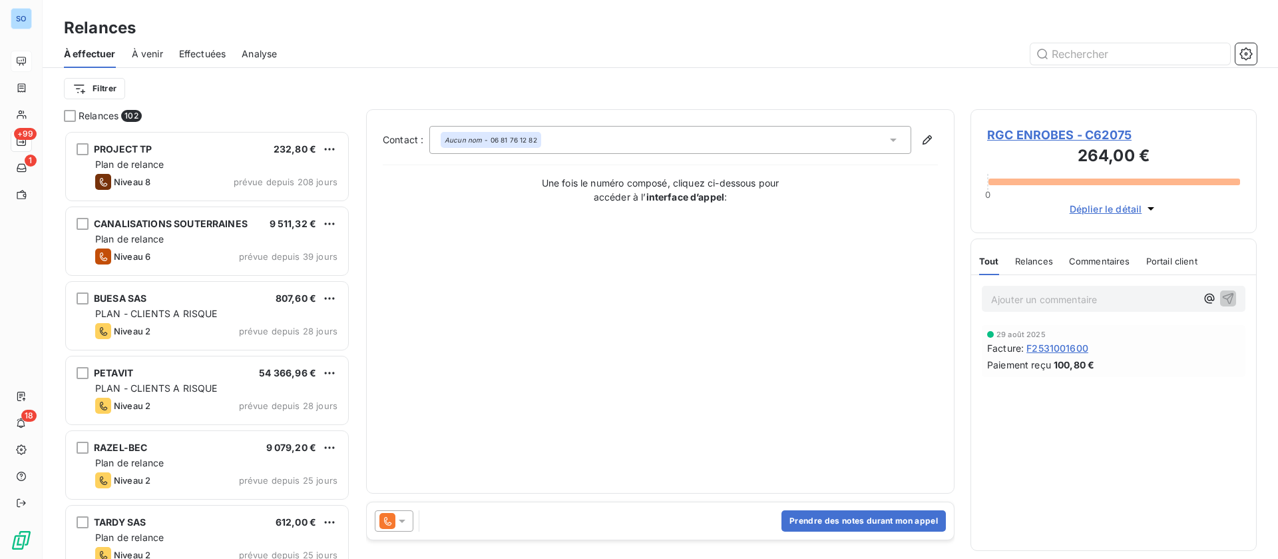
scroll to position [413, 271]
click at [397, 515] on icon at bounding box center [401, 520] width 13 height 13
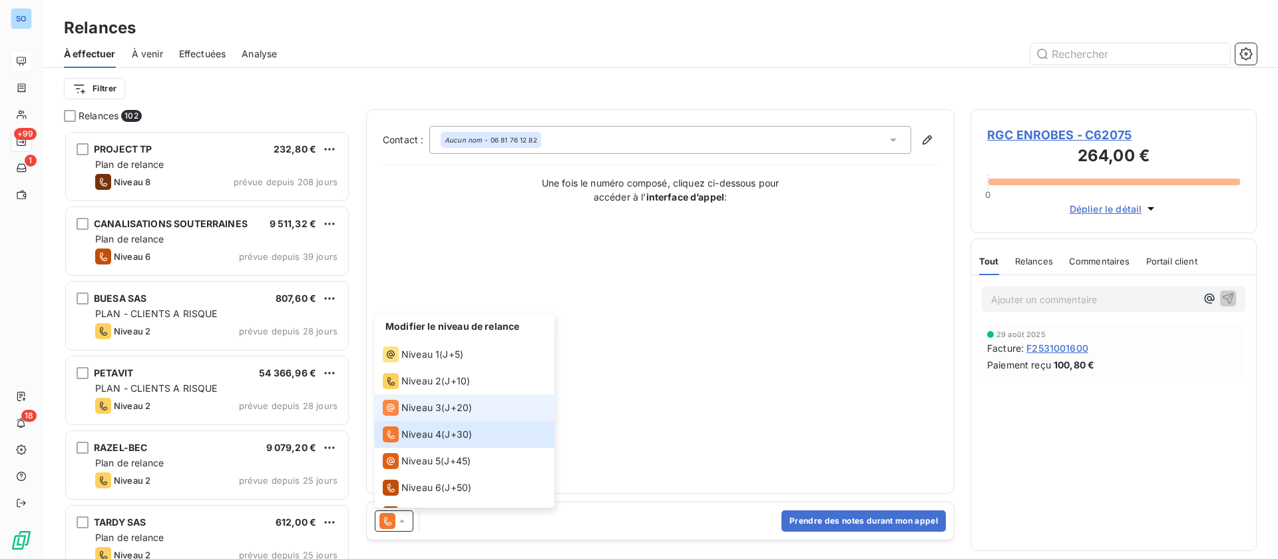
click at [399, 398] on li "Niveau 3 ( J+20 )" at bounding box center [465, 407] width 180 height 27
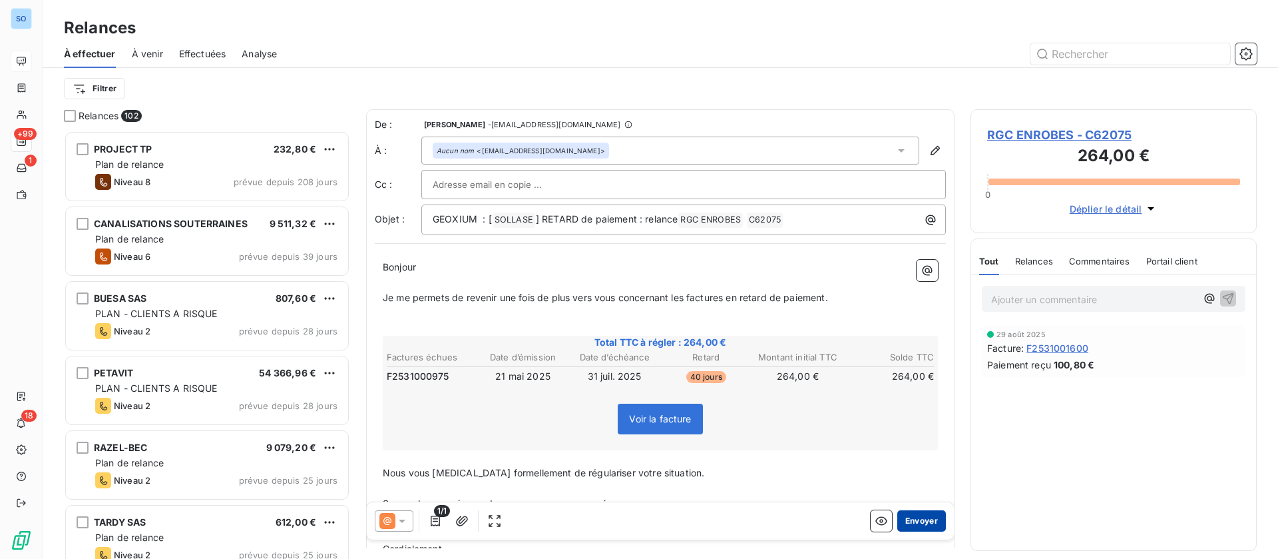
click at [897, 517] on button "Envoyer" at bounding box center [921, 520] width 49 height 21
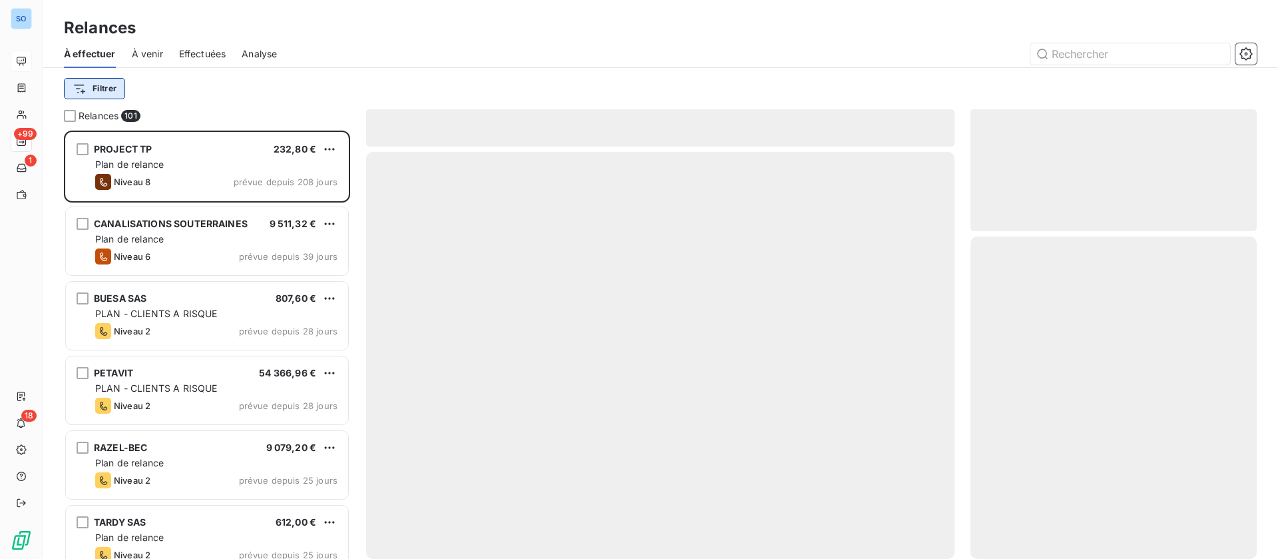
click at [111, 82] on html "SO +99 1 18 Relances À effectuer À venir Effectuées Analyse Filtrer Relances 10…" at bounding box center [639, 279] width 1278 height 559
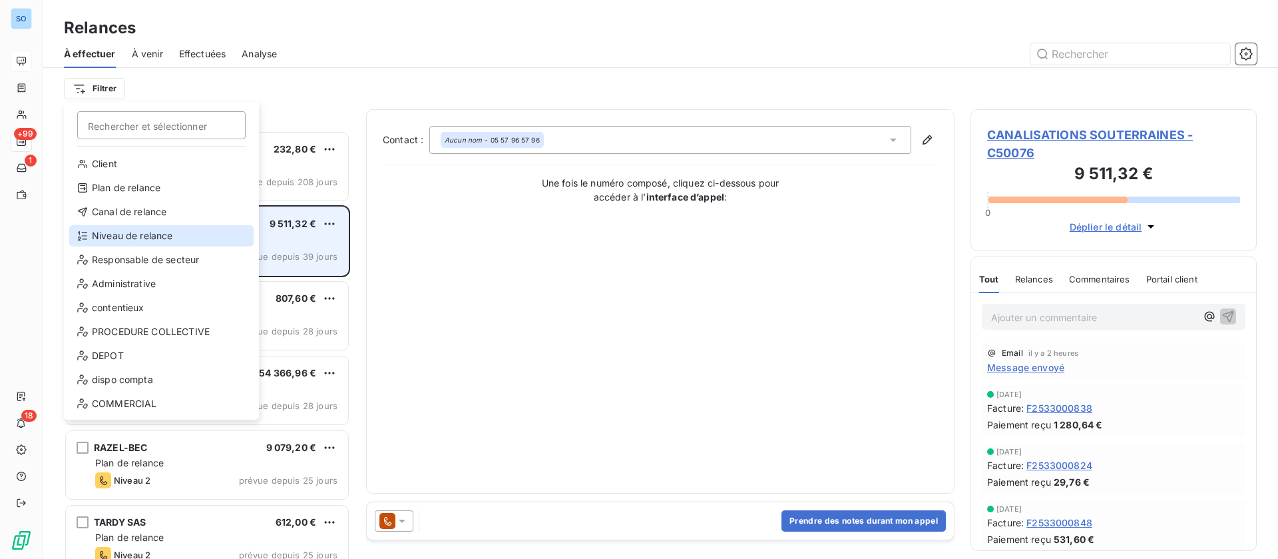
click at [144, 236] on div "Niveau de relance" at bounding box center [161, 235] width 184 height 21
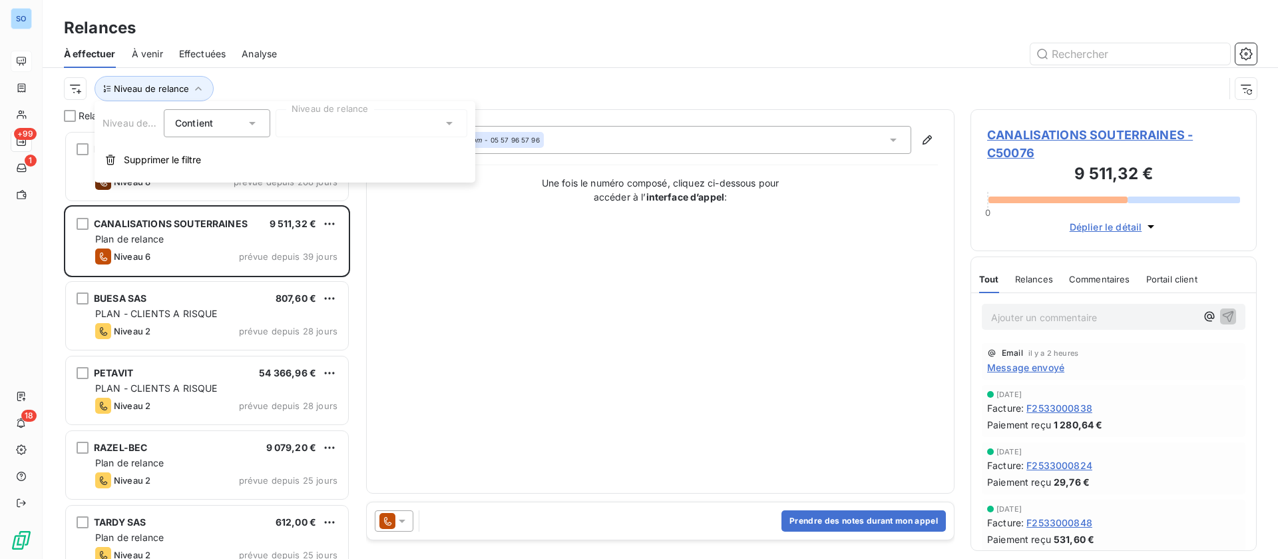
click at [333, 132] on div at bounding box center [372, 123] width 192 height 28
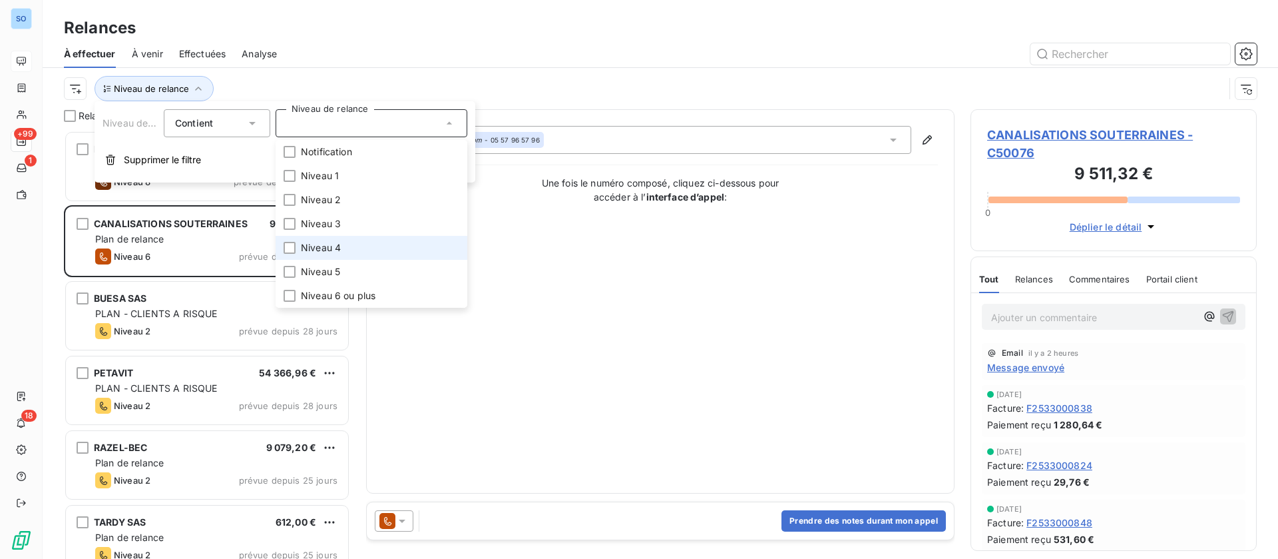
click at [326, 253] on span "Niveau 4" at bounding box center [321, 247] width 40 height 13
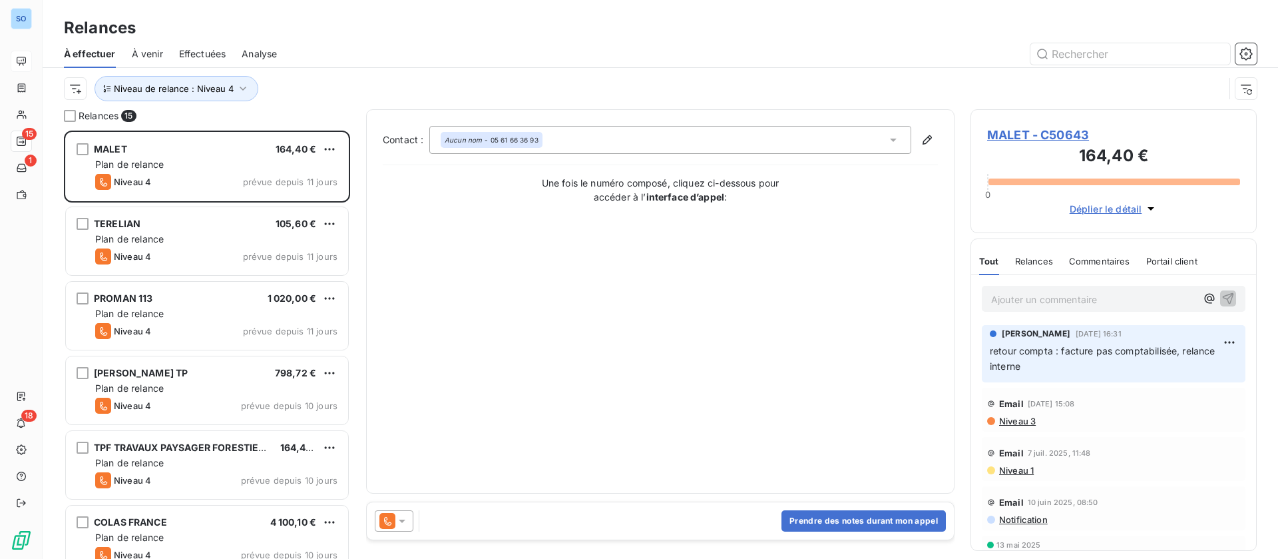
click at [473, 424] on div "Contact : Aucun nom - 05 61 66 36 93 Une fois le numéro composé, cliquez ci-des…" at bounding box center [660, 301] width 555 height 351
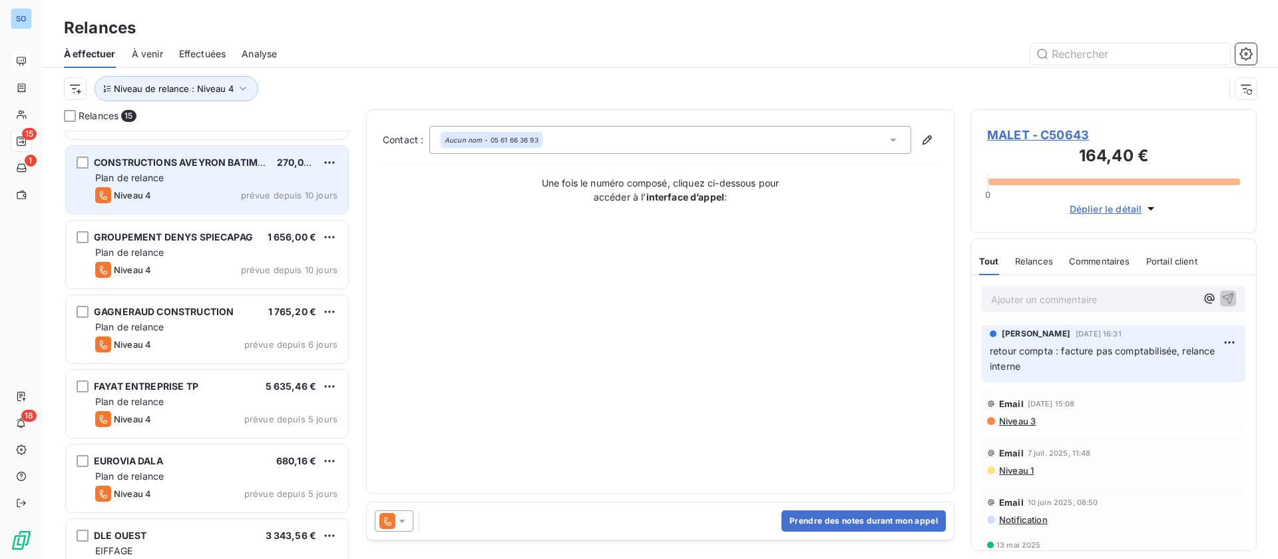
scroll to position [600, 0]
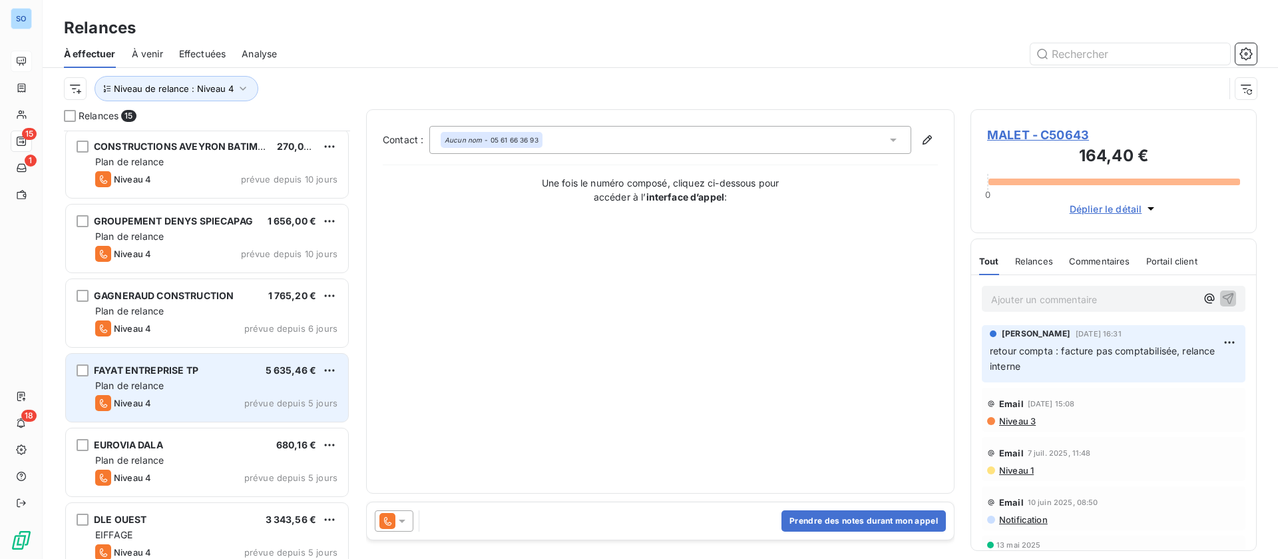
click at [162, 365] on span "FAYAT ENTREPRISE TP" at bounding box center [146, 369] width 105 height 11
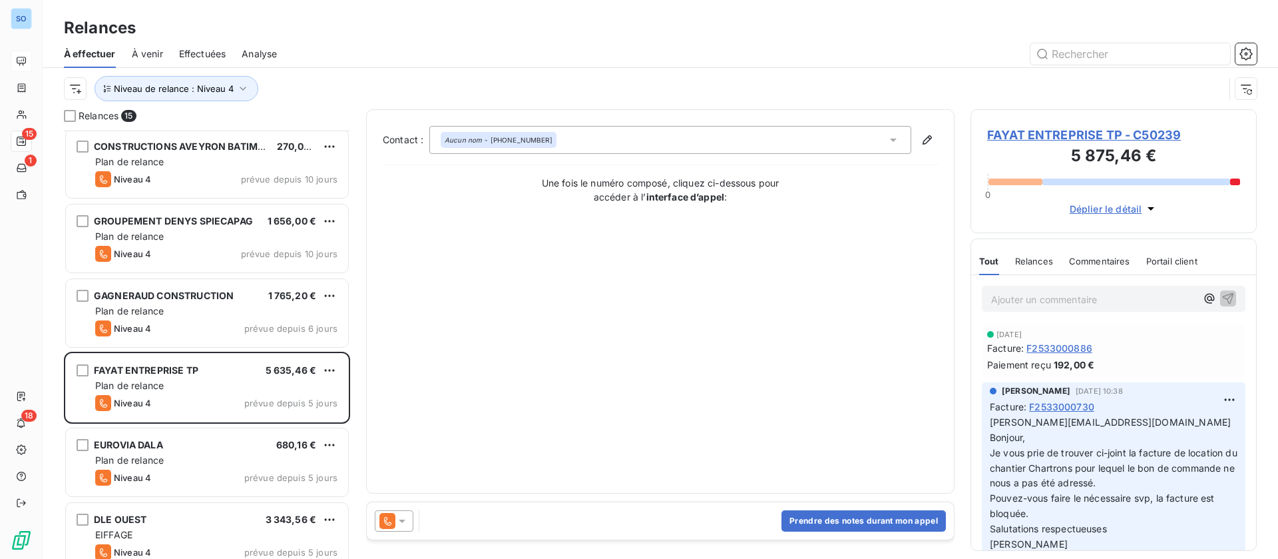
scroll to position [691, 0]
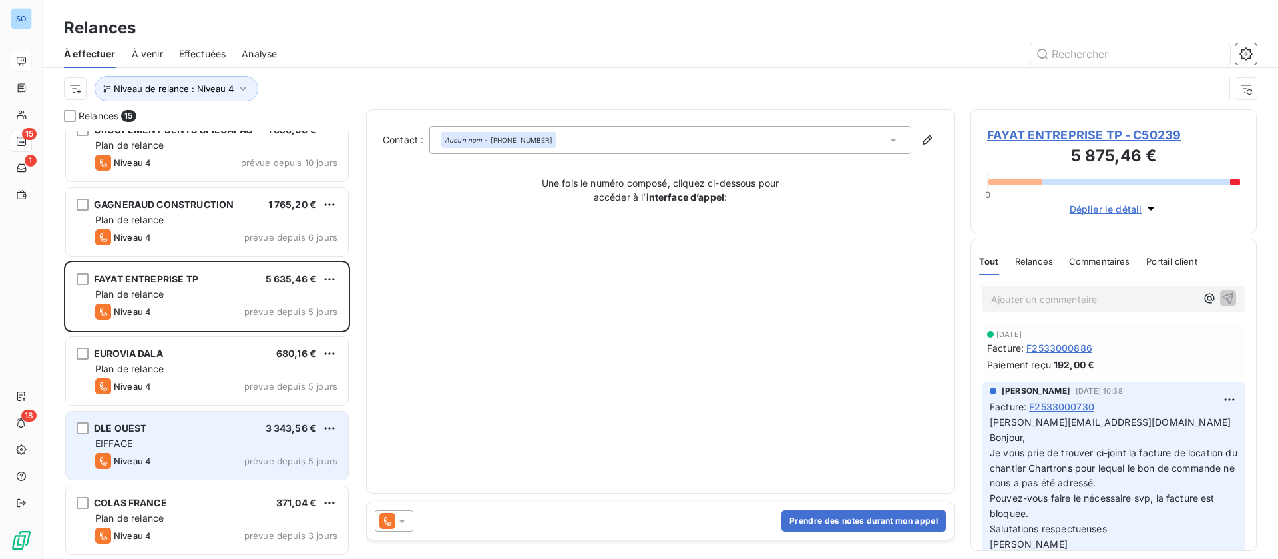
click at [188, 439] on div "EIFFAGE" at bounding box center [216, 443] width 242 height 13
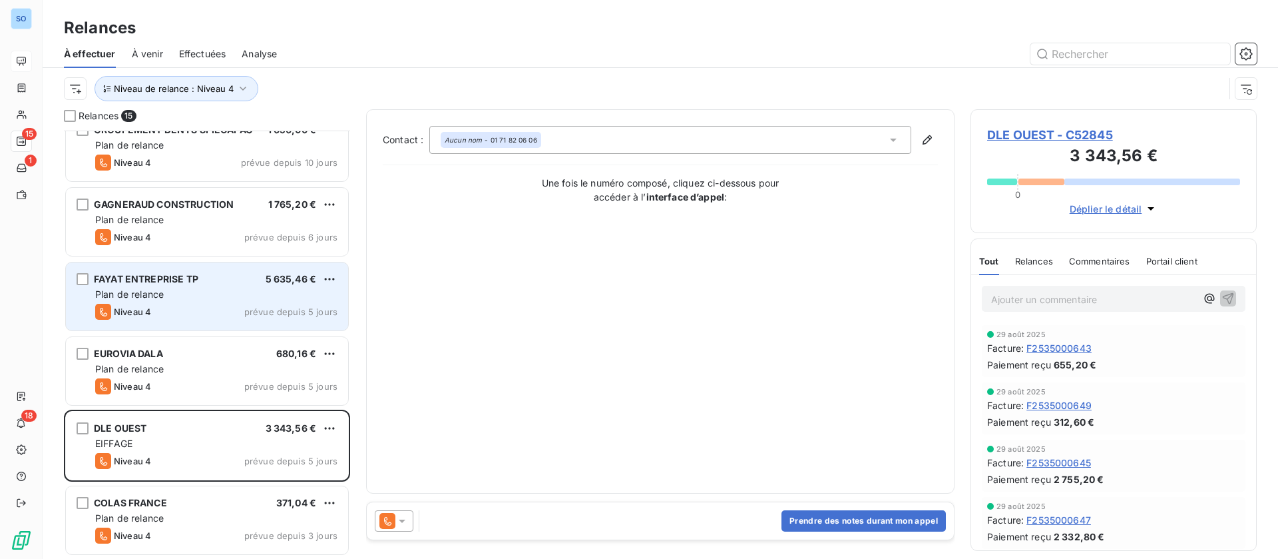
click at [192, 293] on div "Plan de relance" at bounding box center [216, 294] width 242 height 13
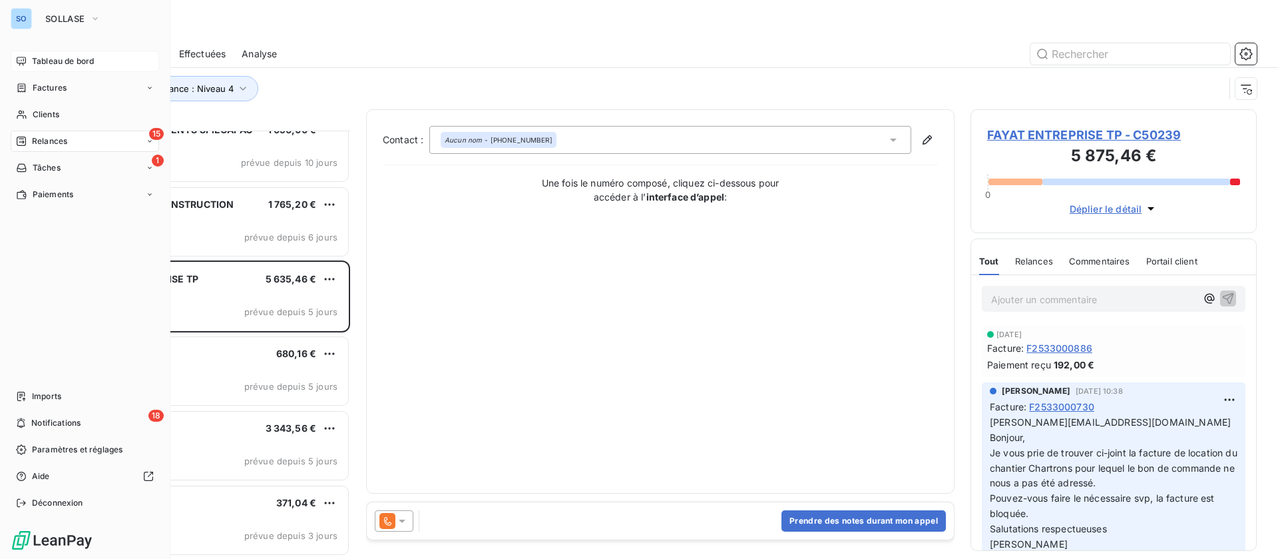
drag, startPoint x: 50, startPoint y: 107, endPoint x: 72, endPoint y: 101, distance: 23.0
click at [52, 107] on div "Clients" at bounding box center [85, 114] width 148 height 21
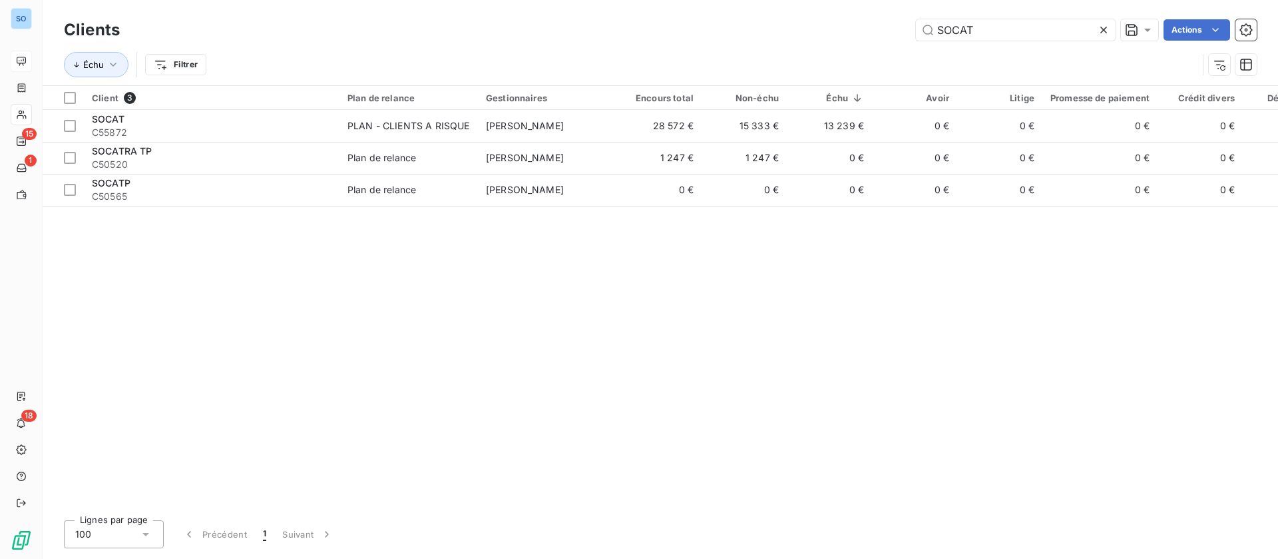
drag, startPoint x: 1010, startPoint y: 25, endPoint x: 772, endPoint y: 15, distance: 238.6
click at [772, 15] on div "Clients SOCAT Actions Échu Filtrer" at bounding box center [661, 42] width 1236 height 85
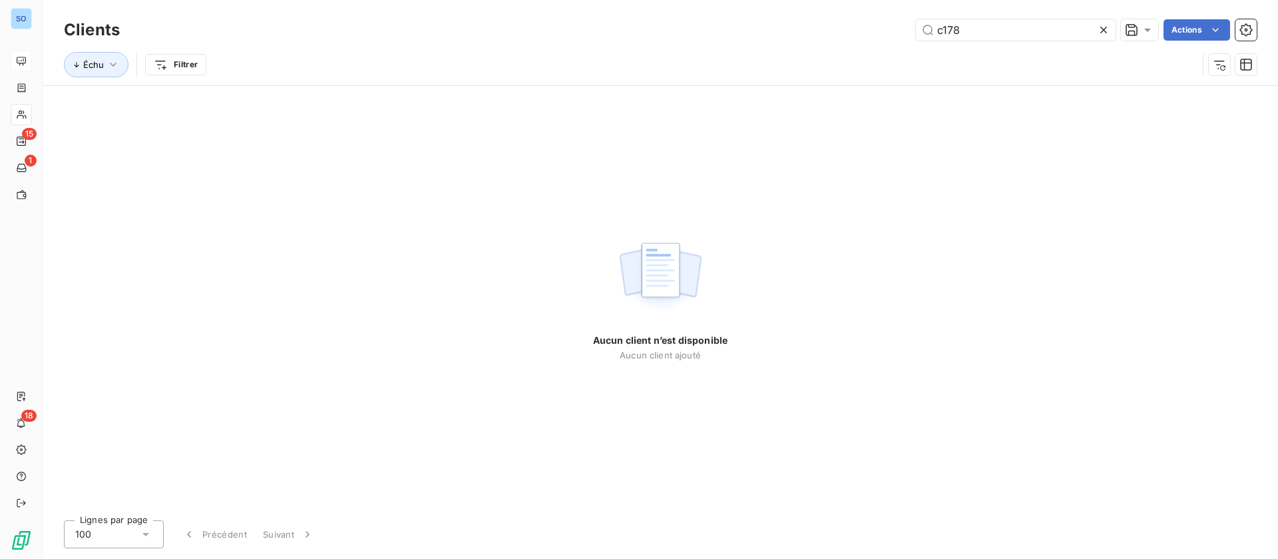
drag, startPoint x: 941, startPoint y: 25, endPoint x: 1003, endPoint y: 9, distance: 64.6
click at [949, 21] on input "c178" at bounding box center [1016, 29] width 200 height 21
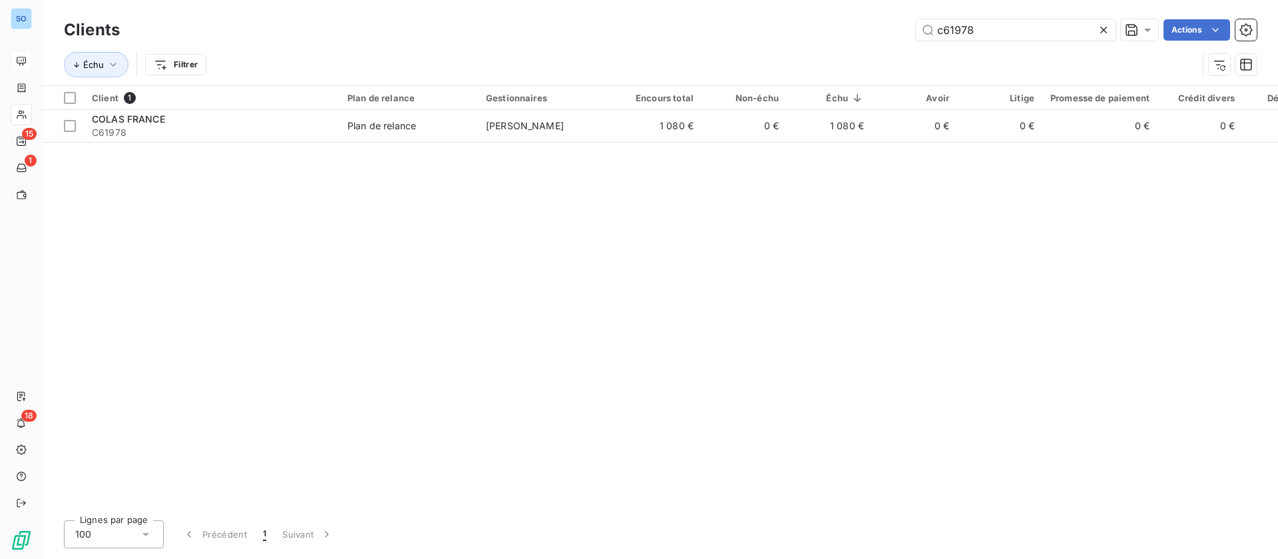
type input "c61978"
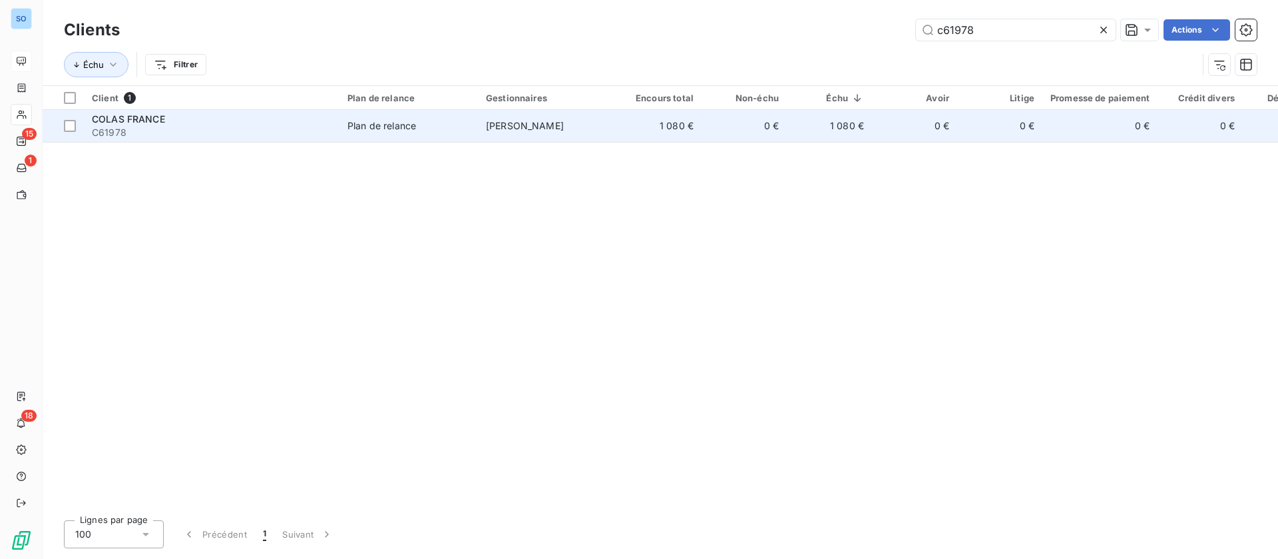
click at [258, 126] on span "C61978" at bounding box center [212, 132] width 240 height 13
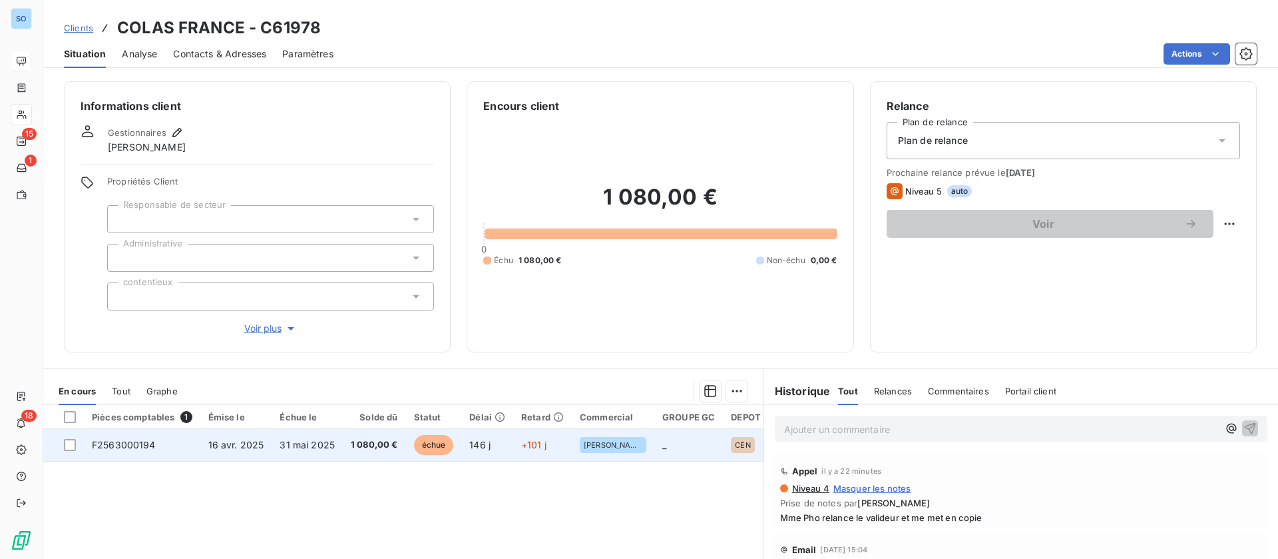
click at [320, 450] on td "31 mai 2025" at bounding box center [307, 445] width 71 height 32
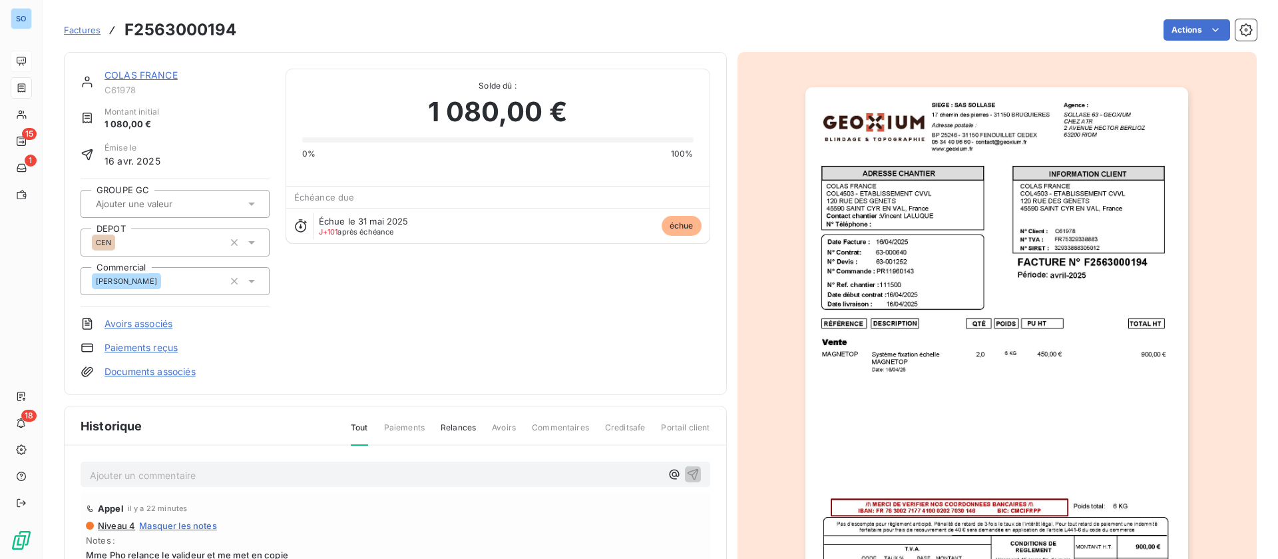
click at [151, 479] on p "Ajouter un commentaire ﻿" at bounding box center [375, 475] width 571 height 17
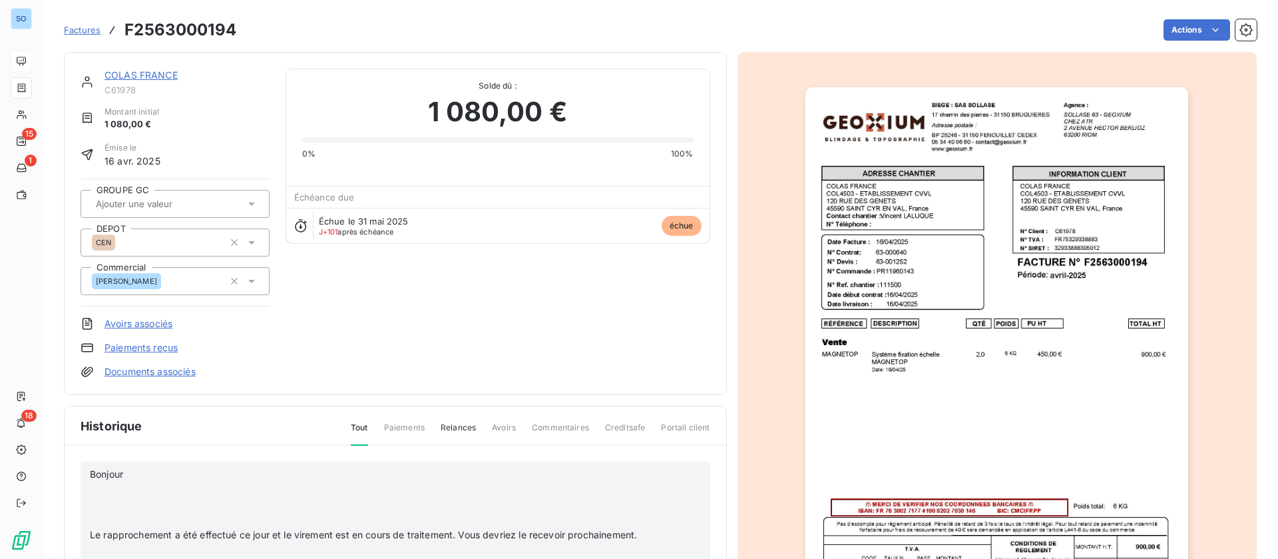
click at [148, 487] on p "﻿" at bounding box center [375, 488] width 571 height 15
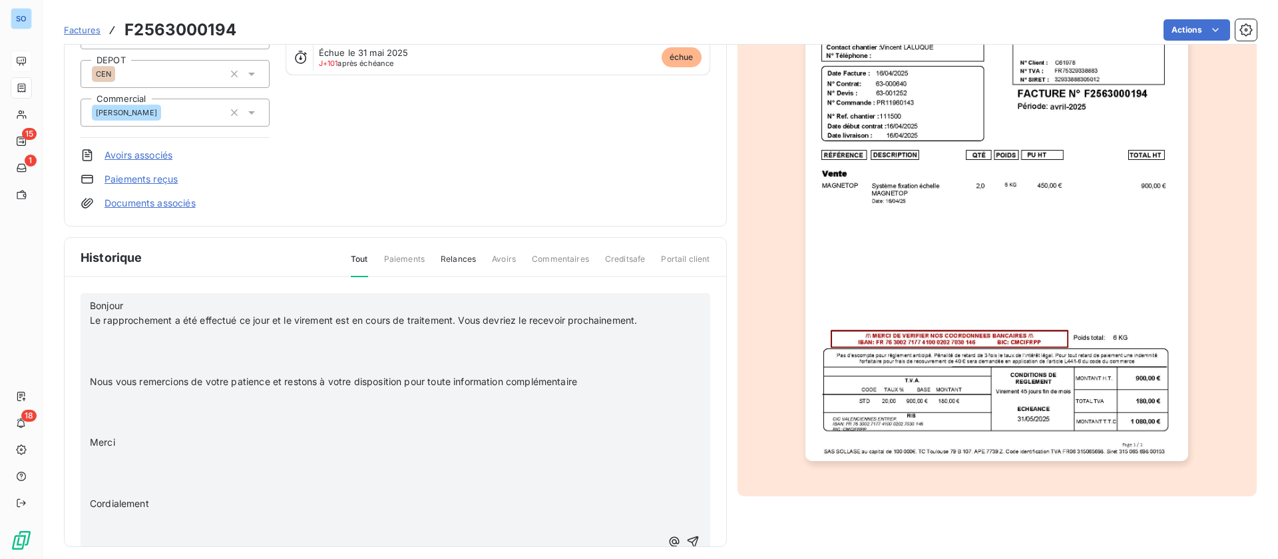
scroll to position [178, 0]
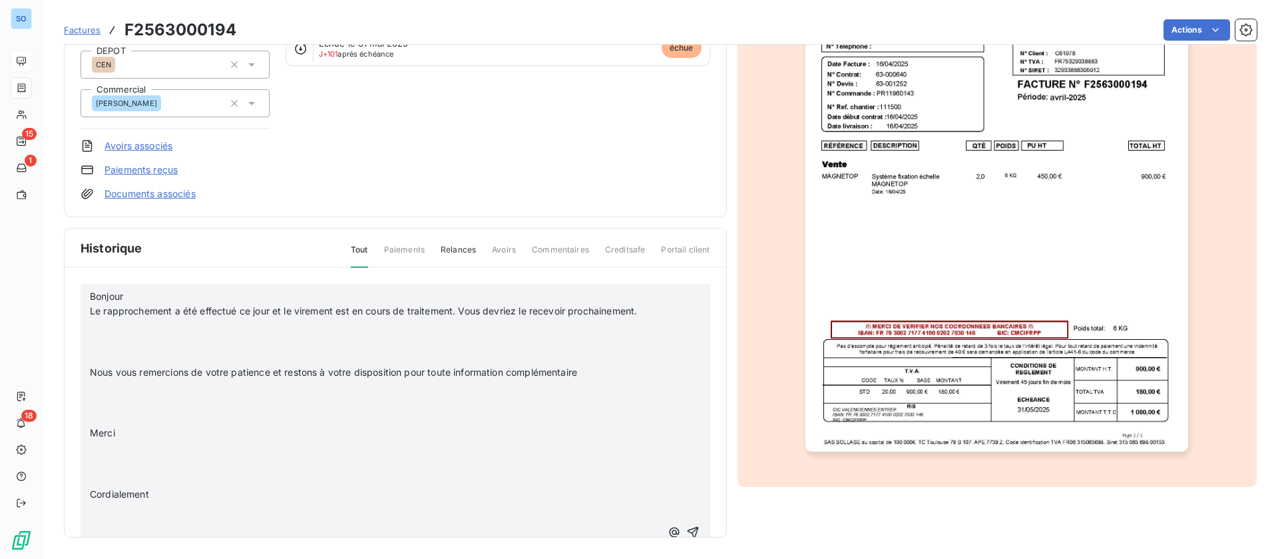
click at [120, 319] on p "Le rapprochement a été effectué ce jour et le virement est en cours de traiteme…" at bounding box center [375, 311] width 571 height 15
click at [91, 334] on p "﻿" at bounding box center [375, 326] width 571 height 15
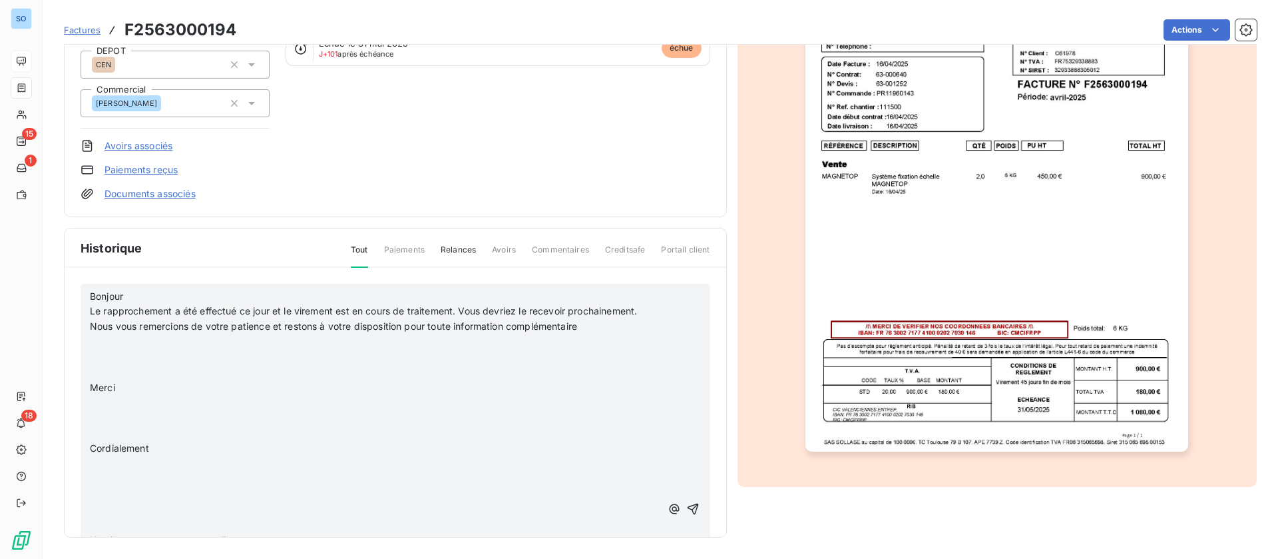
click at [105, 349] on p "﻿" at bounding box center [375, 341] width 571 height 15
click at [105, 365] on p "﻿" at bounding box center [375, 356] width 571 height 15
click at [100, 395] on p at bounding box center [375, 387] width 571 height 15
click at [99, 380] on p "﻿" at bounding box center [375, 372] width 571 height 15
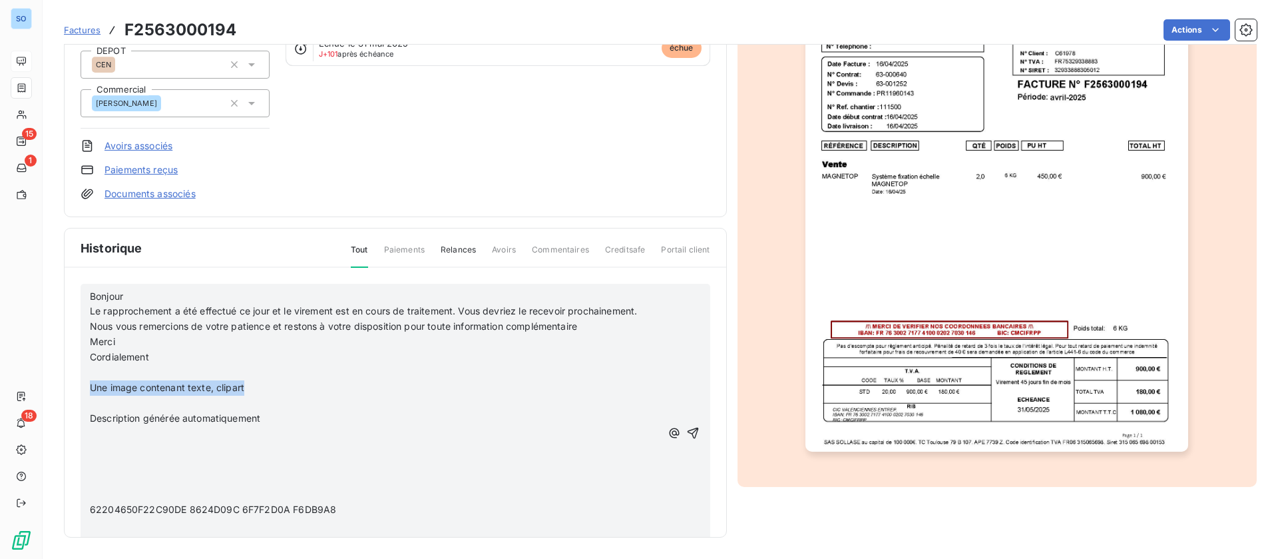
drag, startPoint x: 198, startPoint y: 399, endPoint x: 89, endPoint y: 399, distance: 109.2
click at [89, 399] on div "Bonjour Le rapprochement a été effectué ce jour et le virement est en cours de …" at bounding box center [396, 433] width 630 height 299
drag, startPoint x: 276, startPoint y: 437, endPoint x: 79, endPoint y: 385, distance: 204.4
click at [79, 385] on div "Bonjour Le rapprochement a été effectué ce jour et le virement est en cours de …" at bounding box center [396, 422] width 662 height 308
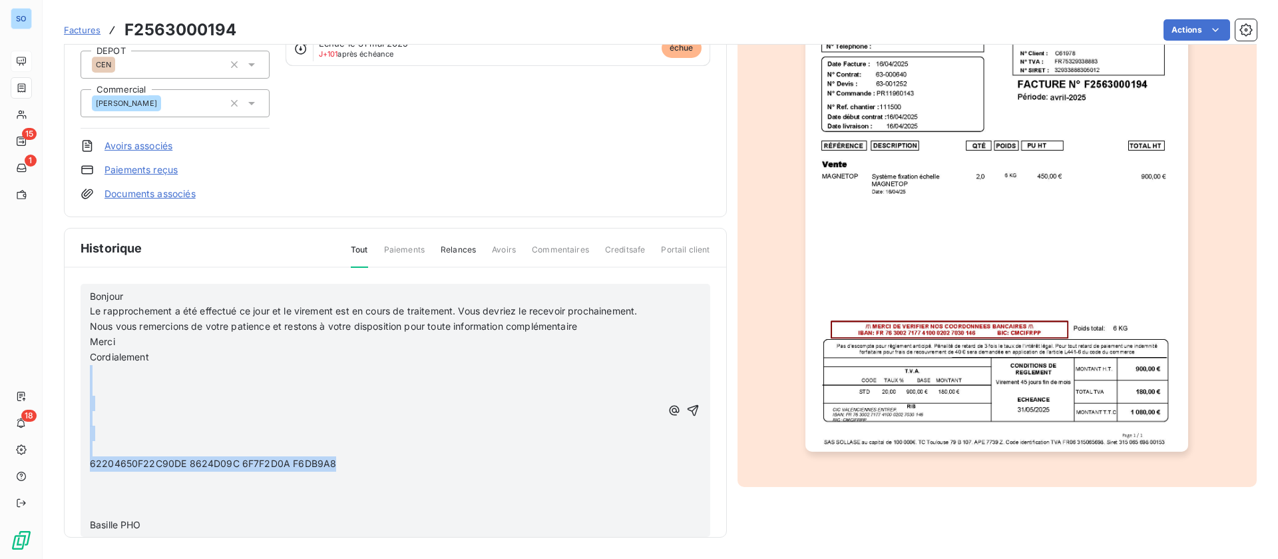
drag, startPoint x: 312, startPoint y: 480, endPoint x: 71, endPoint y: 381, distance: 259.7
click at [71, 381] on div "Bonjour Le rapprochement a été effectué ce jour et le virement est en cours de …" at bounding box center [396, 422] width 662 height 308
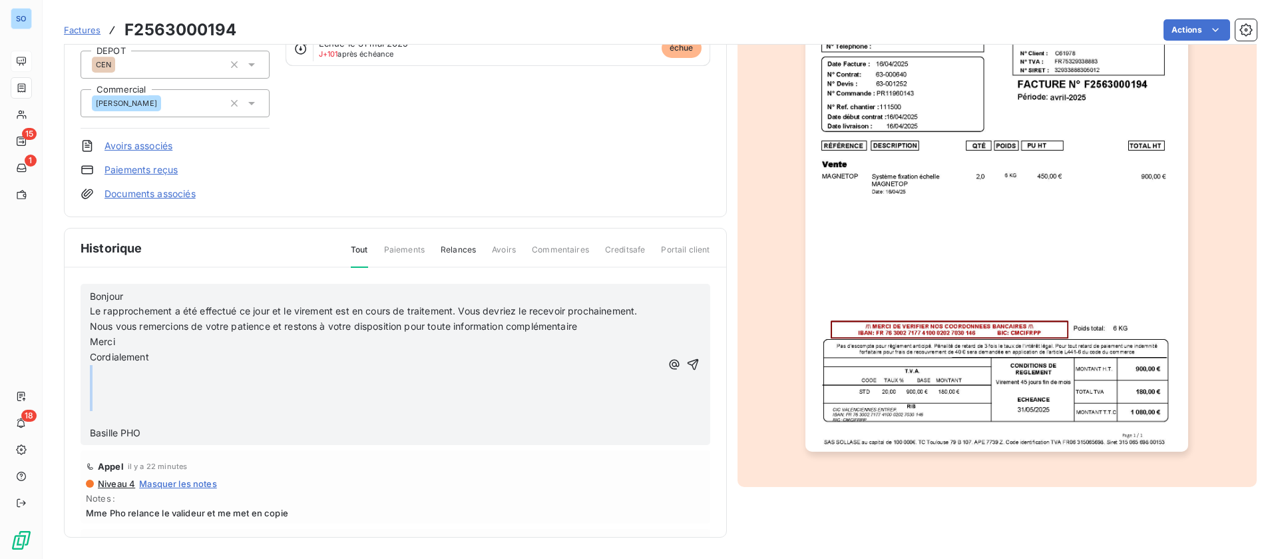
drag, startPoint x: 136, startPoint y: 429, endPoint x: 90, endPoint y: 386, distance: 63.6
click at [90, 386] on div "Bonjour Le rapprochement a été effectué ce jour et le virement est en cours de …" at bounding box center [375, 365] width 571 height 152
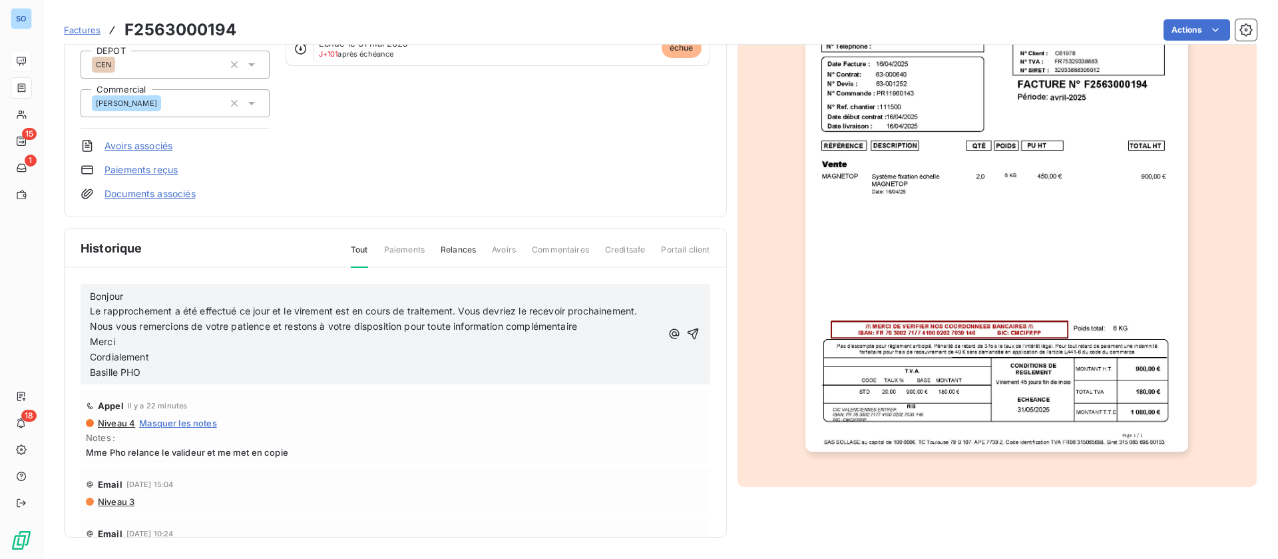
click at [687, 338] on icon "button" at bounding box center [692, 333] width 11 height 11
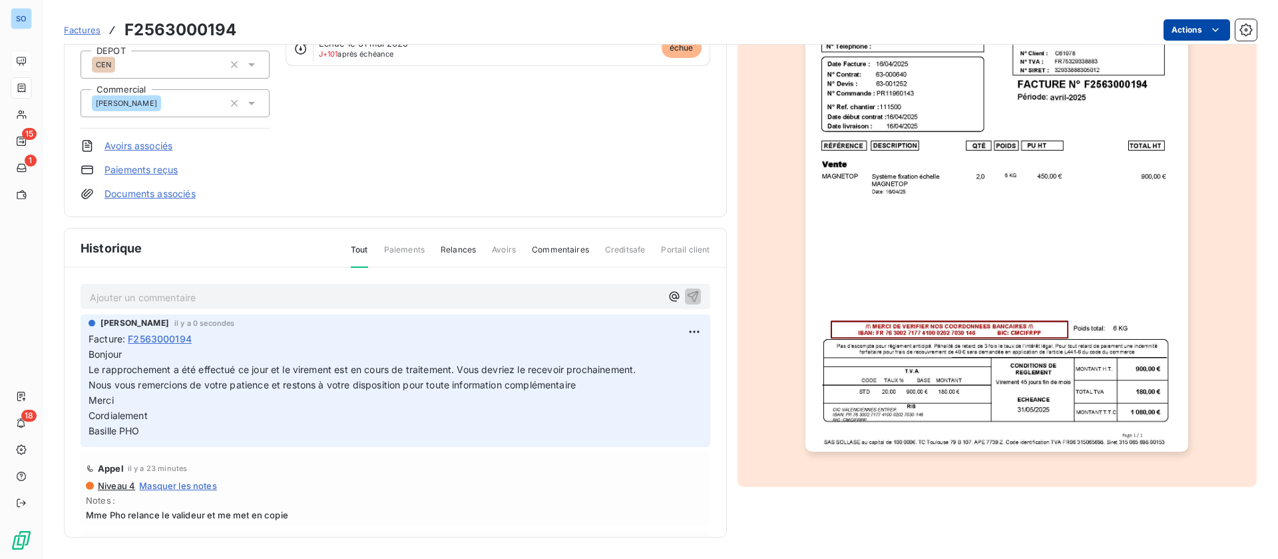
scroll to position [100, 0]
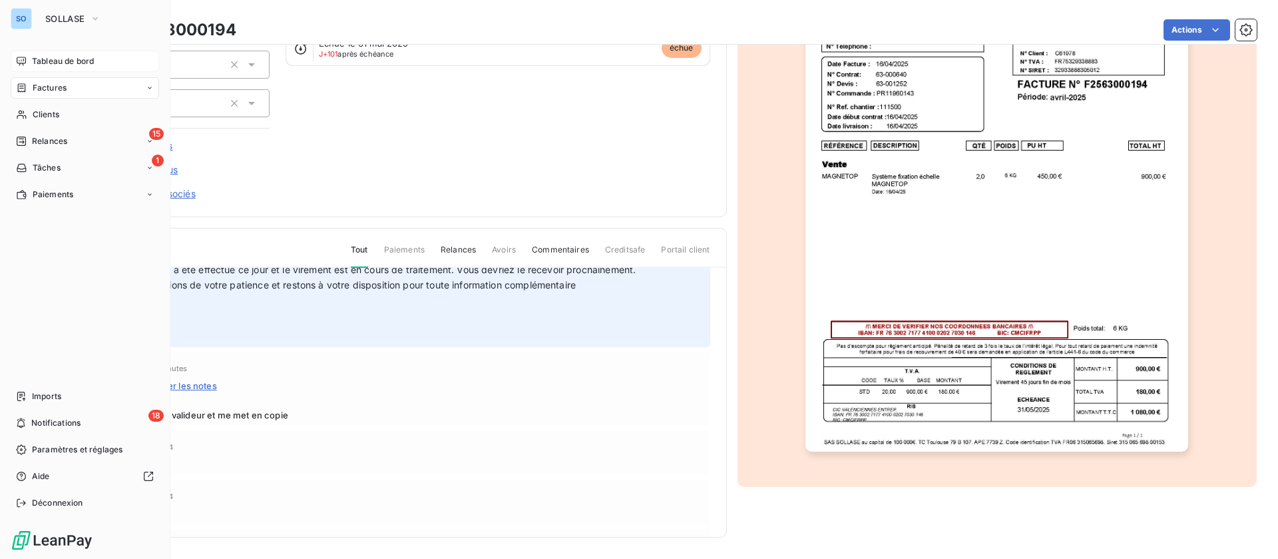
drag, startPoint x: 45, startPoint y: 140, endPoint x: 123, endPoint y: 153, distance: 79.7
click at [45, 140] on span "Relances" at bounding box center [49, 141] width 35 height 12
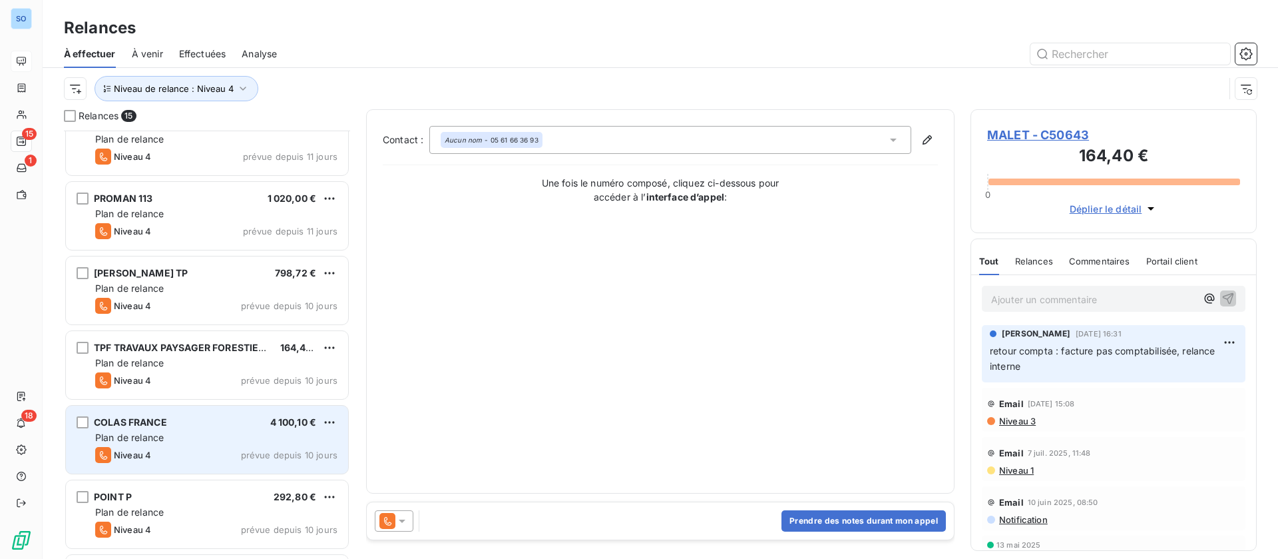
scroll to position [300, 0]
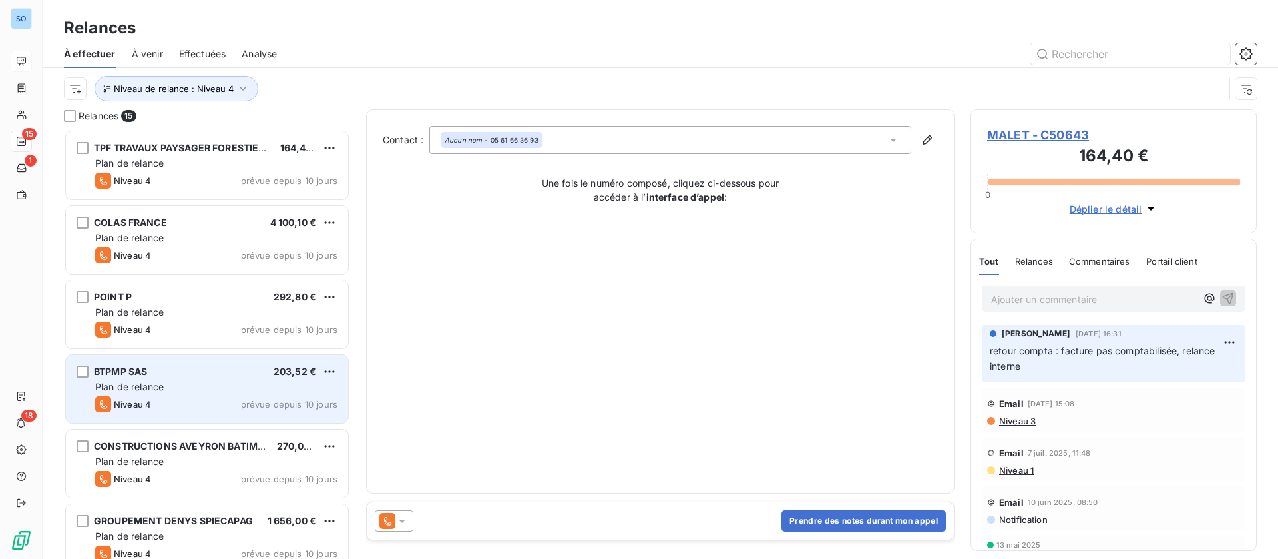
click at [245, 397] on div "Niveau 4 prévue depuis 10 jours" at bounding box center [216, 404] width 242 height 16
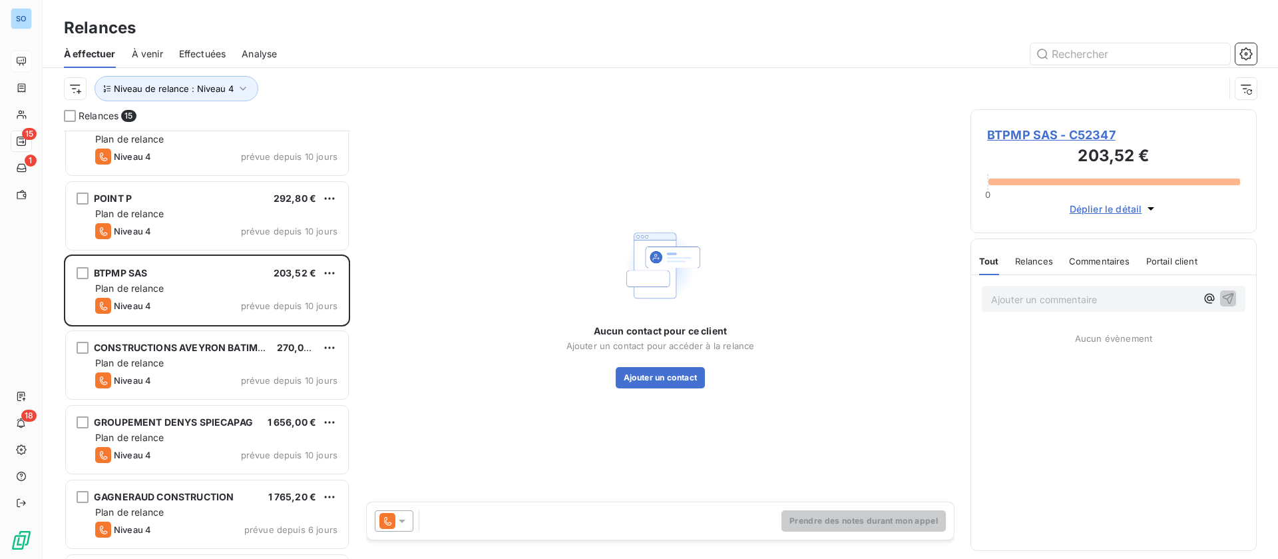
scroll to position [400, 0]
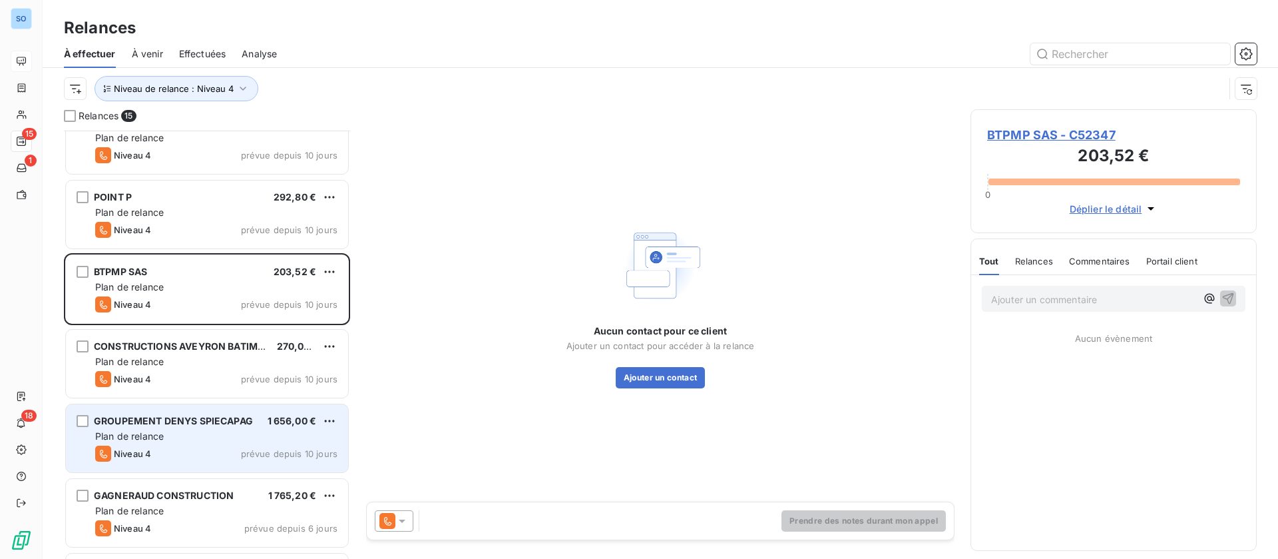
click at [209, 437] on div "Plan de relance" at bounding box center [216, 435] width 242 height 13
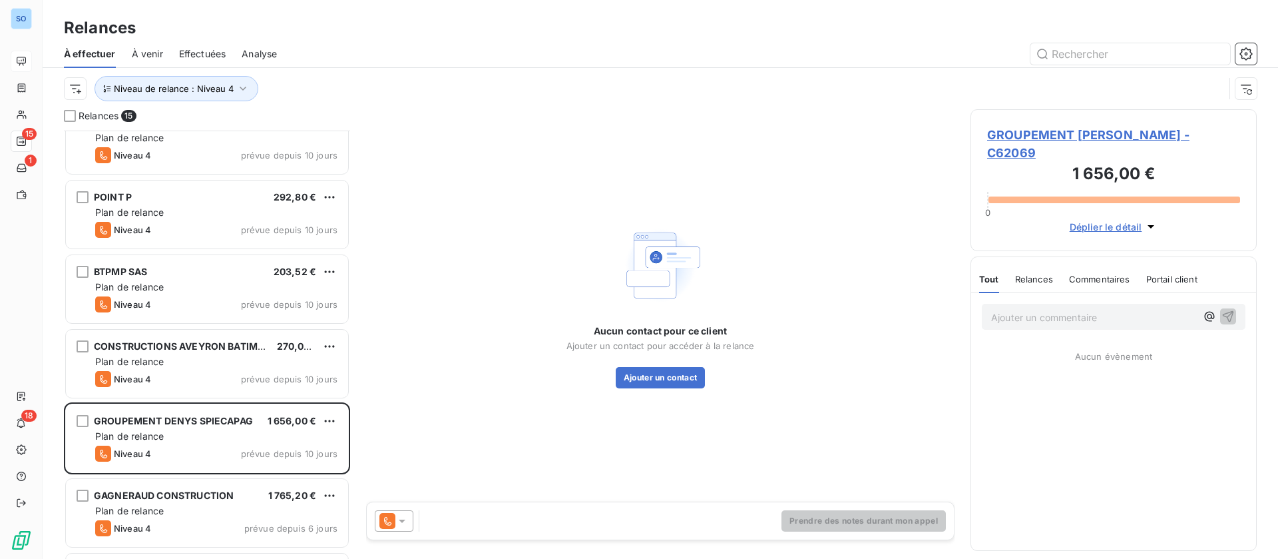
click at [1068, 130] on span "GROUPEMENT [PERSON_NAME] - C62069" at bounding box center [1113, 144] width 253 height 36
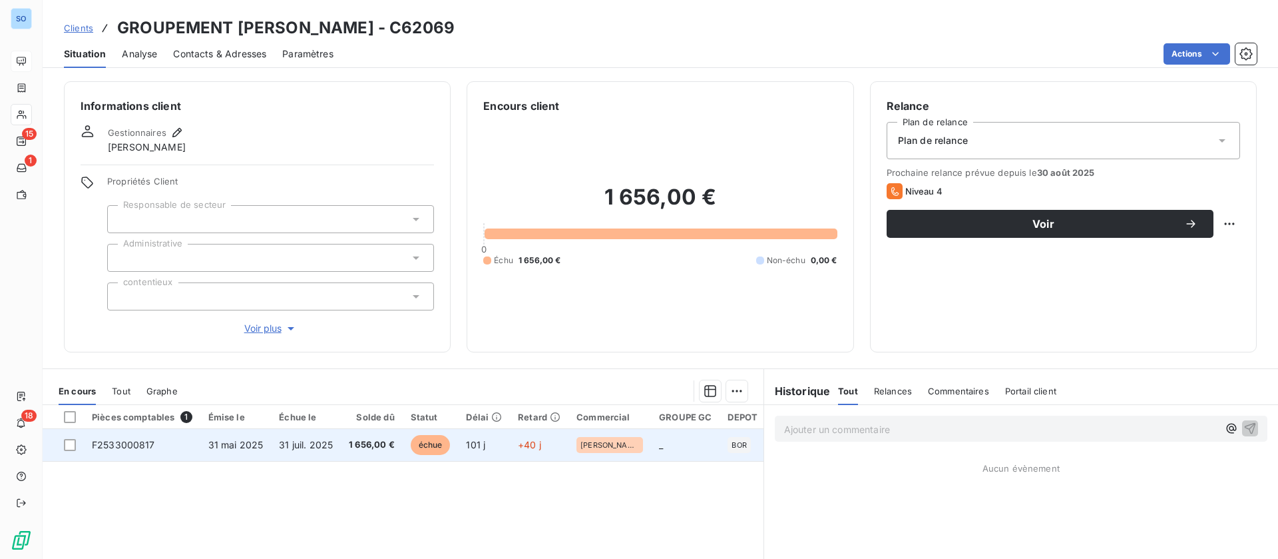
click at [343, 437] on td "1 656,00 €" at bounding box center [372, 445] width 62 height 32
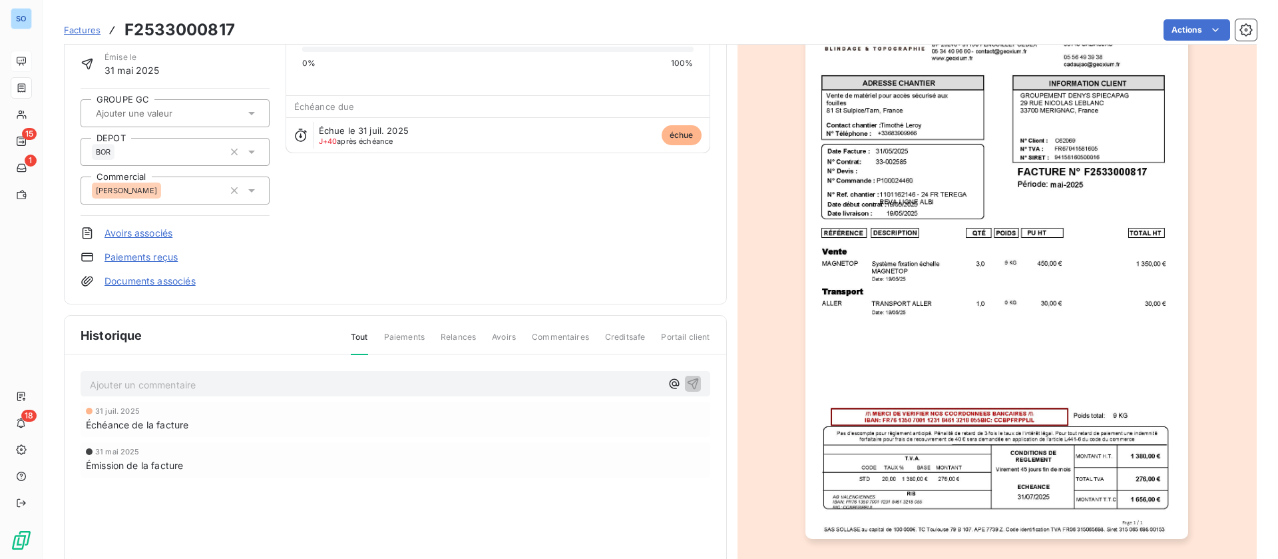
scroll to position [178, 0]
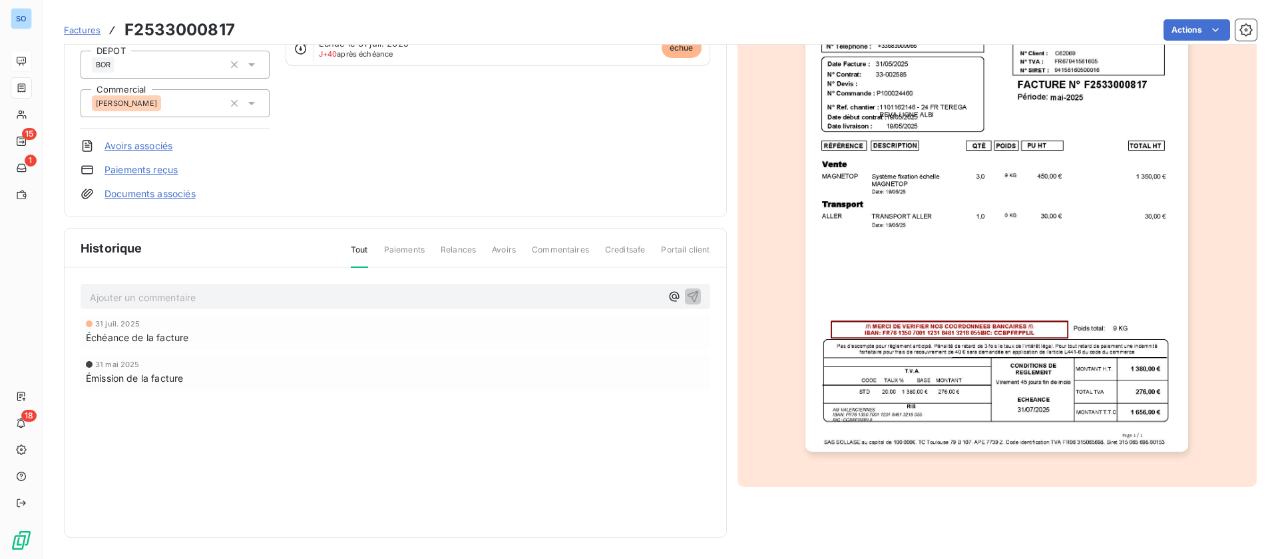
click at [192, 298] on p "Ajouter un commentaire ﻿" at bounding box center [375, 297] width 571 height 17
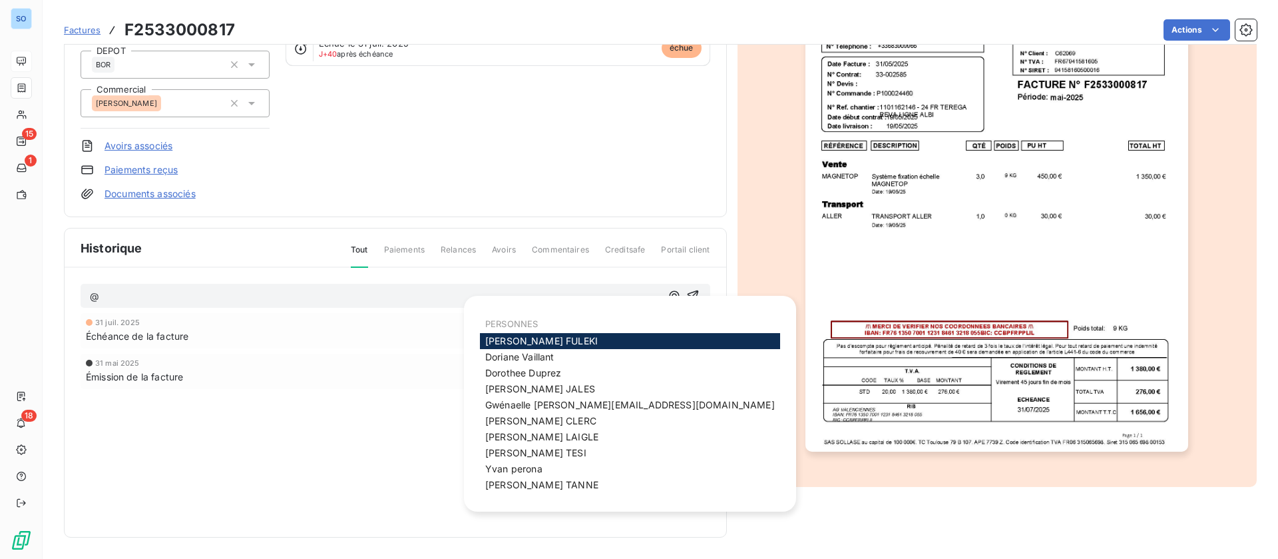
click at [537, 345] on span "Carole FULEKI" at bounding box center [541, 340] width 113 height 11
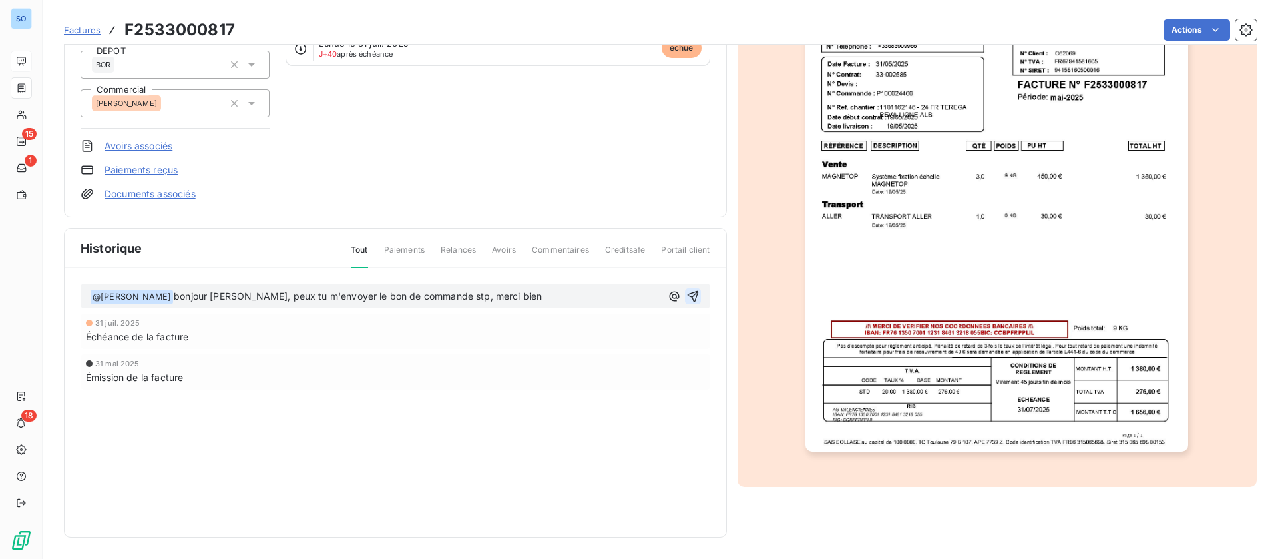
click at [692, 298] on button "button" at bounding box center [693, 296] width 16 height 16
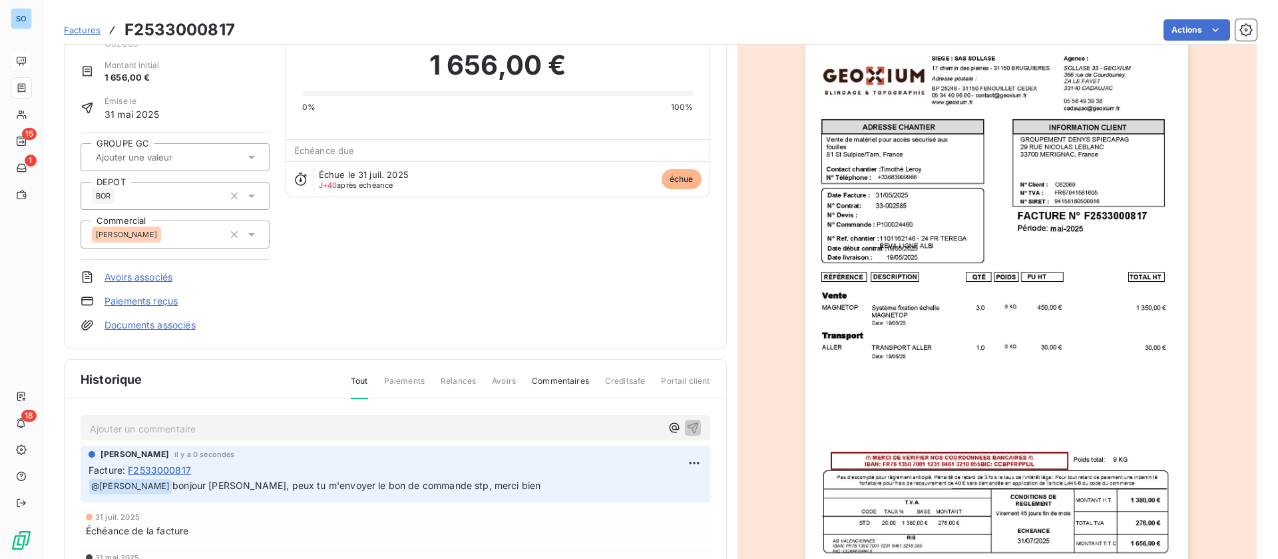
scroll to position [0, 0]
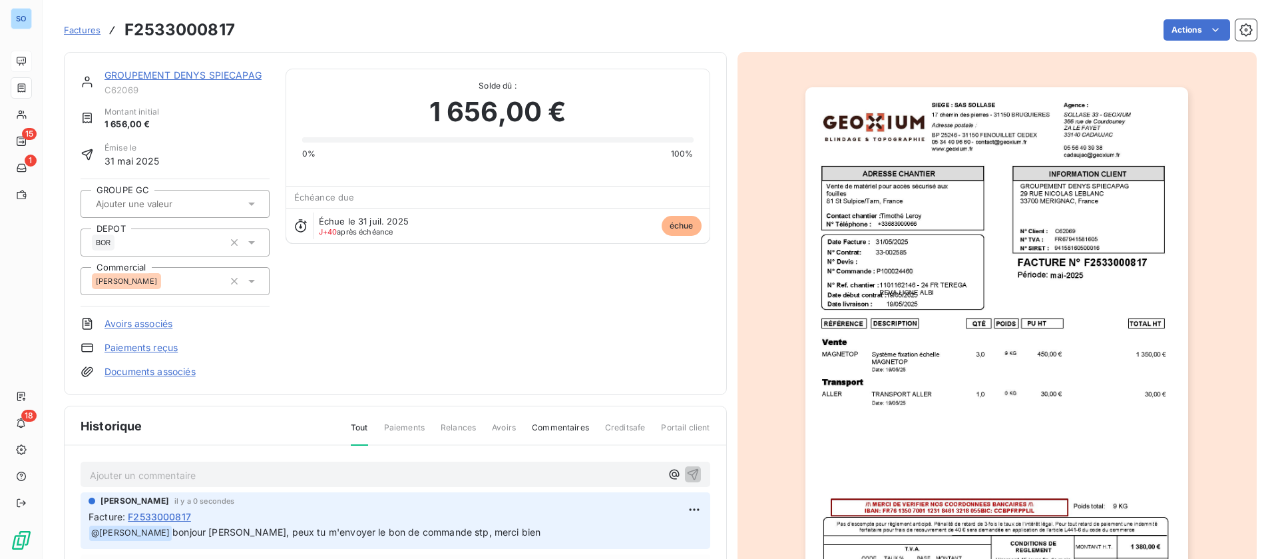
click at [149, 78] on link "GROUPEMENT DENYS SPIECAPAG" at bounding box center [183, 74] width 157 height 11
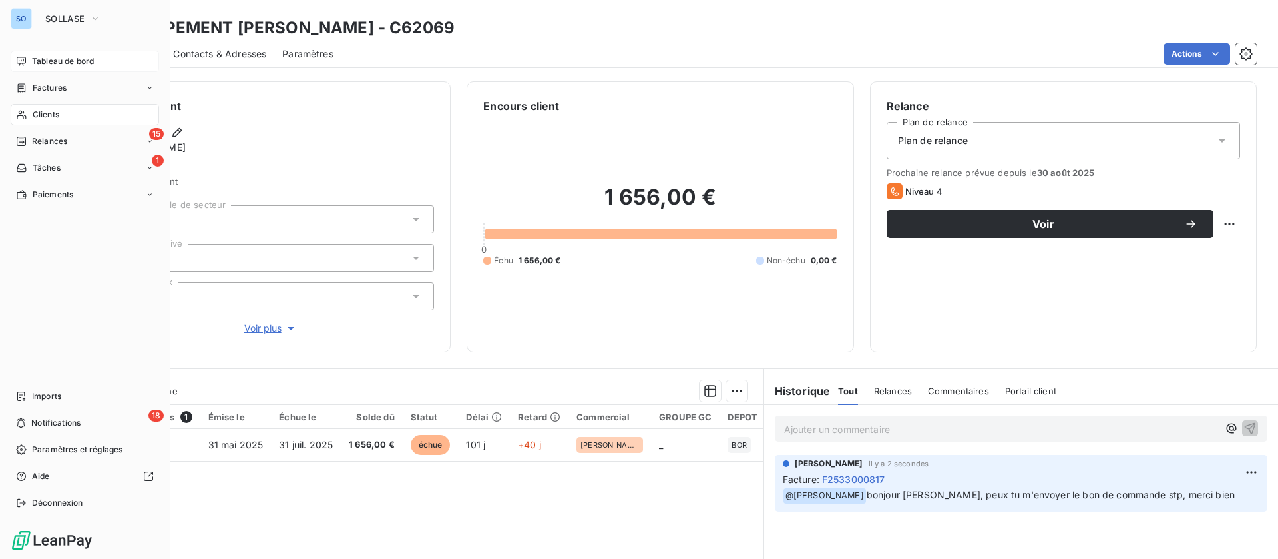
click at [34, 116] on span "Clients" at bounding box center [46, 115] width 27 height 12
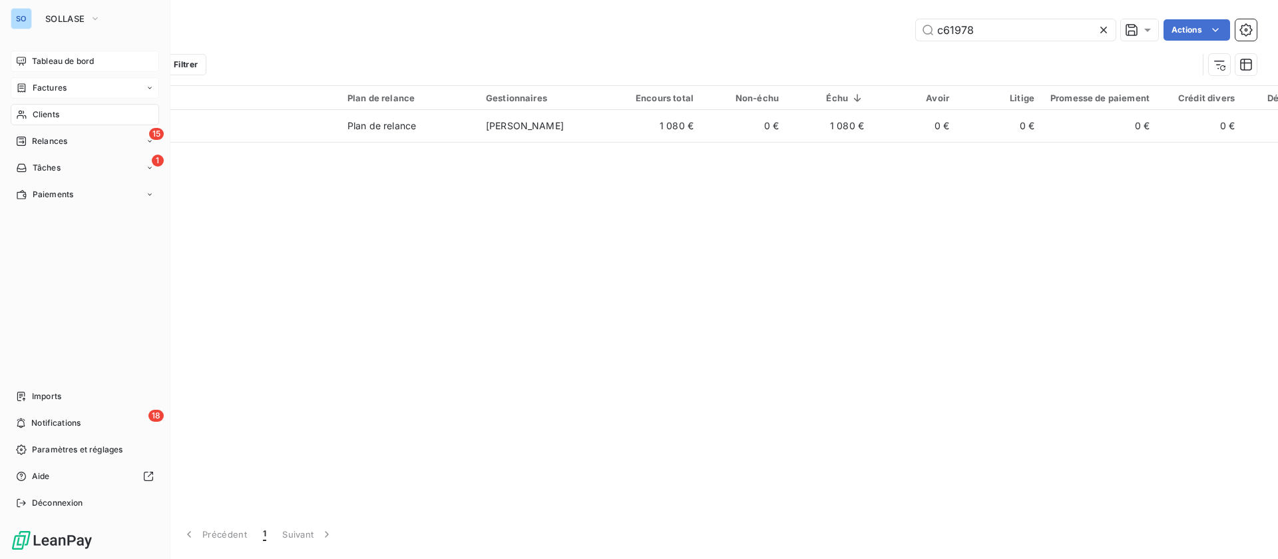
click at [60, 87] on span "Factures" at bounding box center [50, 88] width 34 height 12
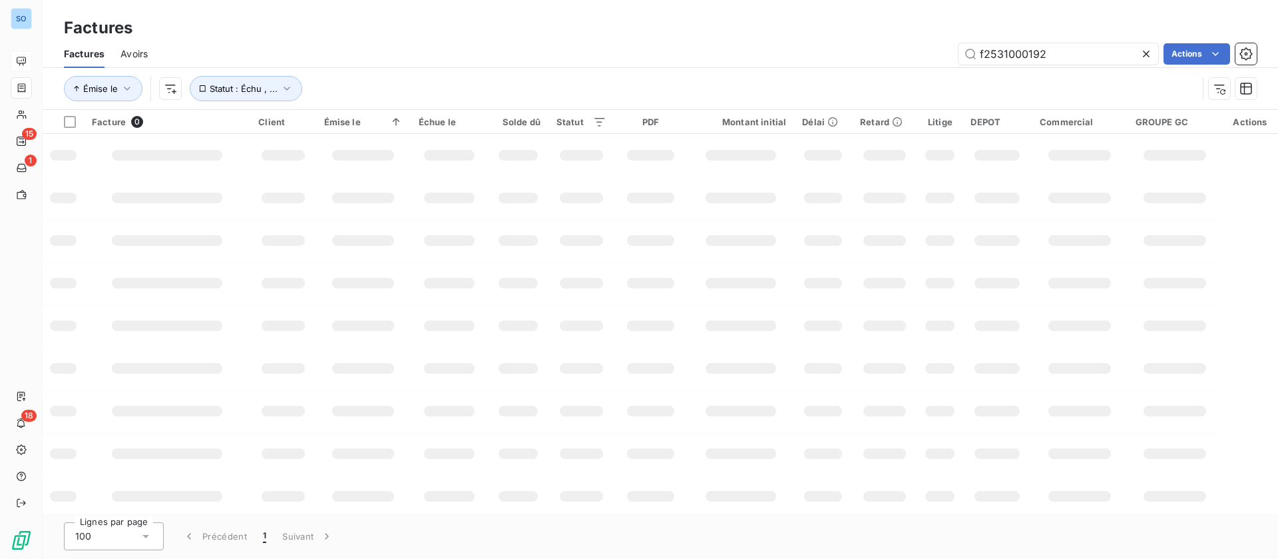
click at [1144, 55] on icon at bounding box center [1146, 54] width 7 height 7
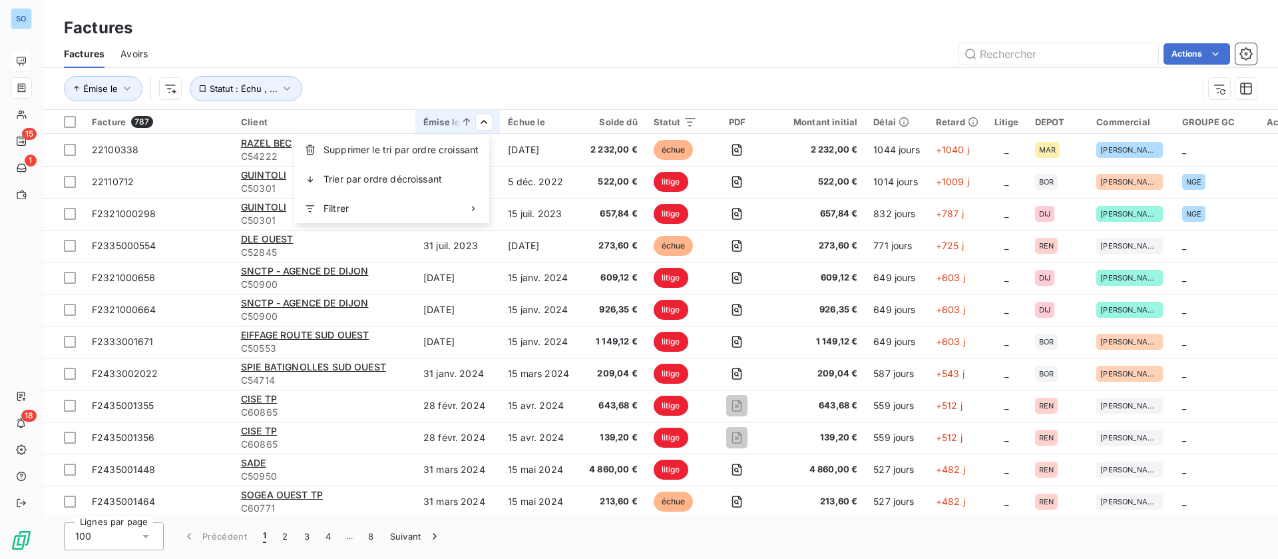
click at [407, 53] on html "SO 15 1 18 Factures Factures Avoirs Actions Émise le Statut : Échu , ... Factur…" at bounding box center [639, 279] width 1278 height 559
click at [397, 174] on span "Trier par ordre décroissant" at bounding box center [383, 178] width 118 height 13
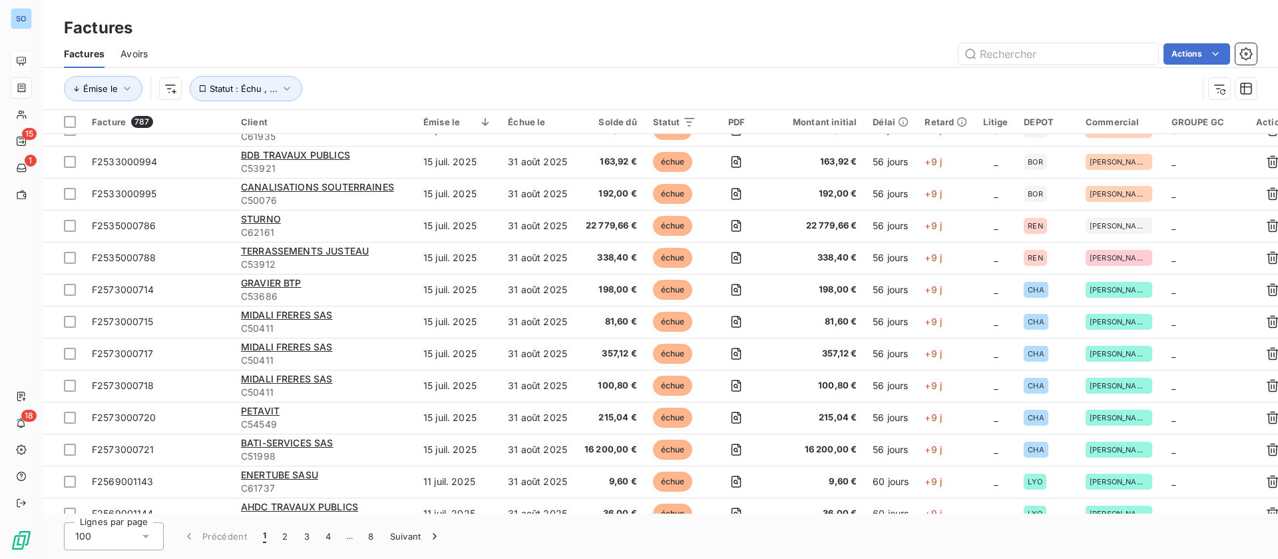
scroll to position [2822, 0]
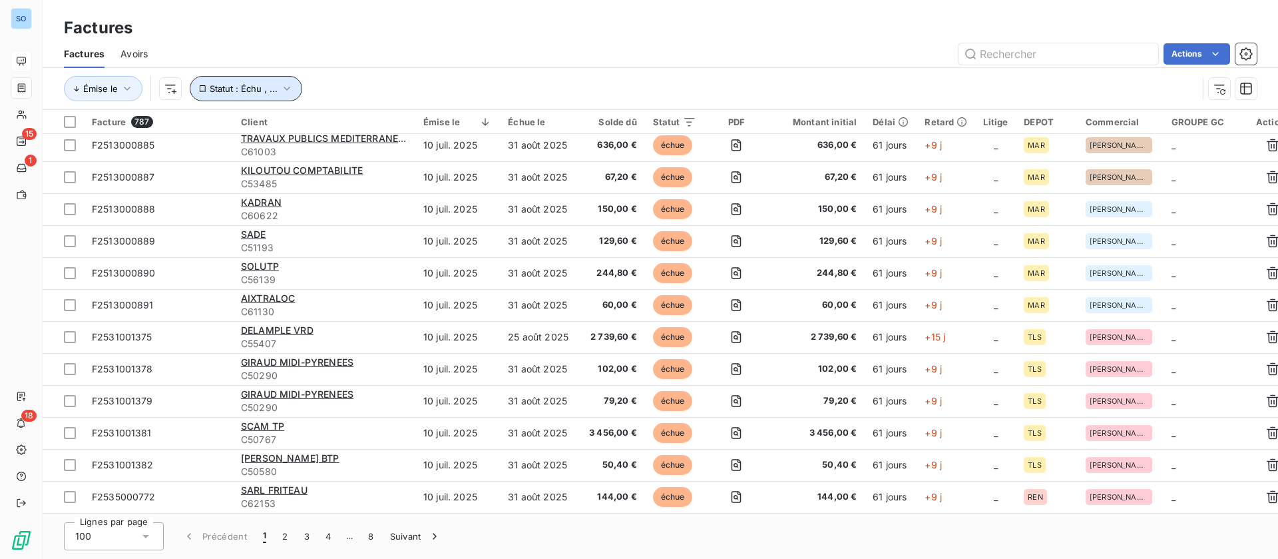
click at [288, 87] on icon "button" at bounding box center [286, 88] width 13 height 13
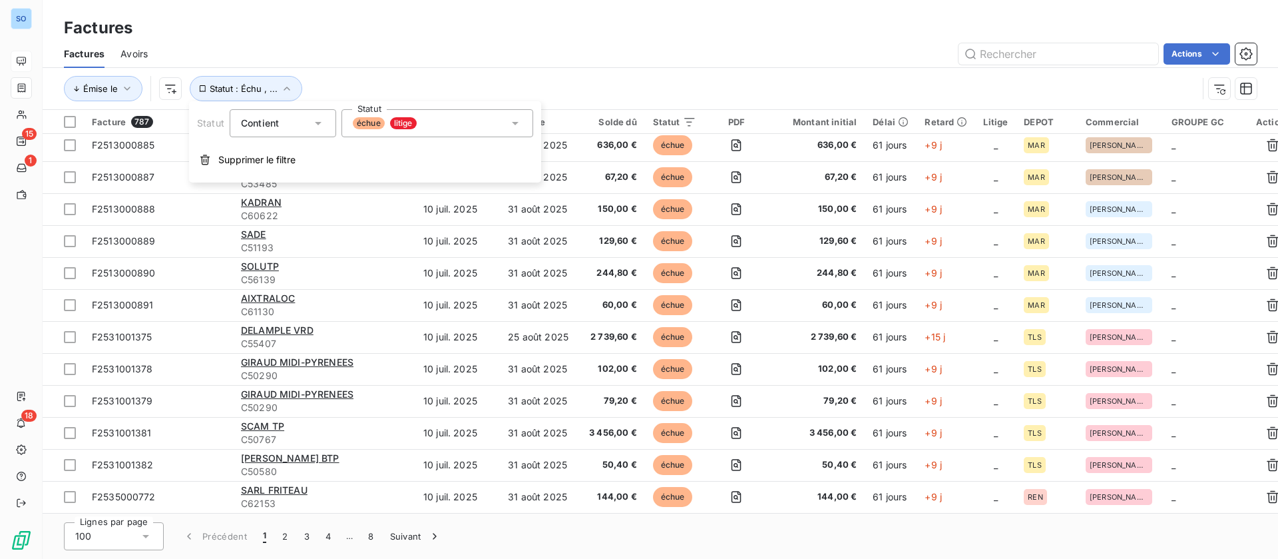
click at [515, 121] on icon at bounding box center [515, 122] width 13 height 13
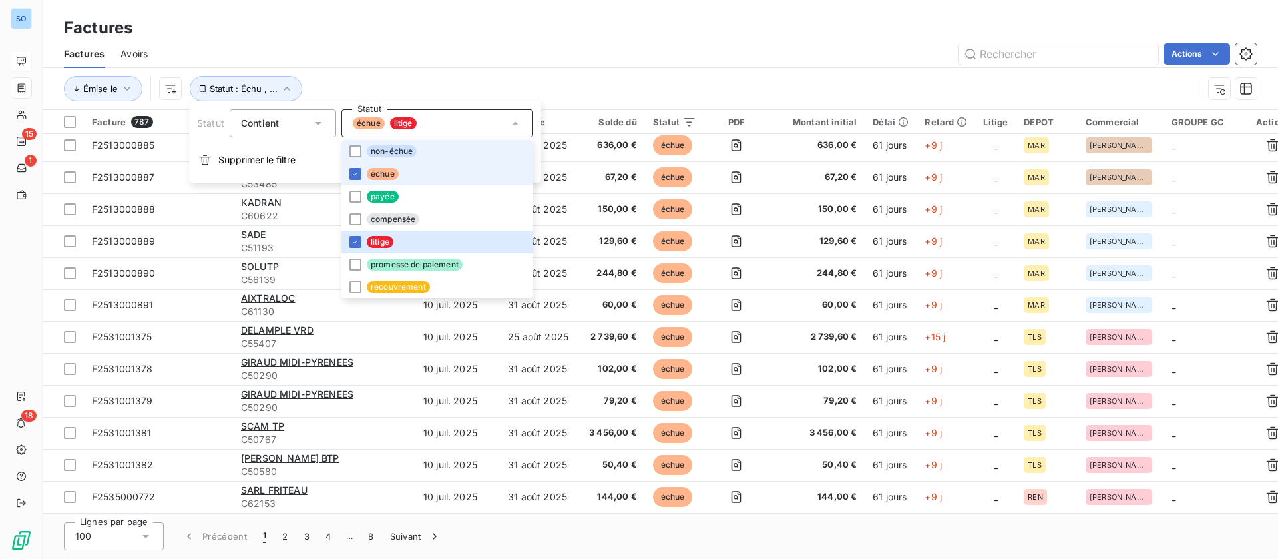
click at [413, 148] on span "non-échue" at bounding box center [392, 151] width 50 height 12
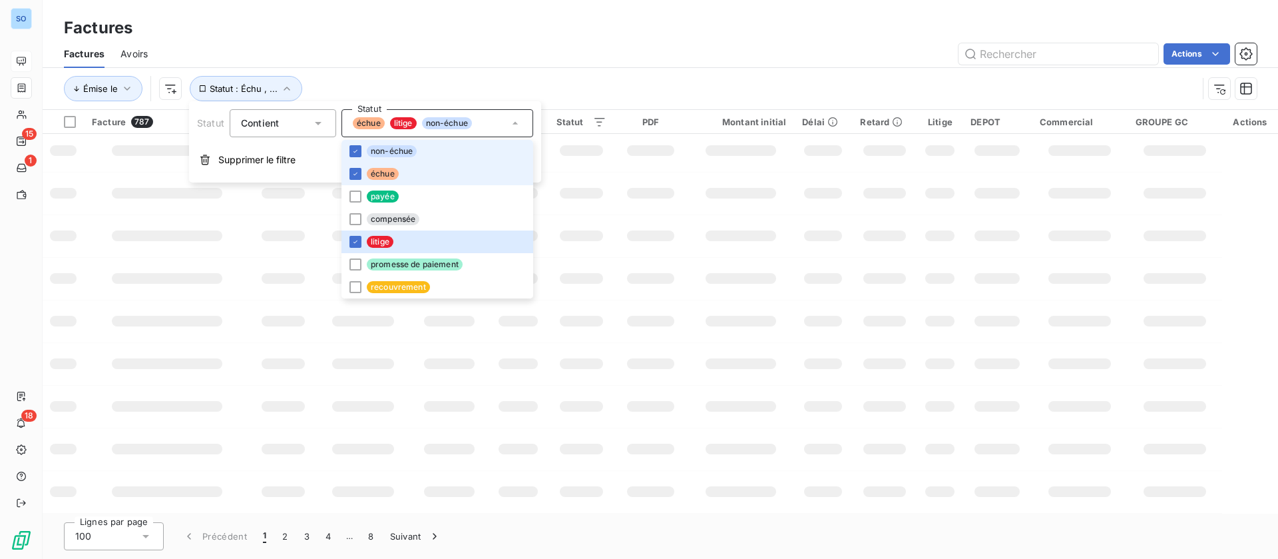
scroll to position [260, 0]
drag, startPoint x: 388, startPoint y: 166, endPoint x: 387, endPoint y: 178, distance: 12.0
click at [387, 167] on li "échue" at bounding box center [437, 173] width 192 height 23
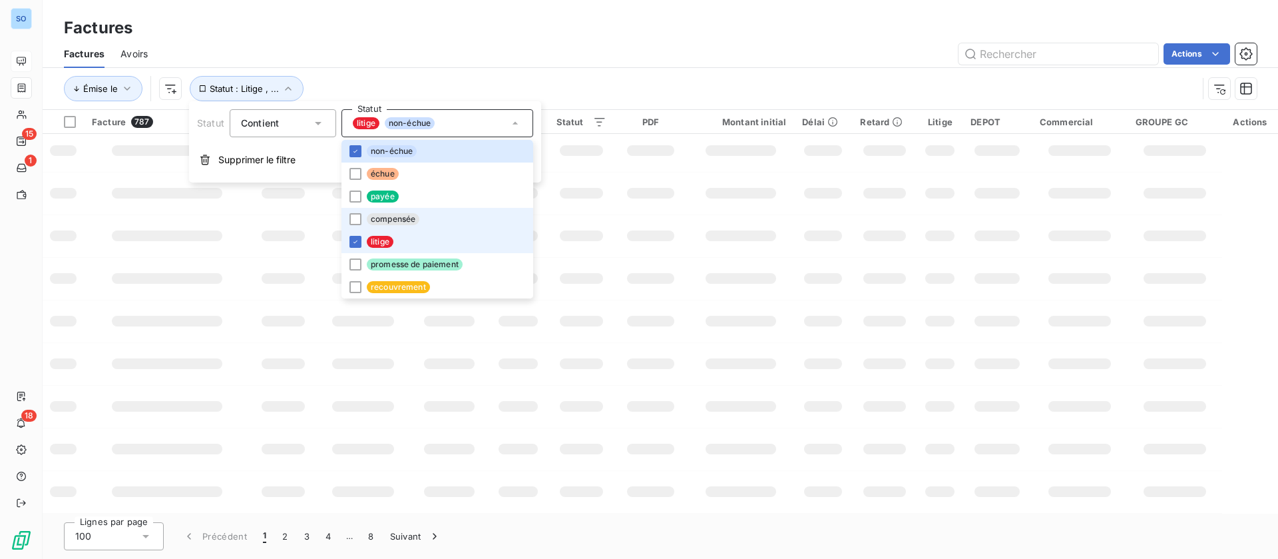
click at [387, 232] on li "litige" at bounding box center [437, 241] width 192 height 23
click at [607, 73] on div "Émise le Statut : Non-échu" at bounding box center [660, 88] width 1193 height 41
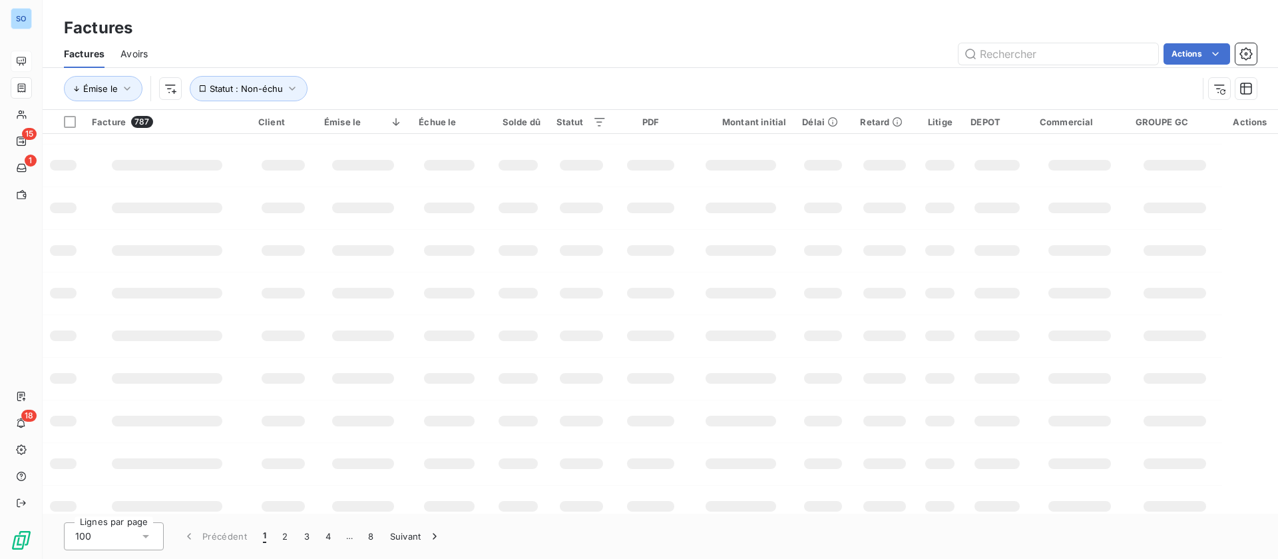
scroll to position [0, 0]
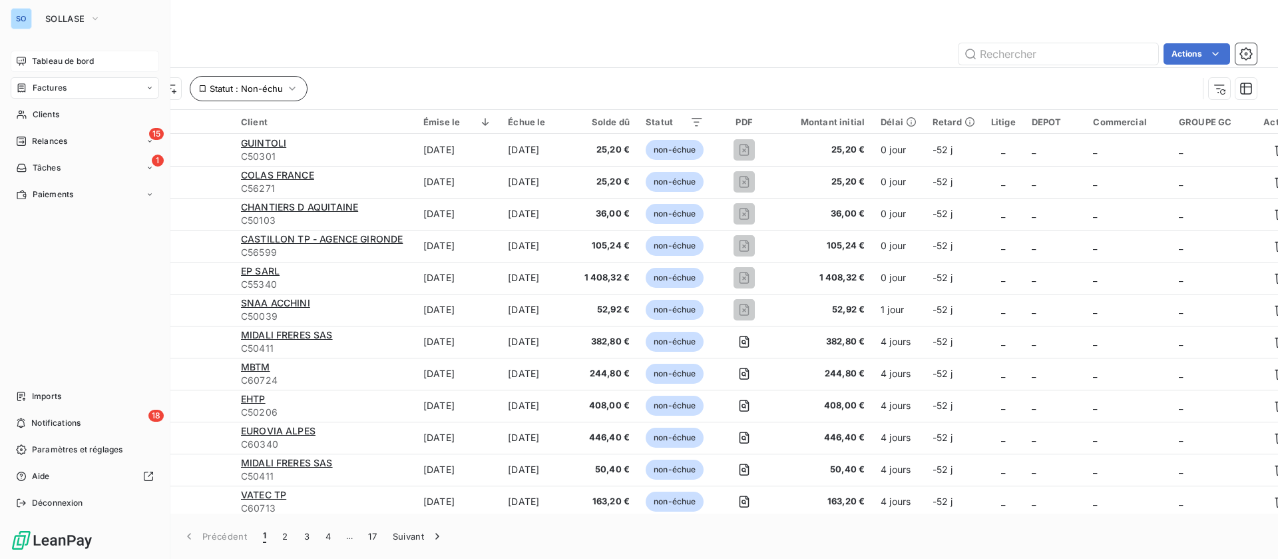
drag, startPoint x: 37, startPoint y: 85, endPoint x: 242, endPoint y: 80, distance: 205.1
click at [37, 85] on span "Factures" at bounding box center [50, 88] width 34 height 12
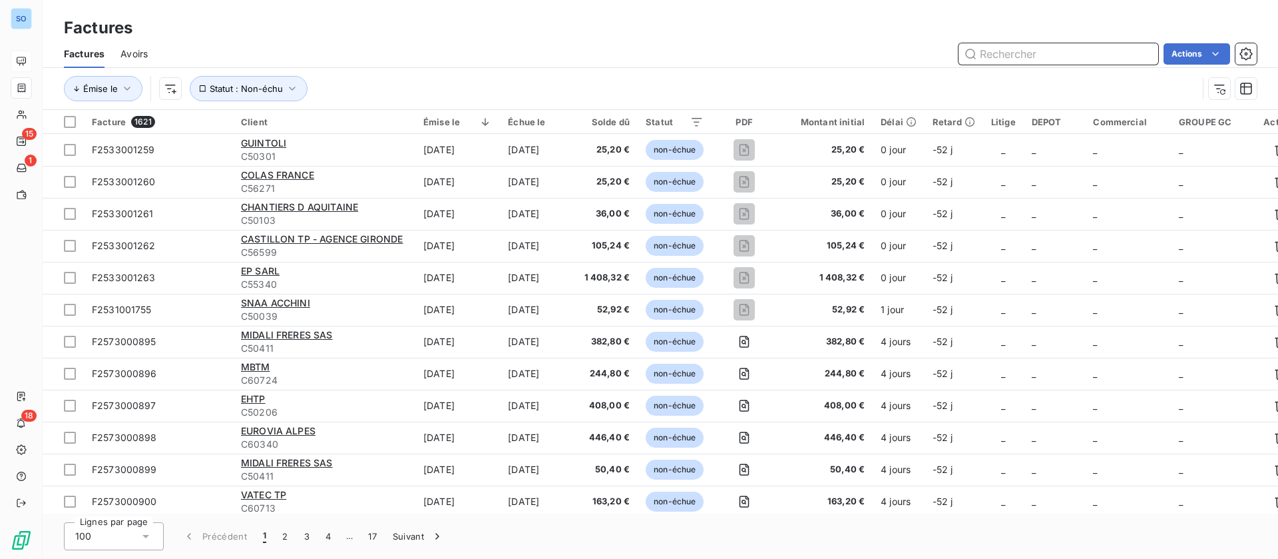
click at [1028, 57] on input "text" at bounding box center [1059, 53] width 200 height 21
click at [1048, 46] on input "text" at bounding box center [1059, 53] width 200 height 21
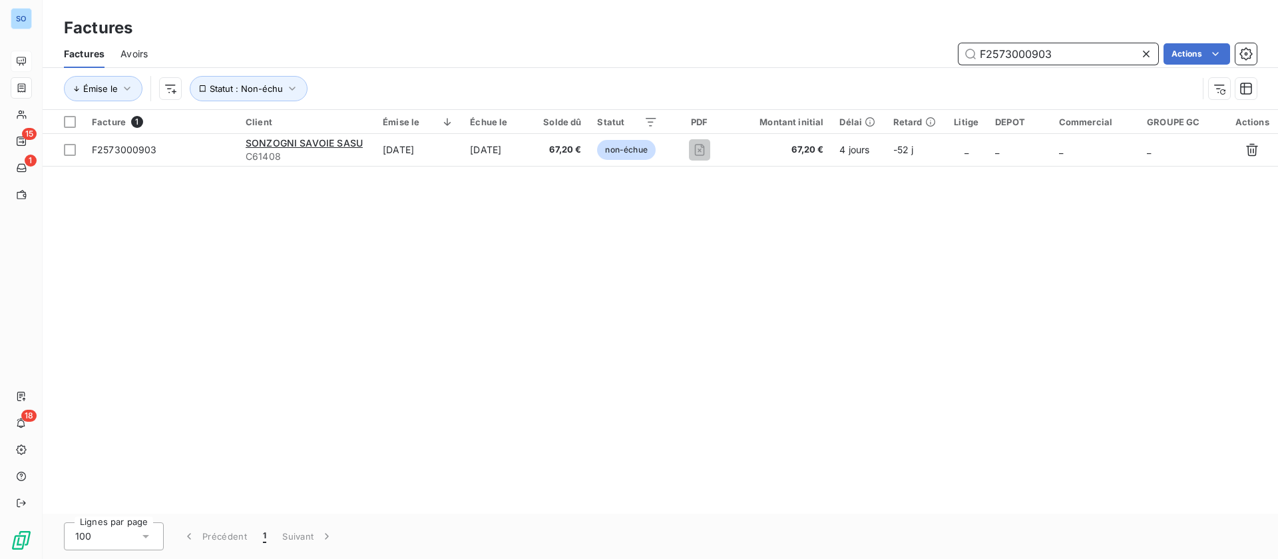
drag, startPoint x: 1053, startPoint y: 51, endPoint x: 839, endPoint y: 49, distance: 214.4
click at [839, 49] on div "F2573000903 Actions" at bounding box center [710, 53] width 1093 height 21
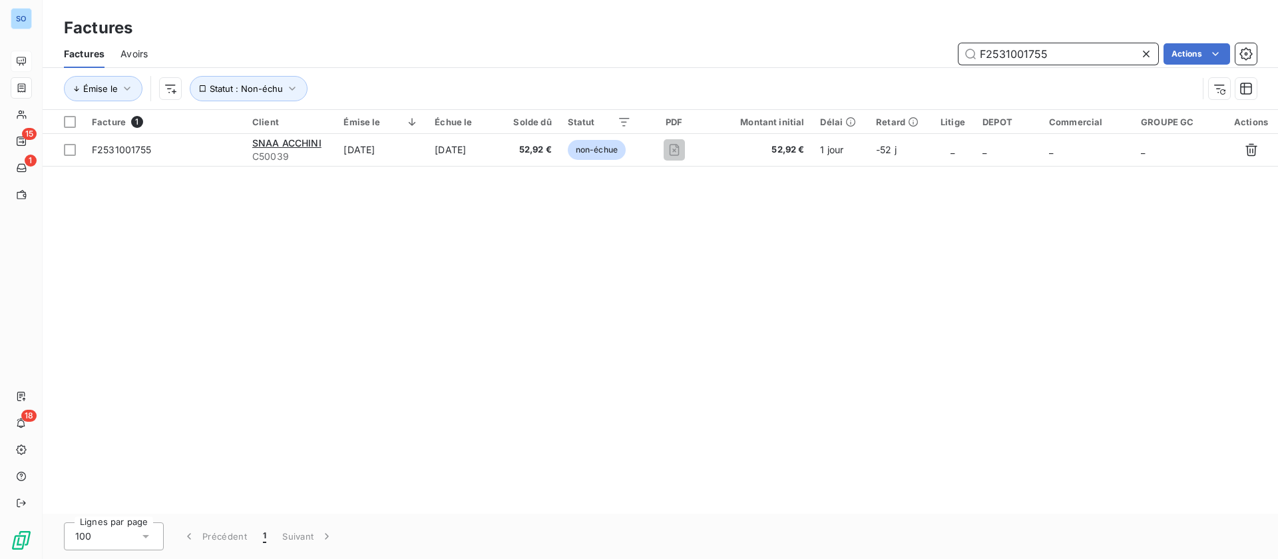
type input "F2531001755"
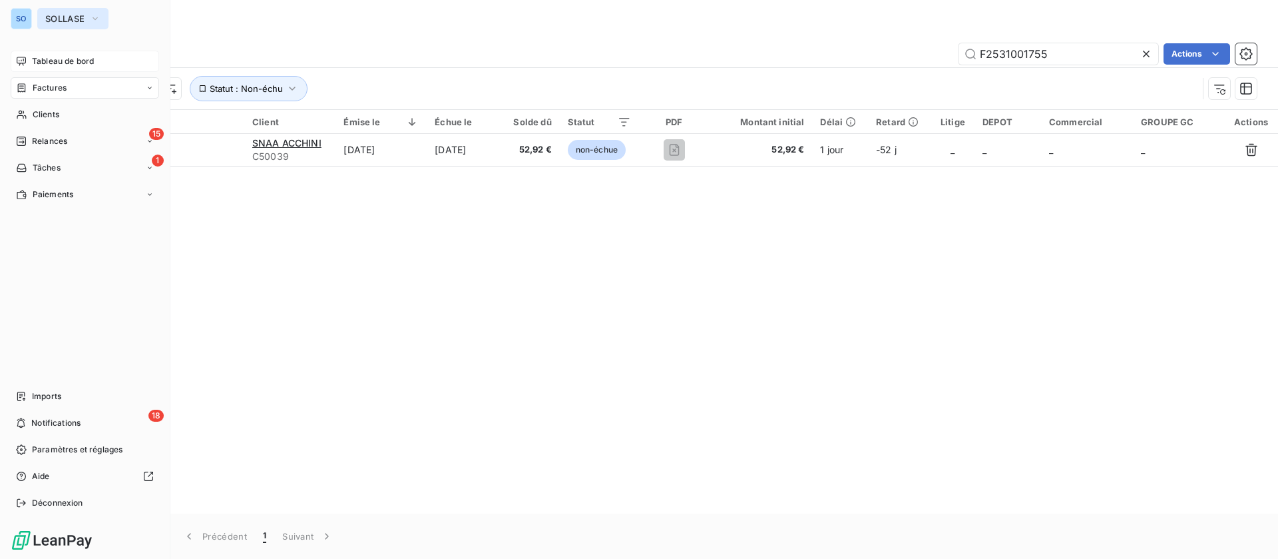
click at [77, 15] on span "SOLLASE" at bounding box center [64, 18] width 39 height 11
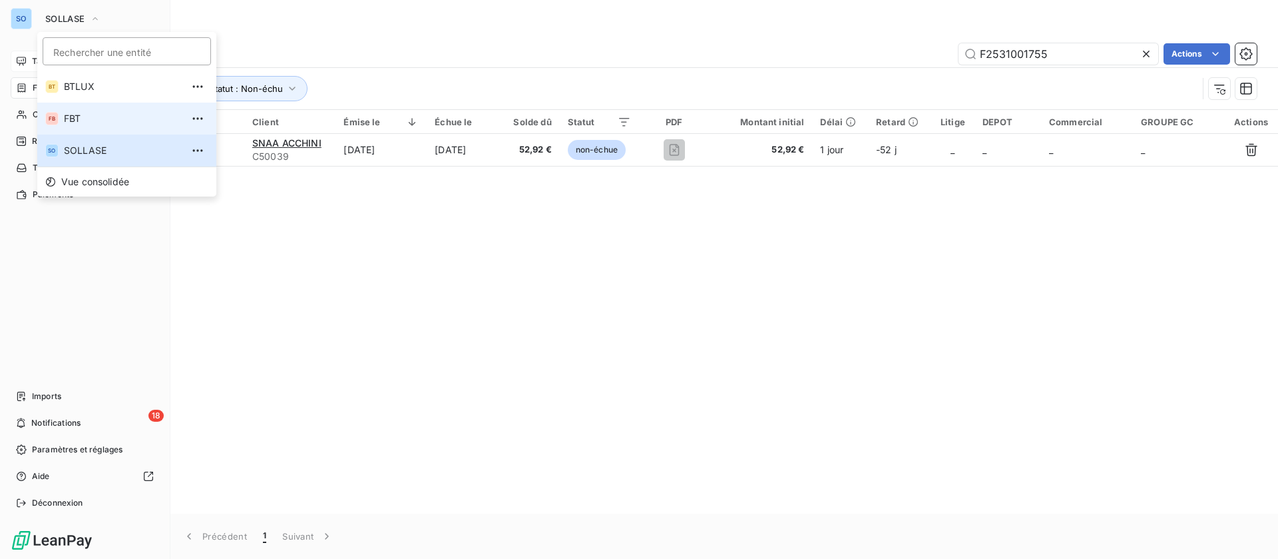
click at [73, 117] on span "FBT" at bounding box center [123, 118] width 118 height 13
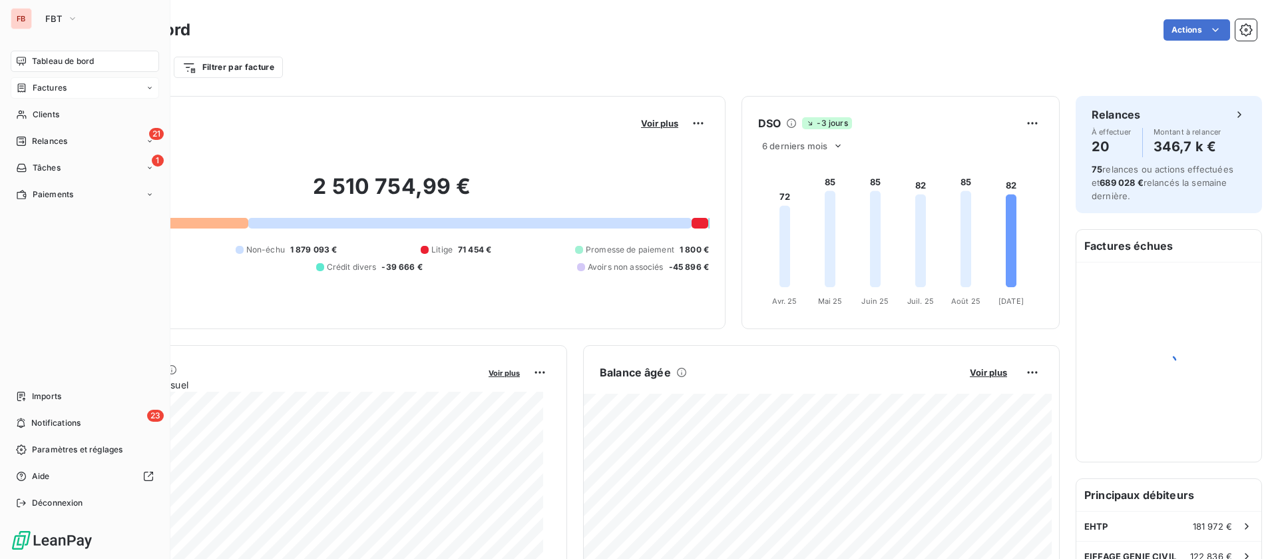
click at [63, 85] on span "Factures" at bounding box center [50, 88] width 34 height 12
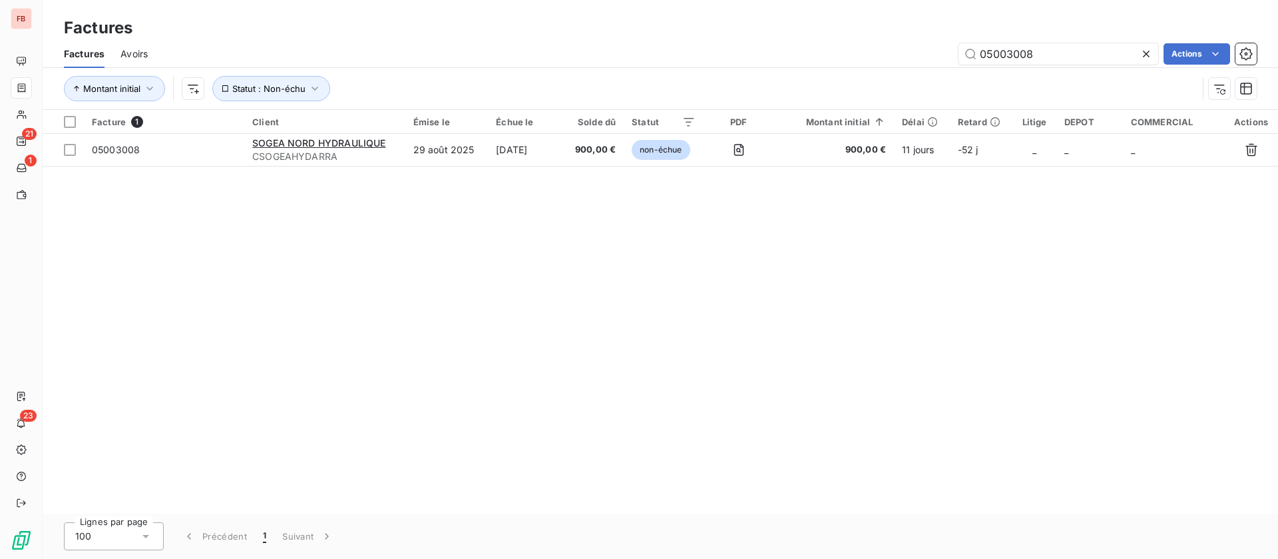
drag, startPoint x: 1058, startPoint y: 53, endPoint x: 895, endPoint y: 46, distance: 162.6
click at [895, 46] on div "05003008 Actions" at bounding box center [710, 53] width 1093 height 21
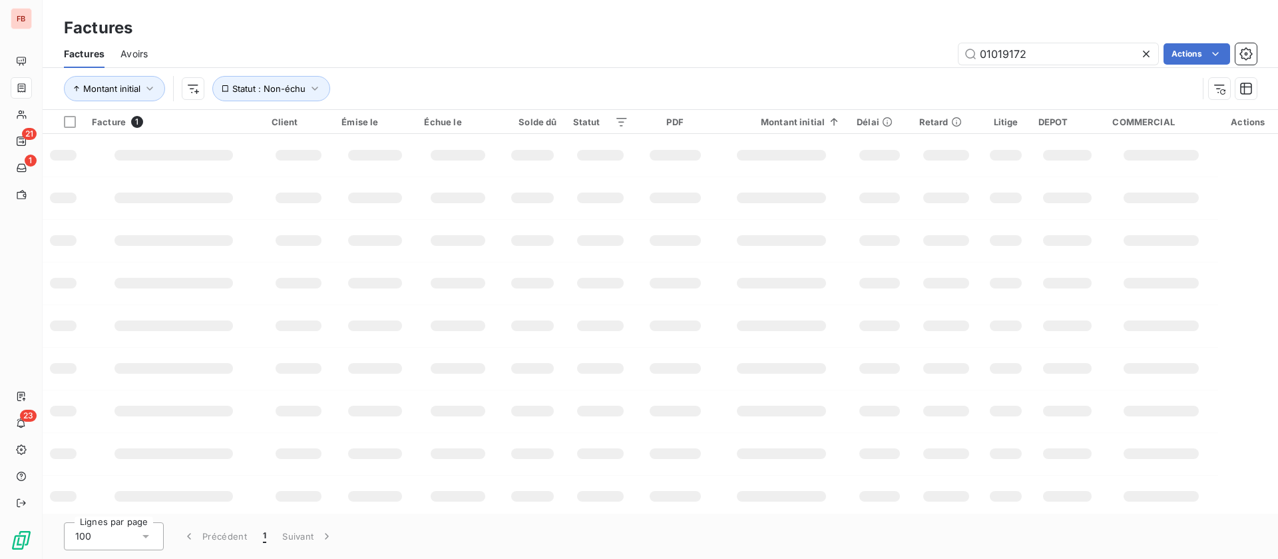
type input "01019172"
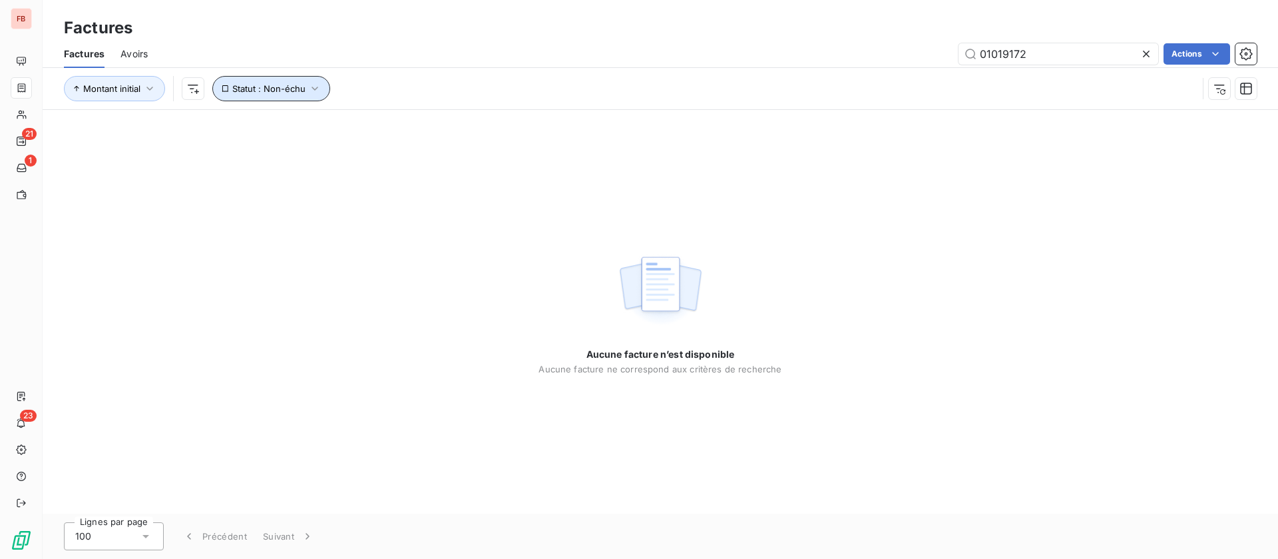
click at [316, 89] on icon "button" at bounding box center [314, 88] width 13 height 13
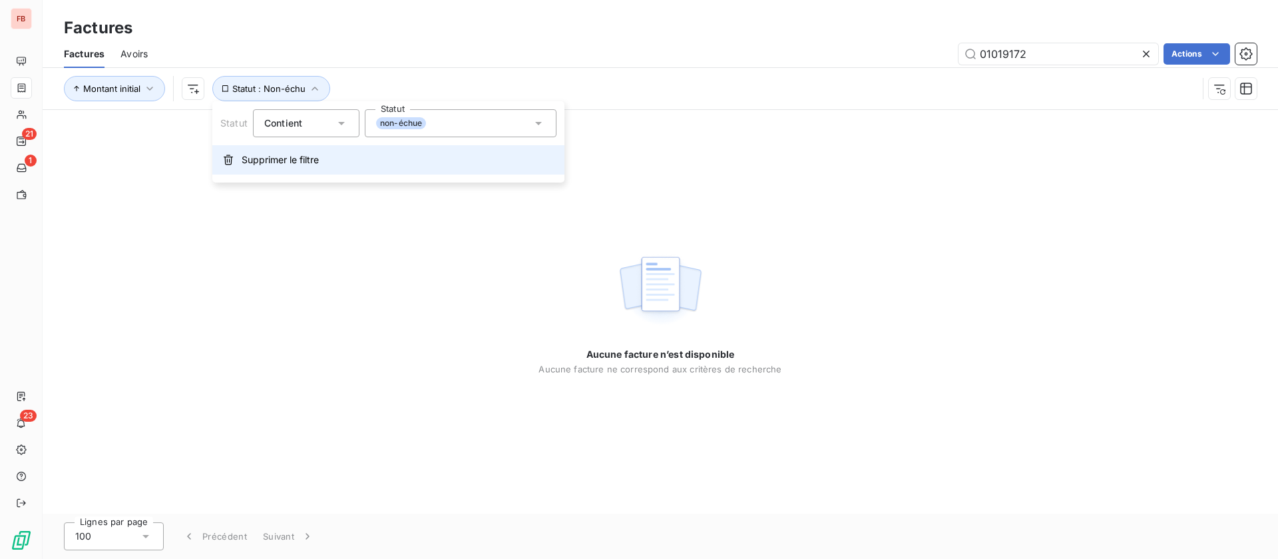
click at [254, 158] on span "Supprimer le filtre" at bounding box center [280, 159] width 77 height 13
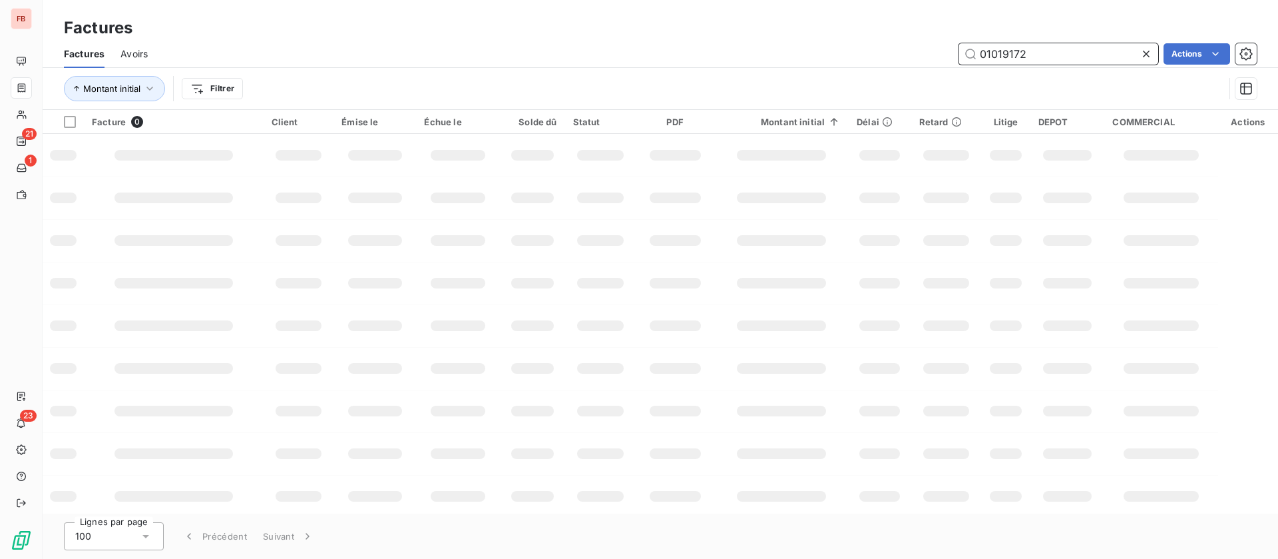
click at [1059, 57] on input "01019172" at bounding box center [1059, 53] width 200 height 21
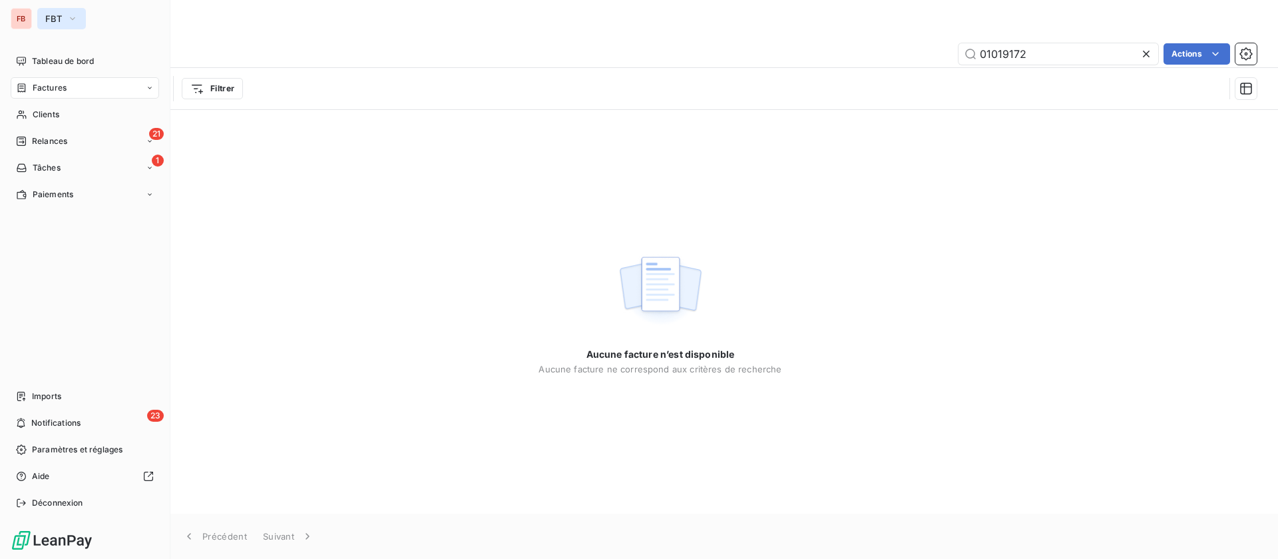
click at [45, 17] on button "FBT" at bounding box center [61, 18] width 49 height 21
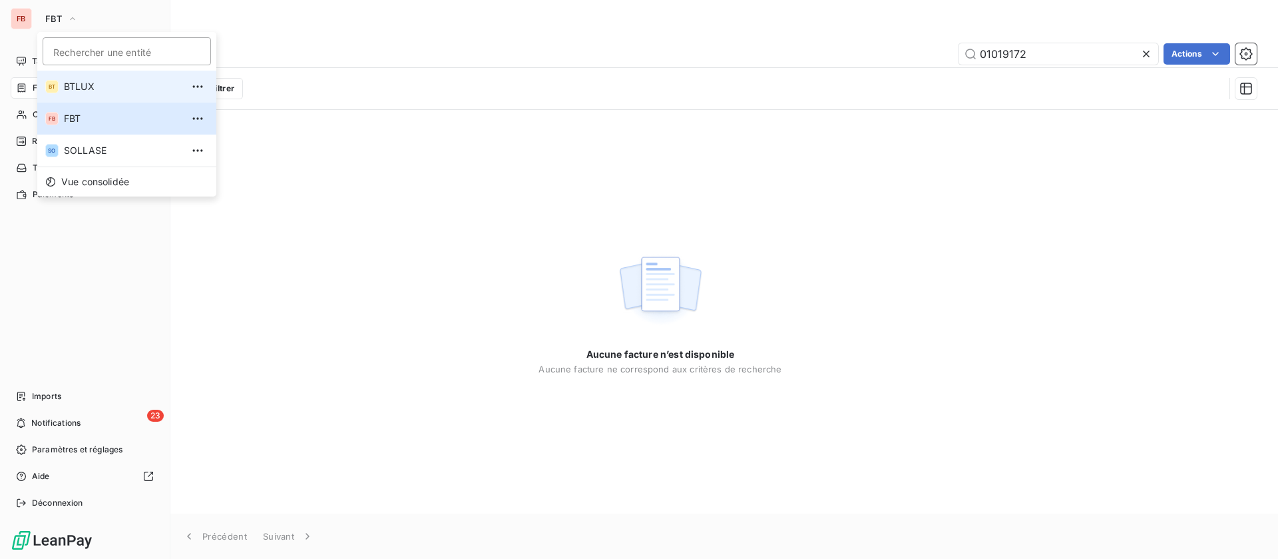
click at [80, 83] on span "BTLUX" at bounding box center [123, 86] width 118 height 13
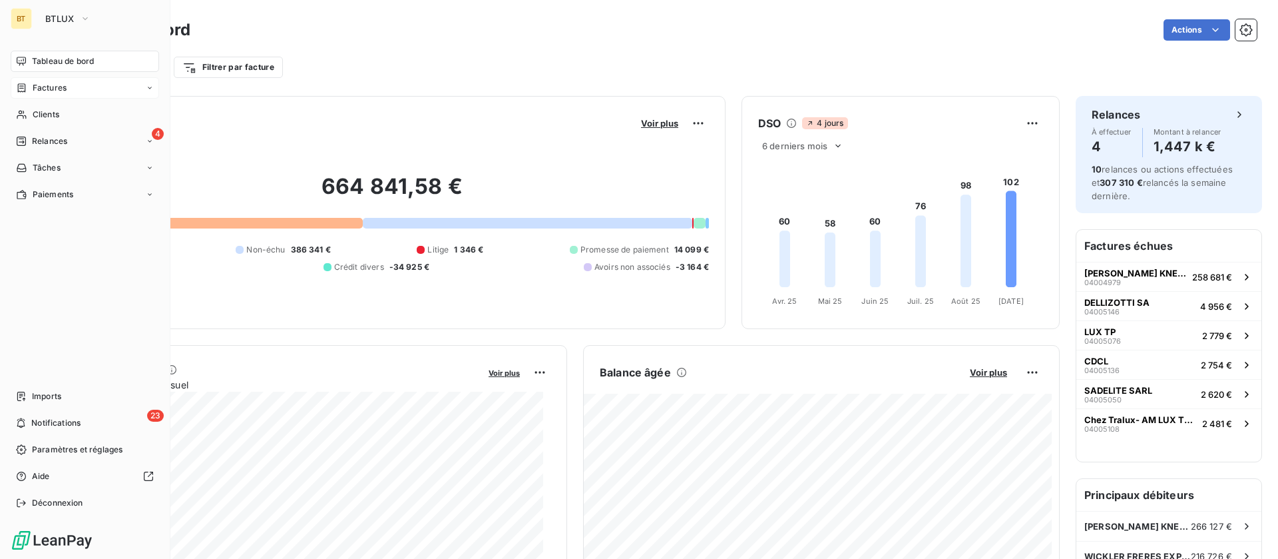
click at [40, 82] on span "Factures" at bounding box center [50, 88] width 34 height 12
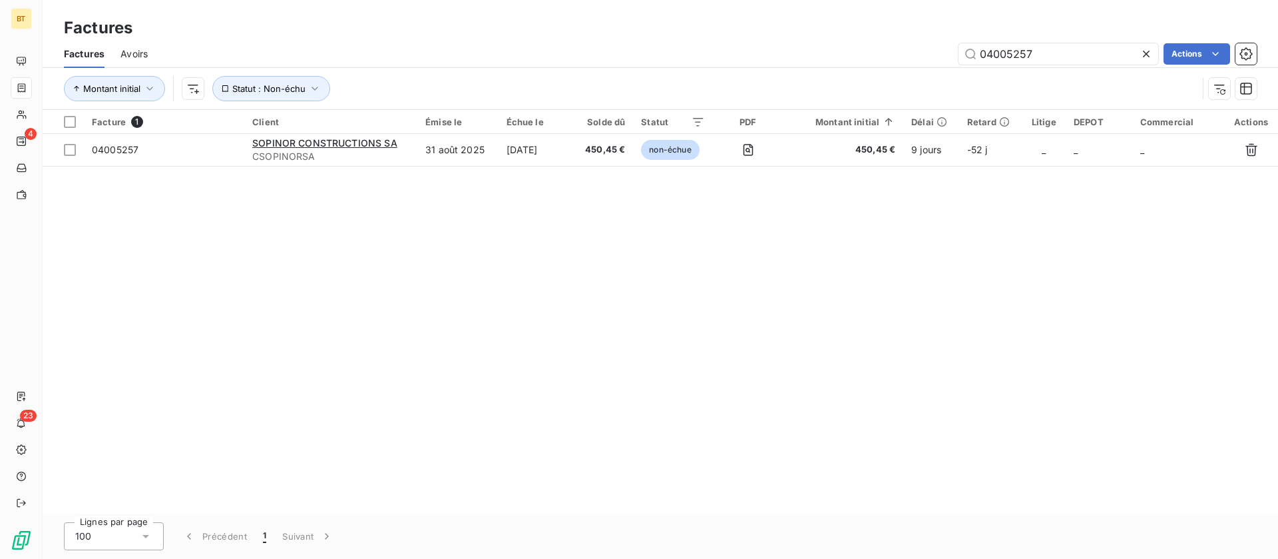
drag, startPoint x: 1050, startPoint y: 51, endPoint x: 933, endPoint y: 46, distance: 117.9
click at [933, 46] on div "04005257 Actions" at bounding box center [710, 53] width 1093 height 21
type input "04005258"
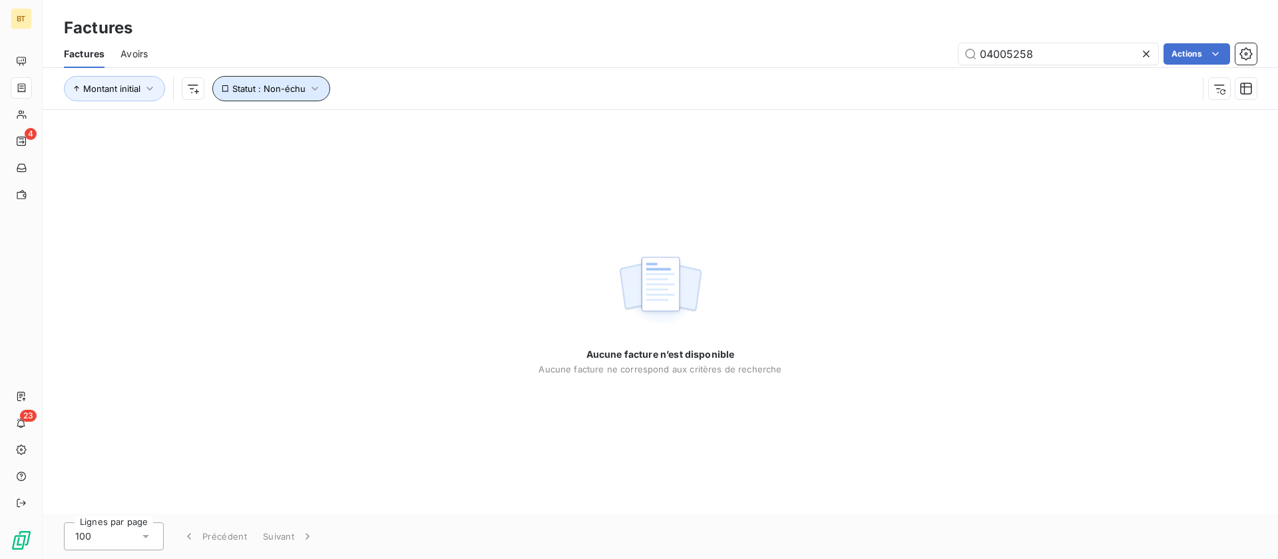
click at [308, 85] on icon "button" at bounding box center [314, 88] width 13 height 13
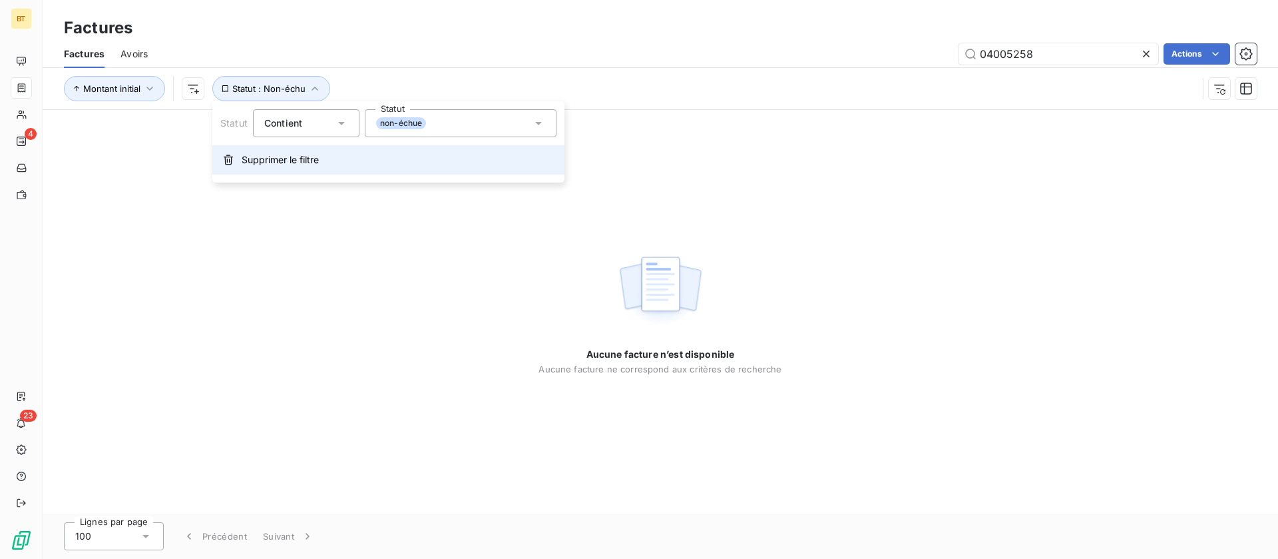
click at [266, 160] on span "Supprimer le filtre" at bounding box center [280, 159] width 77 height 13
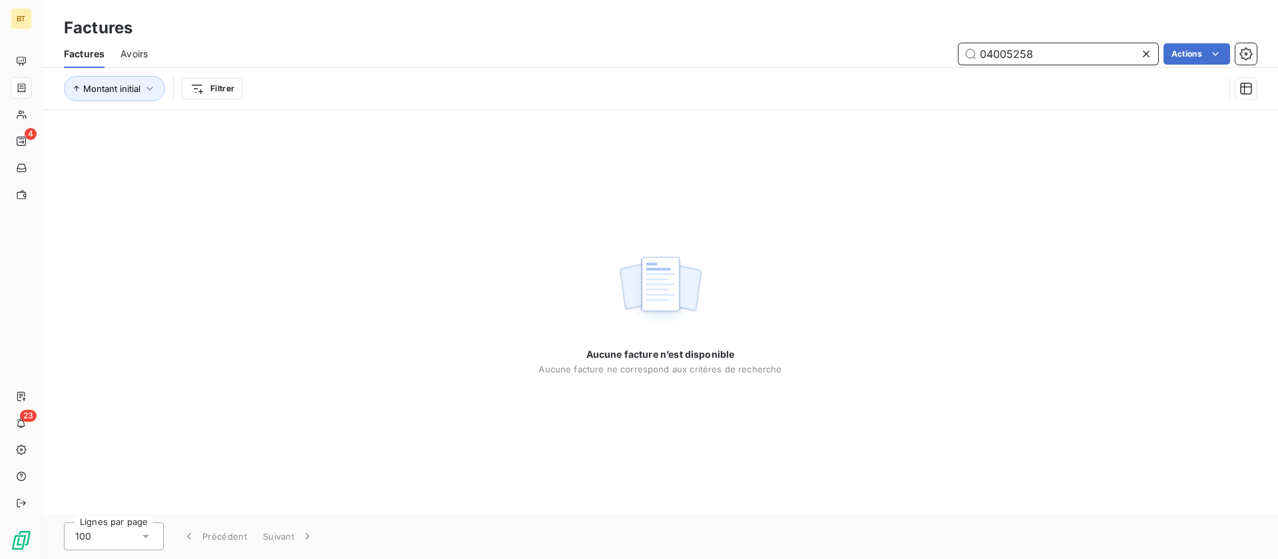
click at [1066, 60] on input "04005258" at bounding box center [1059, 53] width 200 height 21
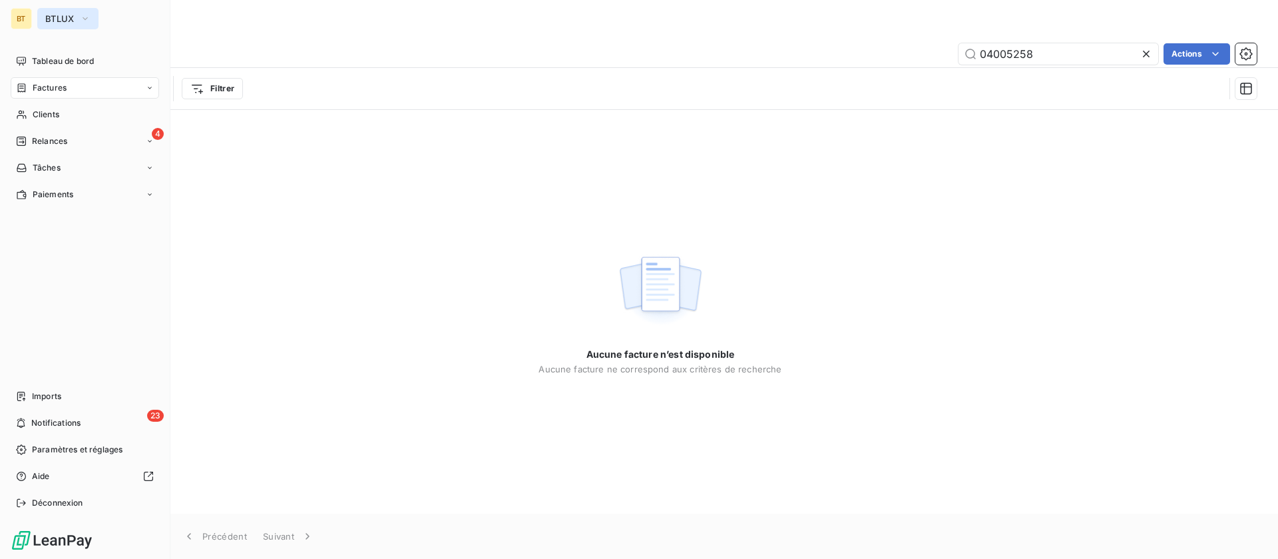
click at [42, 16] on button "BTLUX" at bounding box center [67, 18] width 61 height 21
click at [65, 23] on span "BTLUX" at bounding box center [59, 18] width 29 height 11
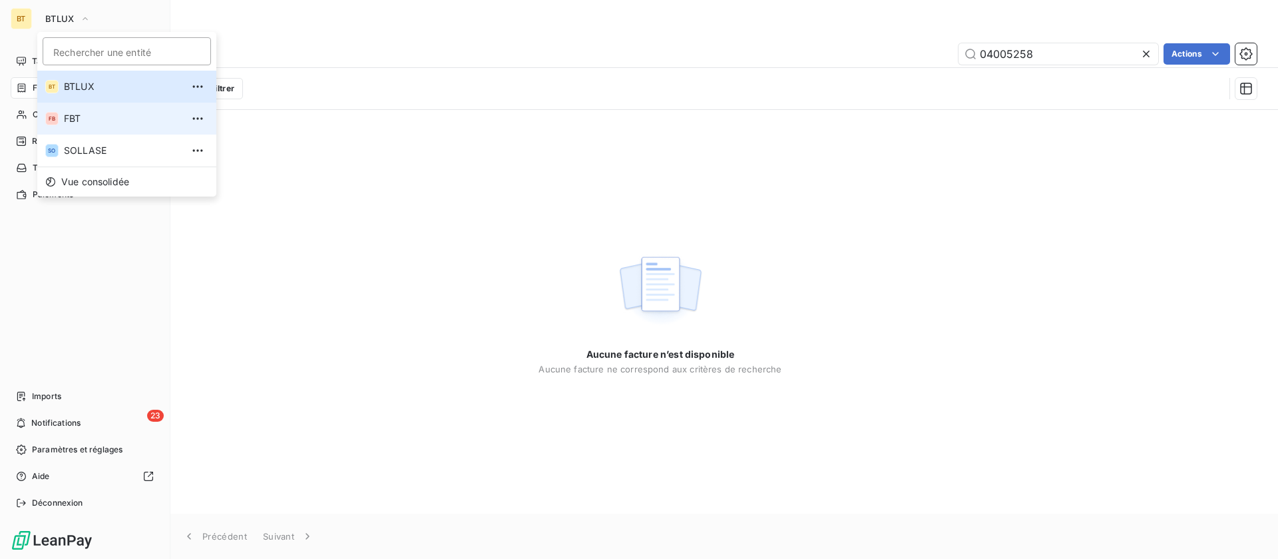
click at [66, 111] on li "FB FBT" at bounding box center [126, 119] width 179 height 32
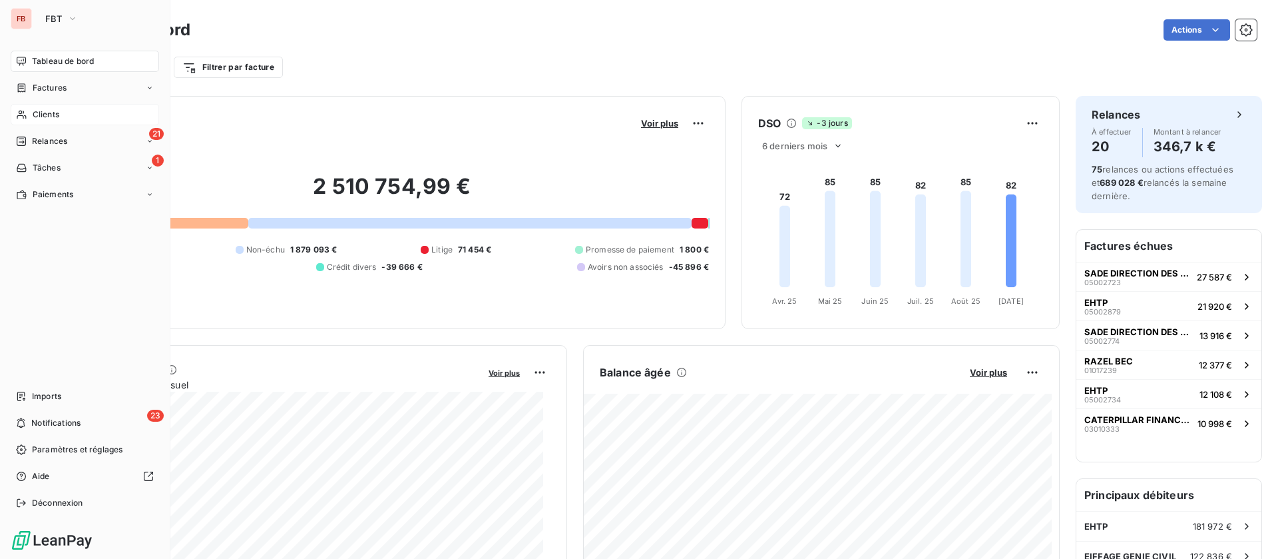
click at [52, 114] on span "Clients" at bounding box center [46, 115] width 27 height 12
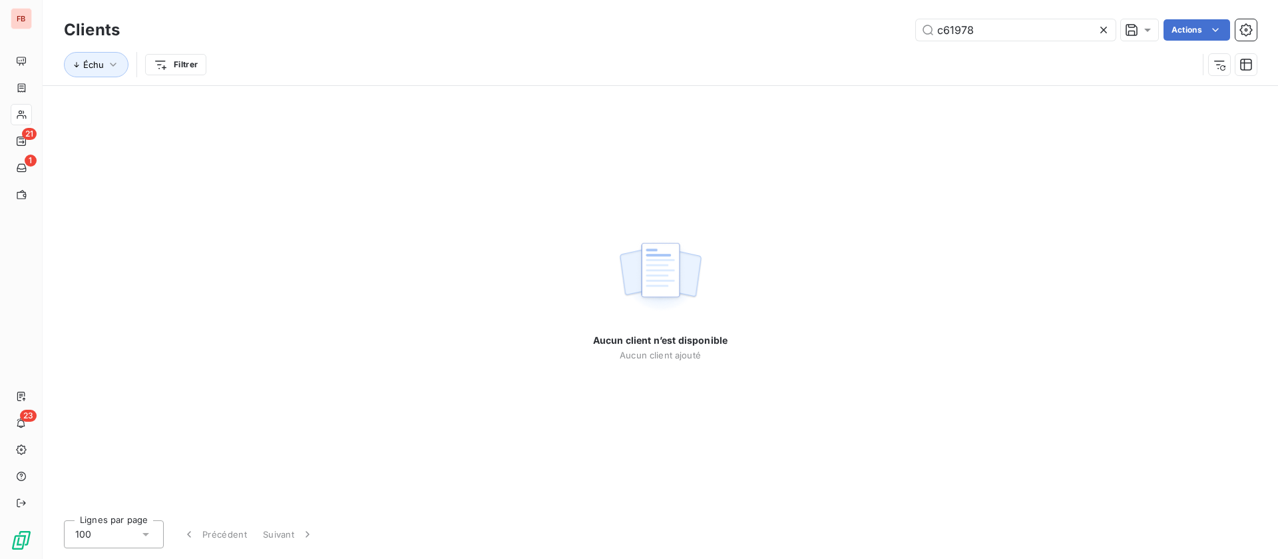
drag, startPoint x: 985, startPoint y: 32, endPoint x: 839, endPoint y: 2, distance: 148.2
click at [844, 23] on div "c61978 Actions" at bounding box center [696, 29] width 1121 height 21
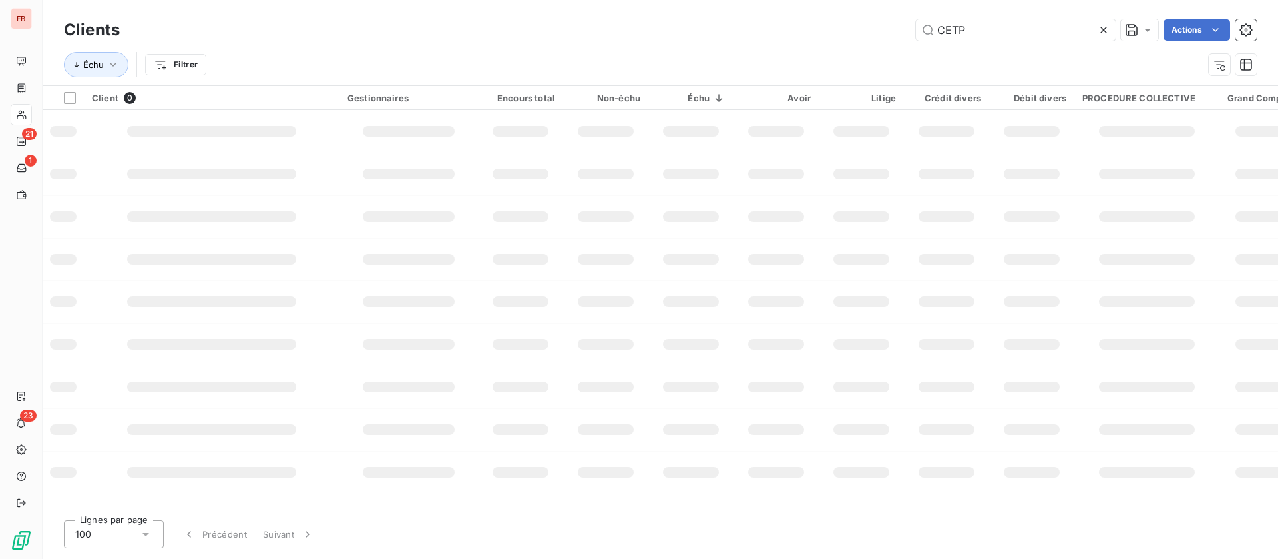
type input "CETP"
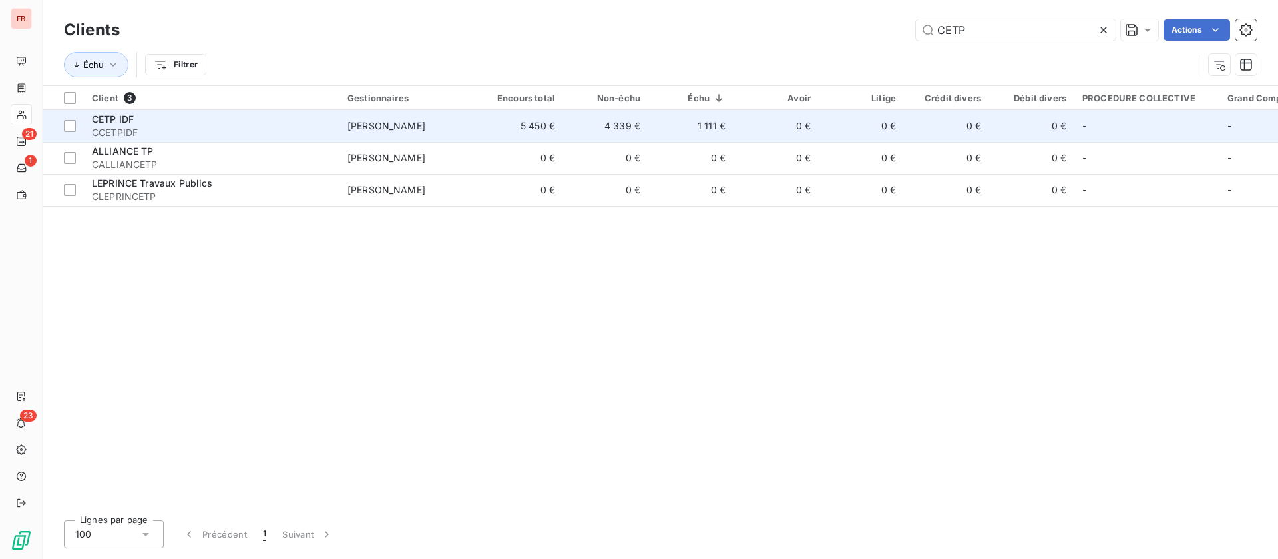
click at [576, 120] on td "4 339 €" at bounding box center [605, 126] width 85 height 32
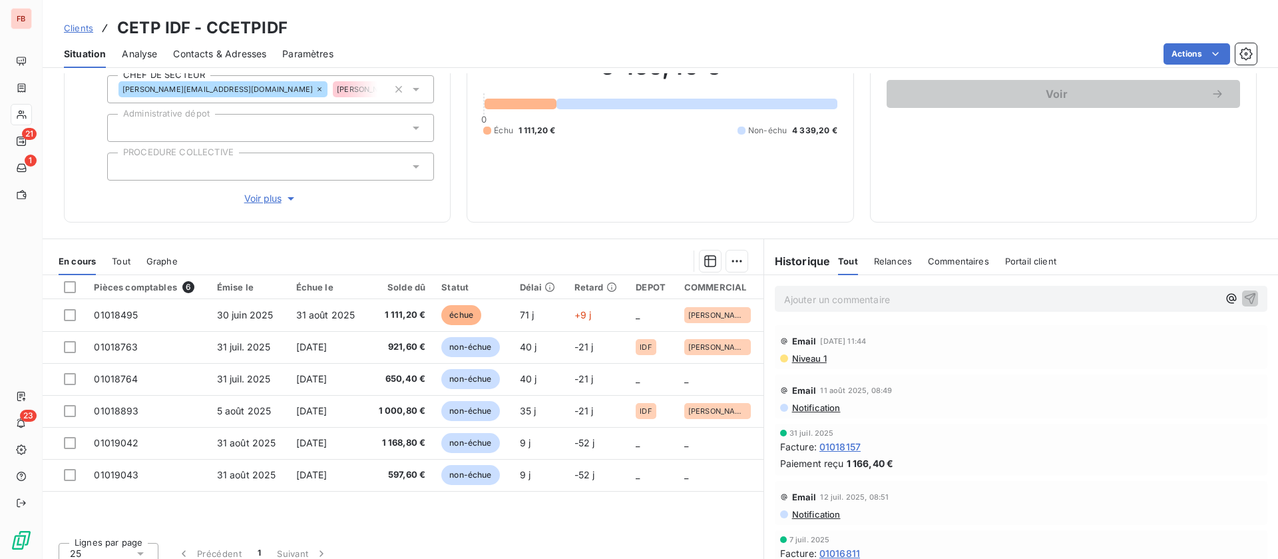
scroll to position [142, 0]
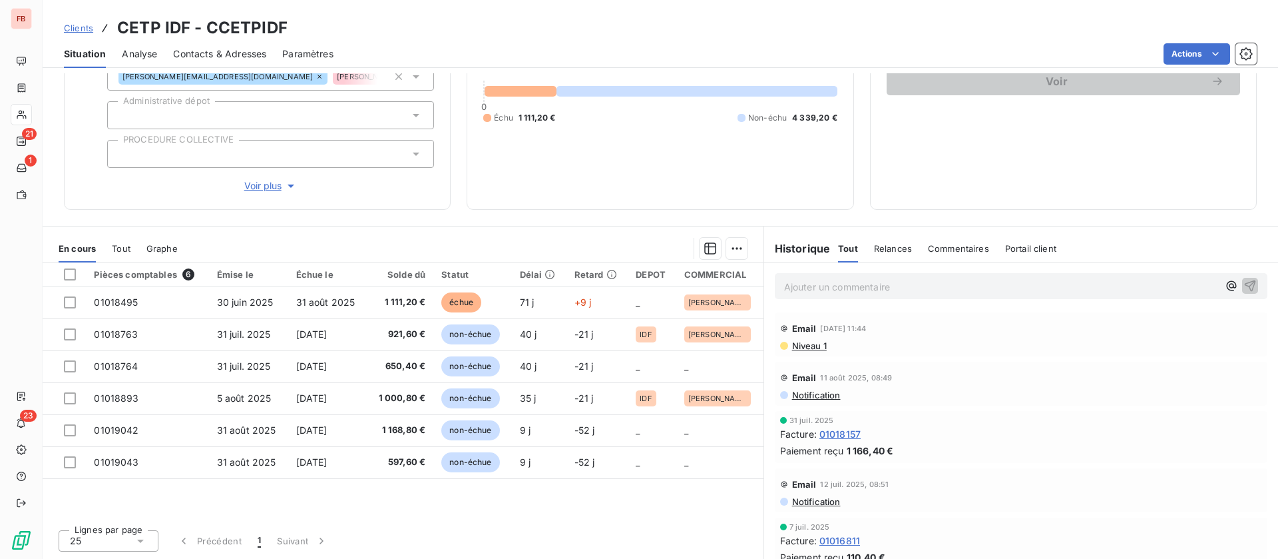
click at [869, 290] on p "Ajouter un commentaire ﻿" at bounding box center [1001, 286] width 434 height 17
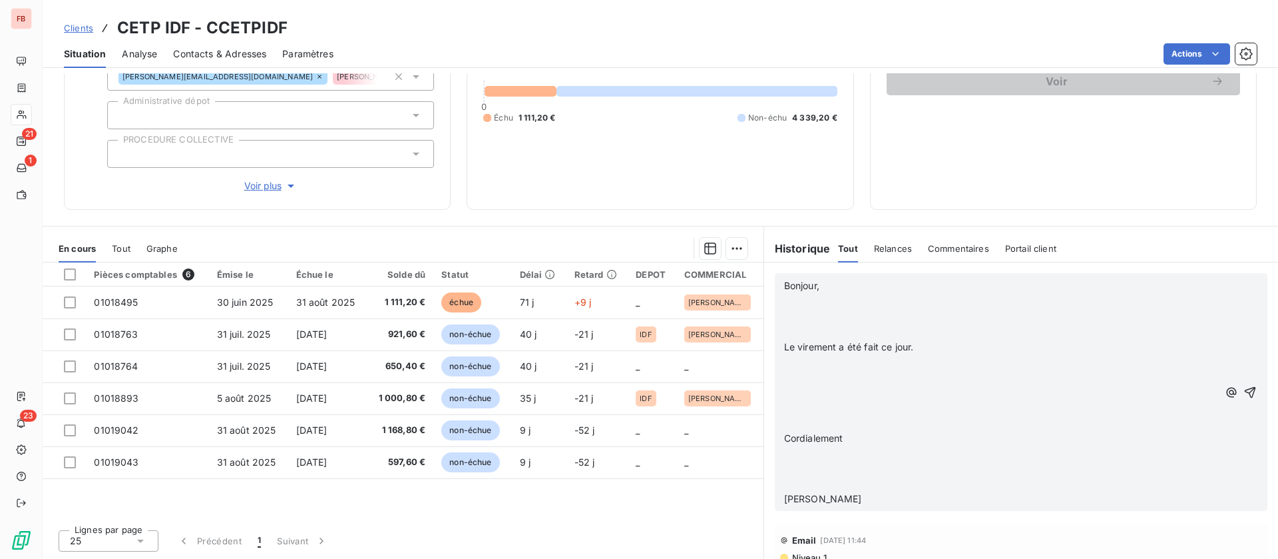
click at [852, 308] on p "﻿" at bounding box center [1001, 301] width 434 height 15
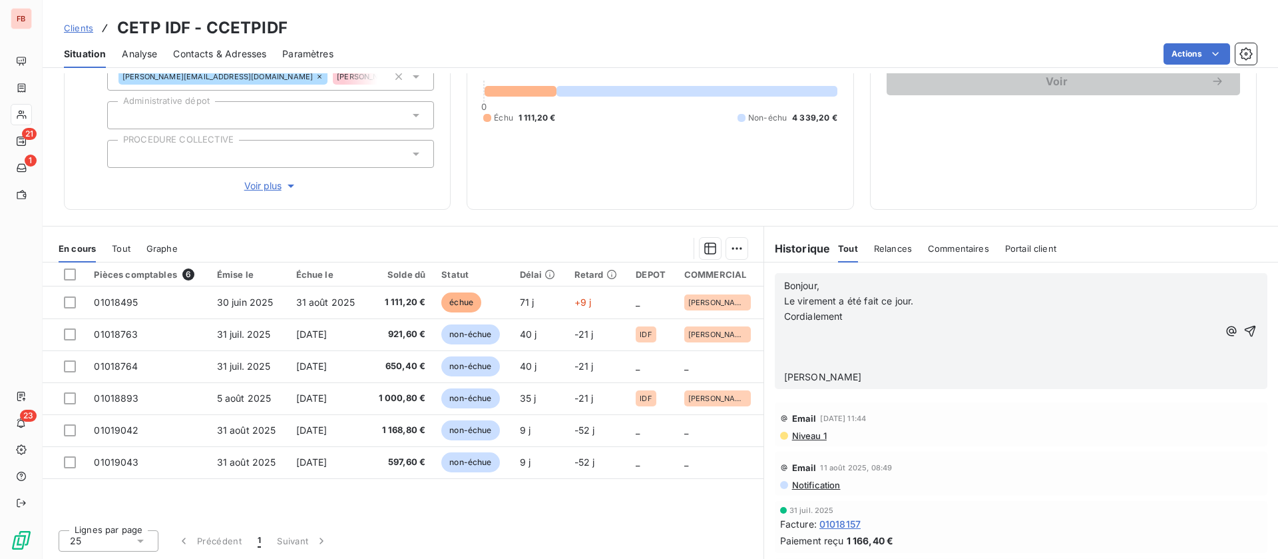
click at [797, 334] on p "﻿" at bounding box center [1001, 331] width 434 height 15
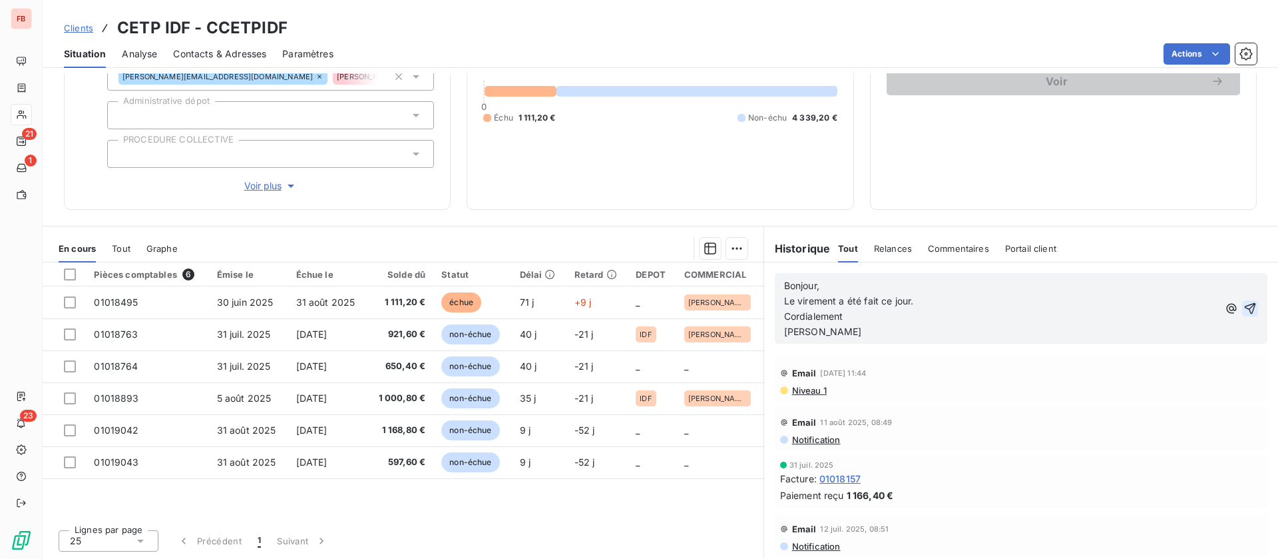
click at [1245, 305] on icon "button" at bounding box center [1250, 307] width 11 height 11
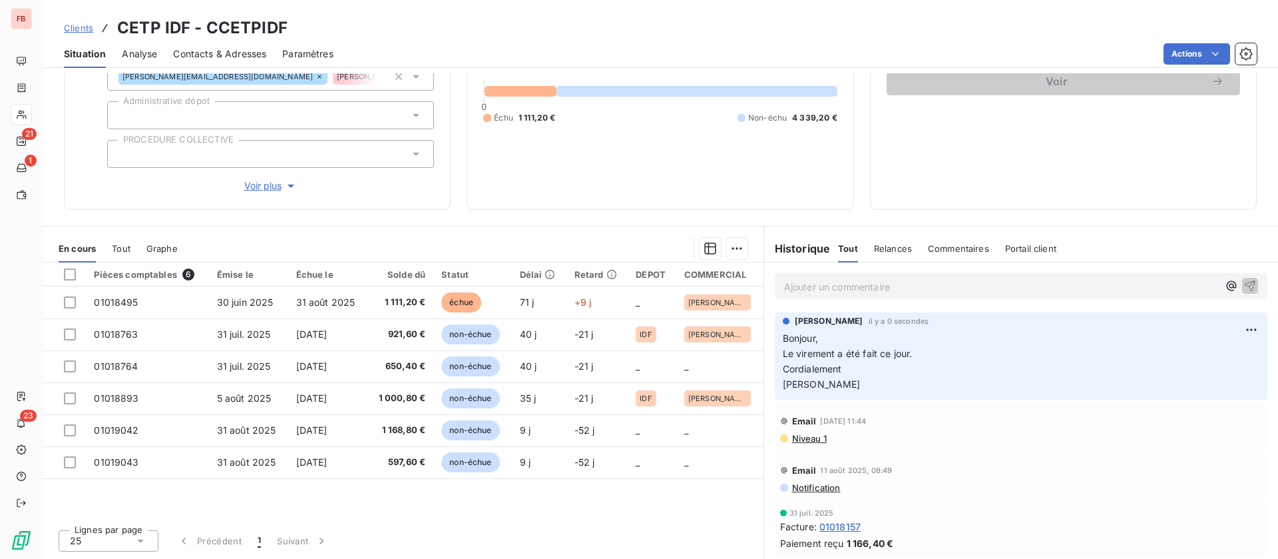
click at [241, 48] on span "Contacts & Adresses" at bounding box center [219, 53] width 93 height 13
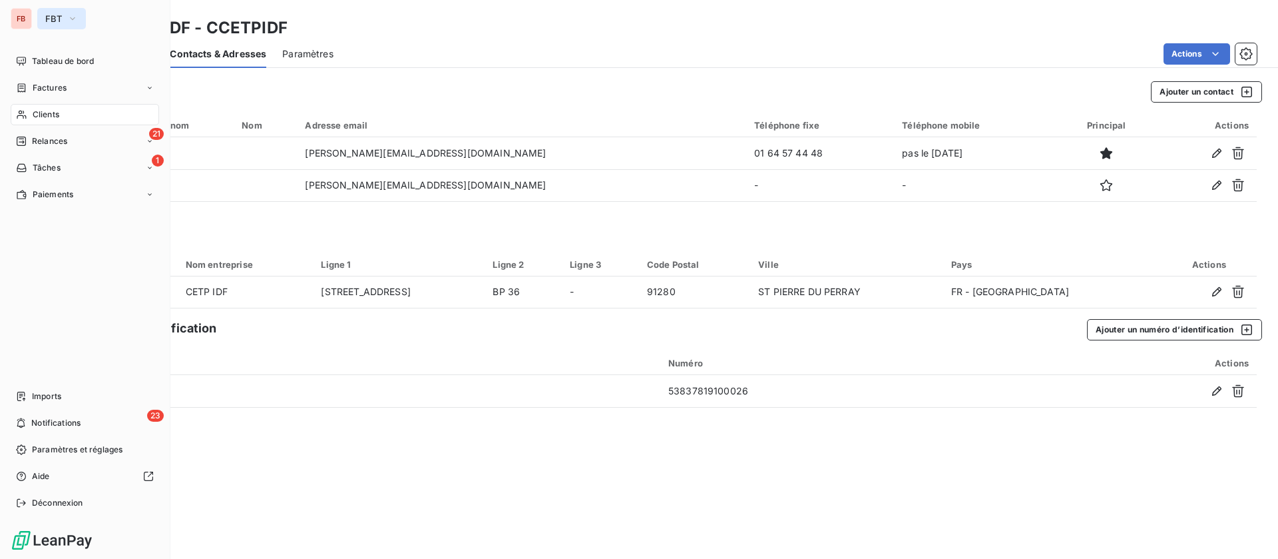
click at [79, 19] on button "FBT" at bounding box center [61, 18] width 49 height 21
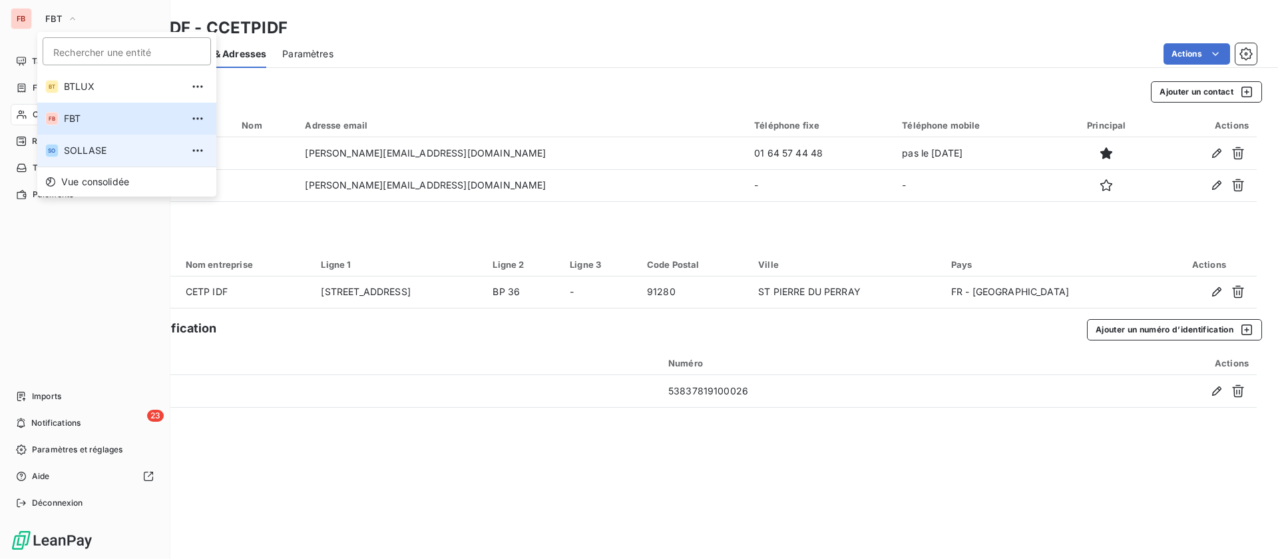
click at [105, 147] on span "SOLLASE" at bounding box center [123, 150] width 118 height 13
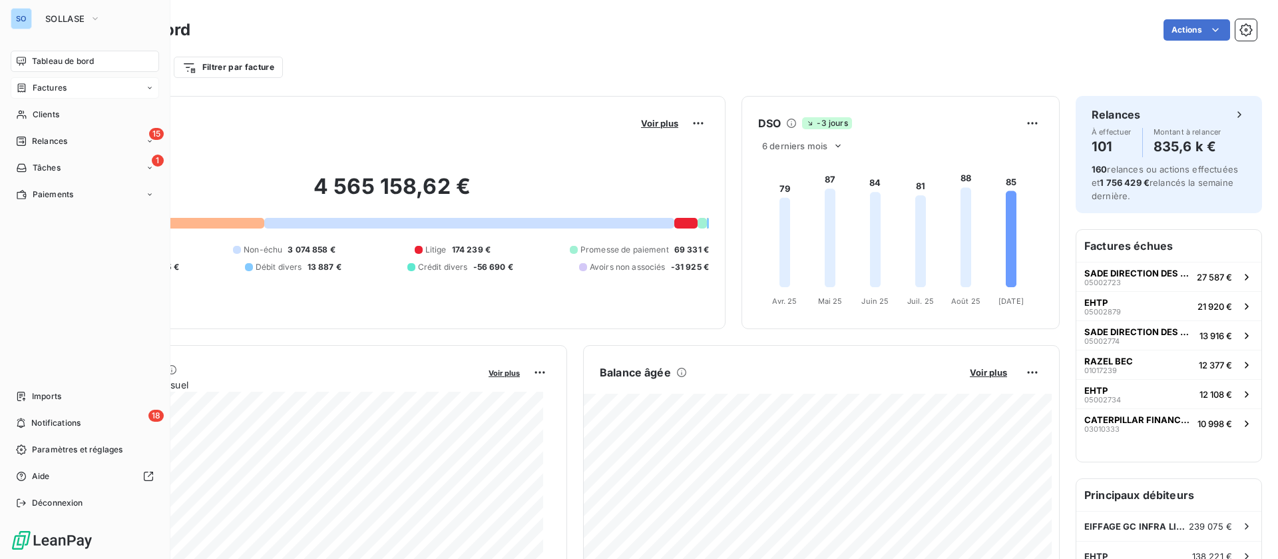
click at [51, 85] on span "Factures" at bounding box center [50, 88] width 34 height 12
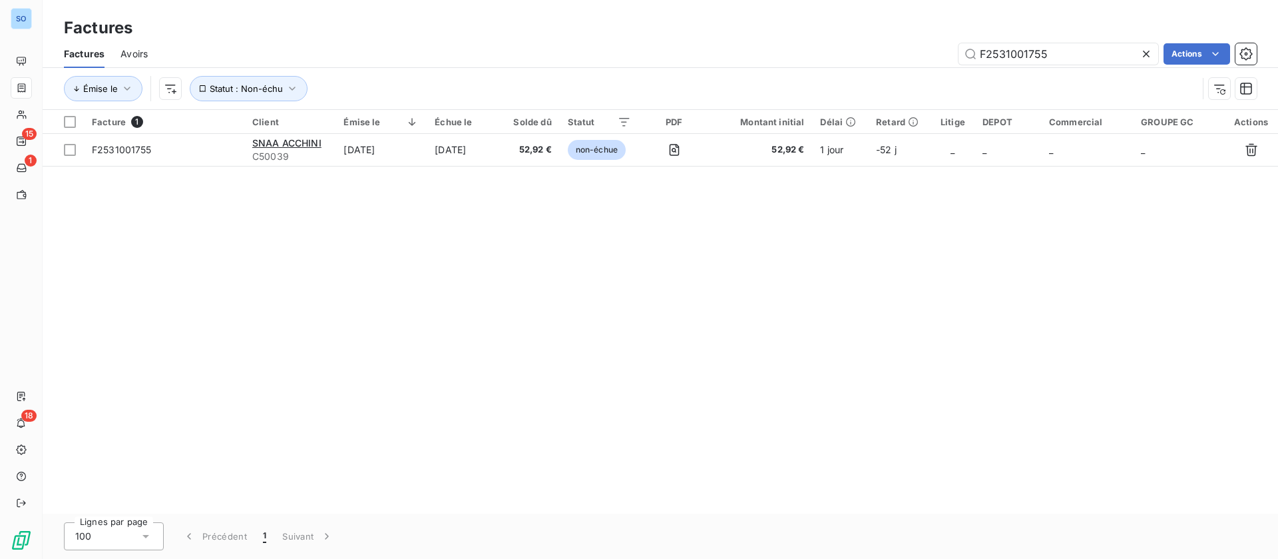
click at [656, 59] on div "F2531001755 Actions" at bounding box center [710, 53] width 1093 height 21
click at [1148, 51] on icon at bounding box center [1146, 54] width 7 height 7
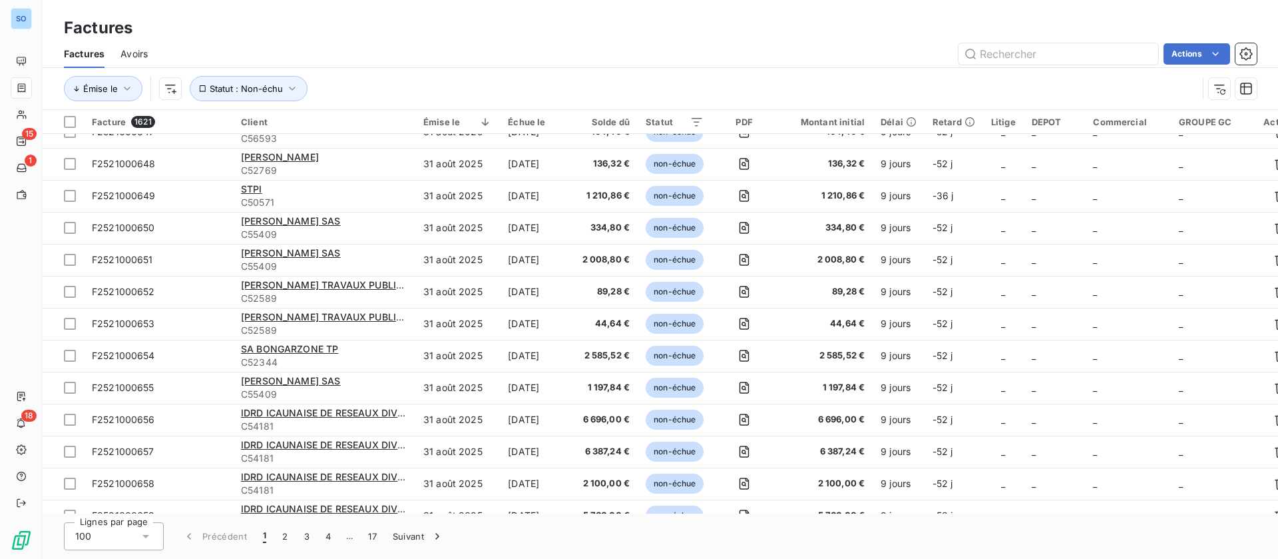
scroll to position [2097, 0]
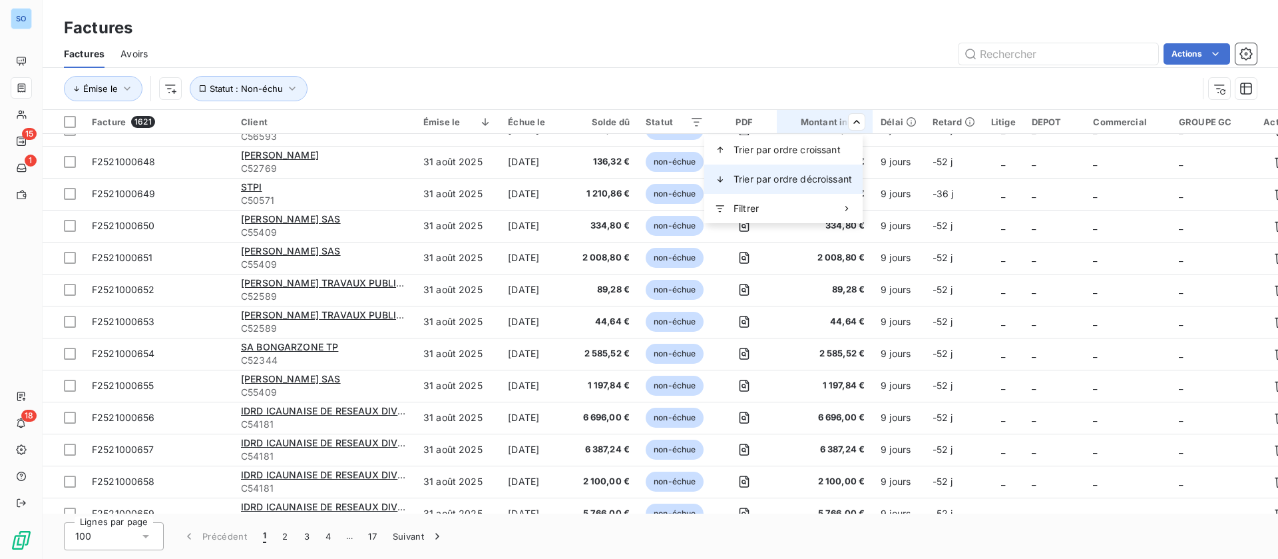
click at [794, 172] on span "Trier par ordre décroissant" at bounding box center [793, 178] width 118 height 13
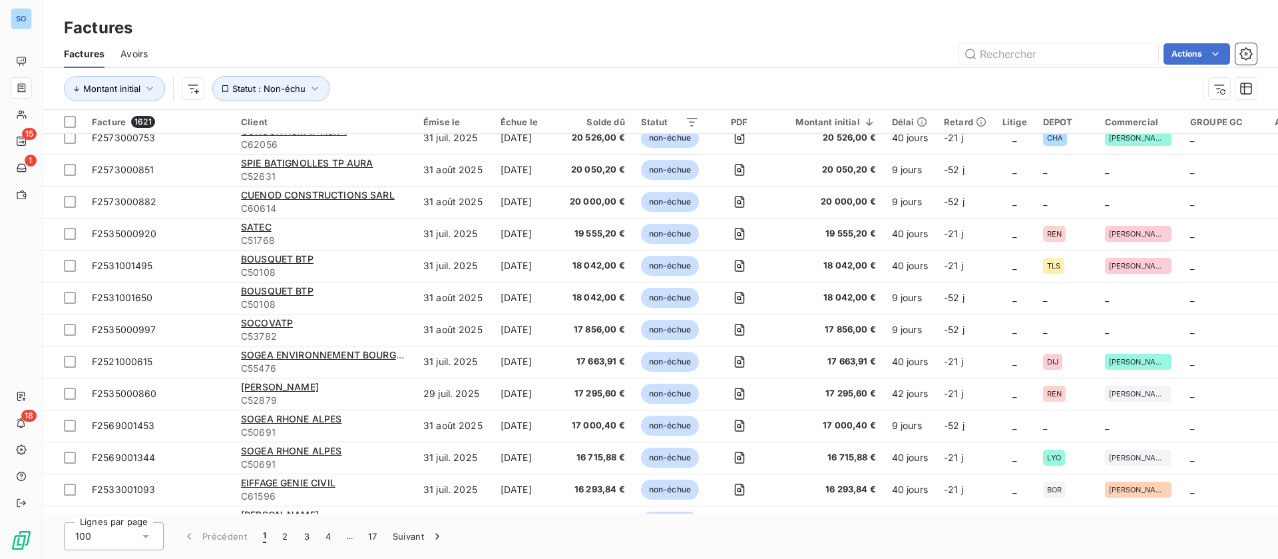
scroll to position [0, 0]
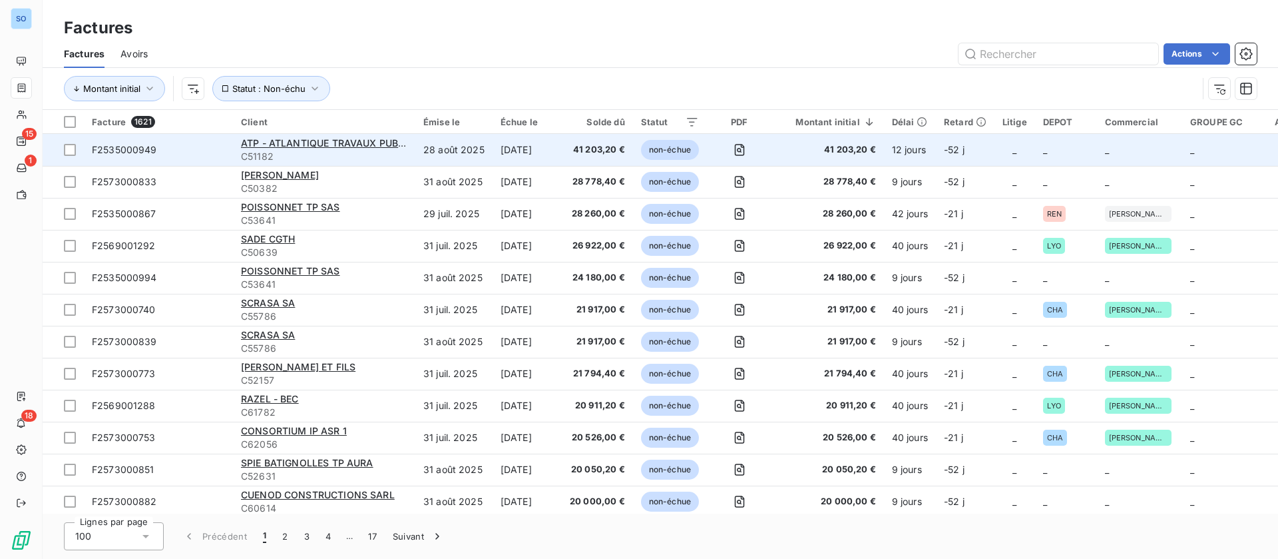
click at [838, 138] on td "41 203,20 €" at bounding box center [828, 150] width 112 height 32
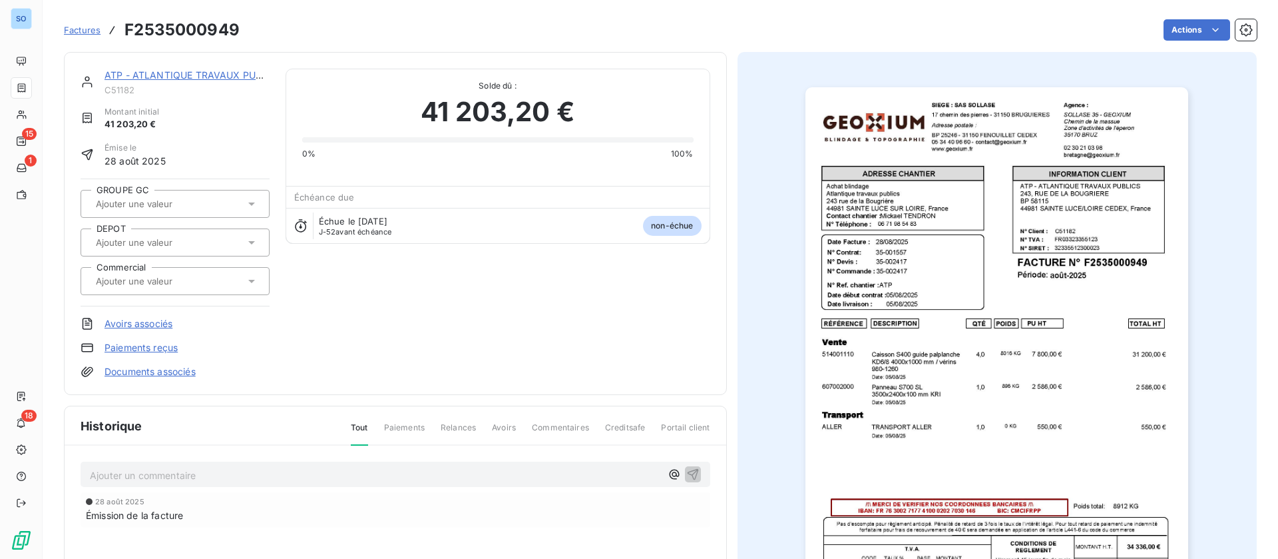
click at [226, 74] on link "ATP - ATLANTIQUE TRAVAUX PUBLICS" at bounding box center [194, 74] width 178 height 11
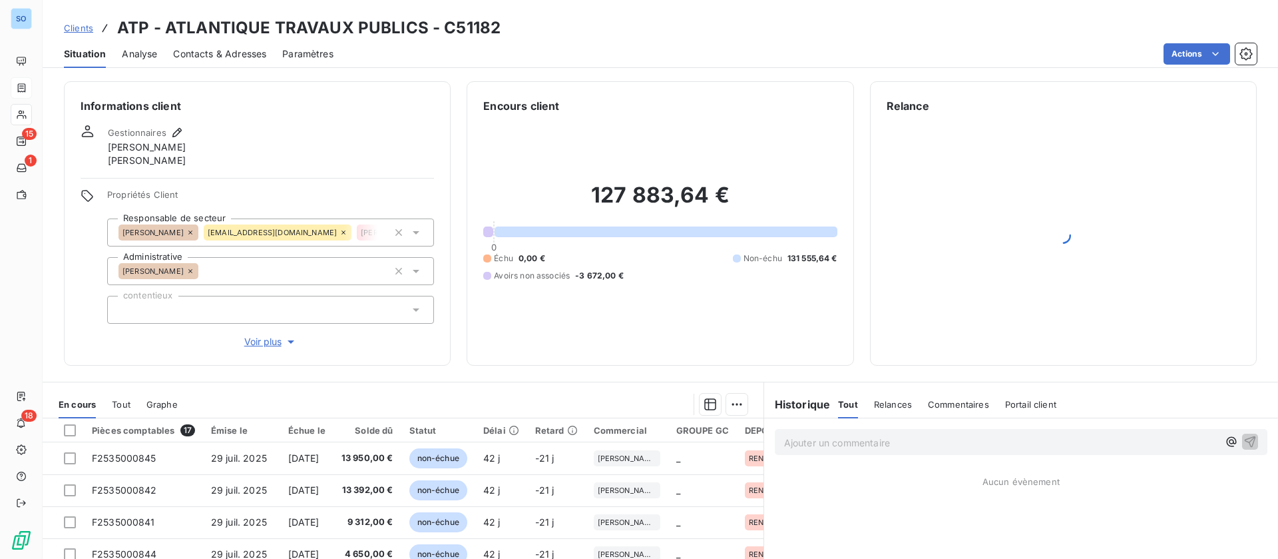
click at [197, 59] on span "Contacts & Adresses" at bounding box center [219, 53] width 93 height 13
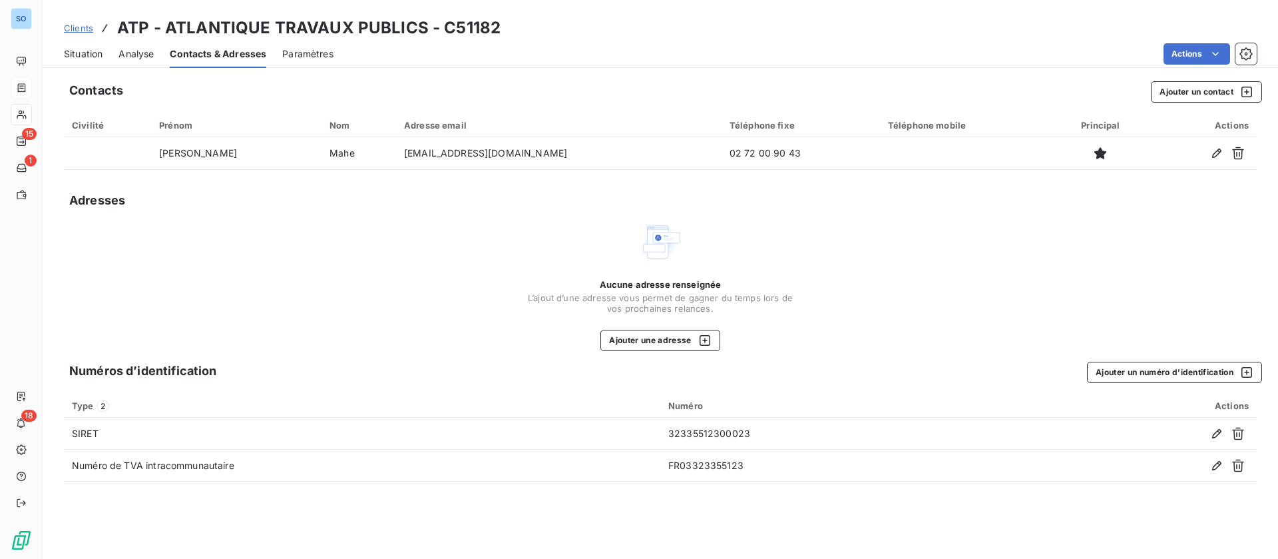
click at [93, 47] on div "Situation" at bounding box center [83, 54] width 39 height 28
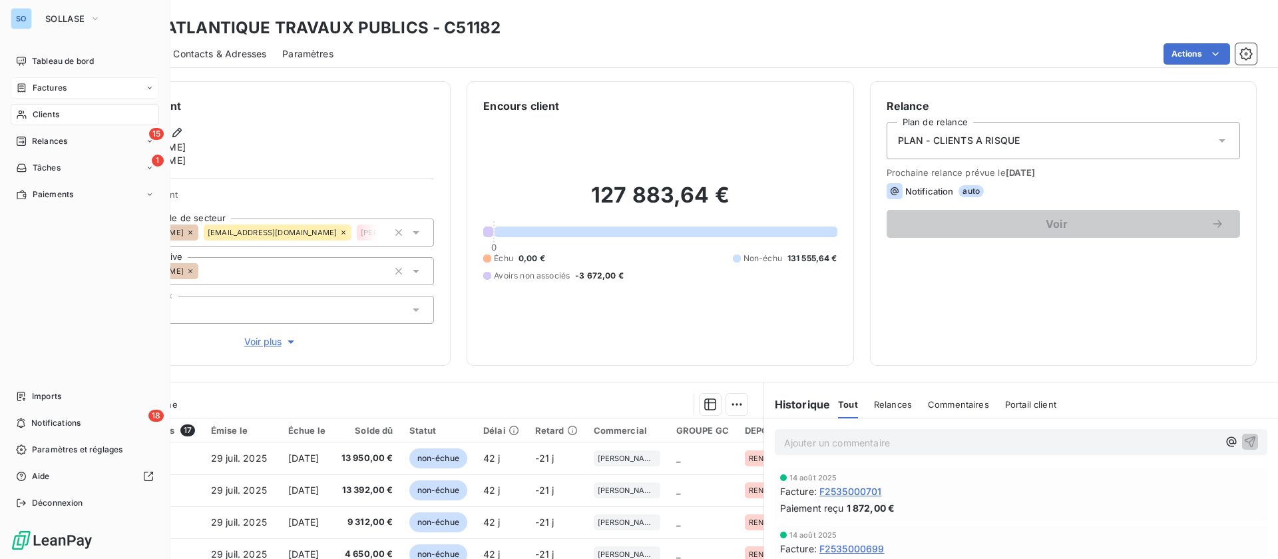
click at [33, 83] on span "Factures" at bounding box center [50, 88] width 34 height 12
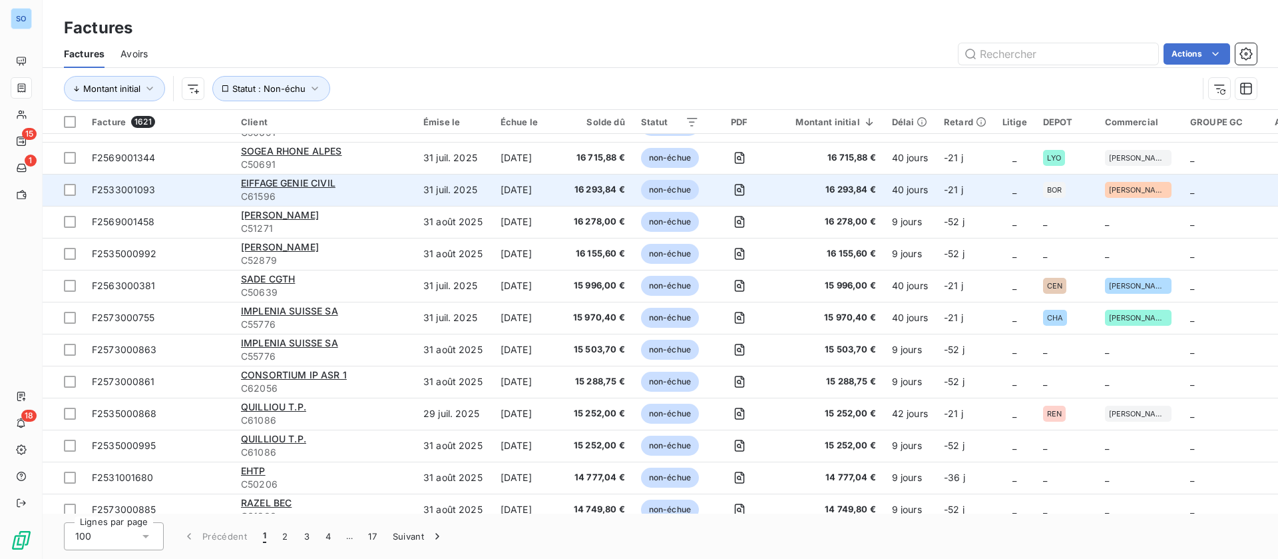
scroll to position [699, 0]
